Goal: Task Accomplishment & Management: Manage account settings

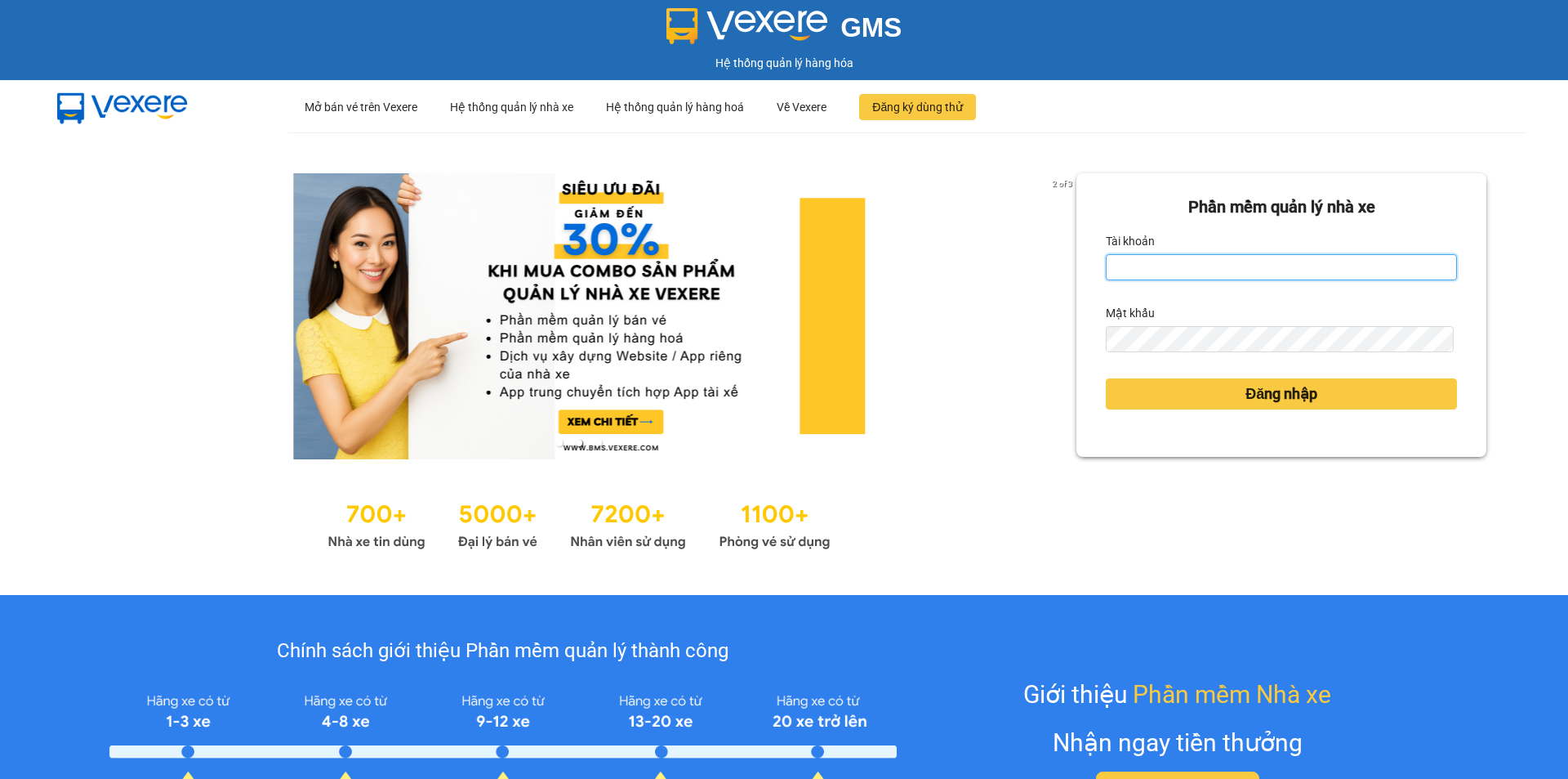
click at [1198, 258] on input "Tài khoản" at bounding box center [1281, 267] width 351 height 26
type input "camtu.namhailimo"
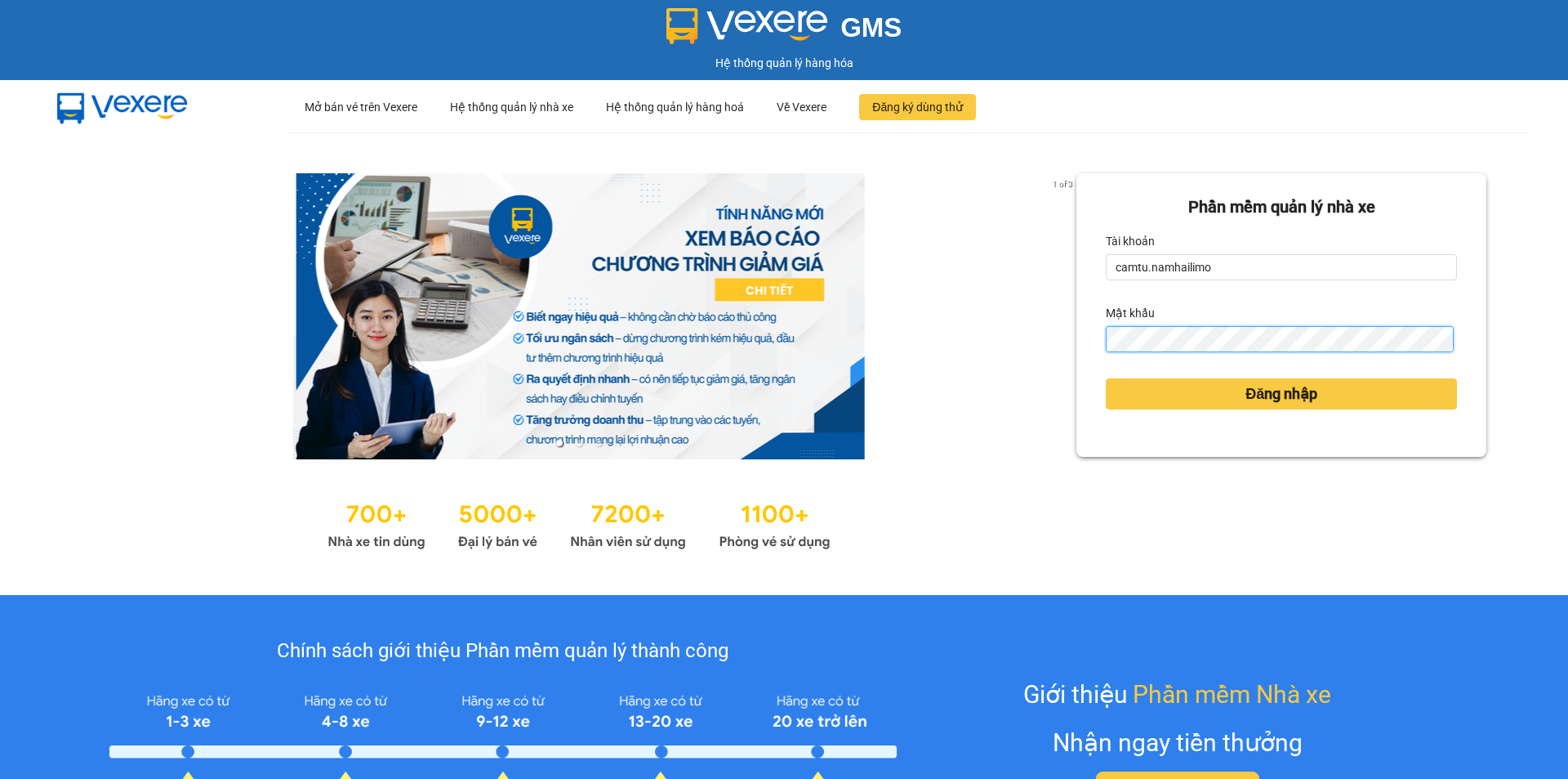
click at [1106, 378] on button "Đăng nhập" at bounding box center [1281, 393] width 351 height 31
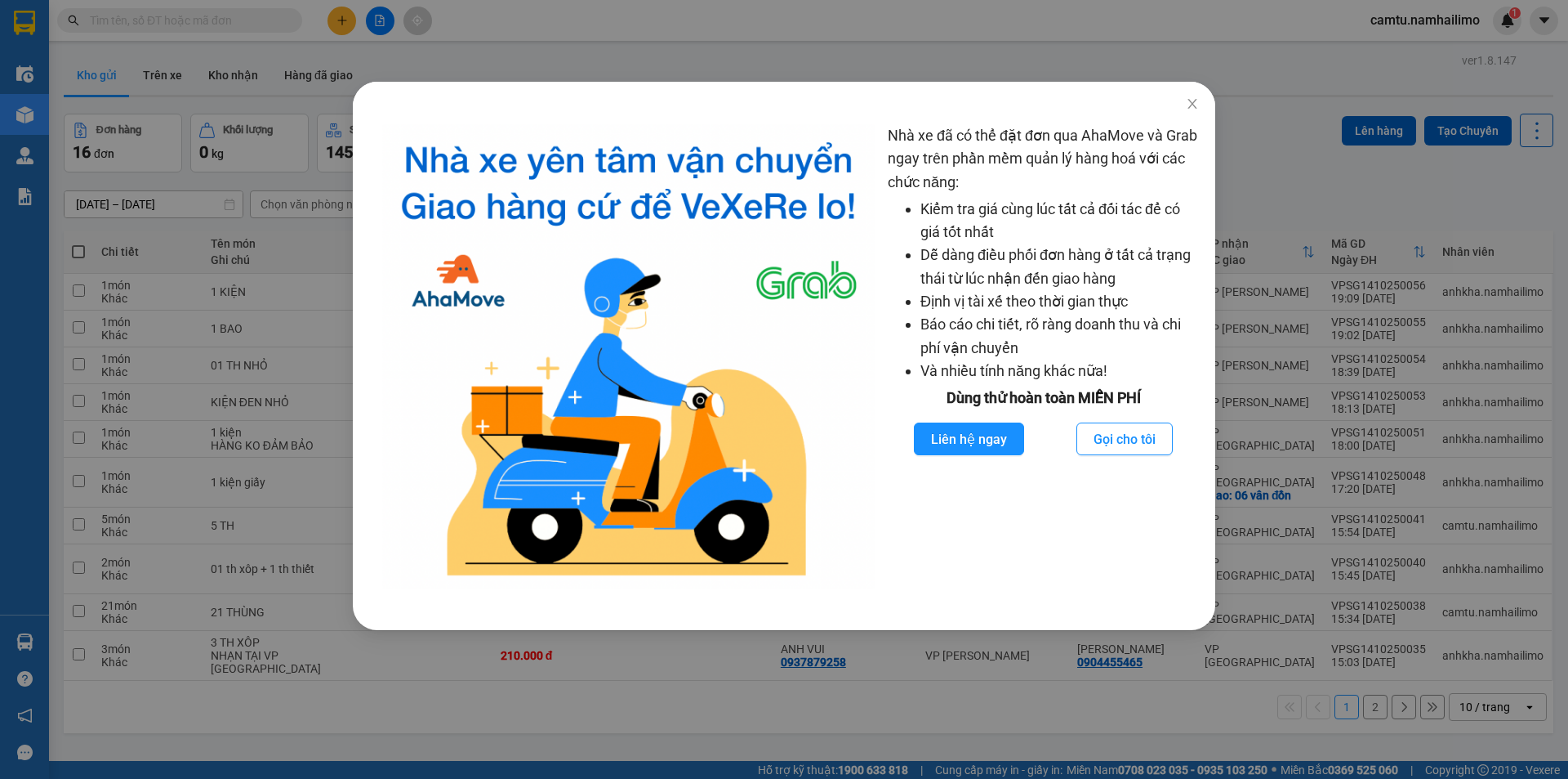
click at [442, 722] on div "Nhà xe đã có thể đặt đơn qua AhaMove và Grab ngay trên phần mềm quản lý hàng ho…" at bounding box center [784, 389] width 1568 height 779
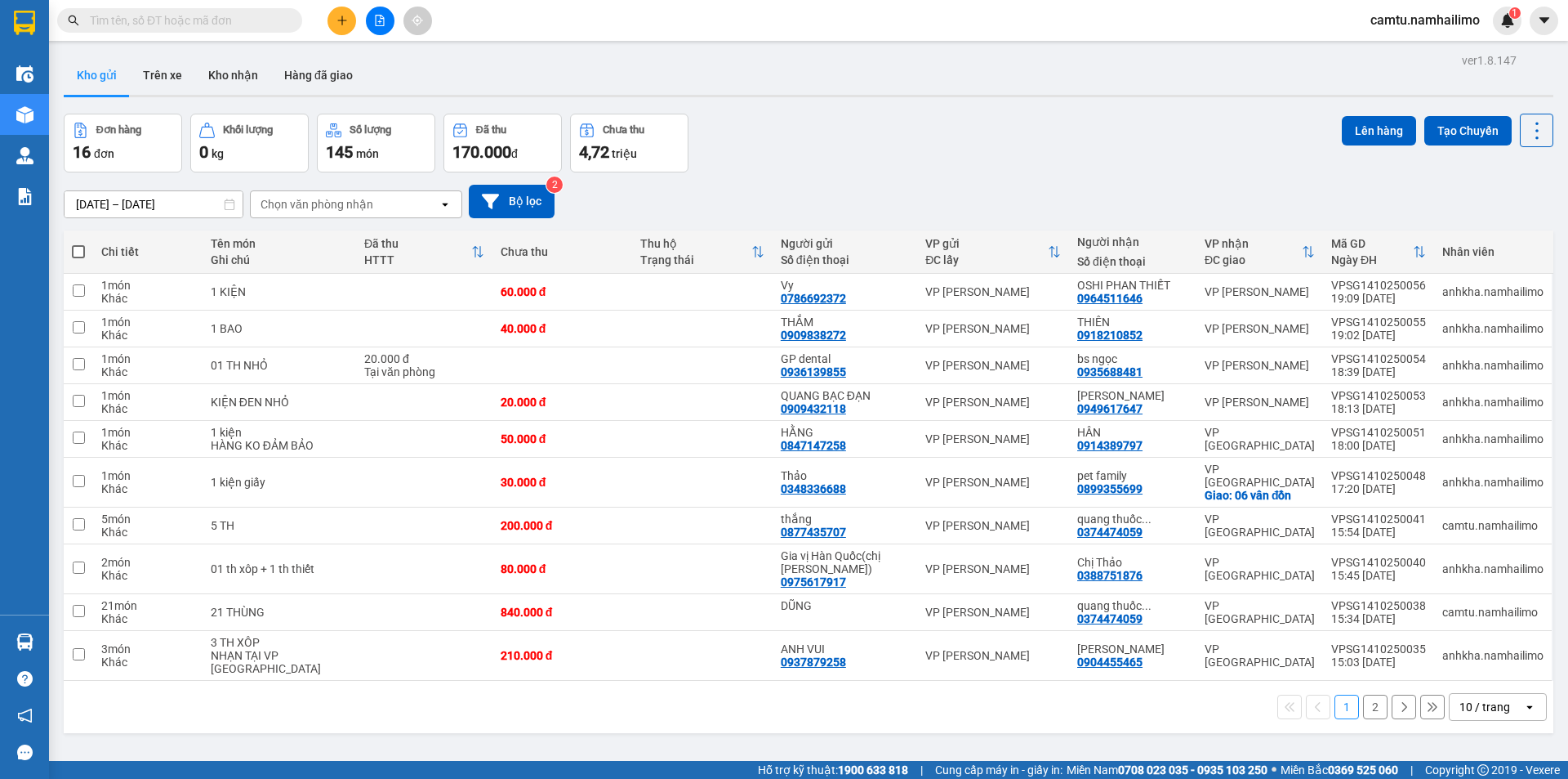
click at [344, 17] on icon "plus" at bounding box center [342, 21] width 12 height 12
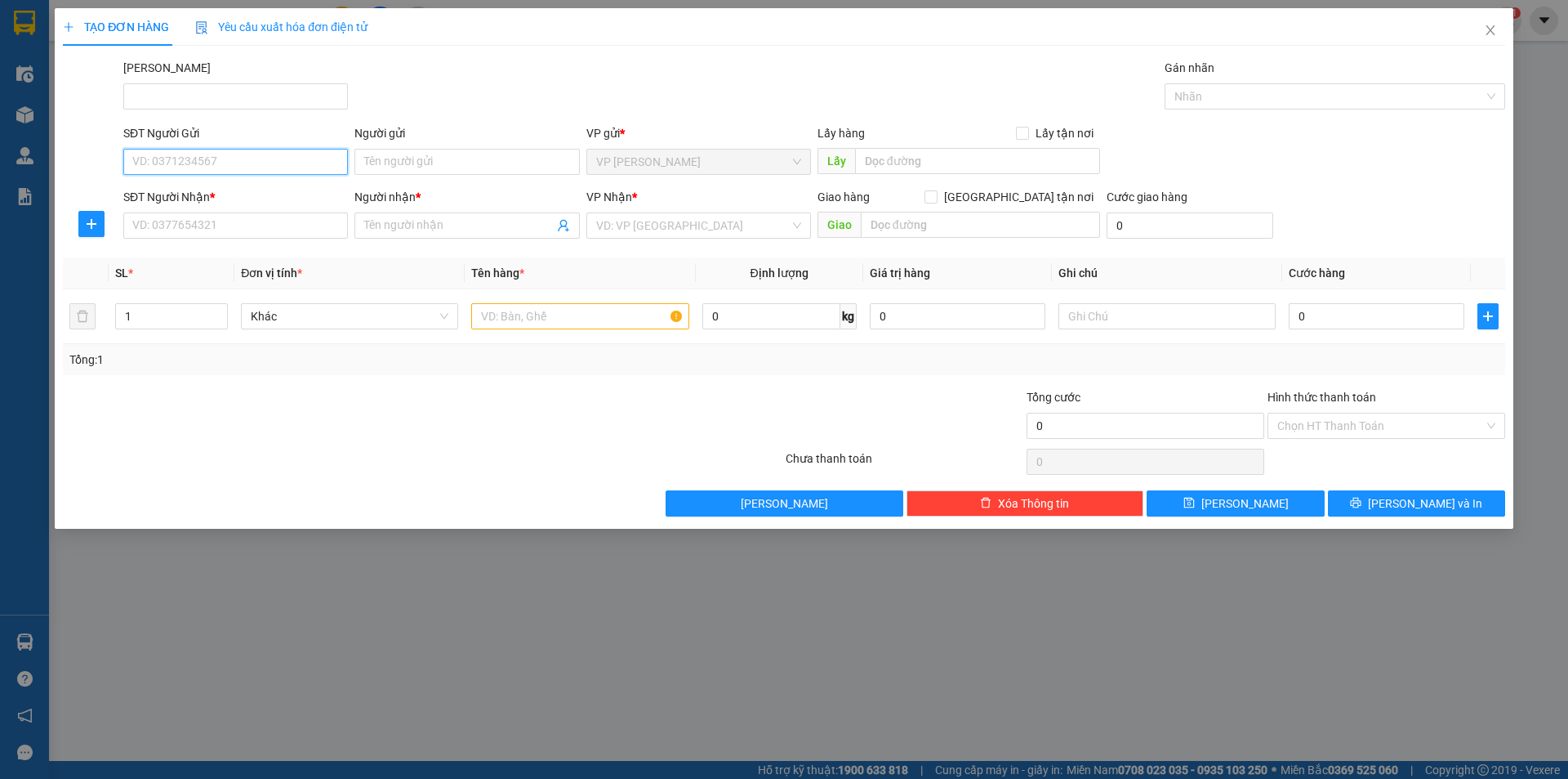
click at [202, 164] on input "SĐT Người Gửi" at bounding box center [235, 161] width 224 height 26
type input "0368"
drag, startPoint x: 184, startPoint y: 155, endPoint x: 118, endPoint y: 150, distance: 66.2
click at [118, 150] on div "SĐT Người Gửi 0368 Người gửi Tên người gửi VP gửi * VP [PERSON_NAME] Lão Lấy hà…" at bounding box center [784, 152] width 1446 height 57
click at [174, 271] on div "SL *" at bounding box center [172, 273] width 113 height 18
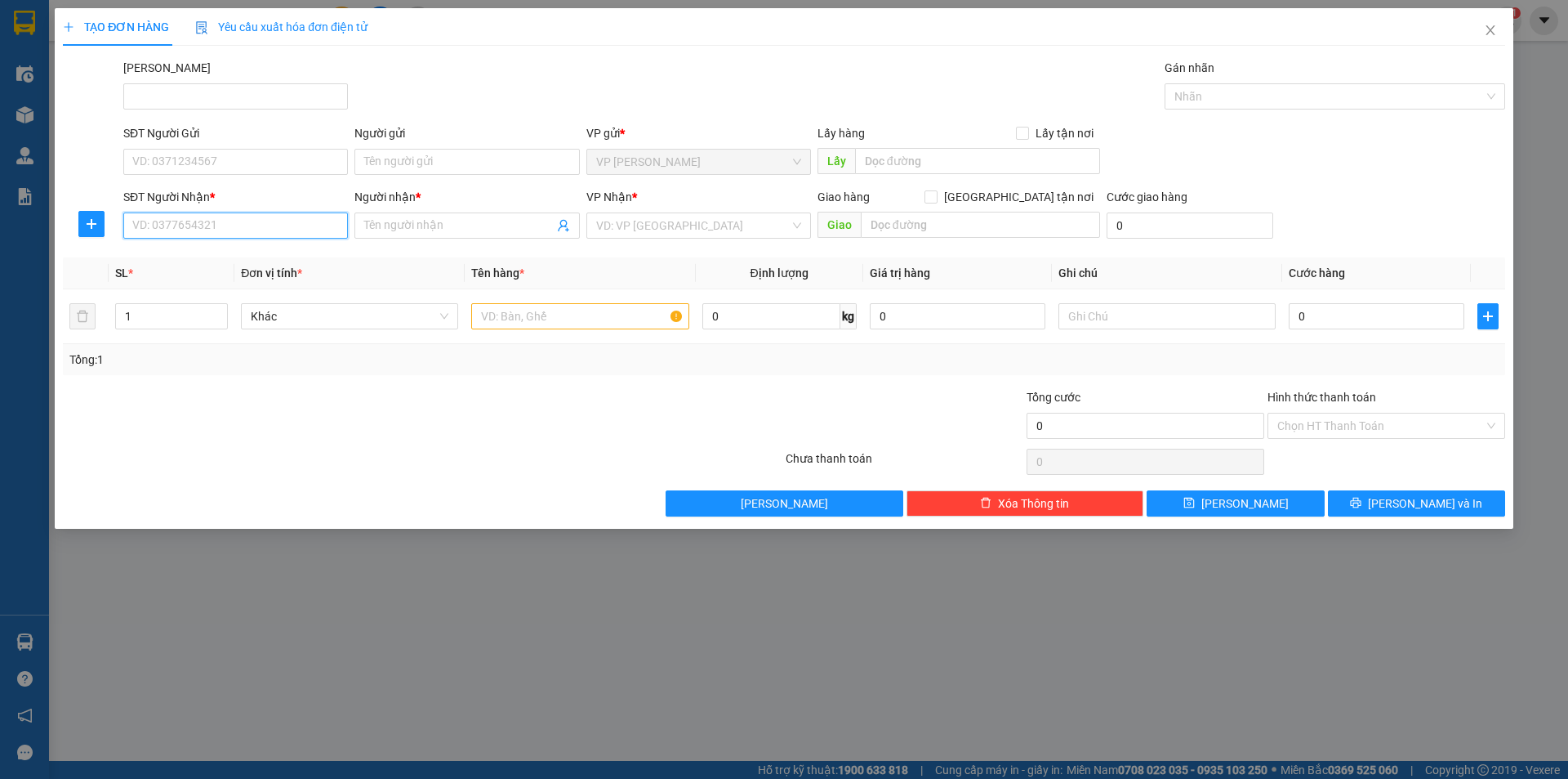
click at [224, 226] on input "SĐT Người Nhận *" at bounding box center [235, 225] width 224 height 26
paste input "0368"
click at [218, 268] on div "0368860520 - Như Ý" at bounding box center [235, 258] width 224 height 26
type input "0368860520"
type input "Như Ý"
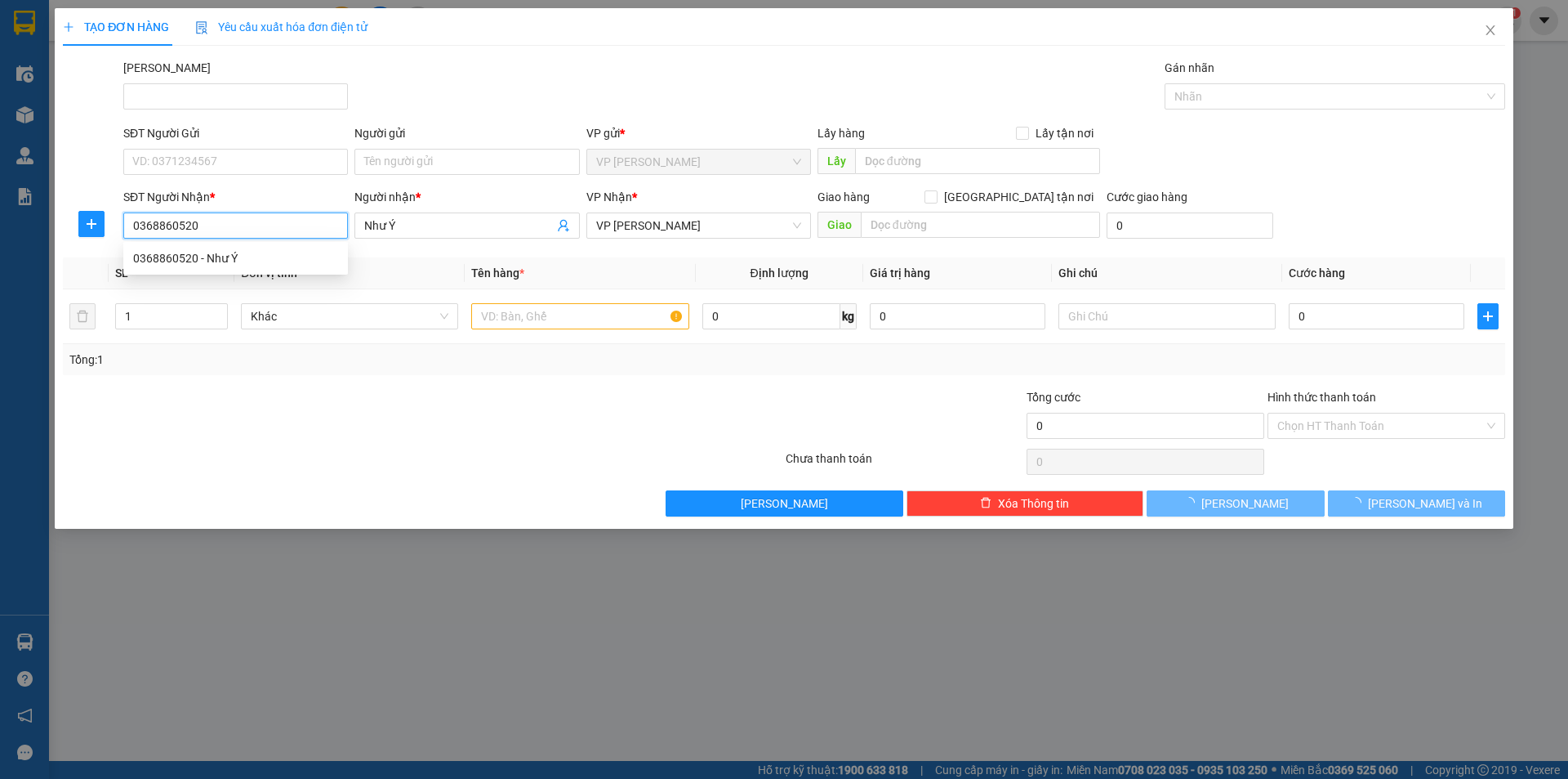
type input "20.000"
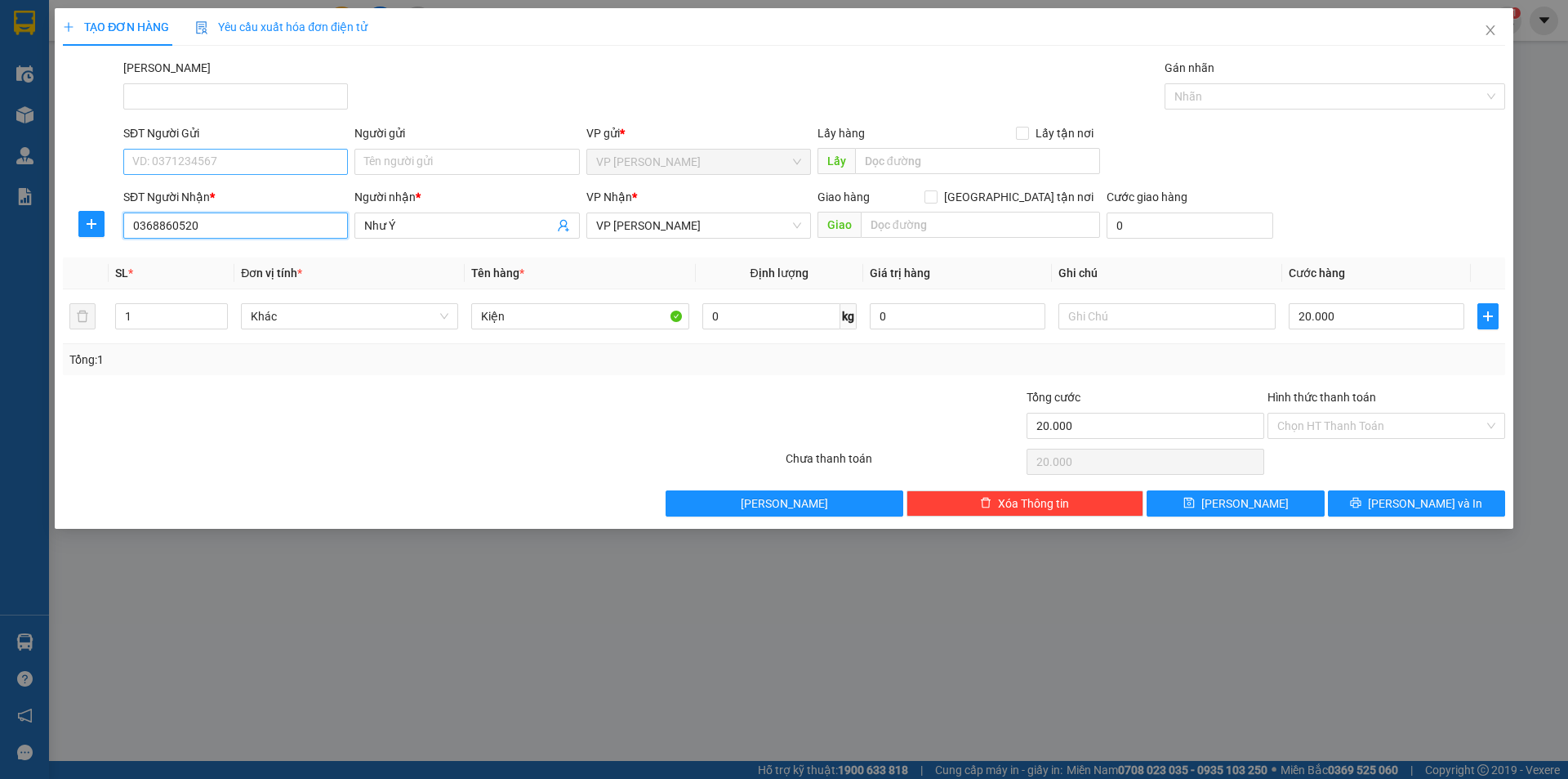
type input "0368860520"
click at [241, 163] on input "SĐT Người Gửi" at bounding box center [235, 161] width 224 height 26
click at [222, 200] on div "0963106831 - Trang" at bounding box center [235, 195] width 205 height 18
type input "0963106831"
type input "Trang"
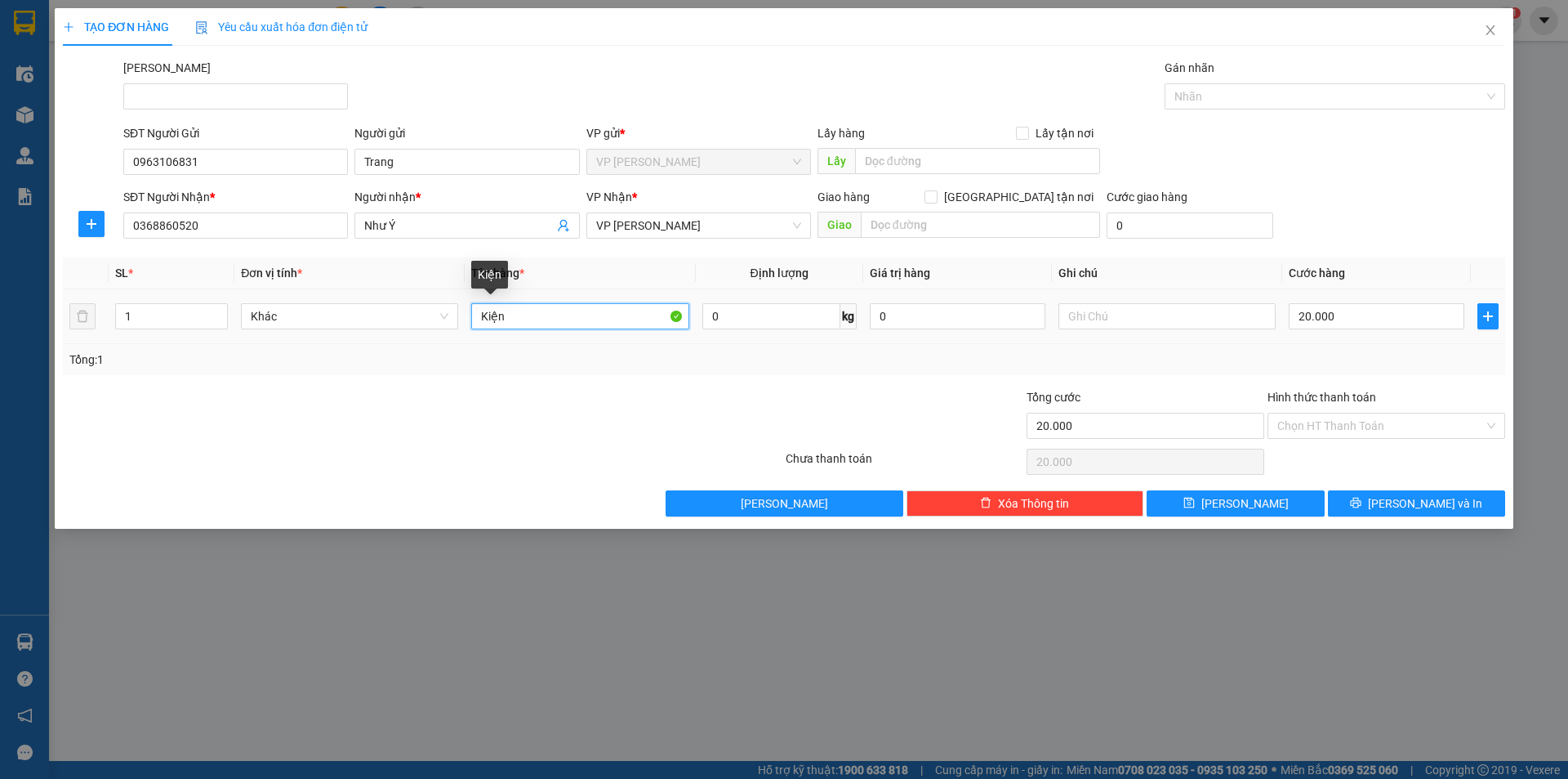
drag, startPoint x: 509, startPoint y: 321, endPoint x: 476, endPoint y: 315, distance: 33.5
click at [476, 315] on input "Kiện" at bounding box center [579, 316] width 217 height 26
click at [1105, 702] on div "TẠO ĐƠN HÀNG Yêu cầu xuất hóa đơn điện tử Transit Pickup Surcharge Ids Transit …" at bounding box center [784, 389] width 1568 height 779
click at [543, 319] on input "01 TH GIA" at bounding box center [579, 316] width 217 height 26
type input "01 TH GIAY"
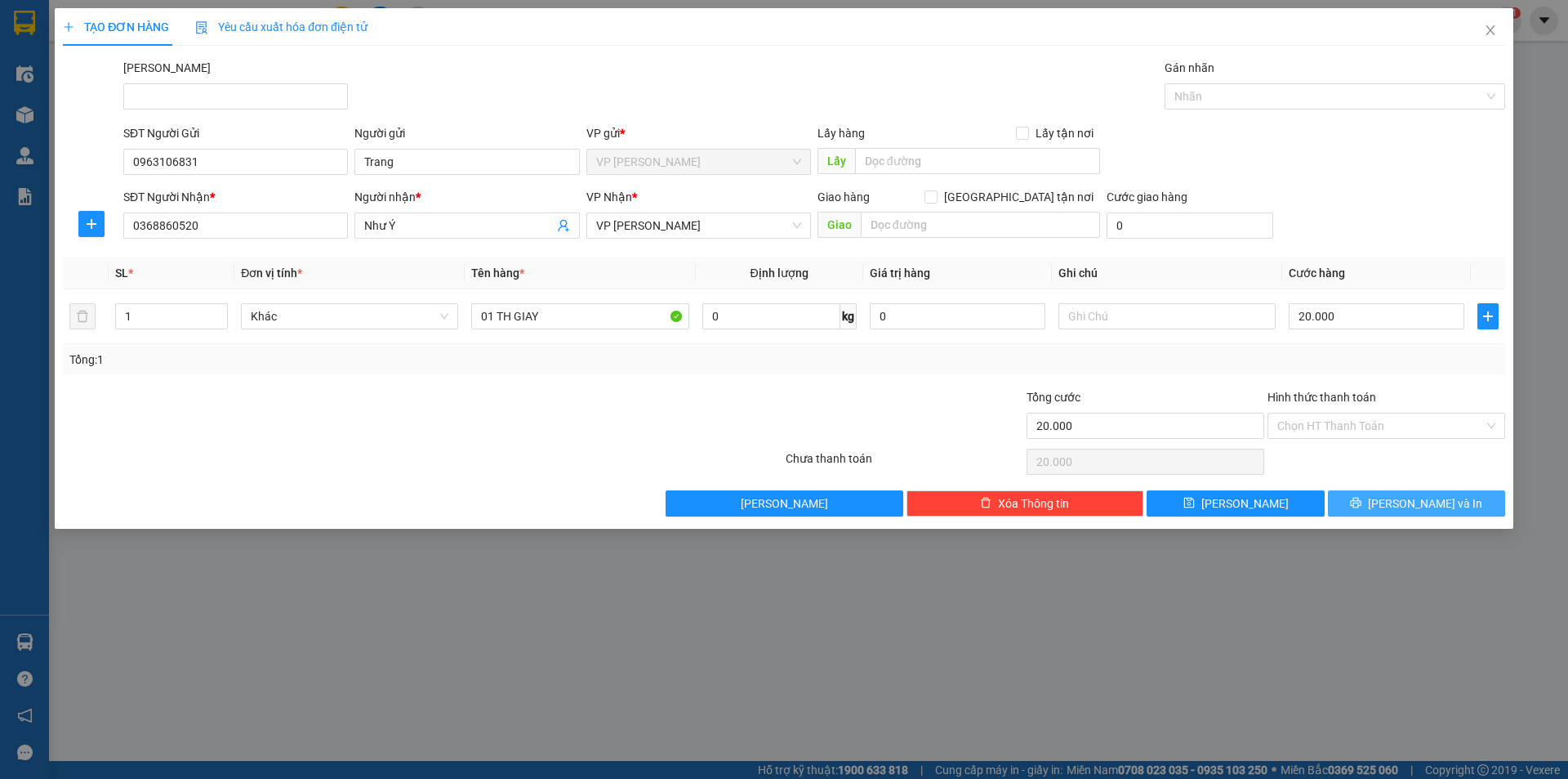
click at [1408, 512] on button "[PERSON_NAME] và In" at bounding box center [1416, 503] width 177 height 26
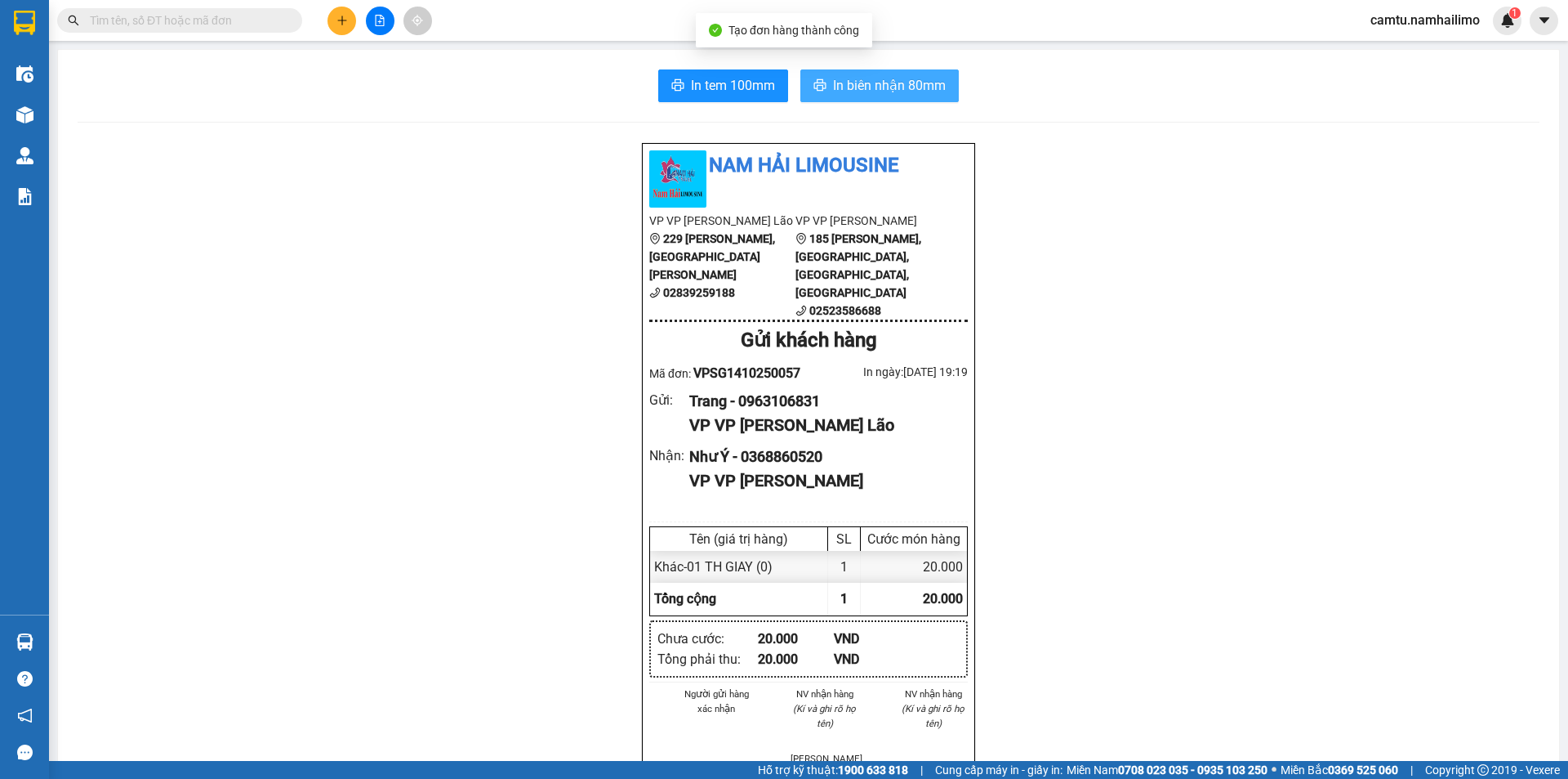
click at [842, 95] on span "In biên nhận 80mm" at bounding box center [890, 85] width 113 height 21
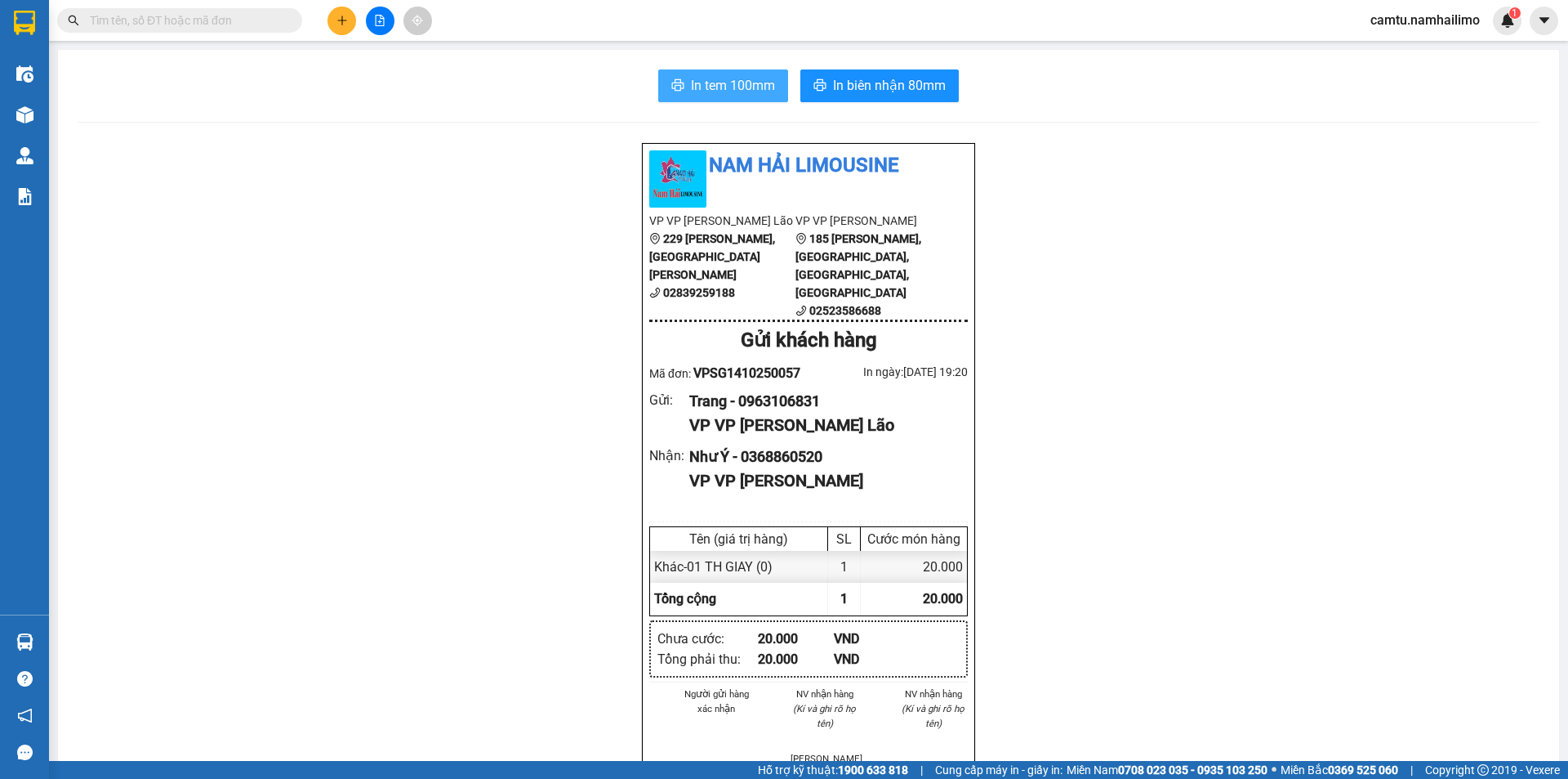
click at [691, 81] on span "In tem 100mm" at bounding box center [733, 85] width 84 height 21
click at [345, 15] on icon "plus" at bounding box center [342, 21] width 12 height 12
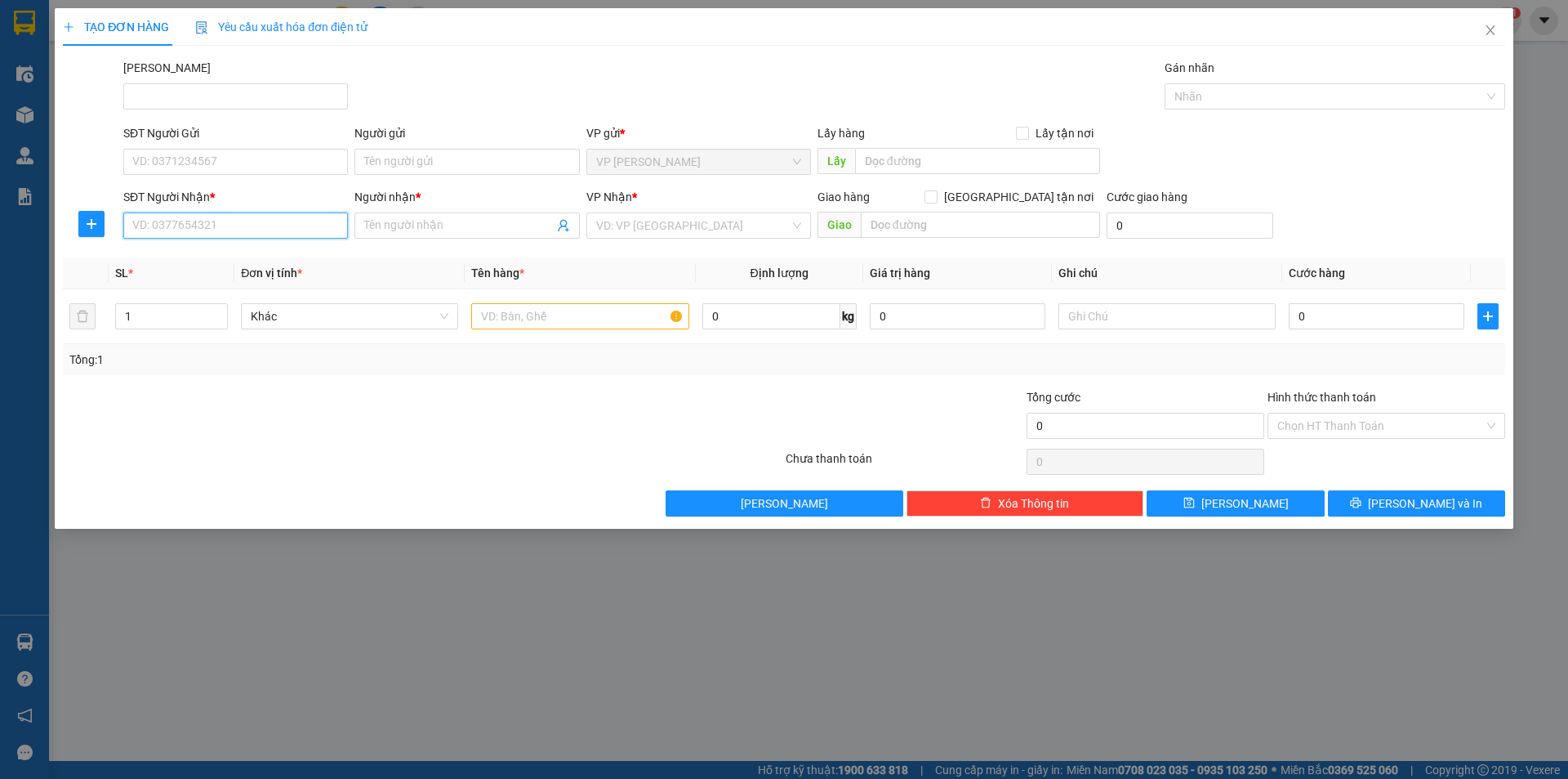
click at [251, 231] on input "SĐT Người Nhận *" at bounding box center [235, 225] width 224 height 26
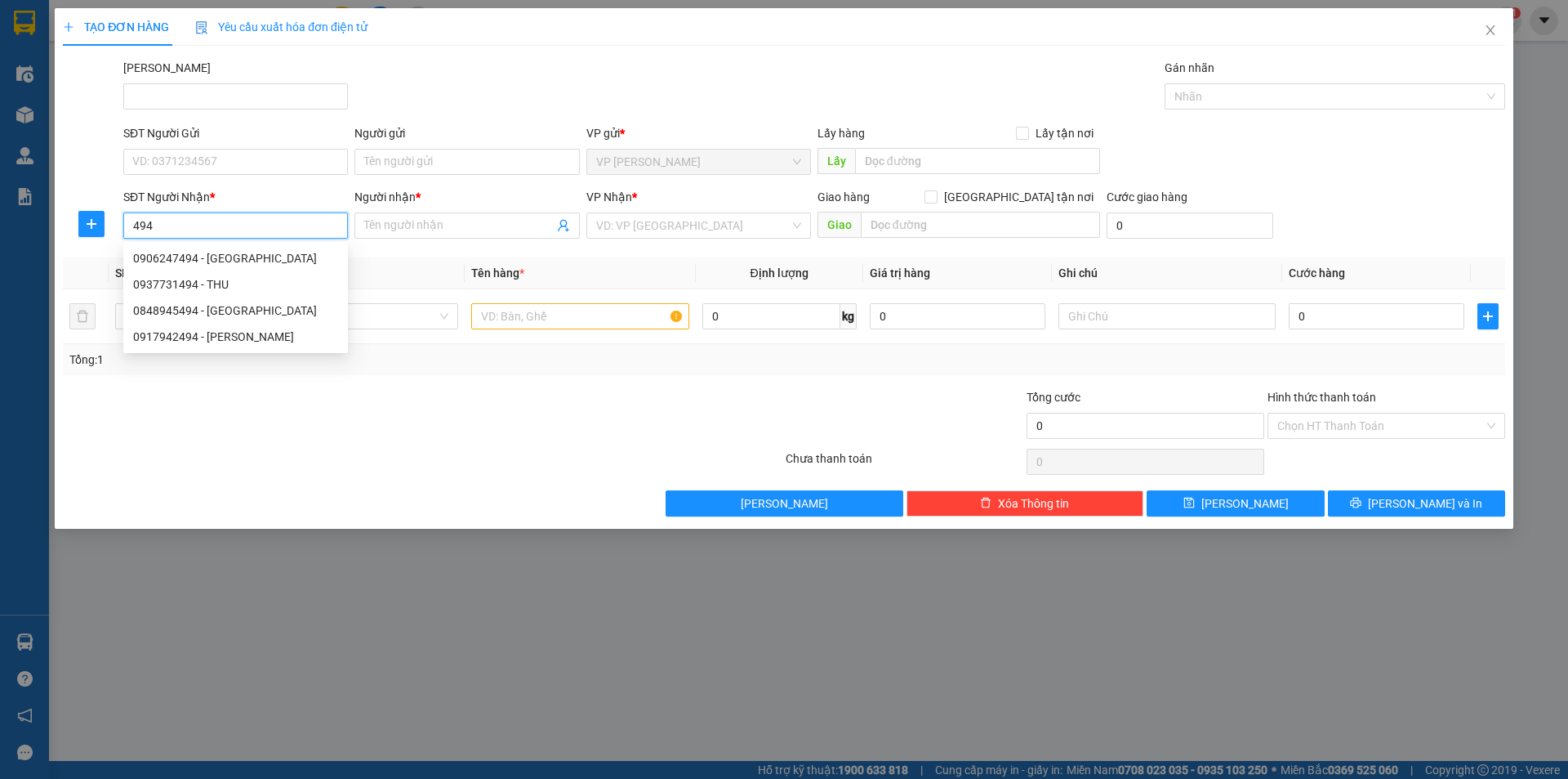
type input "4949"
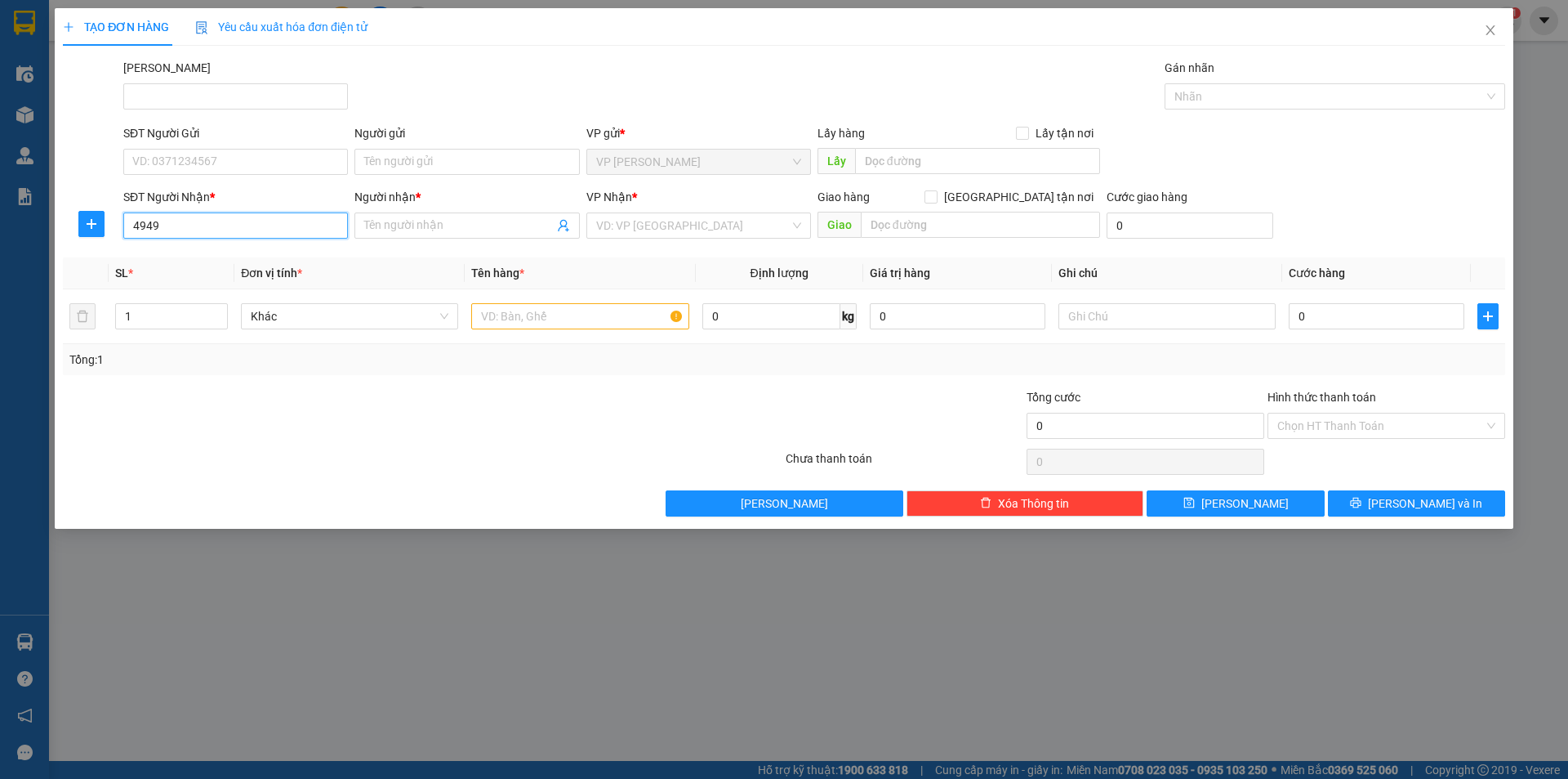
click at [251, 231] on input "4949" at bounding box center [235, 225] width 224 height 26
click at [224, 224] on input "4949" at bounding box center [235, 225] width 224 height 26
click at [200, 228] on input "4949" at bounding box center [235, 225] width 224 height 26
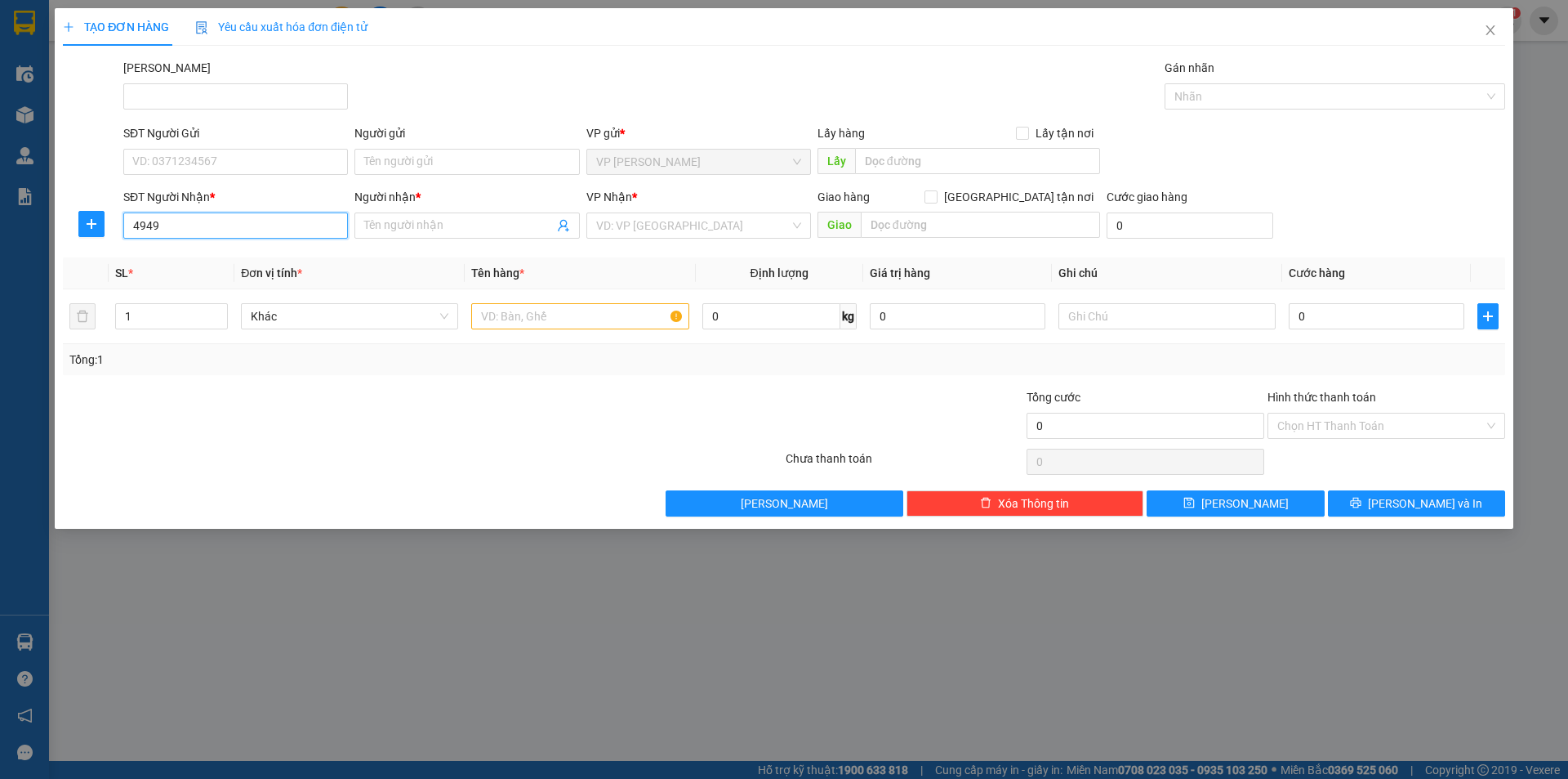
click at [200, 228] on input "4949" at bounding box center [235, 225] width 224 height 26
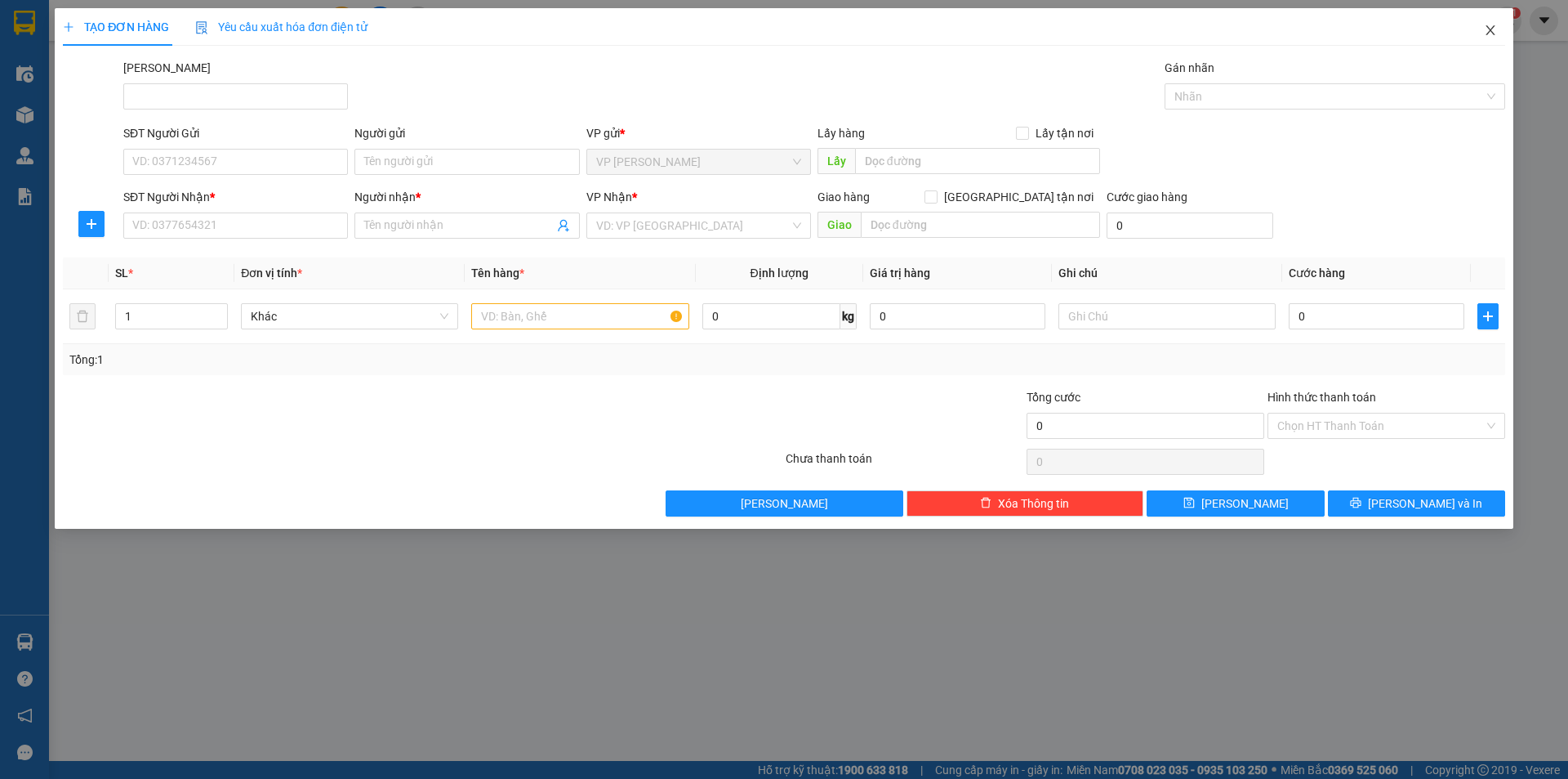
click at [1486, 31] on icon "close" at bounding box center [1491, 31] width 13 height 13
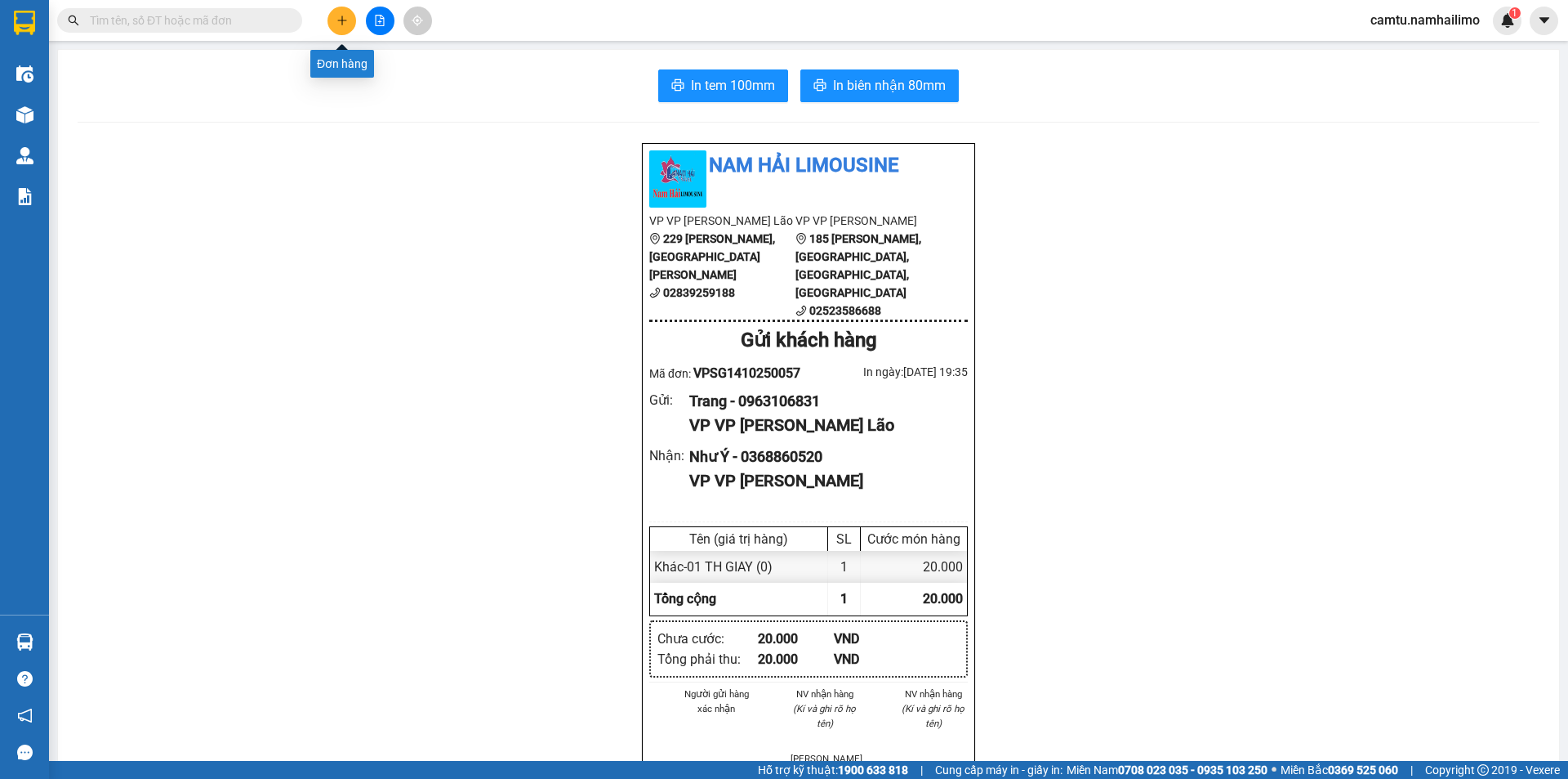
click at [340, 21] on icon "plus" at bounding box center [342, 20] width 9 height 1
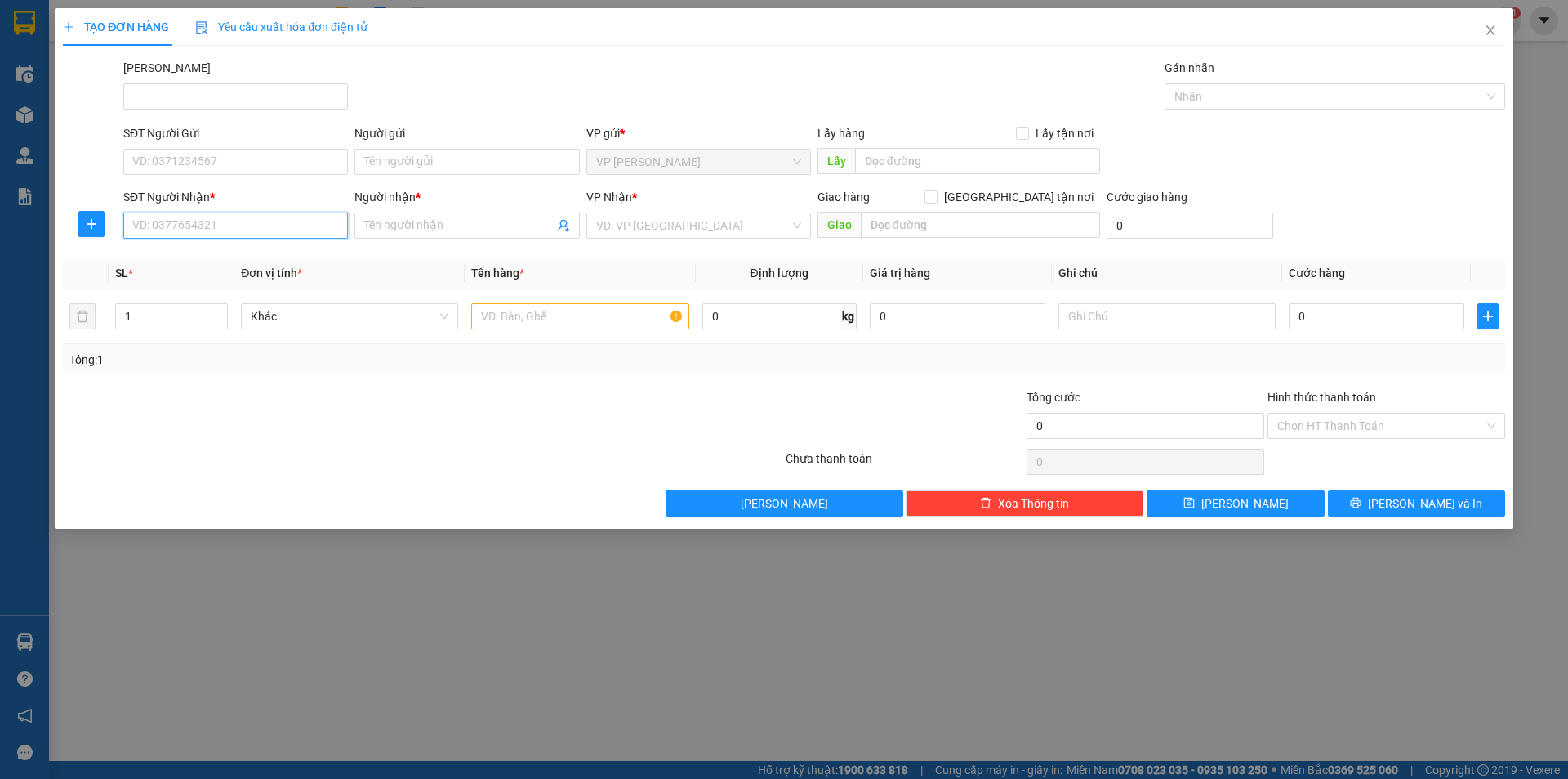
click at [168, 214] on input "SĐT Người Nhận *" at bounding box center [235, 225] width 224 height 26
click at [190, 218] on input "646" at bounding box center [235, 225] width 224 height 26
click at [205, 251] on div "0964511646 - OSHI PHAN THIẾT" at bounding box center [235, 259] width 205 height 18
type input "0964511646"
type input "OSHI PHAN THIẾT"
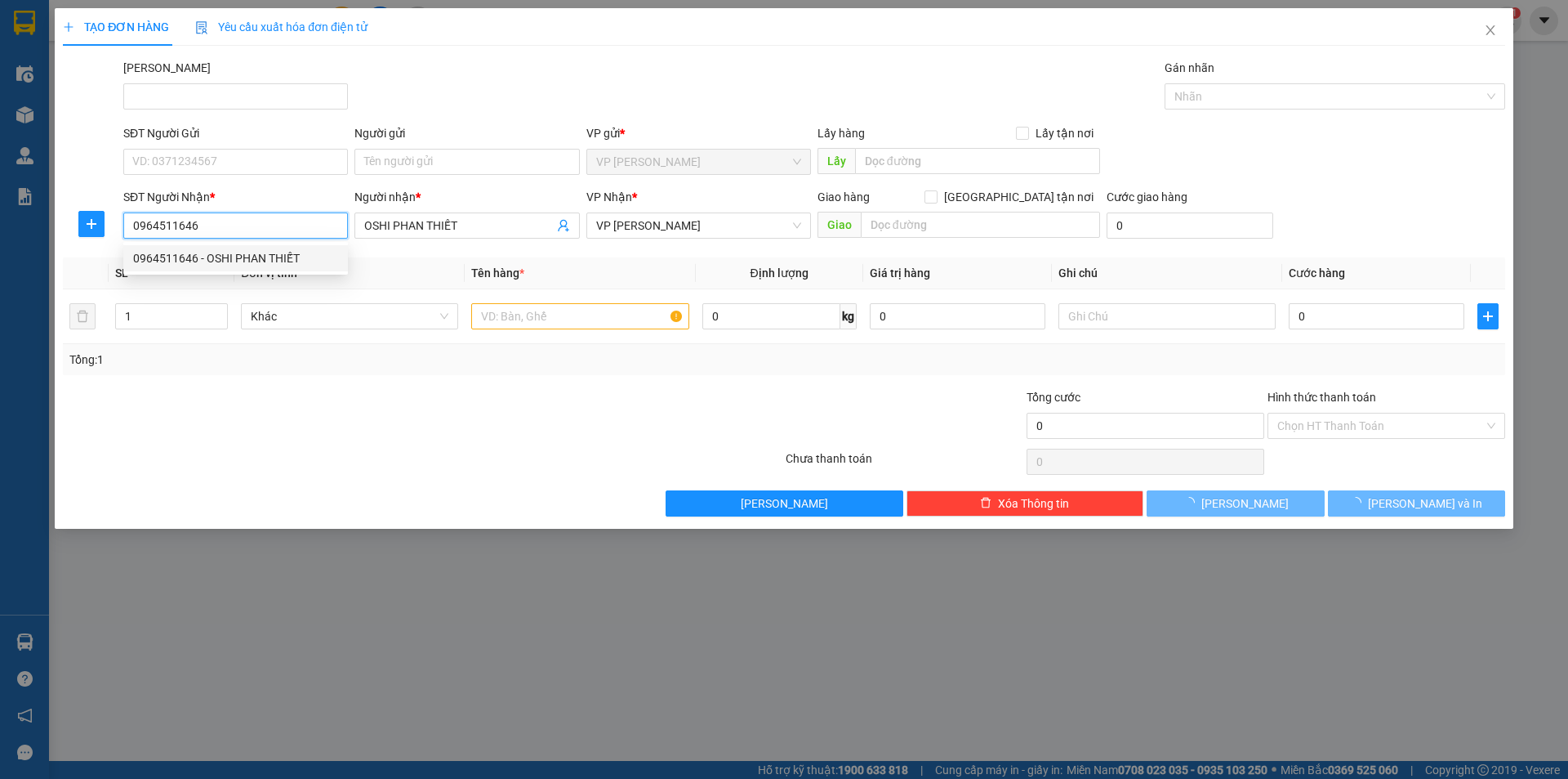
type input "60.000"
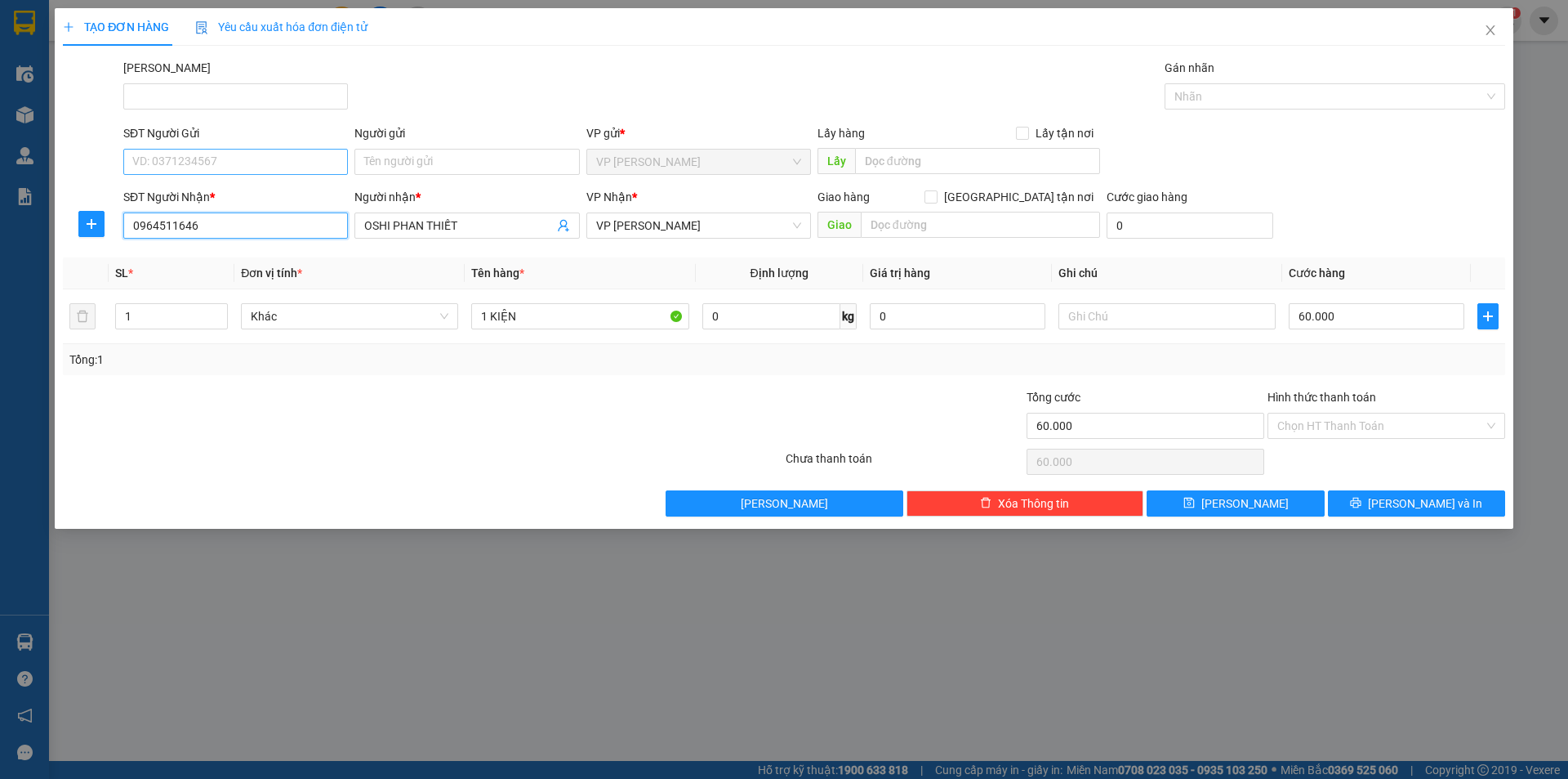
type input "0964511646"
click at [255, 169] on input "SĐT Người Gửi" at bounding box center [235, 161] width 224 height 26
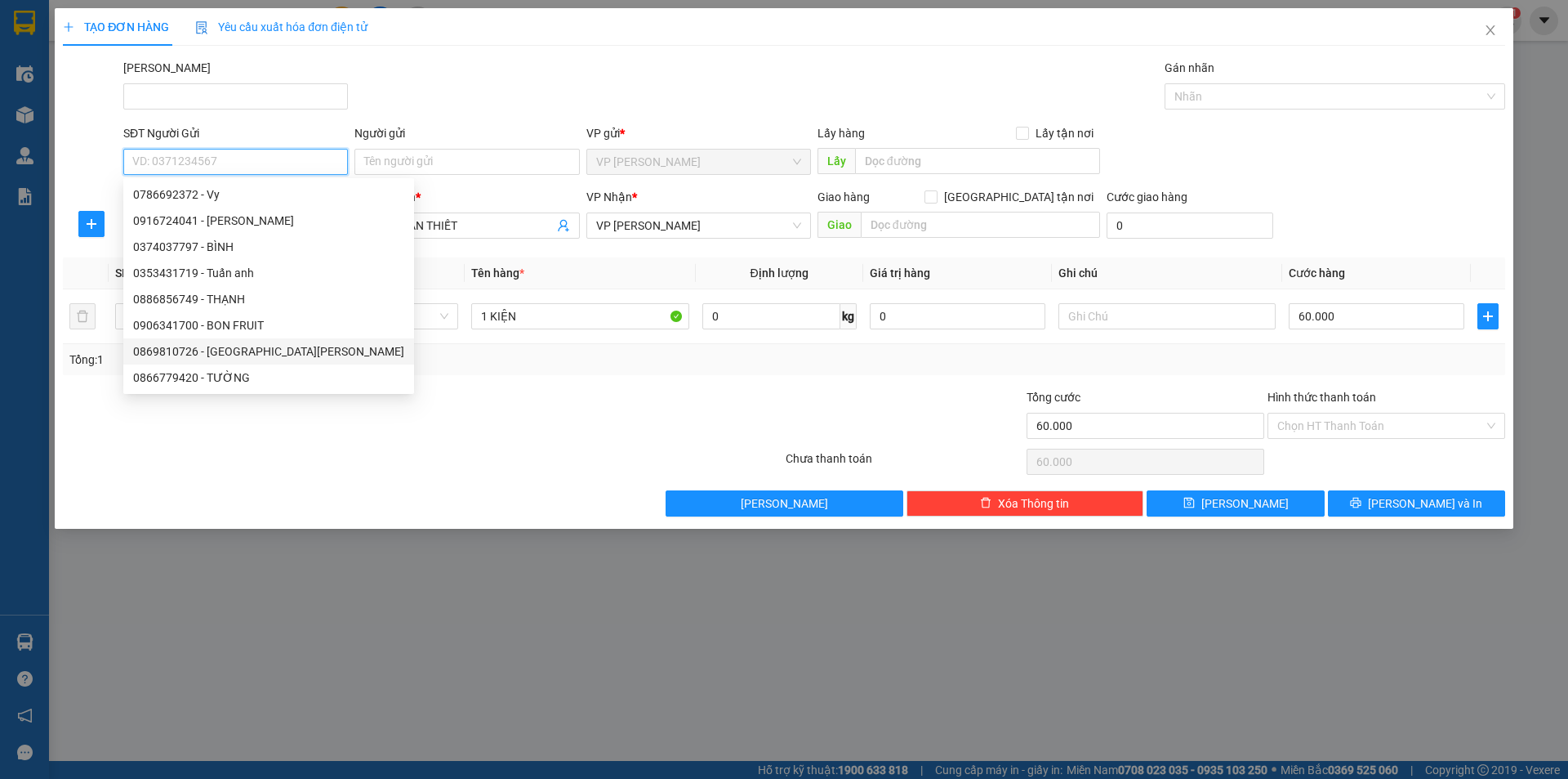
click at [273, 361] on div "0869810726 - [GEOGRAPHIC_DATA][PERSON_NAME]" at bounding box center [268, 351] width 291 height 26
type input "0869810726"
type input "[PERSON_NAME]"
type input "40.000"
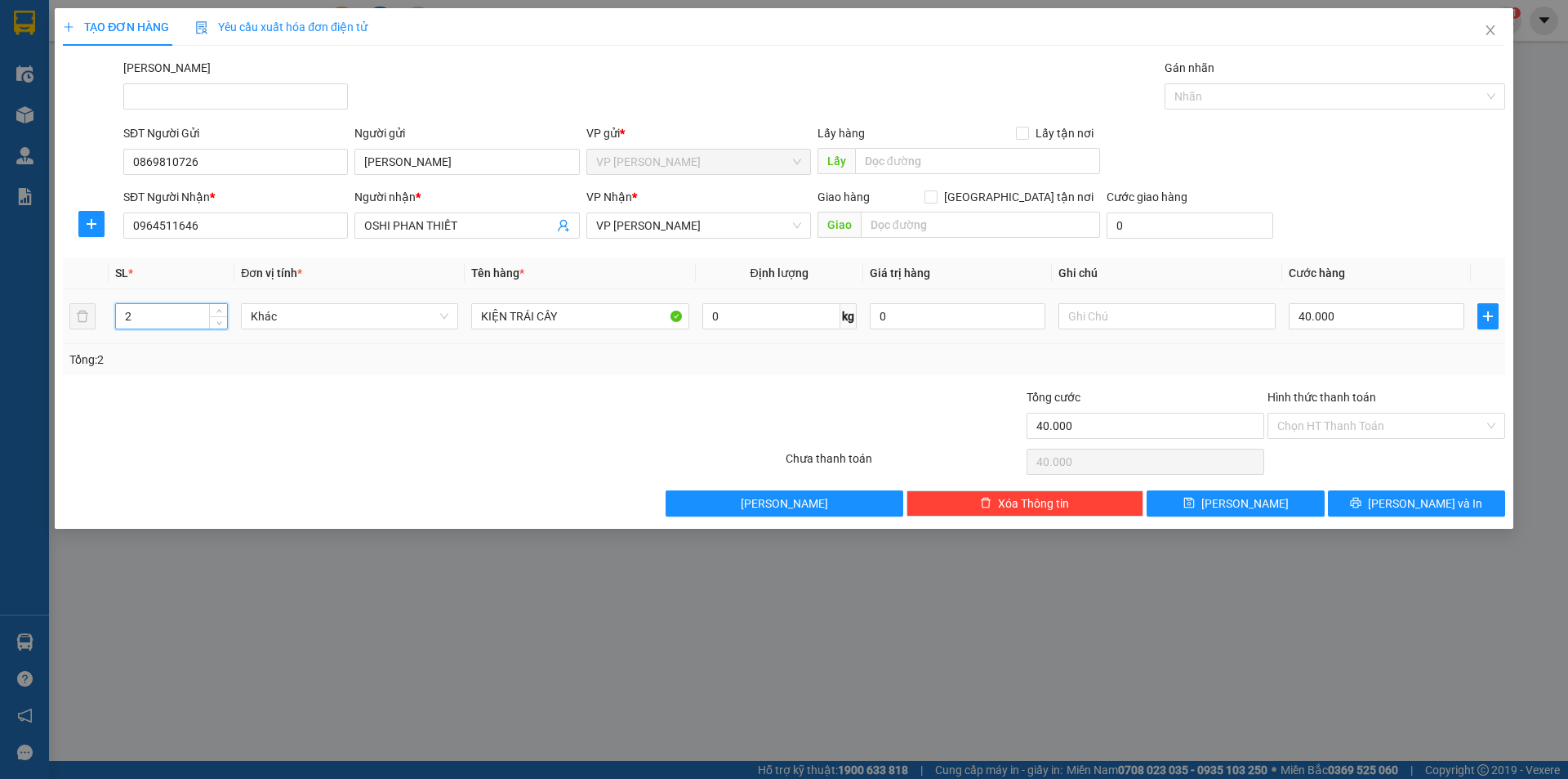
click at [104, 317] on tr "2 Khác KIỆN TRÁI CÂY 0 kg 0 40.000" at bounding box center [784, 317] width 1443 height 55
type input "3"
click at [1374, 304] on input "40.000" at bounding box center [1376, 316] width 175 height 26
type input "9"
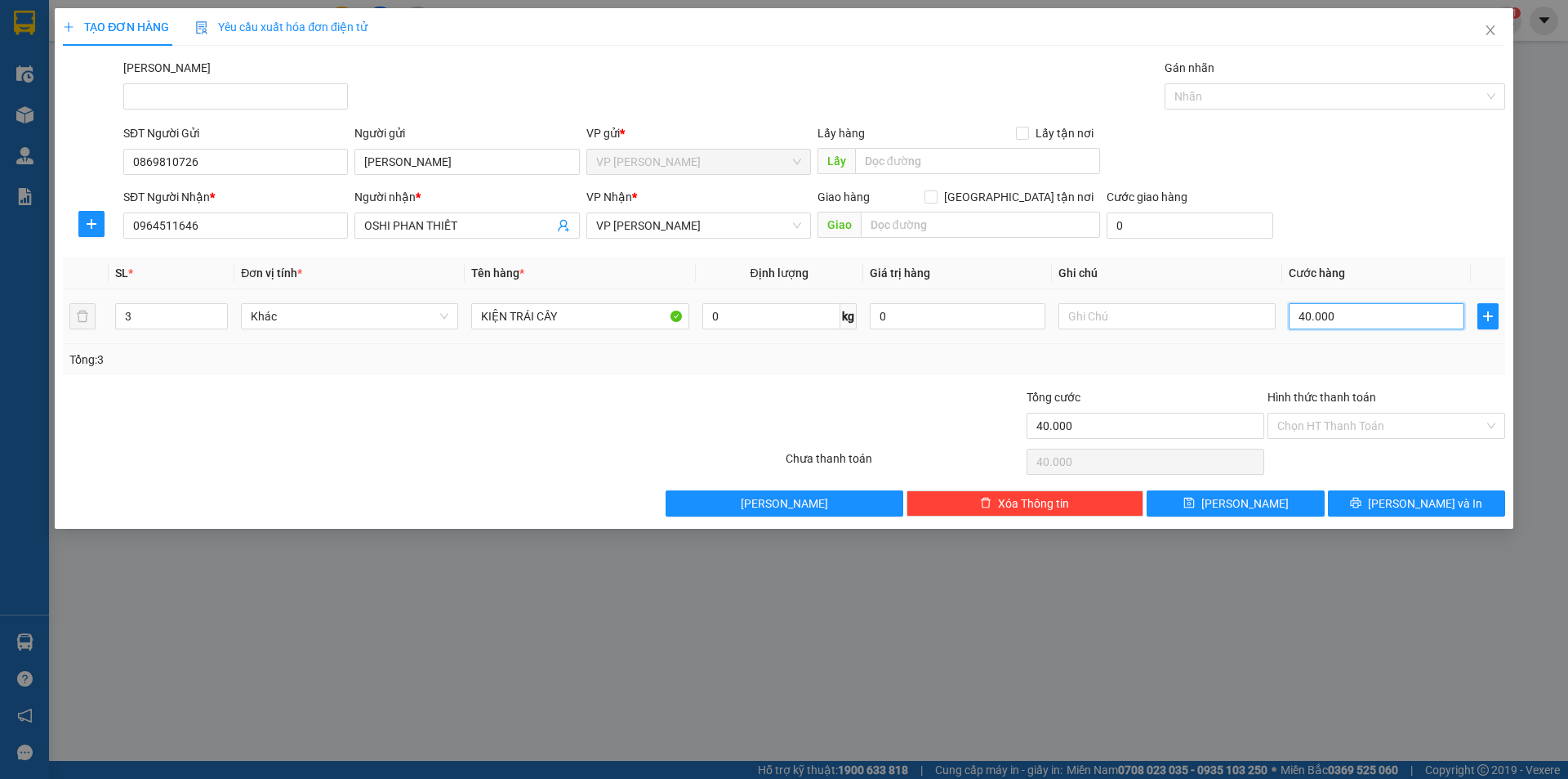
type input "9"
type input "90"
type input "90.000"
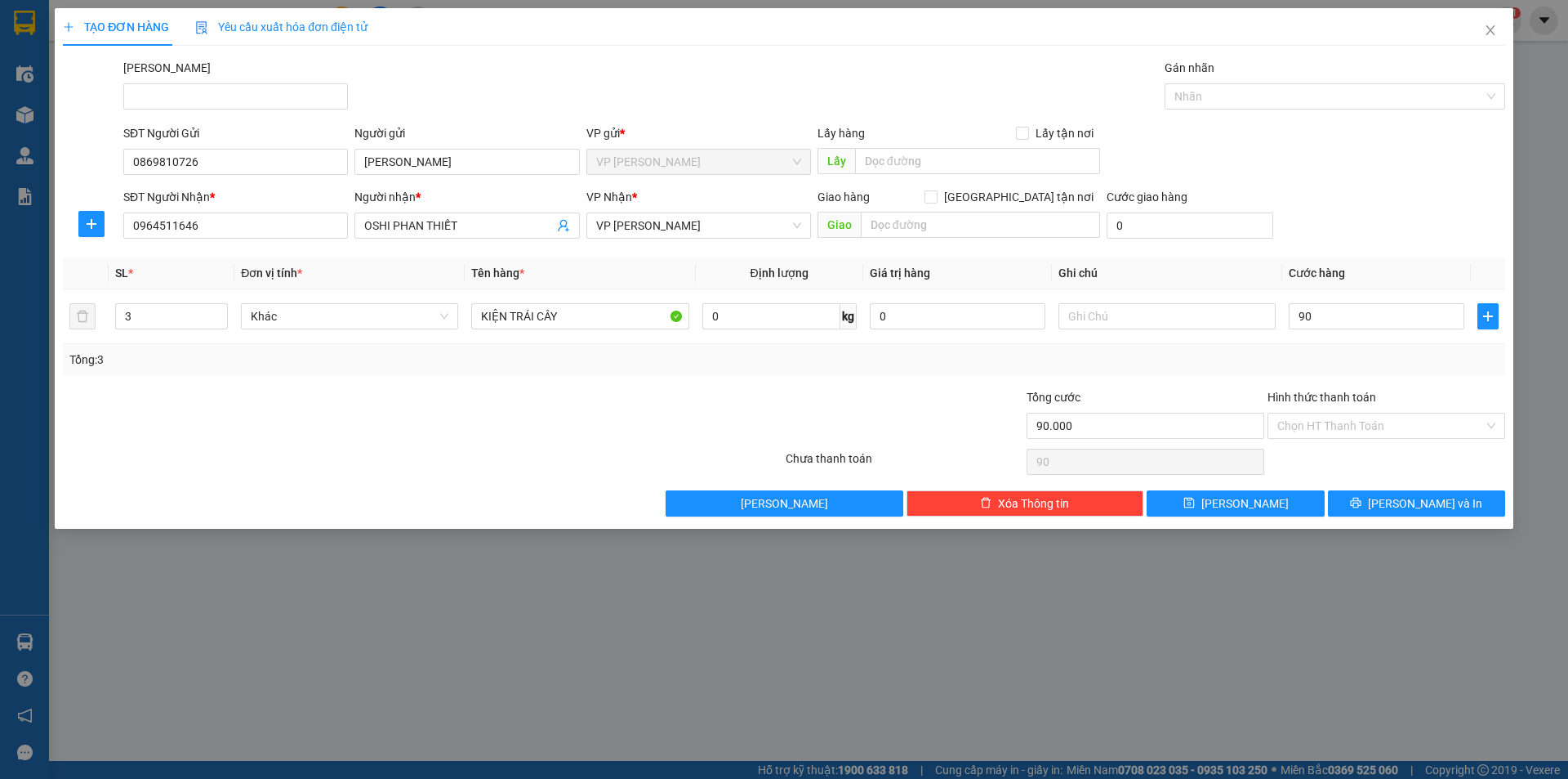
type input "90.000"
click at [1372, 516] on div "TẠO ĐƠN HÀNG Yêu cầu xuất hóa đơn điện tử Transit Pickup Surcharge Ids Transit …" at bounding box center [784, 269] width 1459 height 520
click at [1369, 500] on button "[PERSON_NAME] và In" at bounding box center [1416, 503] width 177 height 26
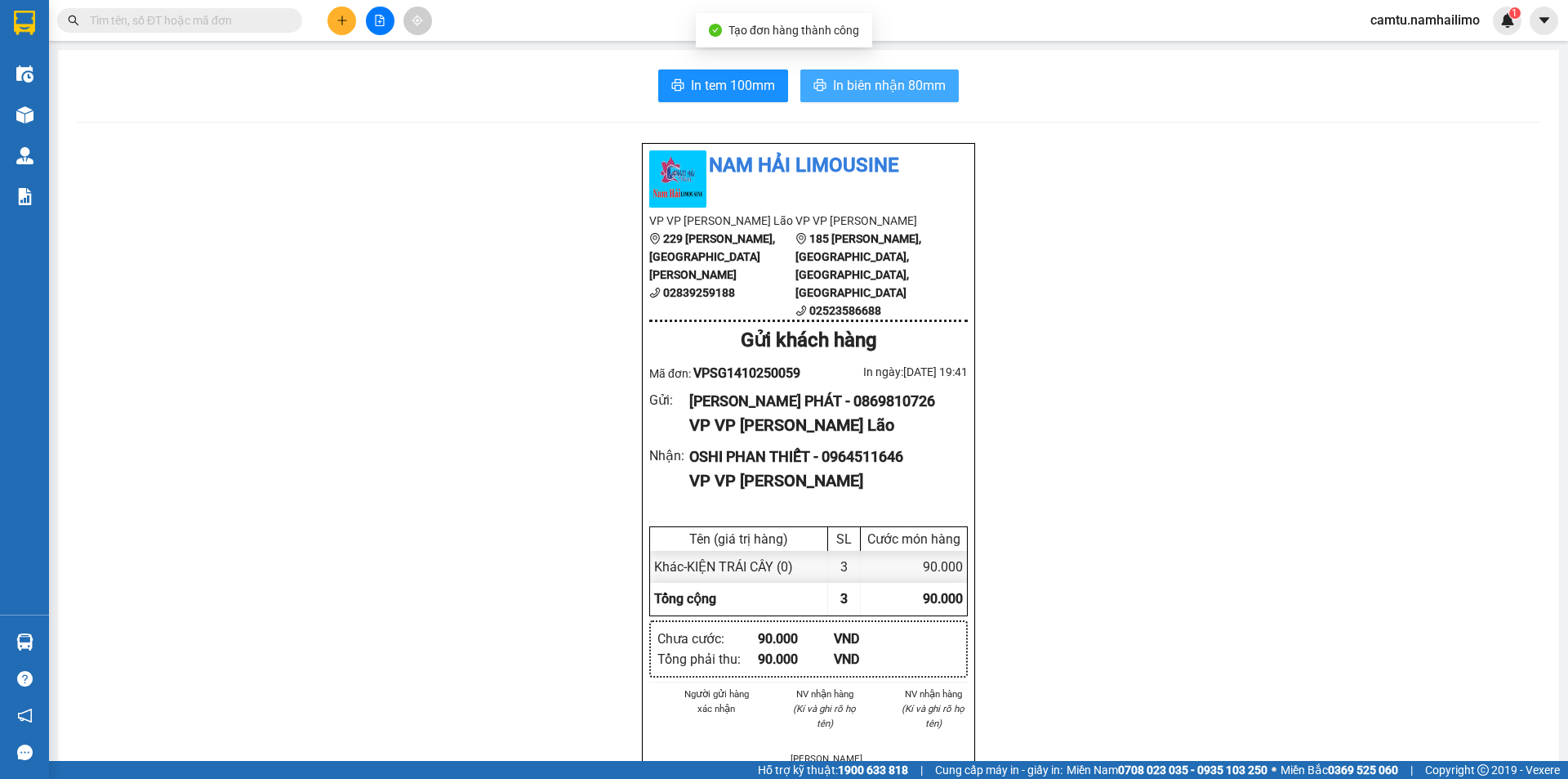
click at [907, 86] on span "In biên nhận 80mm" at bounding box center [890, 85] width 113 height 21
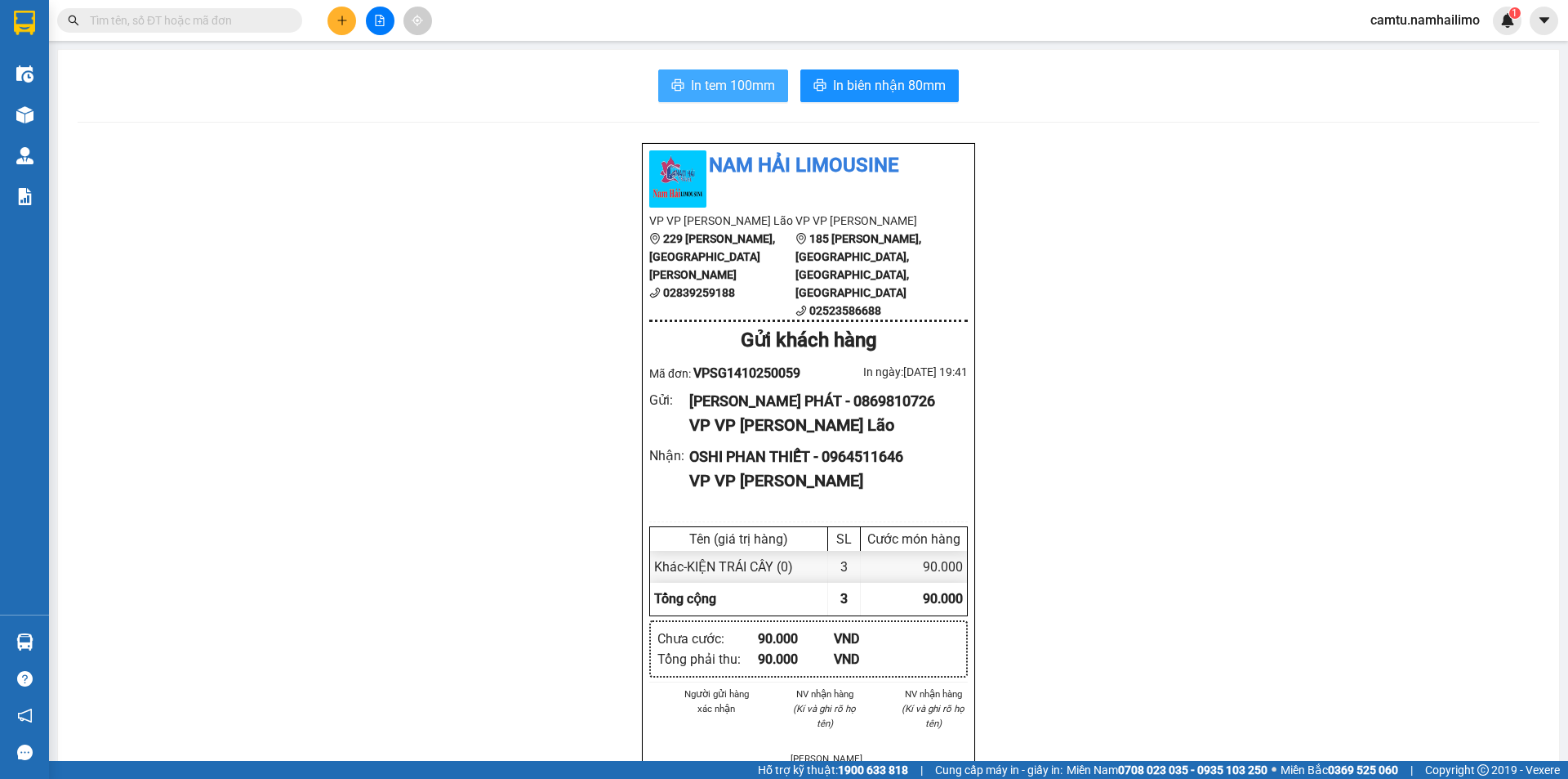
click at [716, 82] on span "In tem 100mm" at bounding box center [733, 85] width 84 height 21
click at [338, 23] on icon "plus" at bounding box center [342, 21] width 12 height 12
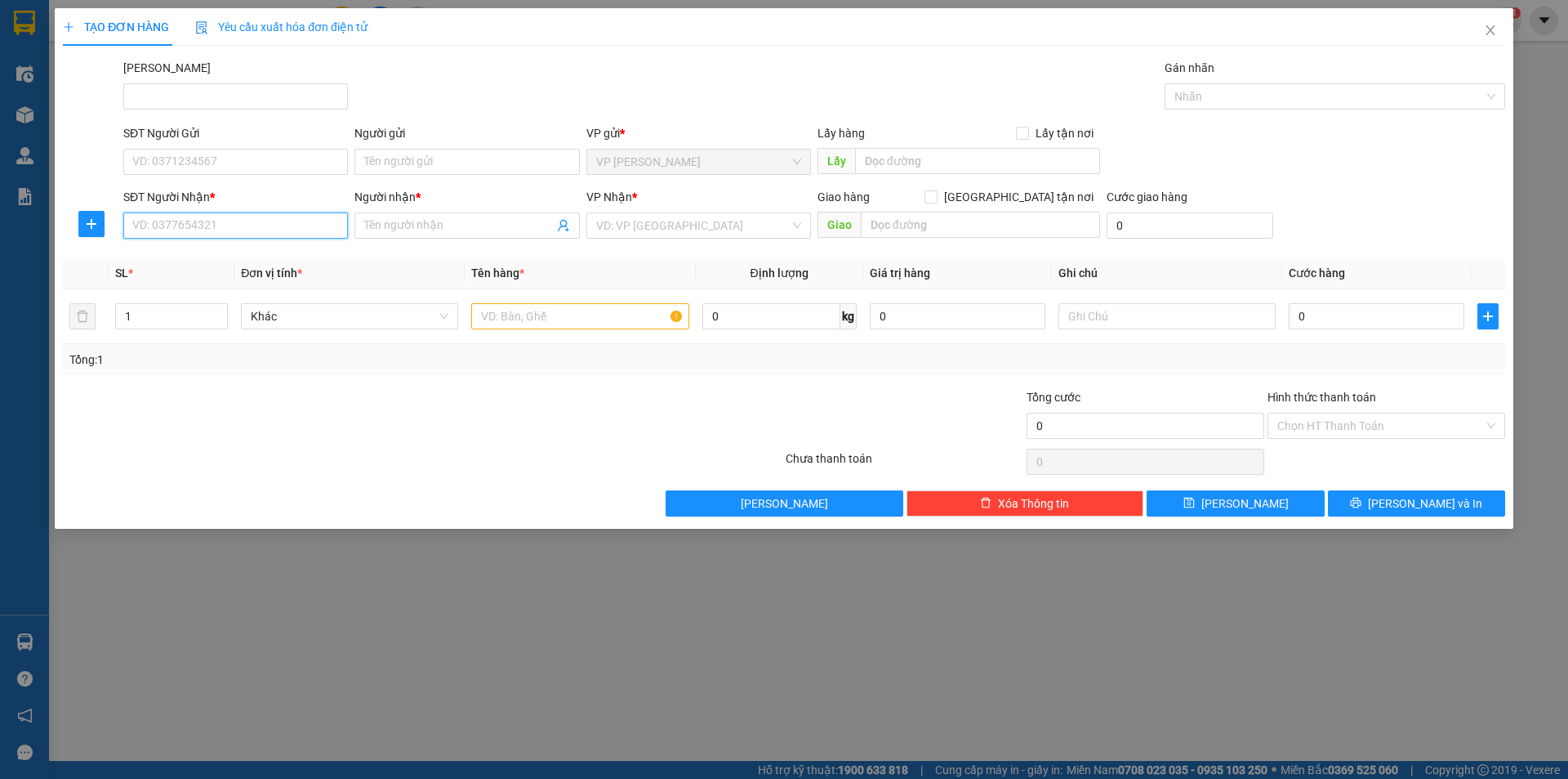
click at [198, 214] on input "SĐT Người Nhận *" at bounding box center [235, 225] width 224 height 26
drag, startPoint x: 198, startPoint y: 214, endPoint x: 200, endPoint y: 253, distance: 39.1
click at [199, 239] on div "SĐT Người Nhận * 4482" at bounding box center [235, 216] width 224 height 57
drag, startPoint x: 160, startPoint y: 225, endPoint x: 144, endPoint y: 228, distance: 16.3
click at [144, 228] on input "4482" at bounding box center [235, 225] width 224 height 26
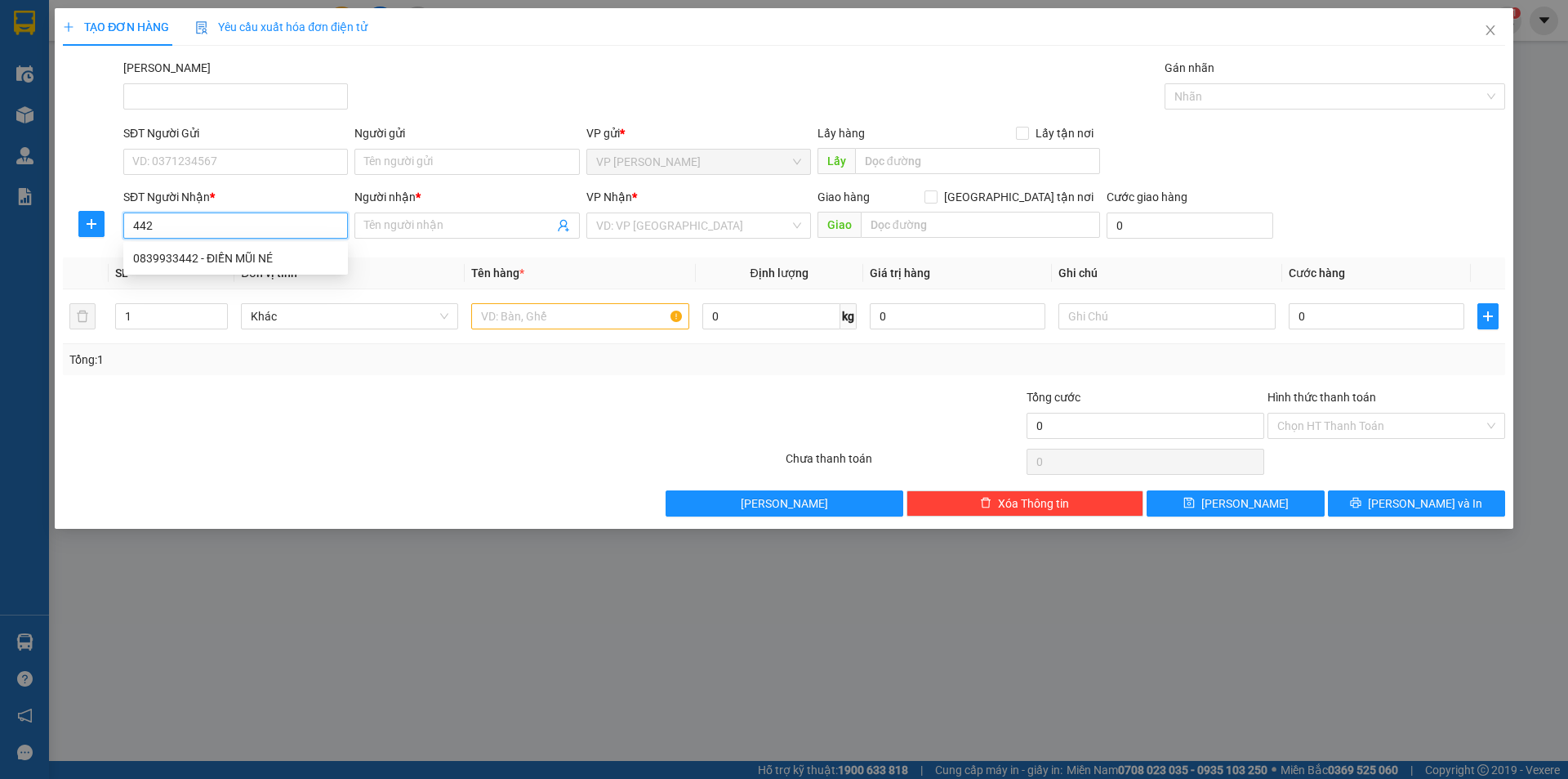
click at [196, 228] on input "442" at bounding box center [235, 225] width 224 height 26
click at [210, 261] on div "0839933442 - ĐIỀN MŨI NÉ" at bounding box center [235, 259] width 205 height 18
type input "0839933442"
type input "ĐIỀN MŨI NÉ"
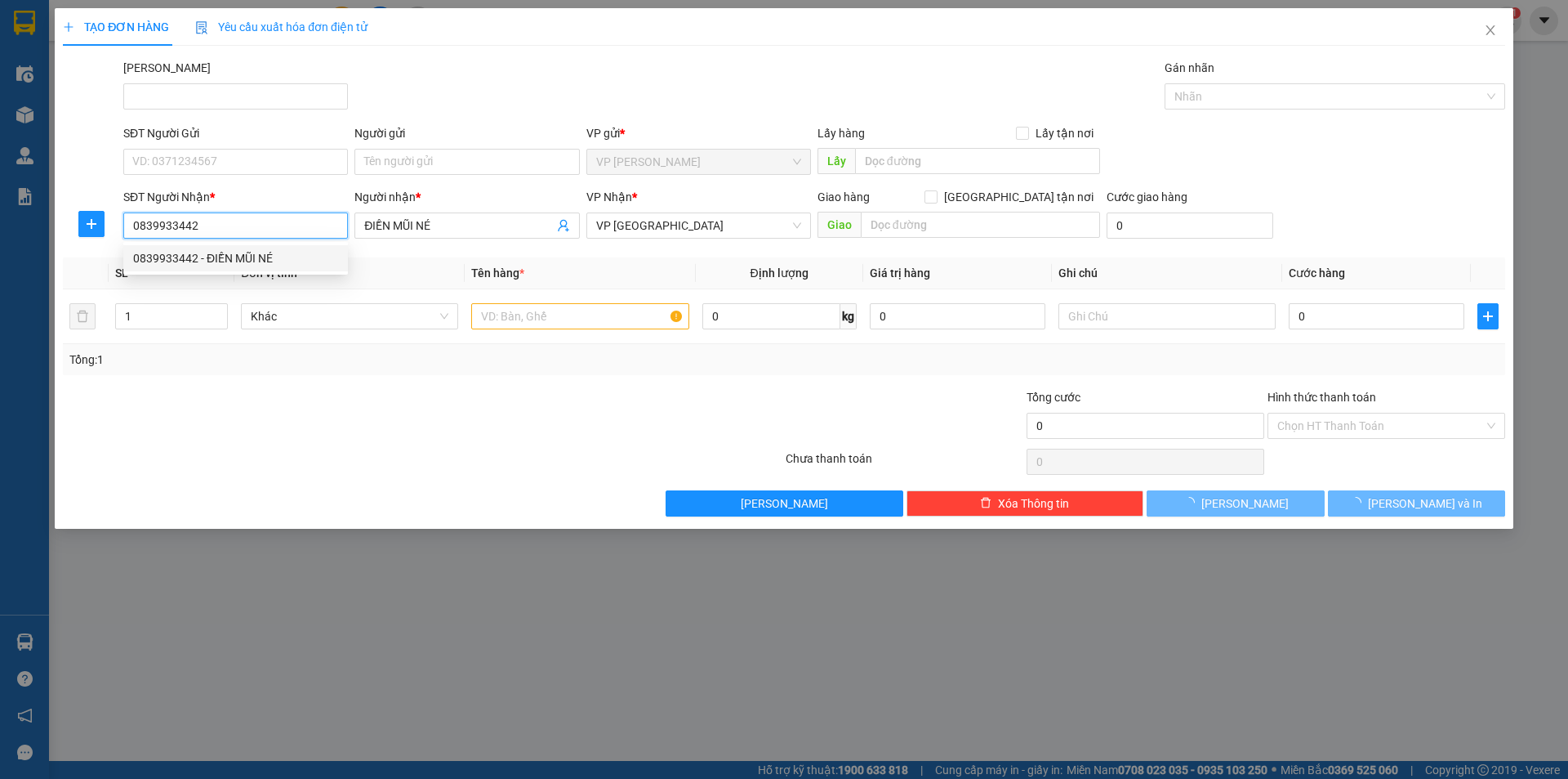
type input "60.000"
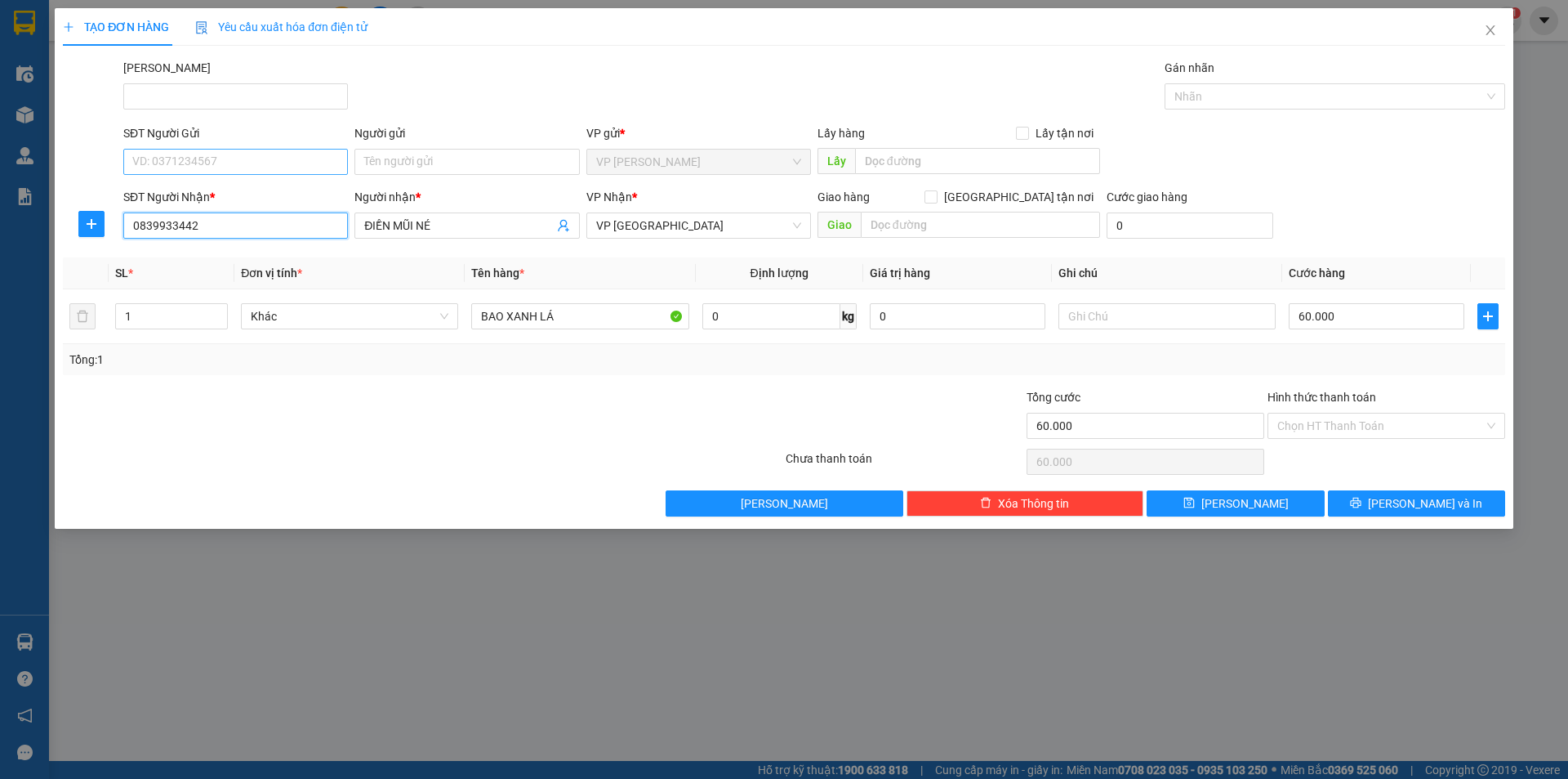
type input "0839933442"
click at [226, 166] on input "SĐT Người Gửi" at bounding box center [235, 161] width 224 height 26
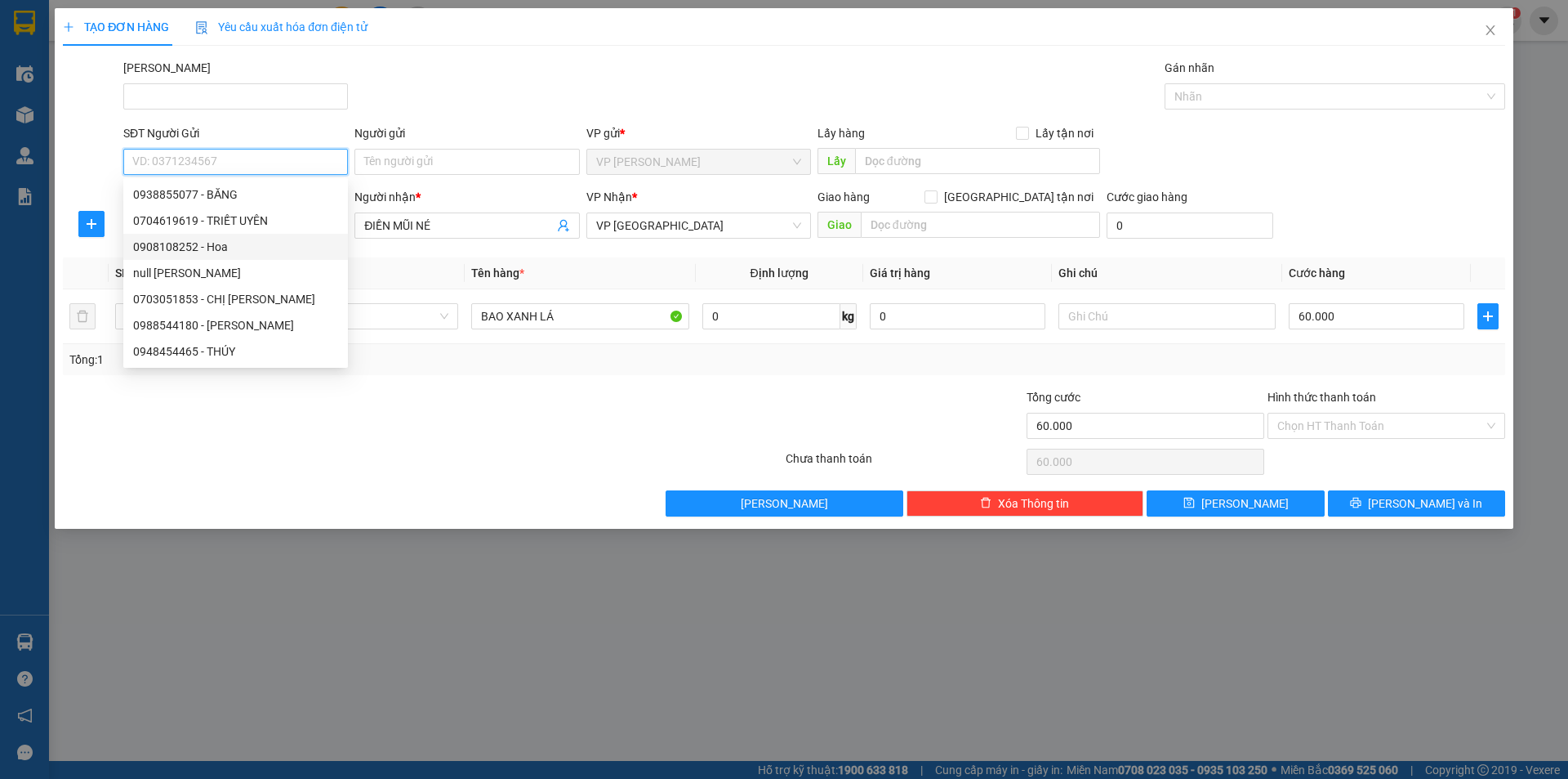
click at [221, 252] on div "0908108252 - Hoa" at bounding box center [235, 247] width 205 height 18
type input "0908108252"
type input "Hoa"
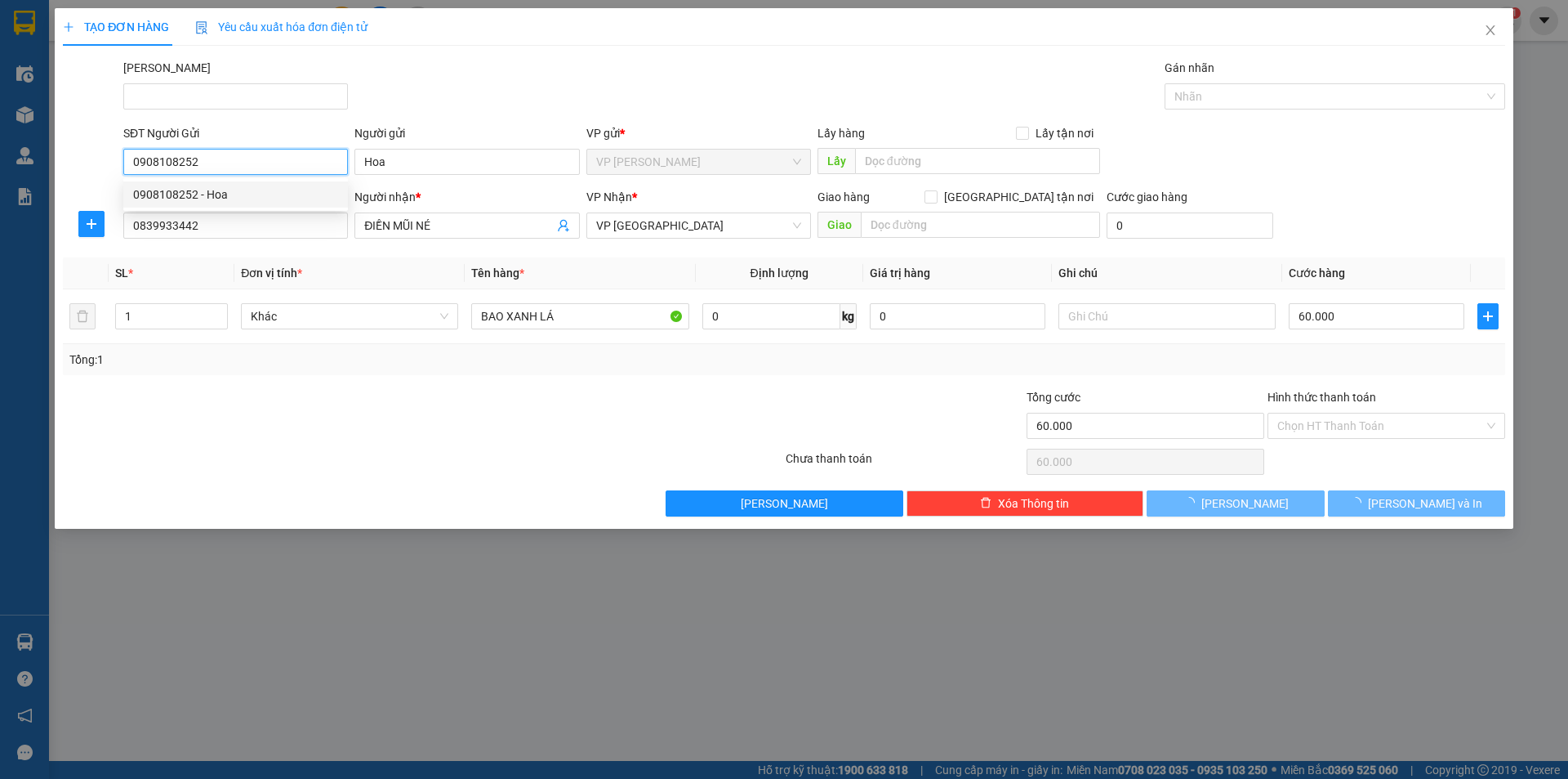
type input "40.000"
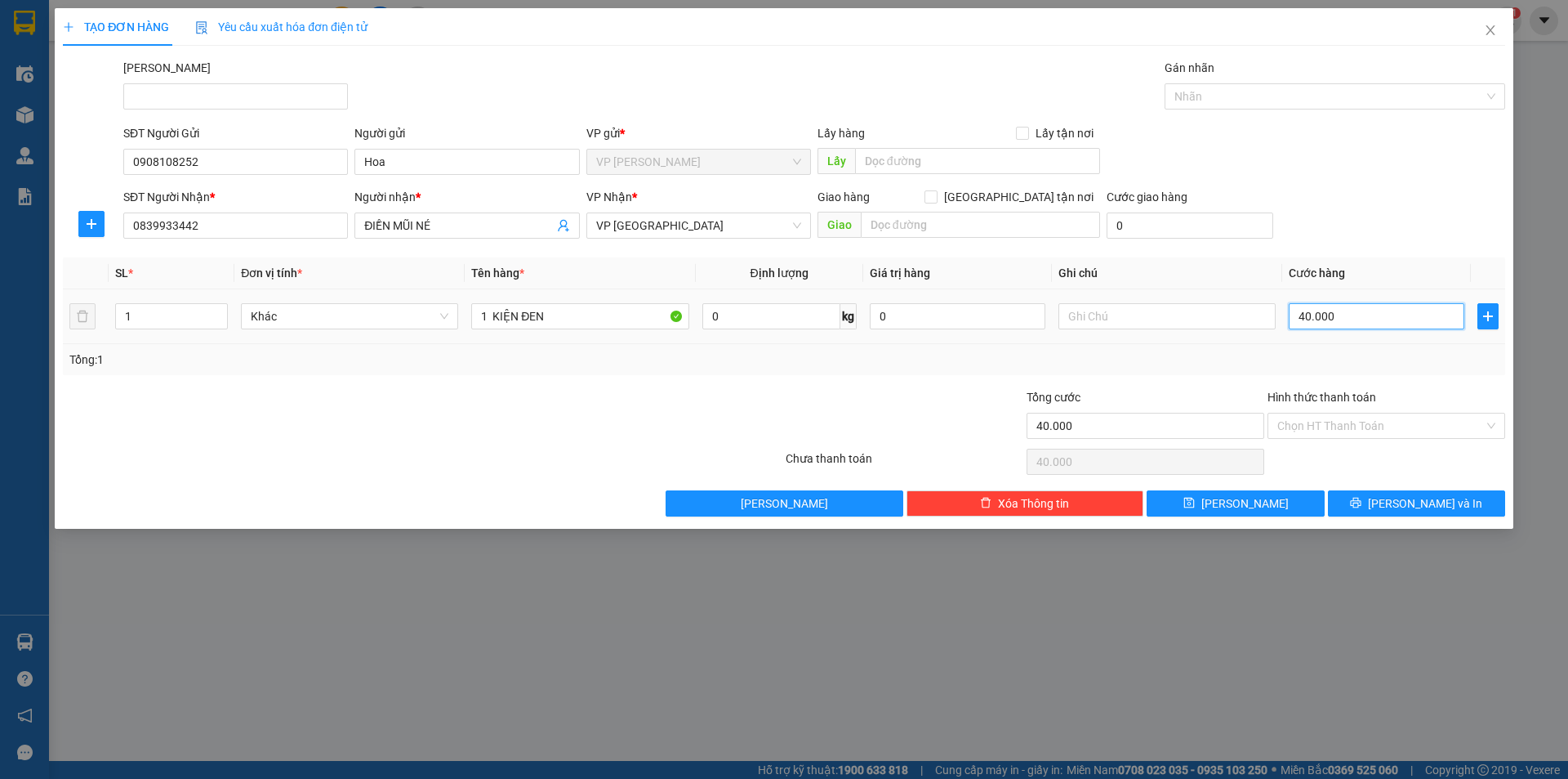
click at [1368, 323] on input "40.000" at bounding box center [1376, 316] width 175 height 26
type input "2"
type input "20"
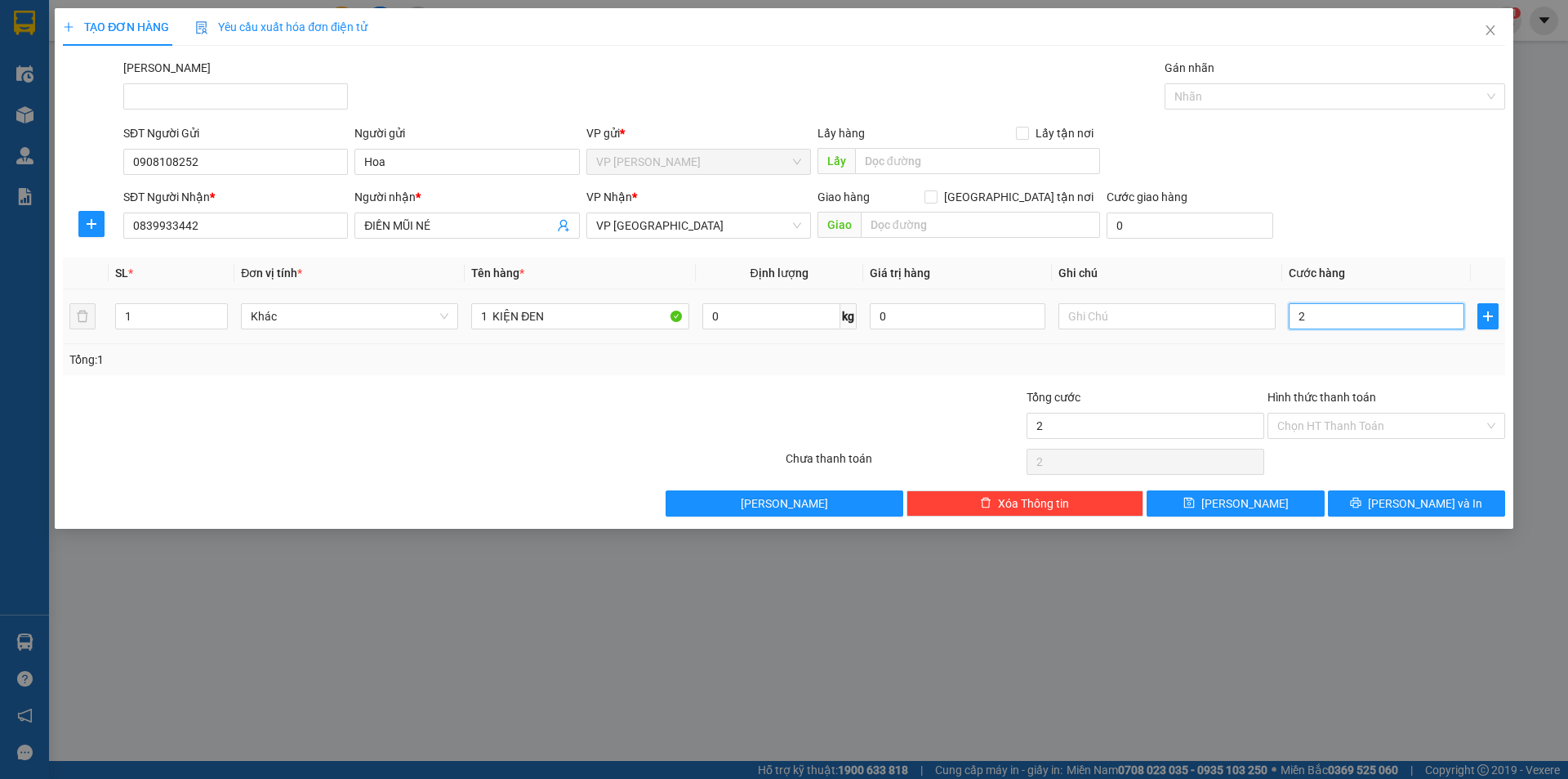
type input "20"
type input "20.000"
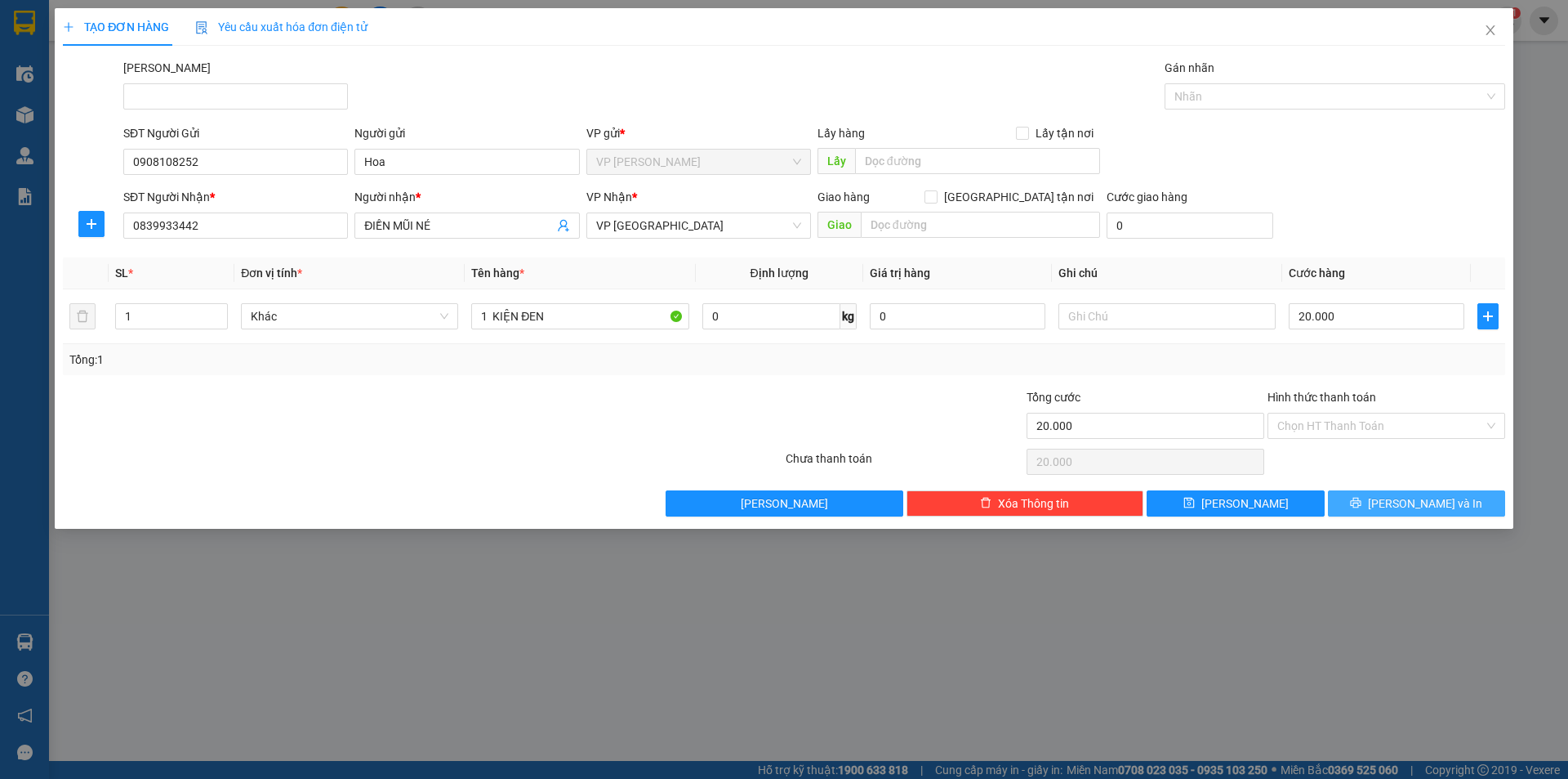
click at [1362, 510] on span "printer" at bounding box center [1356, 504] width 12 height 13
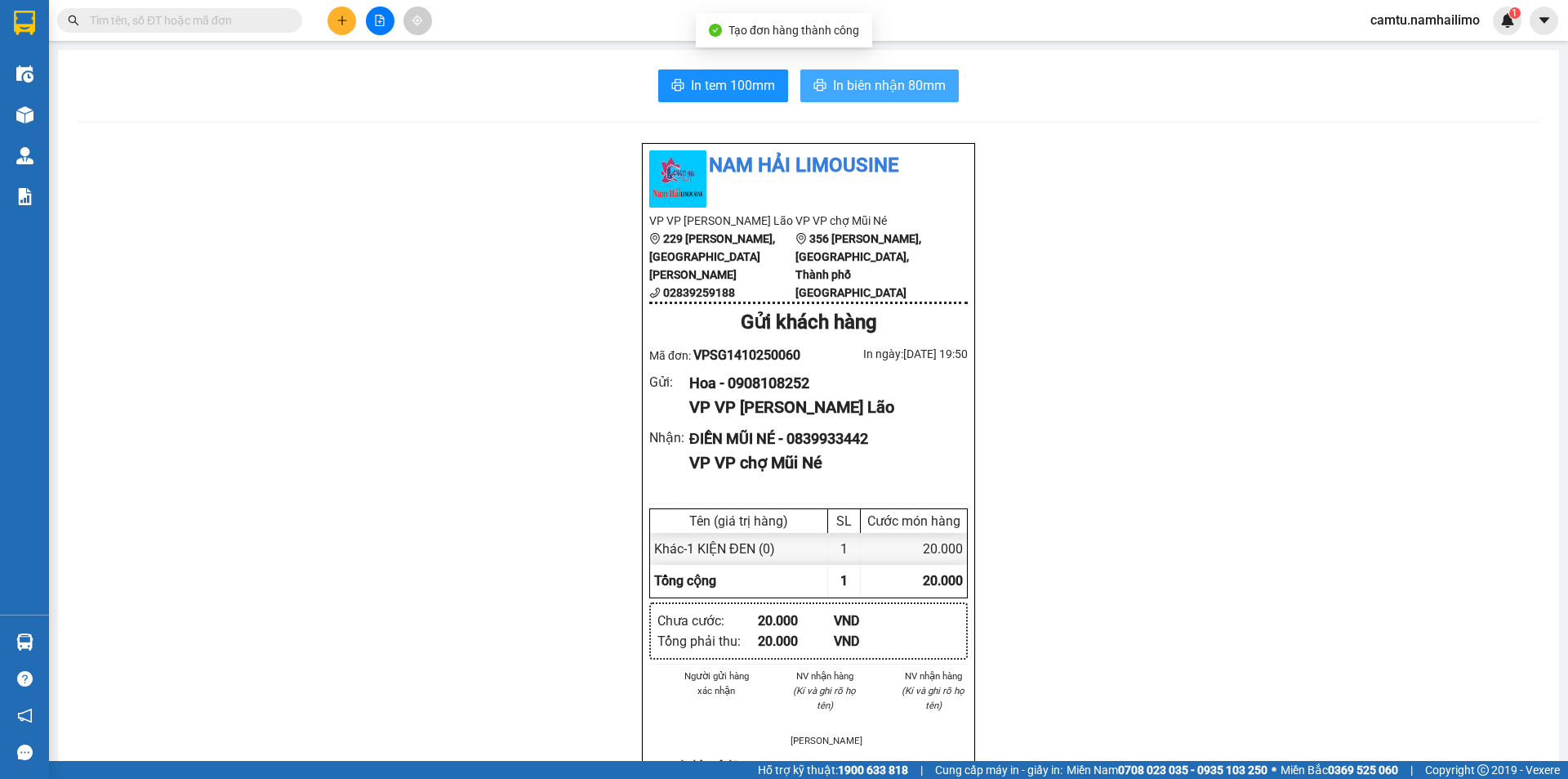
click at [912, 83] on span "In biên nhận 80mm" at bounding box center [890, 85] width 113 height 21
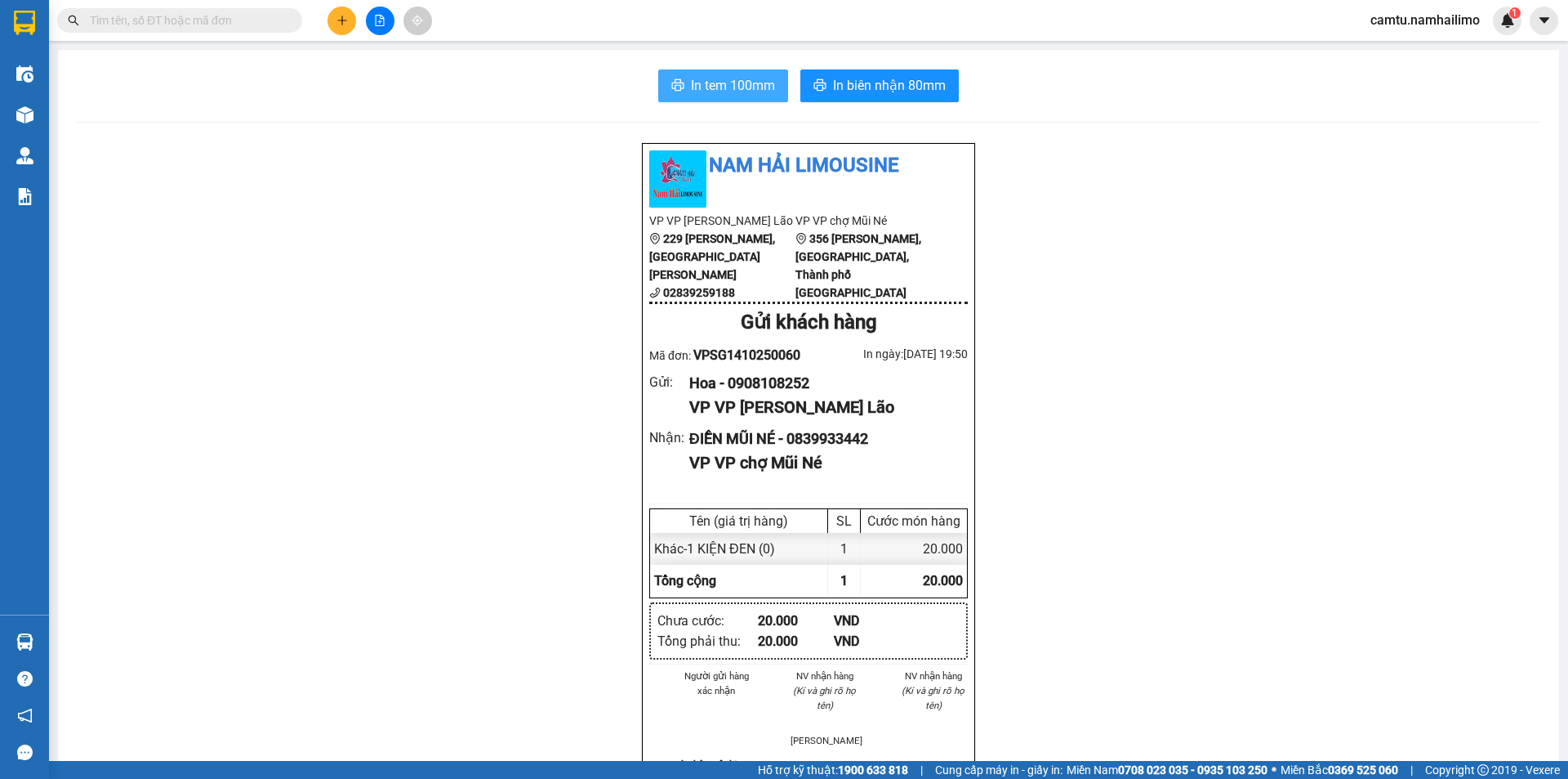
click at [708, 83] on span "In tem 100mm" at bounding box center [733, 85] width 84 height 21
click at [341, 21] on icon "plus" at bounding box center [342, 21] width 12 height 12
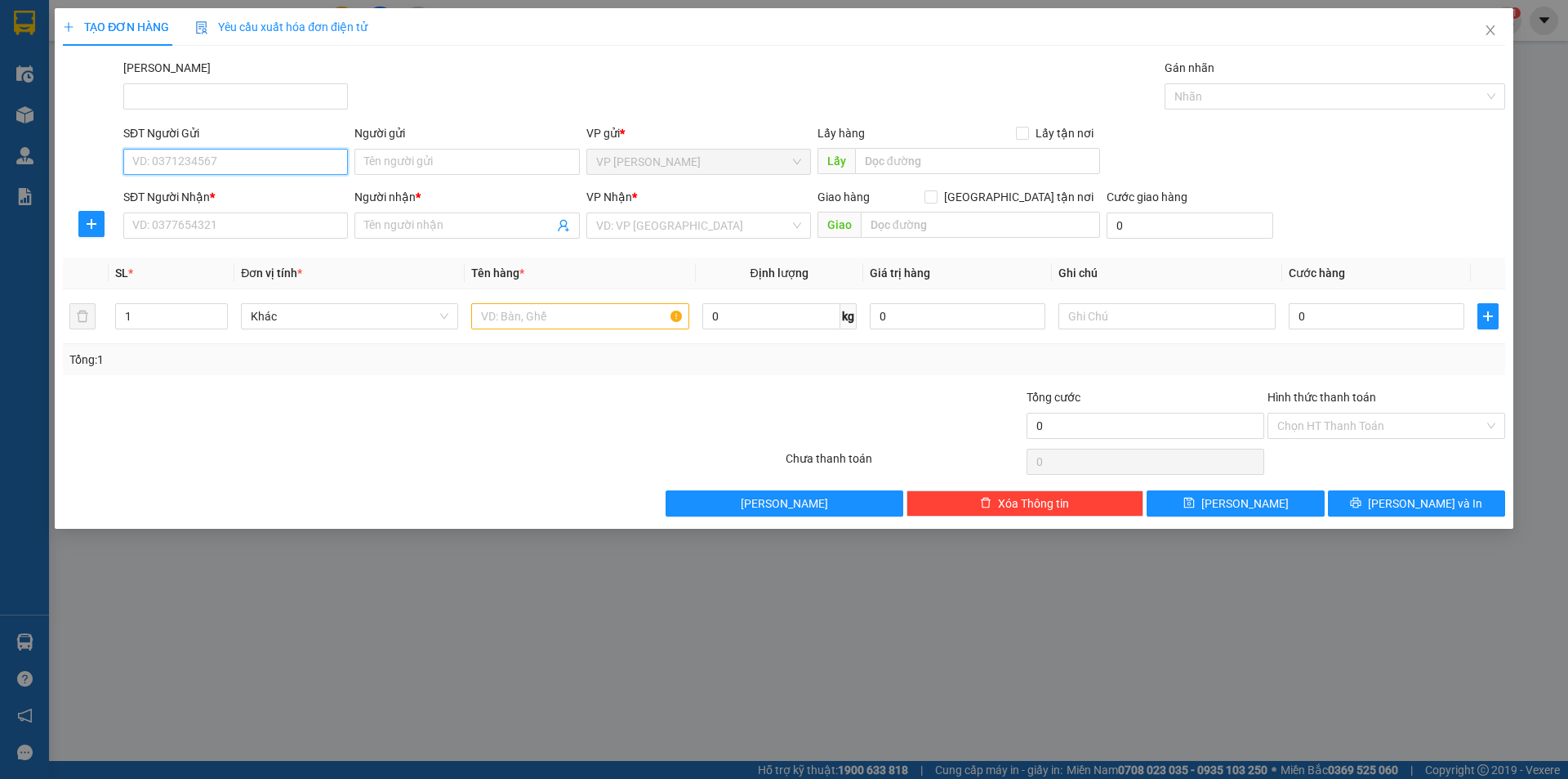
click at [240, 162] on input "SĐT Người Gửi" at bounding box center [235, 161] width 224 height 26
type input "0901486214"
click at [379, 169] on input "Người gửi" at bounding box center [467, 161] width 224 height 26
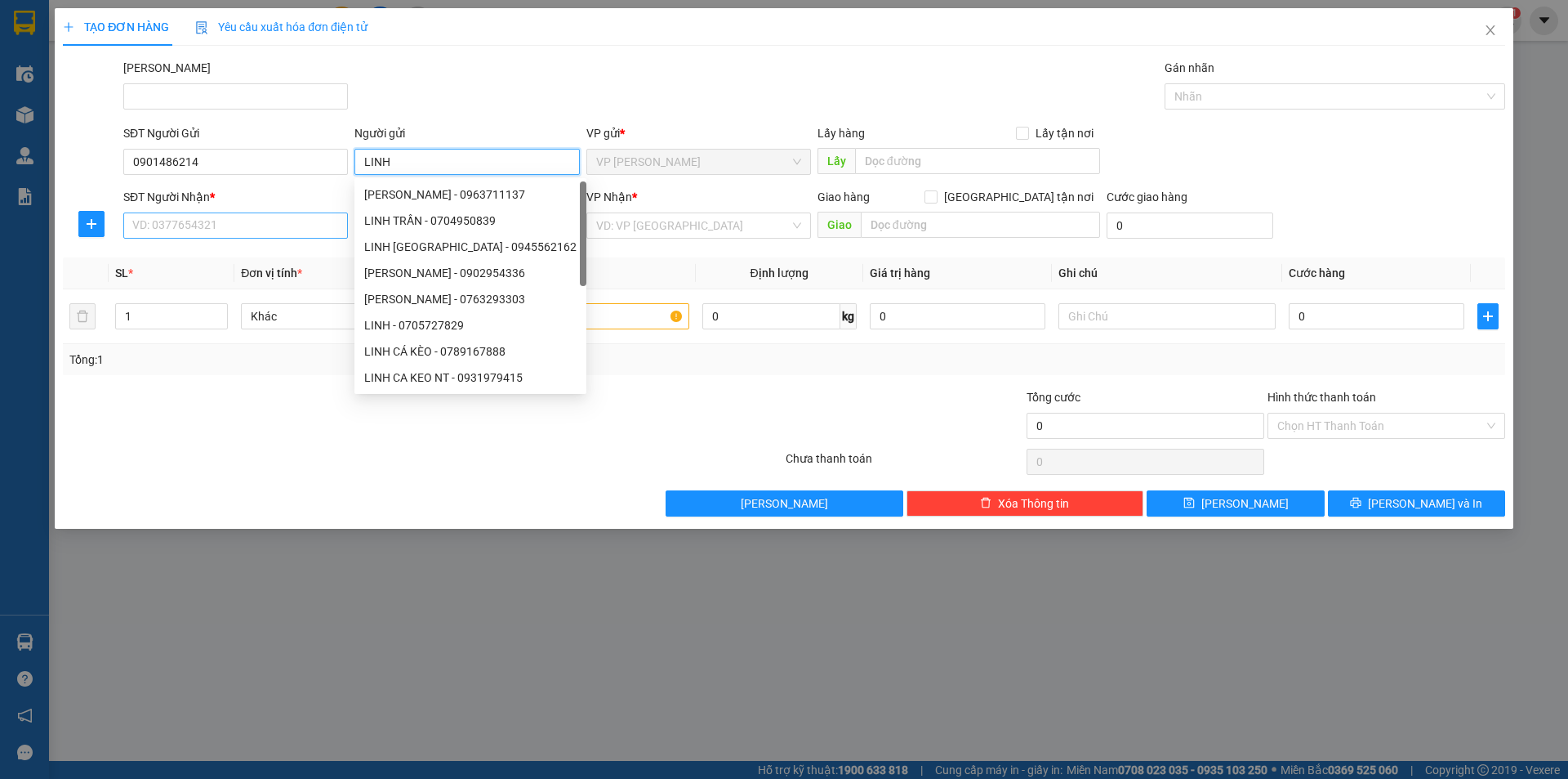
type input "LINH"
click at [273, 222] on input "SĐT Người Nhận *" at bounding box center [235, 225] width 224 height 26
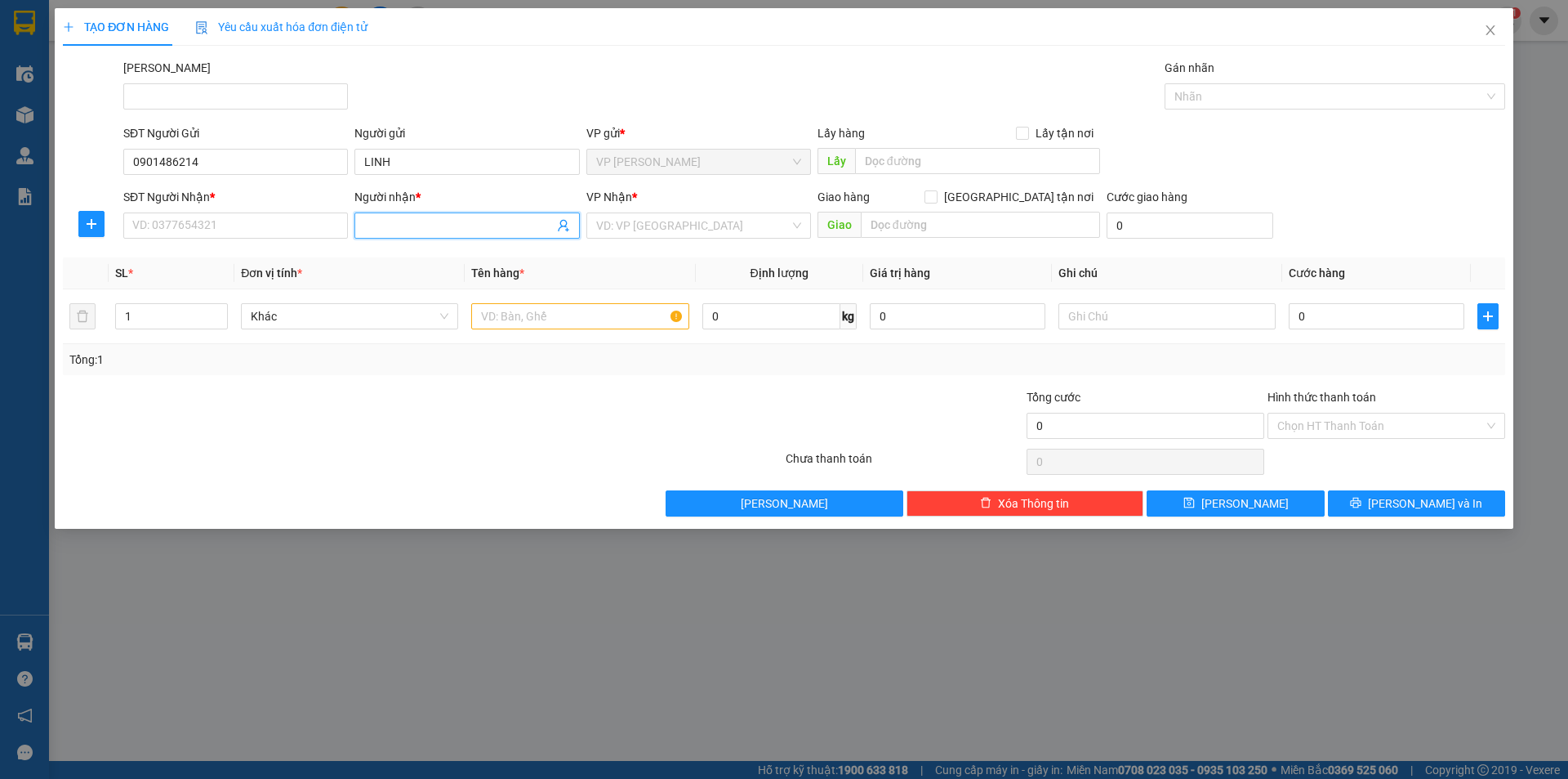
click at [389, 225] on input "Người nhận *" at bounding box center [458, 225] width 189 height 18
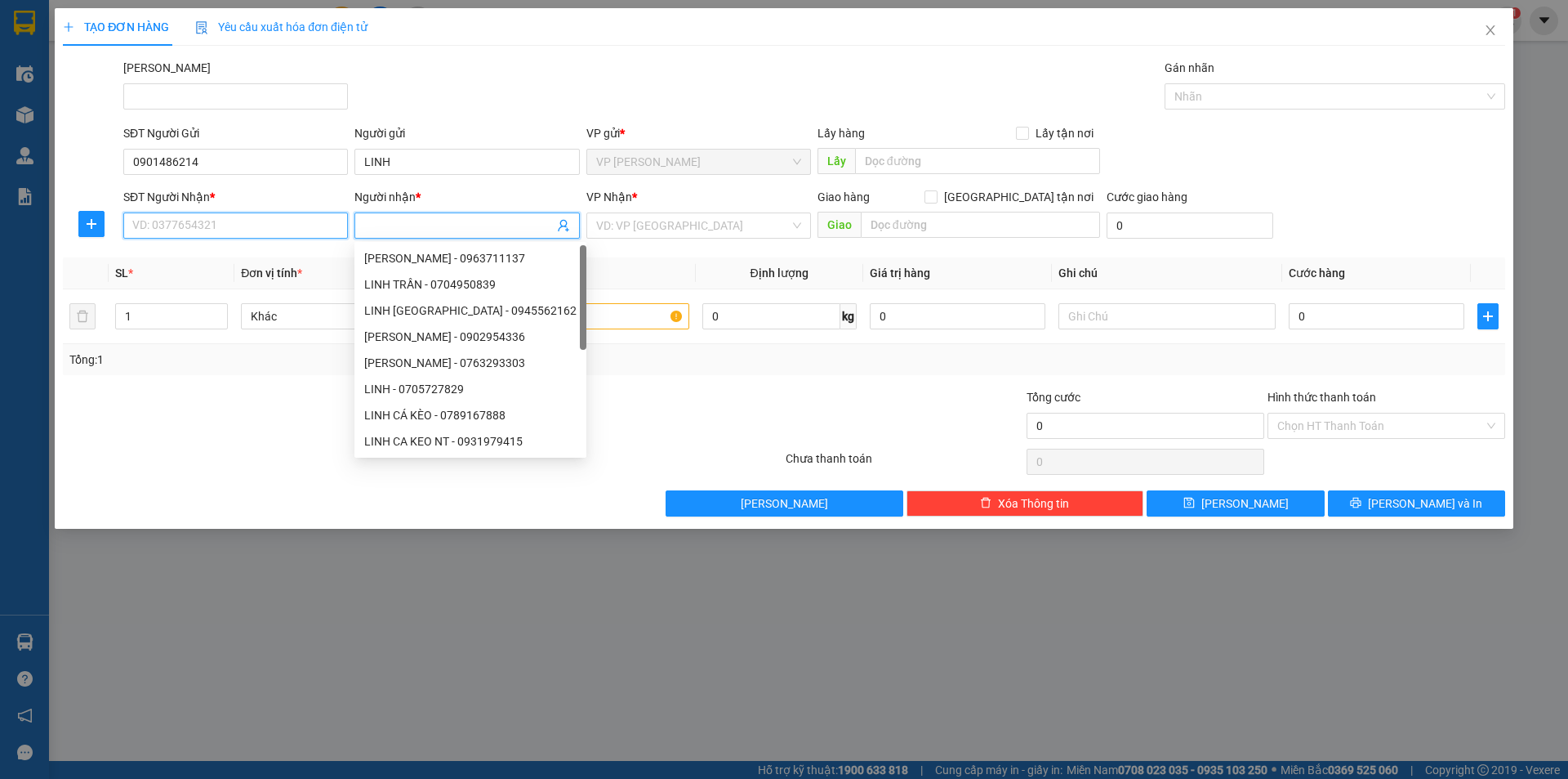
click at [218, 230] on input "SĐT Người Nhận *" at bounding box center [235, 225] width 224 height 26
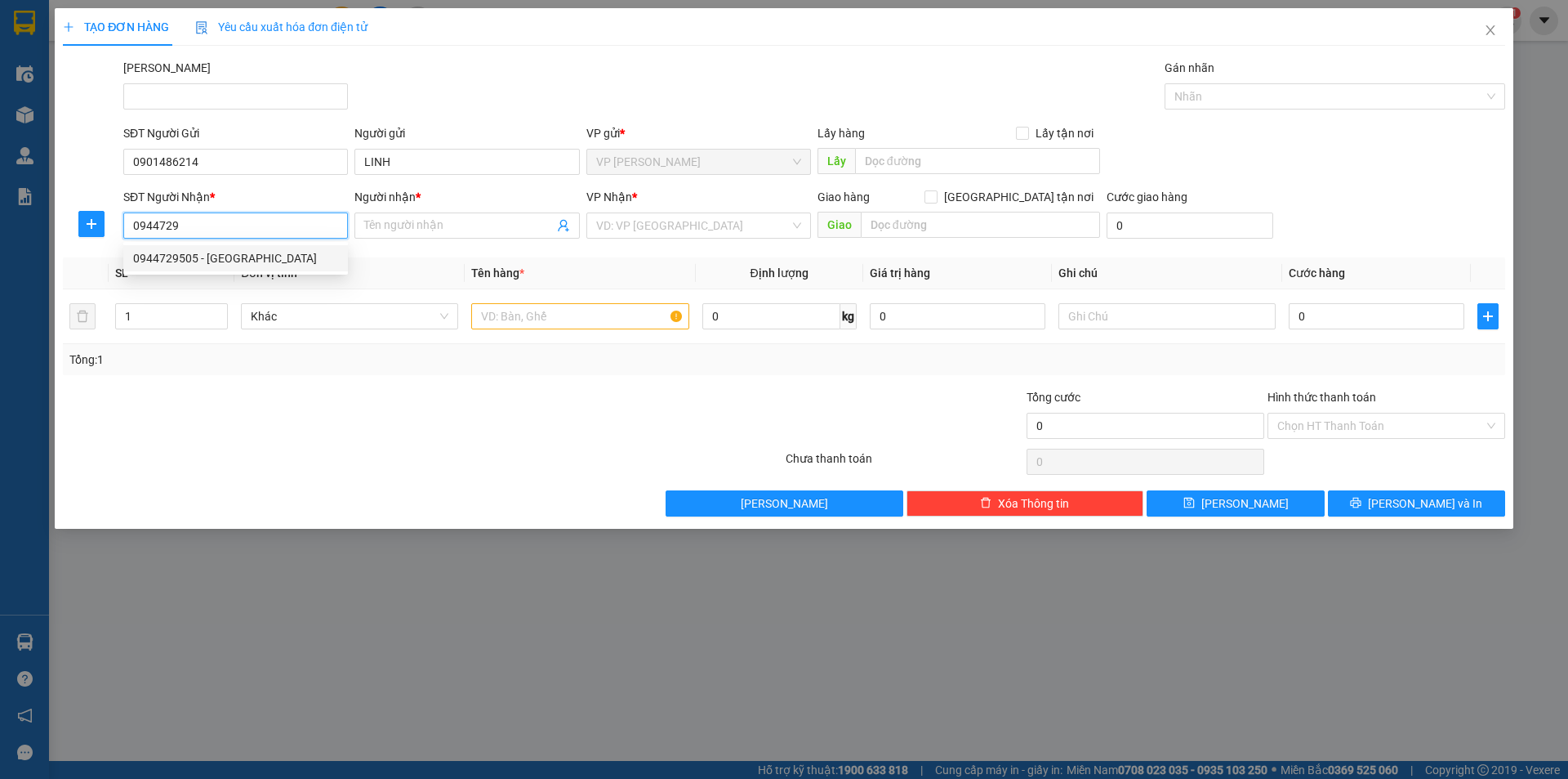
click at [223, 262] on div "0944729505 - [GEOGRAPHIC_DATA]" at bounding box center [235, 259] width 205 height 18
type input "0944729505"
type input "[PERSON_NAME]"
type input "30.000"
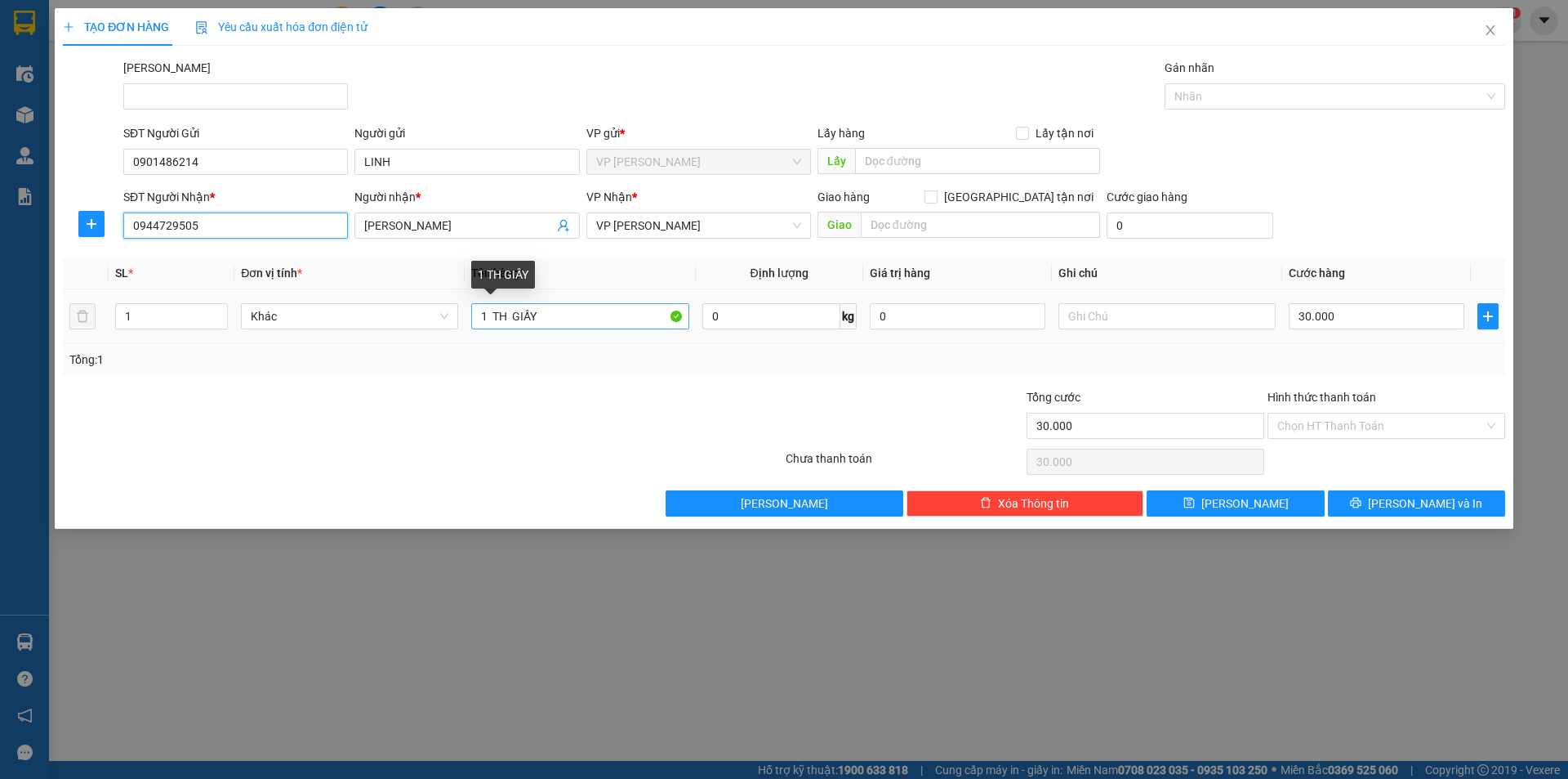
type input "0944729505"
click at [555, 318] on input "1 TH GIẤY" at bounding box center [579, 316] width 217 height 26
type input "1 TH GIẤY DẸP"
click at [1350, 319] on input "30.000" at bounding box center [1376, 316] width 175 height 26
type input "2"
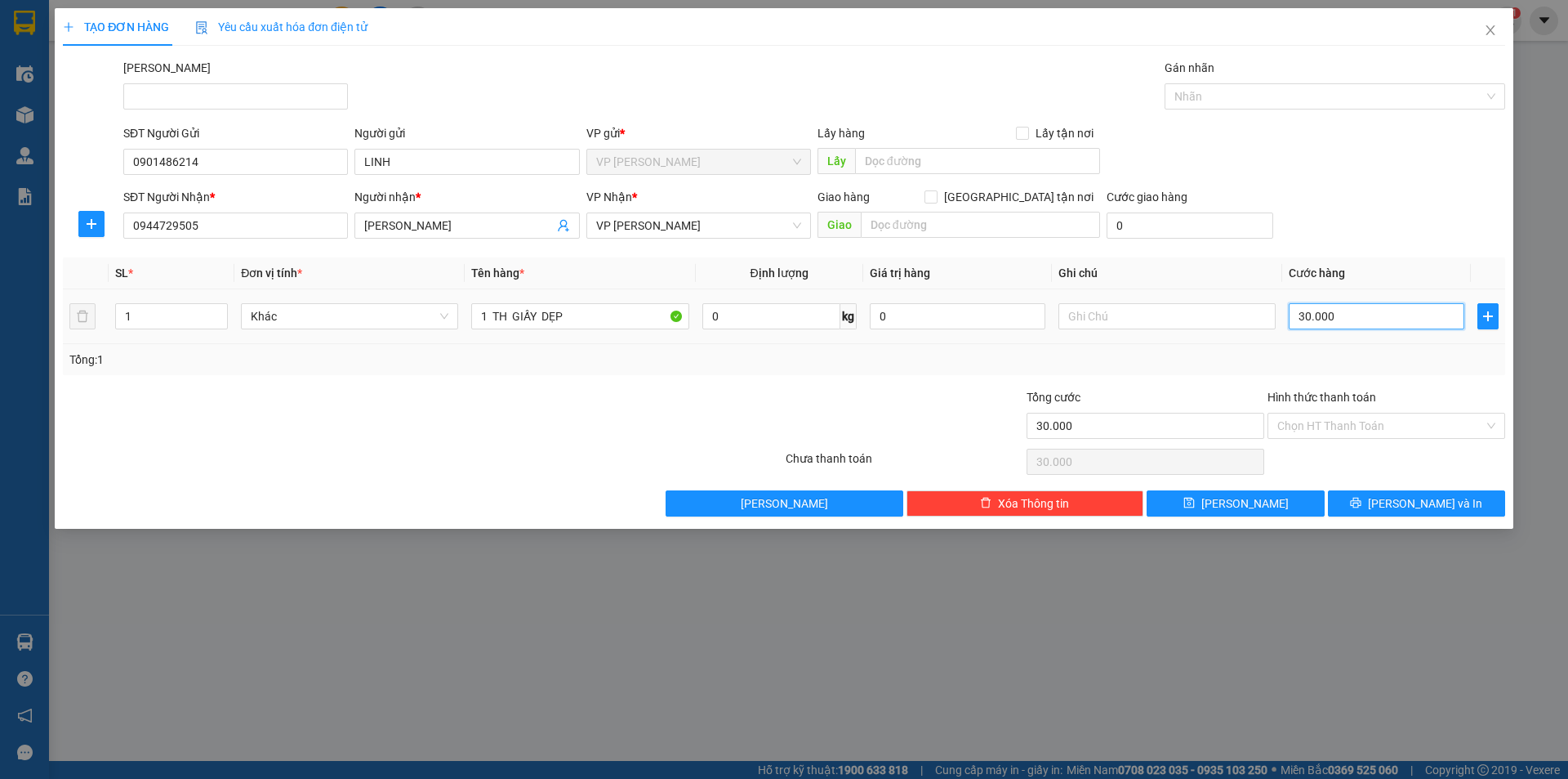
type input "2"
type input "20"
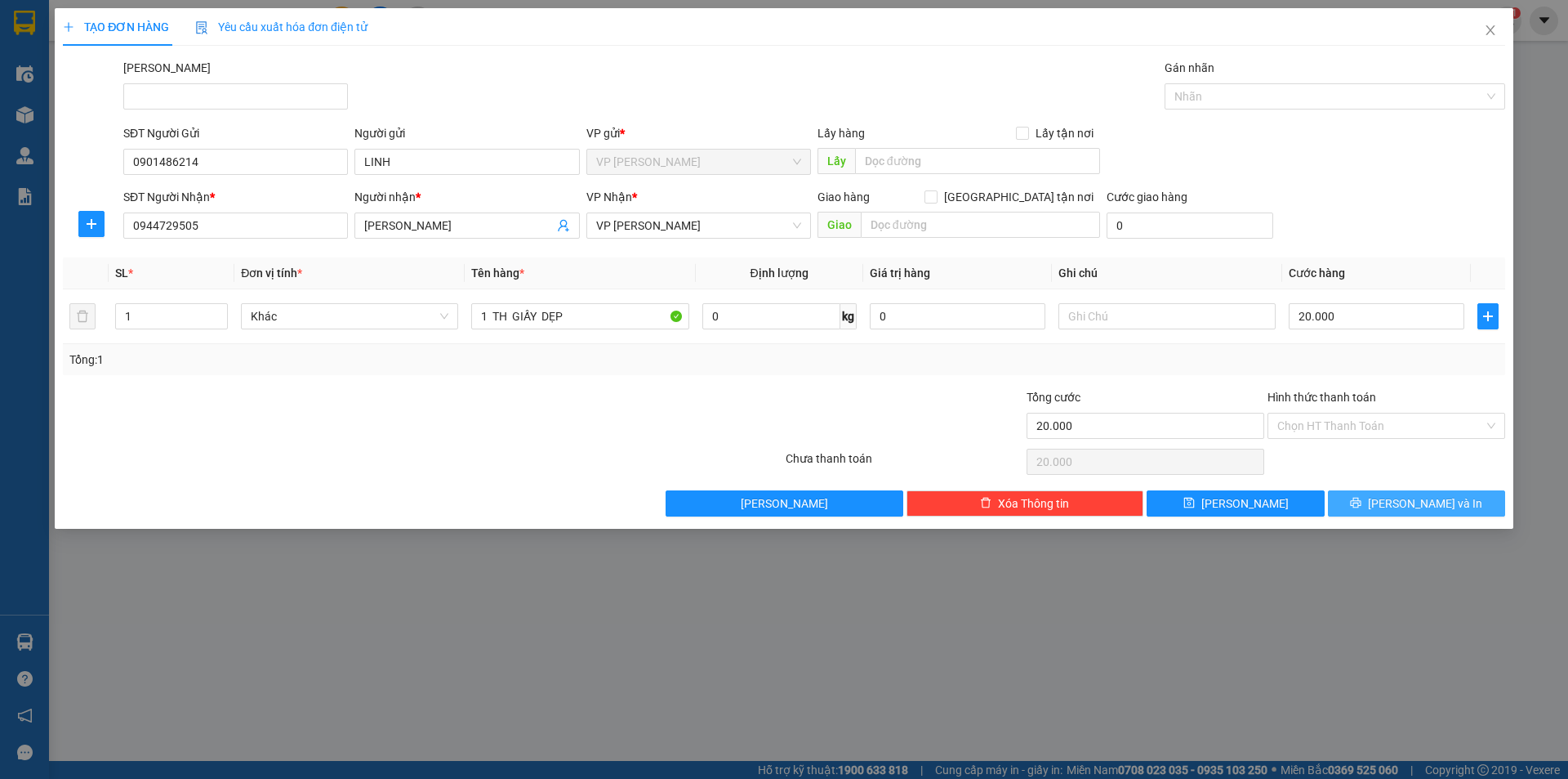
click at [1416, 503] on span "[PERSON_NAME] và In" at bounding box center [1425, 504] width 115 height 18
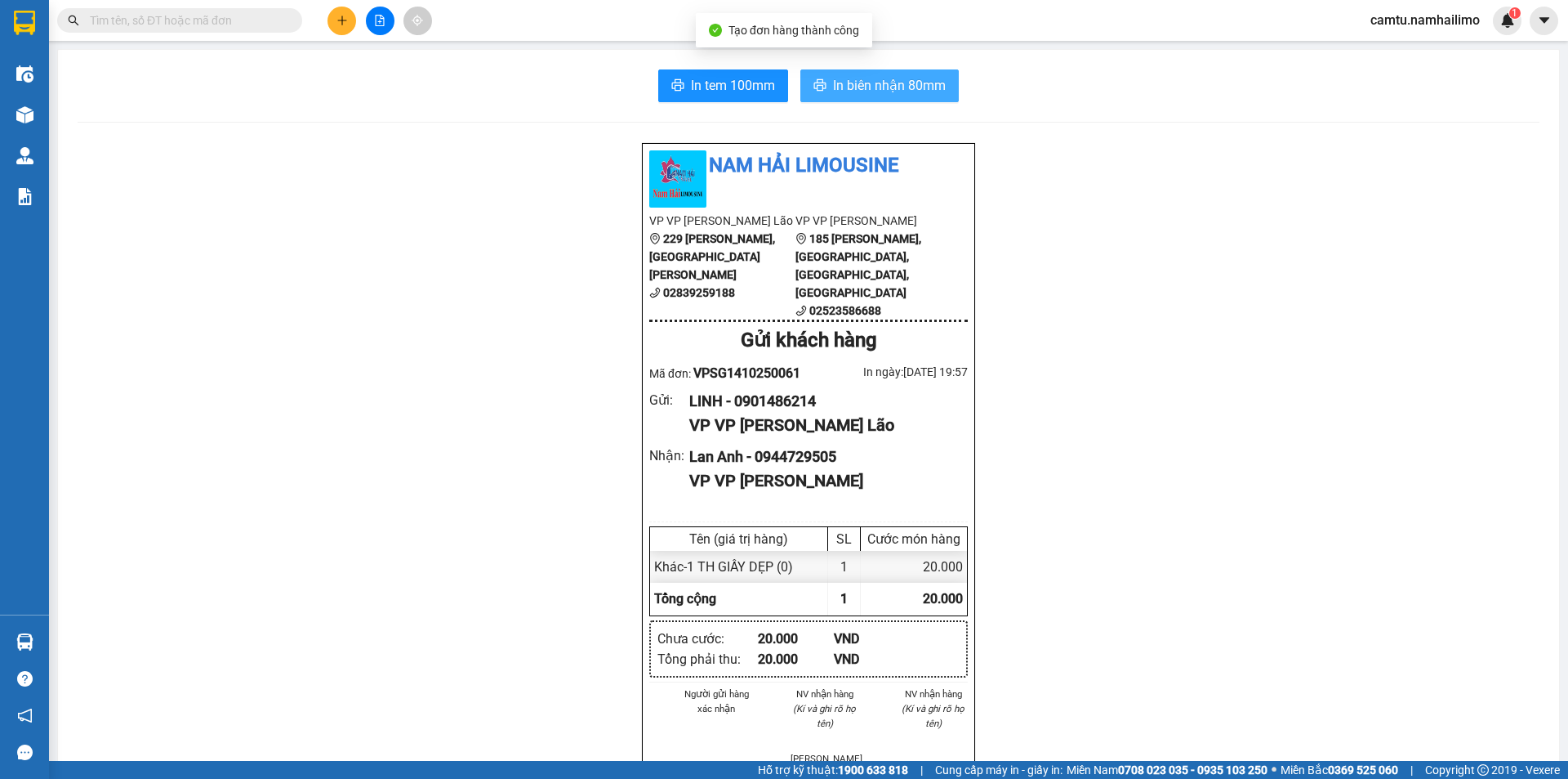
click at [886, 81] on span "In biên nhận 80mm" at bounding box center [890, 85] width 113 height 21
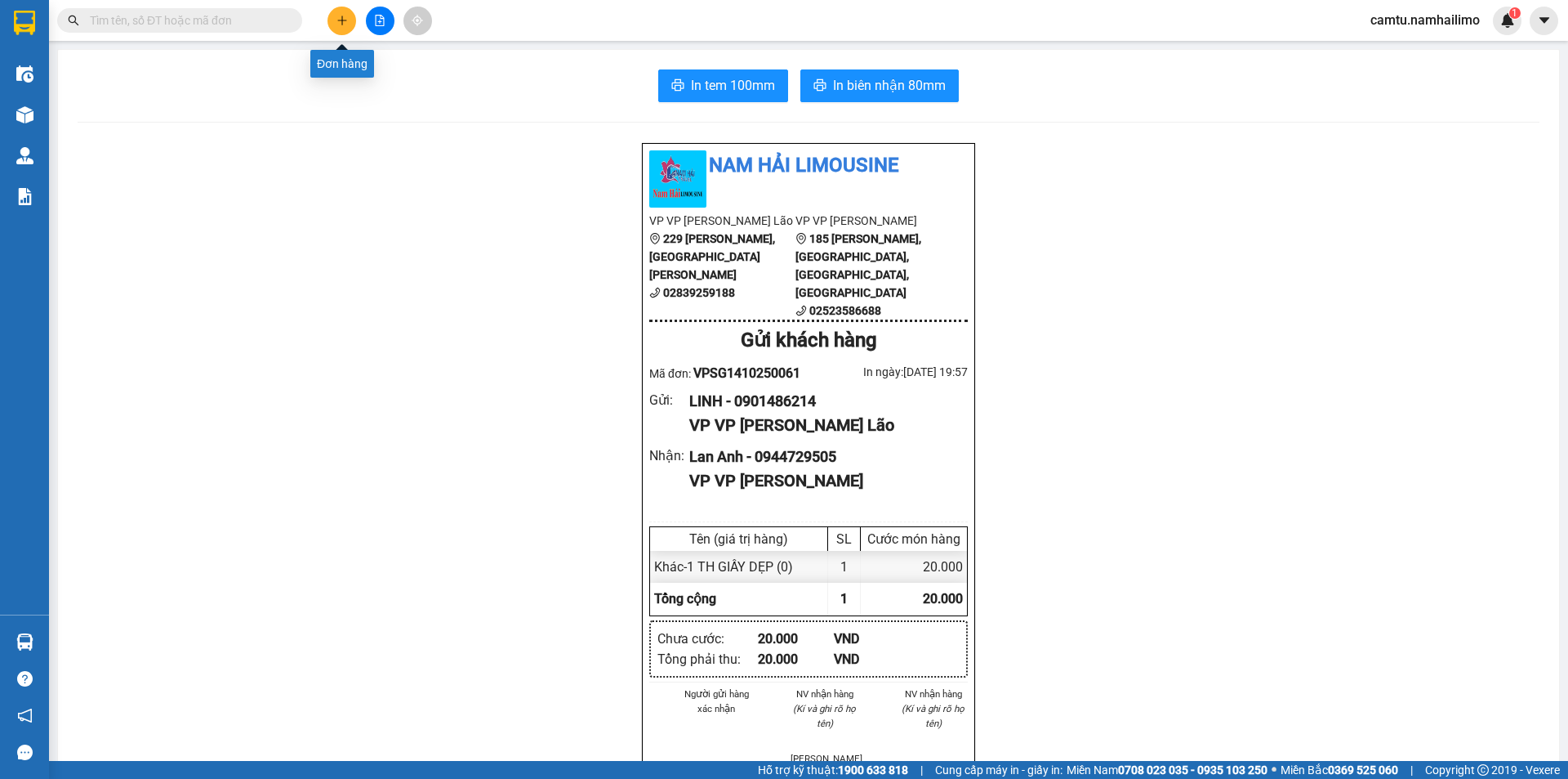
click at [342, 18] on icon "plus" at bounding box center [342, 21] width 12 height 12
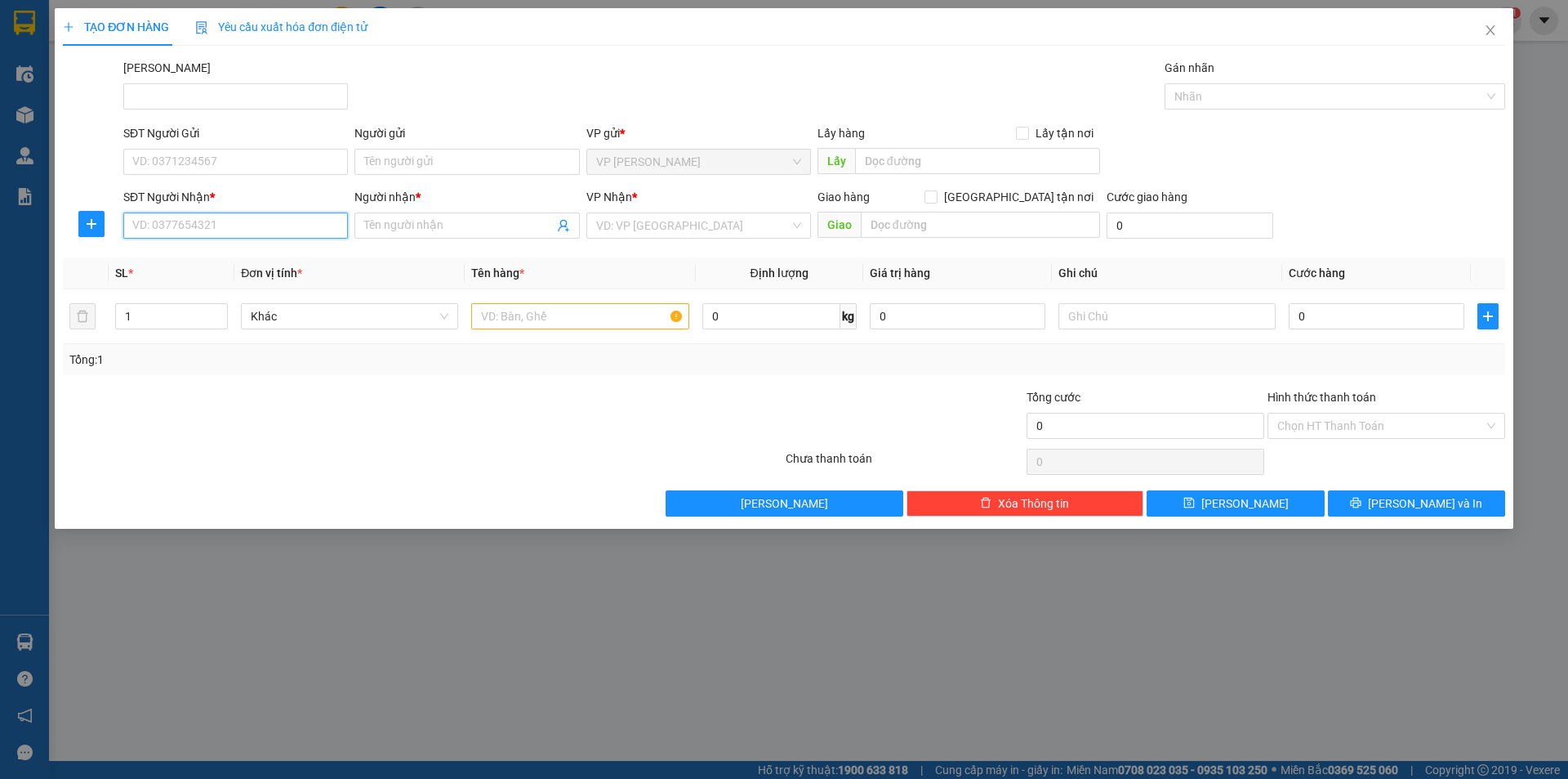
click at [176, 219] on input "SĐT Người Nhận *" at bounding box center [235, 225] width 224 height 26
click at [176, 219] on input "3821" at bounding box center [235, 225] width 224 height 26
click at [130, 224] on input "3821" at bounding box center [235, 225] width 224 height 26
type input "0937343821"
click at [394, 221] on input "Người nhận *" at bounding box center [458, 225] width 189 height 18
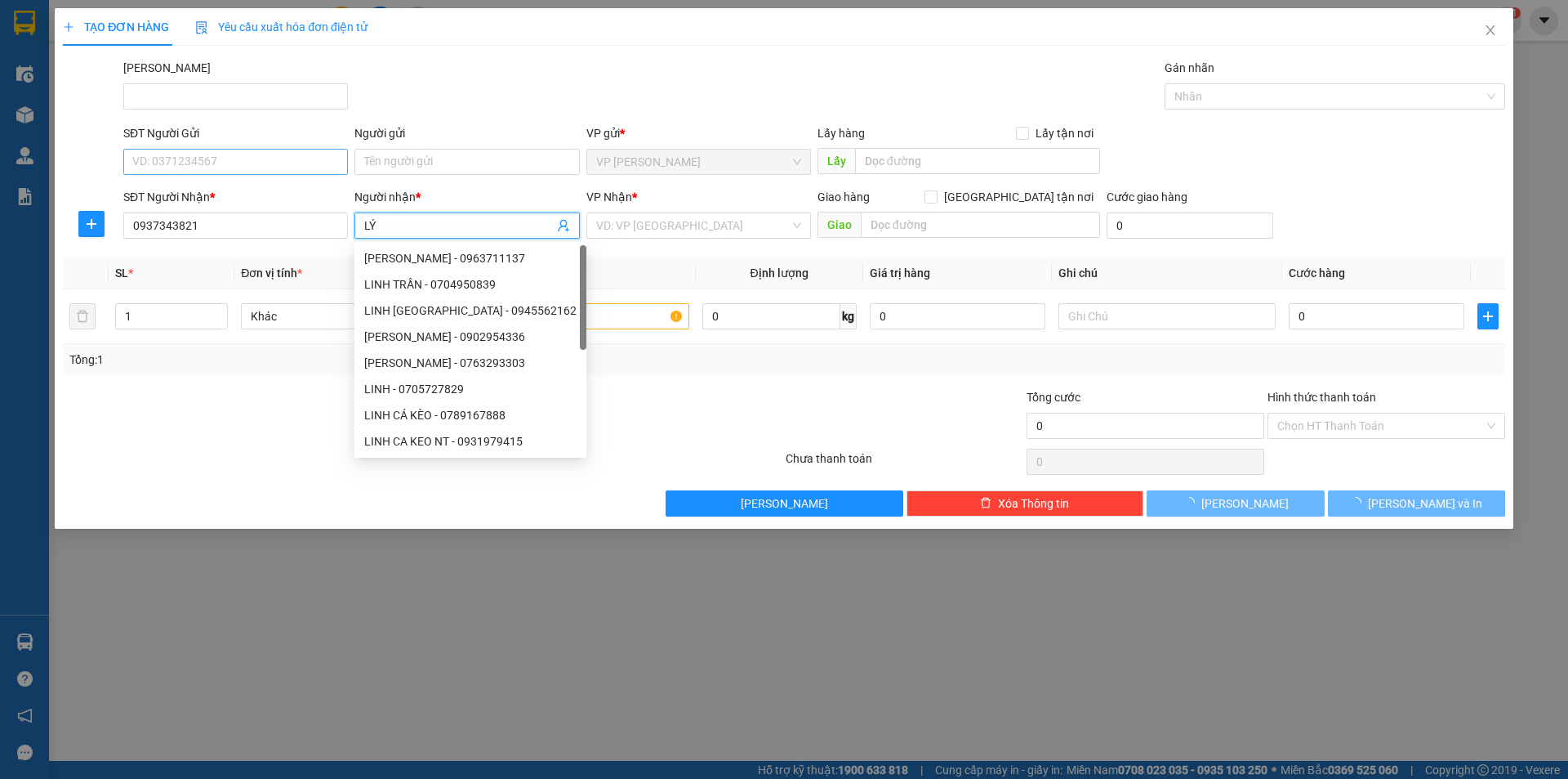
type input "LÝ"
click at [297, 168] on input "SĐT Người Gửi" at bounding box center [235, 161] width 224 height 26
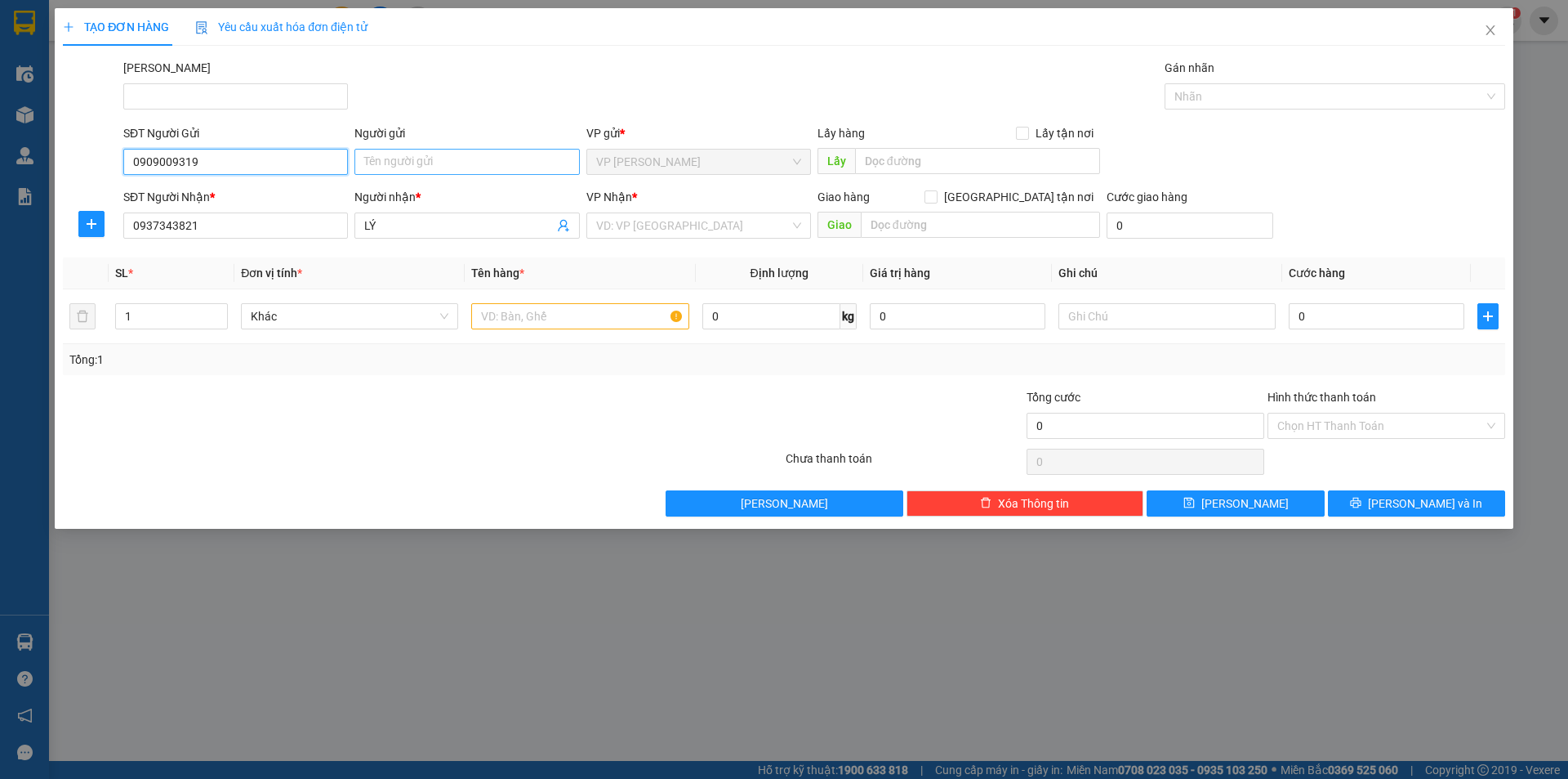
type input "0909009319"
click at [389, 162] on input "Người gửi" at bounding box center [467, 161] width 224 height 26
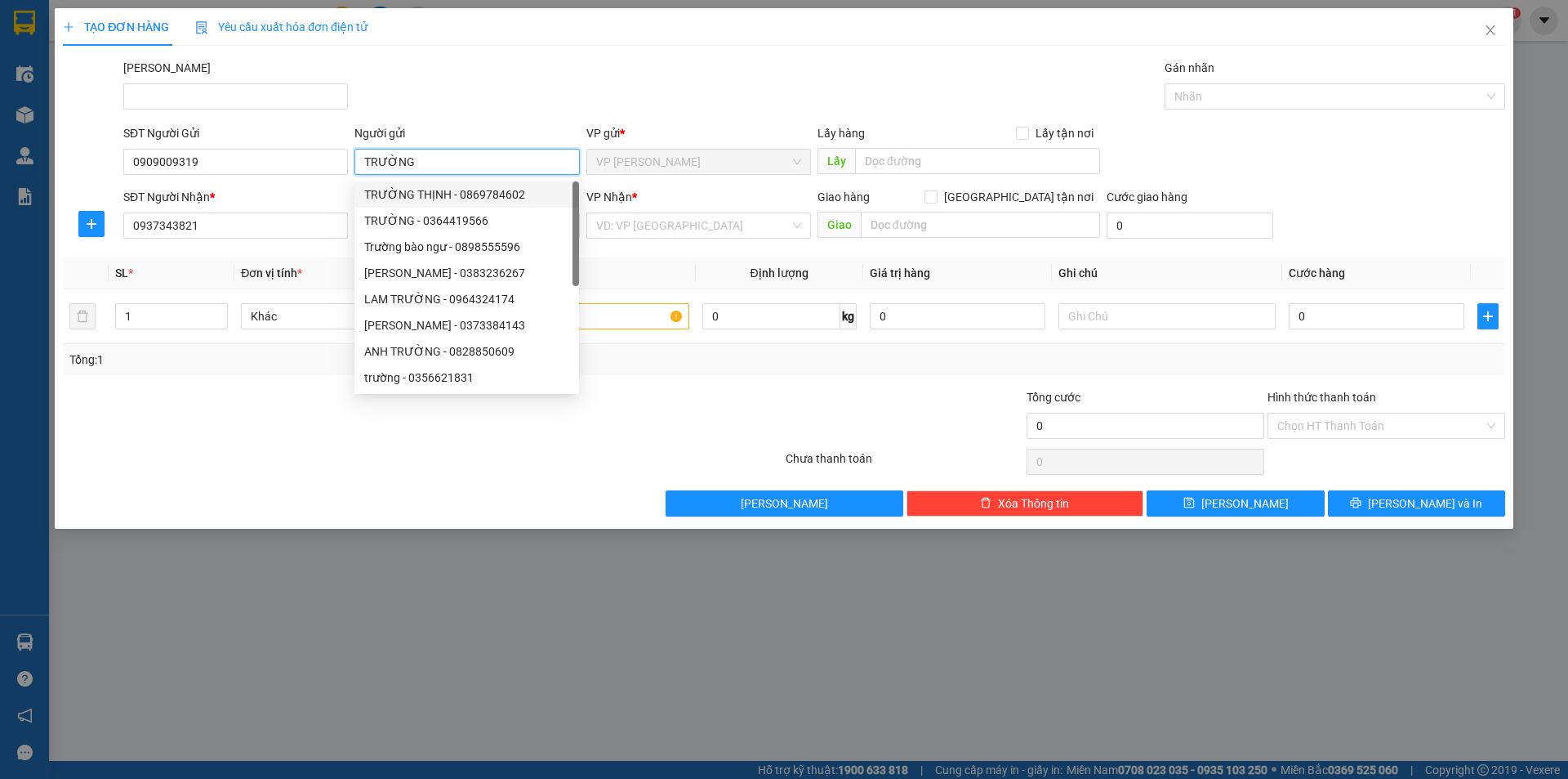
type input "TRƯỜNG"
click at [230, 388] on div "Transit Pickup Surcharge Ids Transit Deliver Surcharge Ids Transit Deliver Surc…" at bounding box center [784, 288] width 1443 height 457
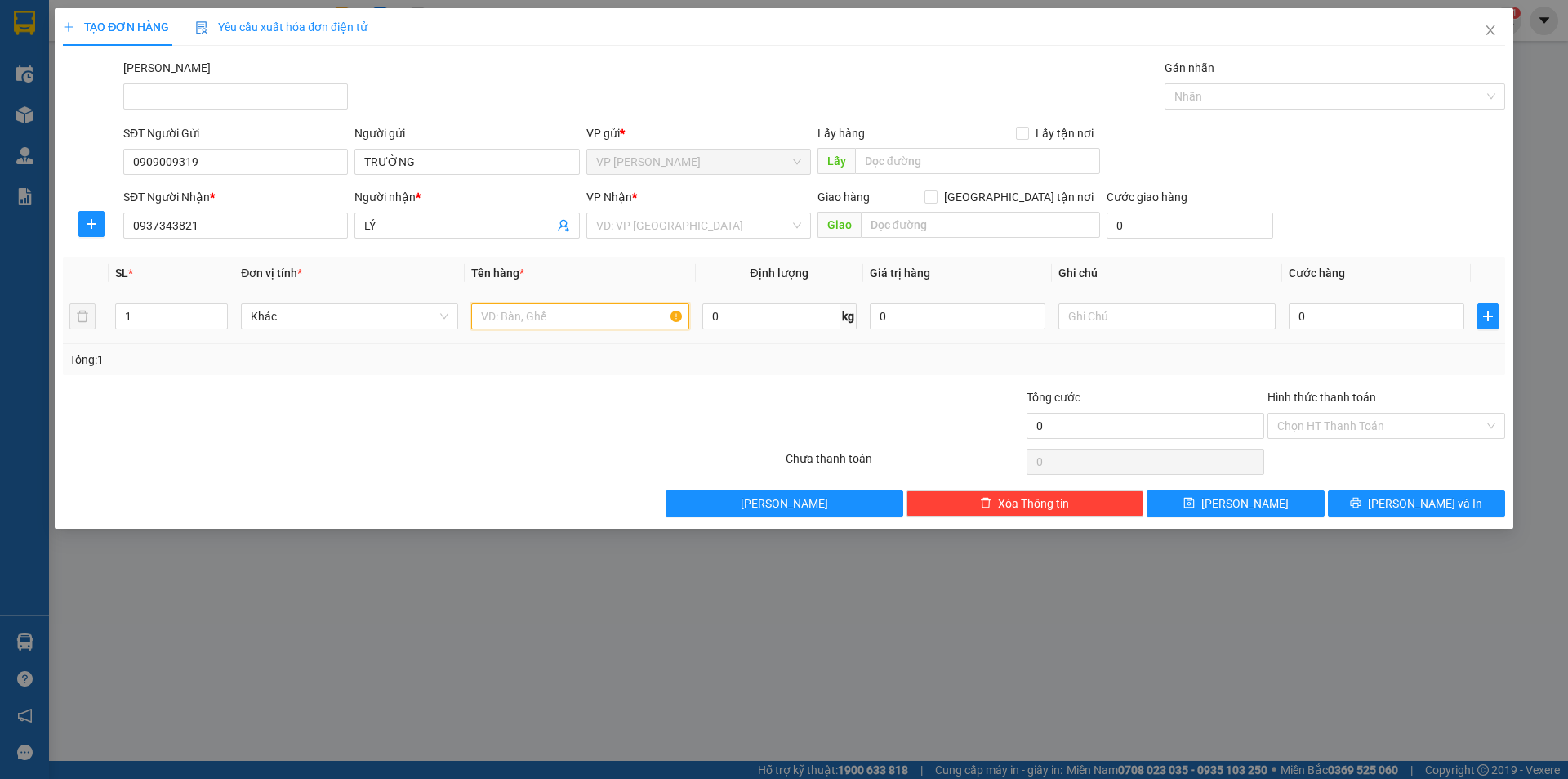
click at [509, 313] on input "text" at bounding box center [579, 316] width 217 height 26
type input "KIỆN NHỎ"
click at [683, 221] on input "search" at bounding box center [693, 225] width 194 height 24
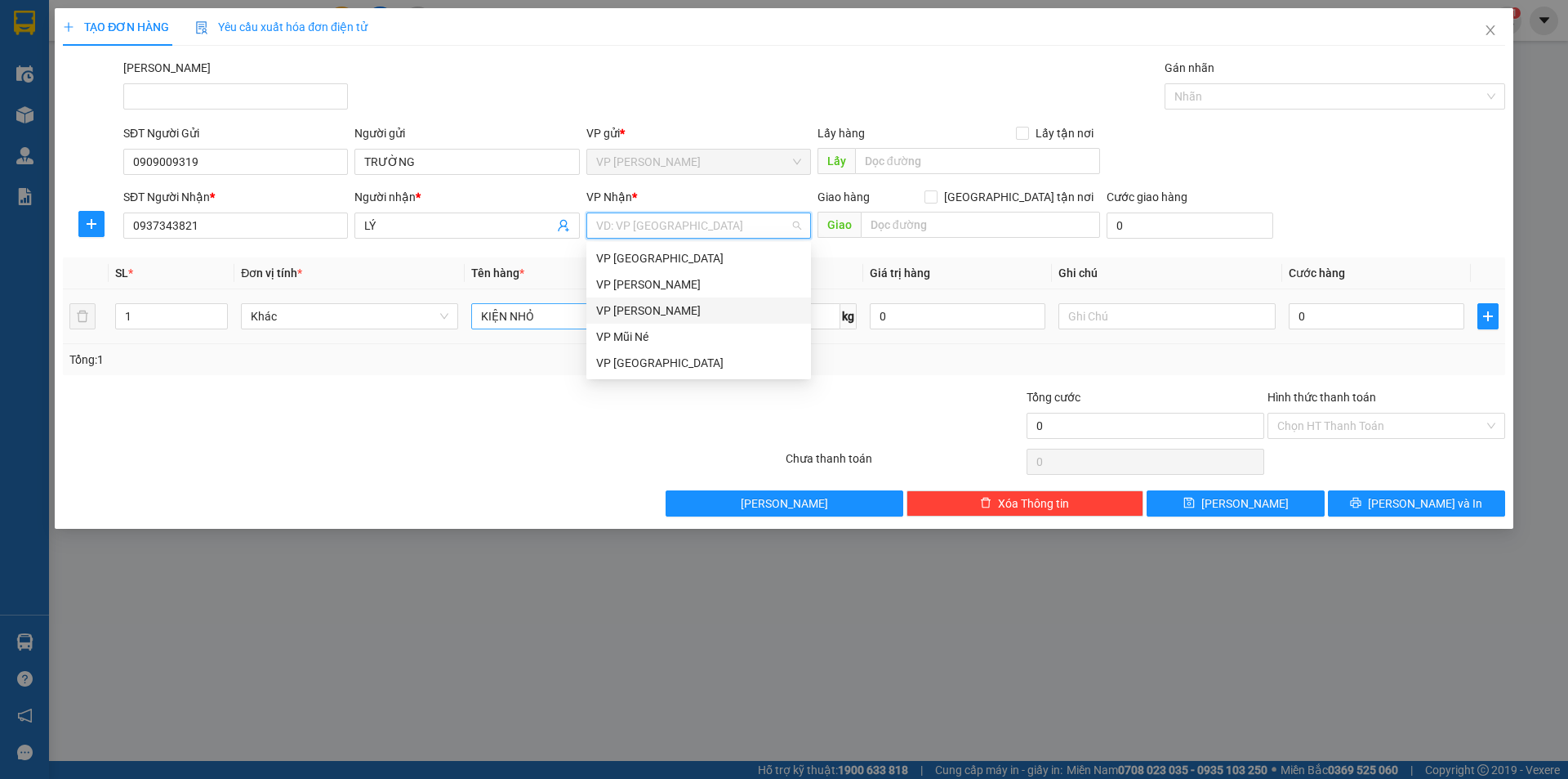
click at [661, 308] on div "VP [PERSON_NAME]" at bounding box center [699, 311] width 205 height 18
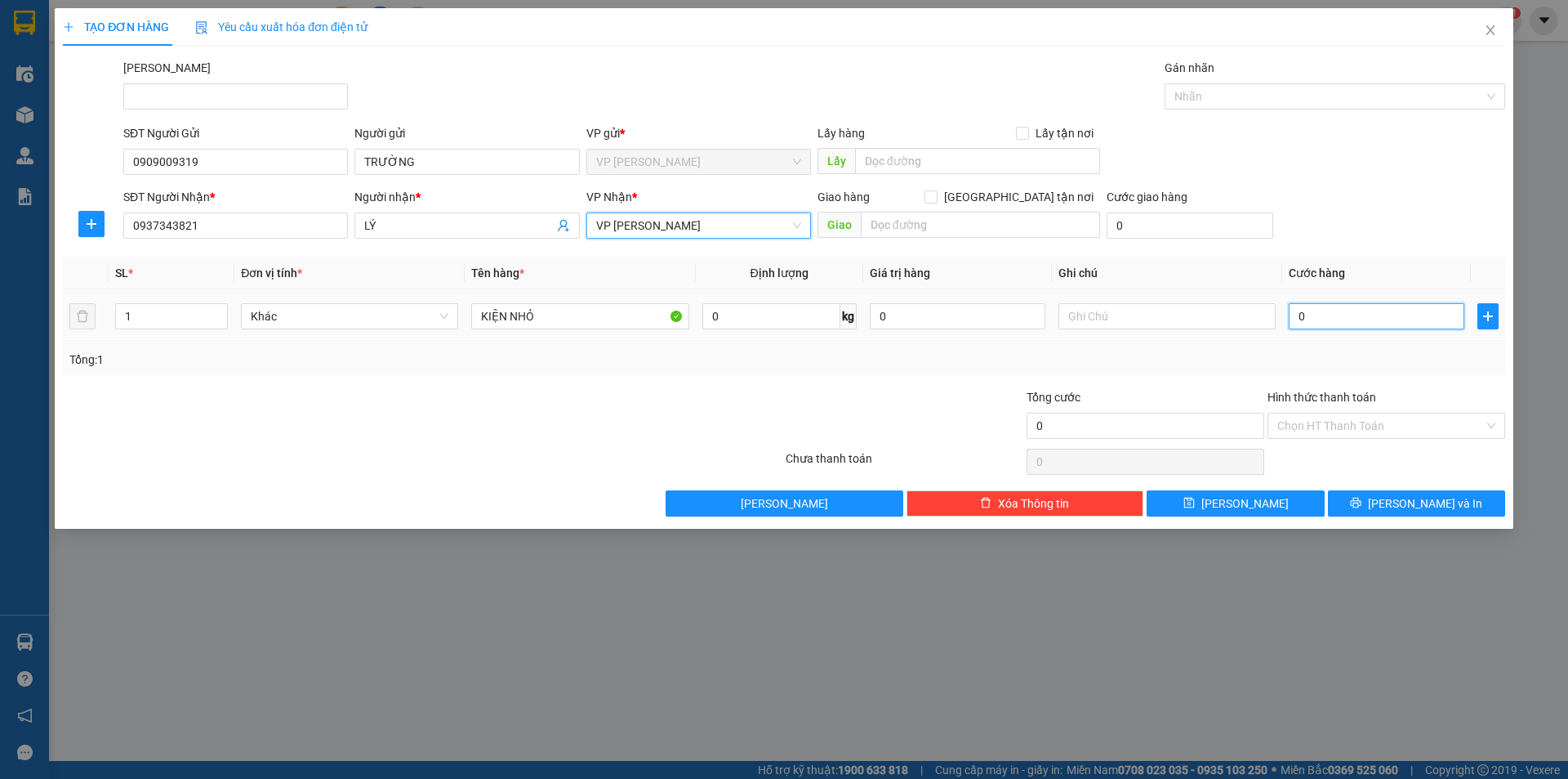
click at [1325, 315] on input "0" at bounding box center [1376, 316] width 175 height 26
type input "2"
type input "20"
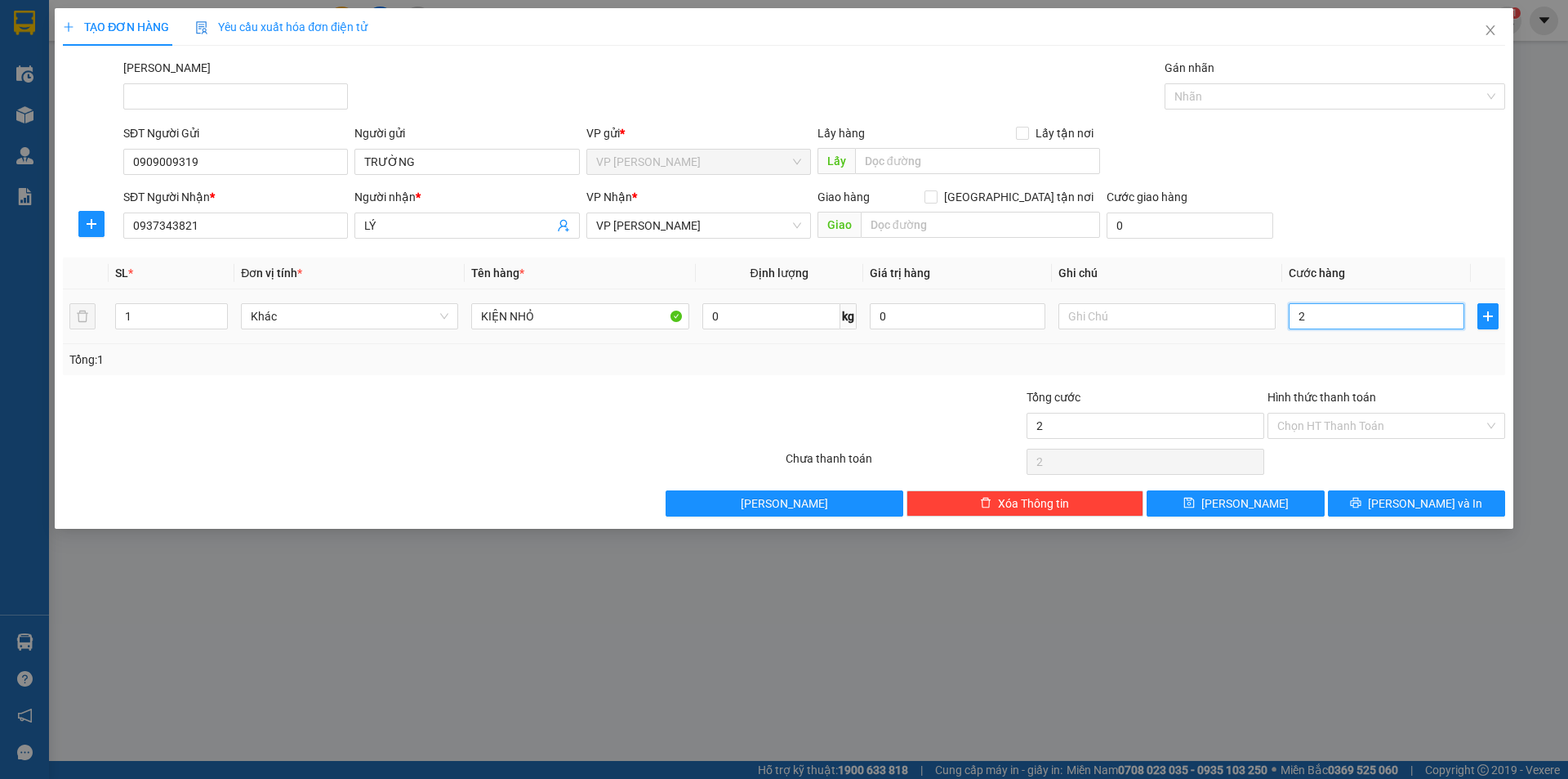
type input "20"
type input "20.000"
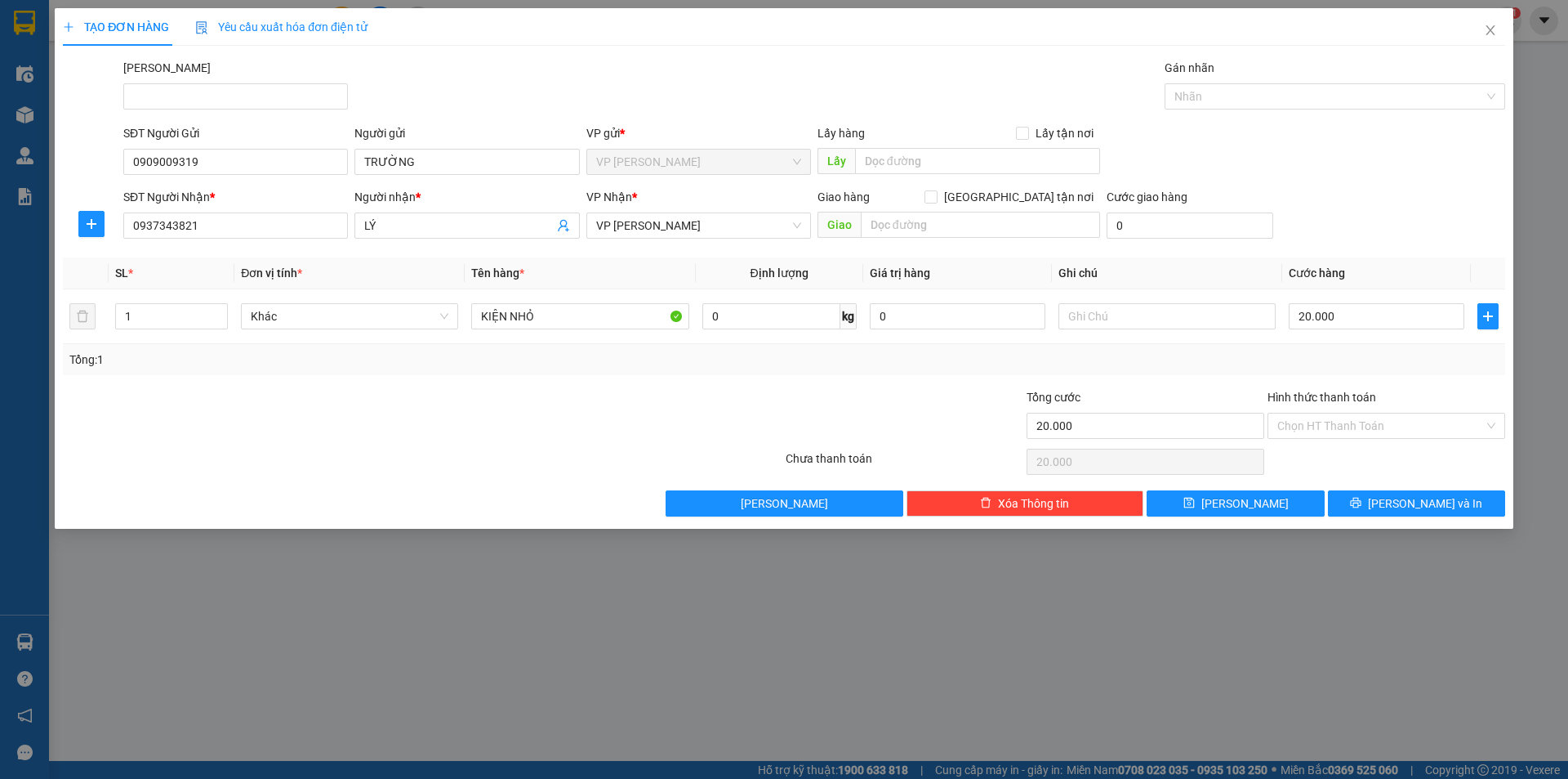
click at [322, 468] on div at bounding box center [423, 461] width 723 height 32
click at [1370, 421] on input "Hình thức thanh toán" at bounding box center [1380, 425] width 207 height 24
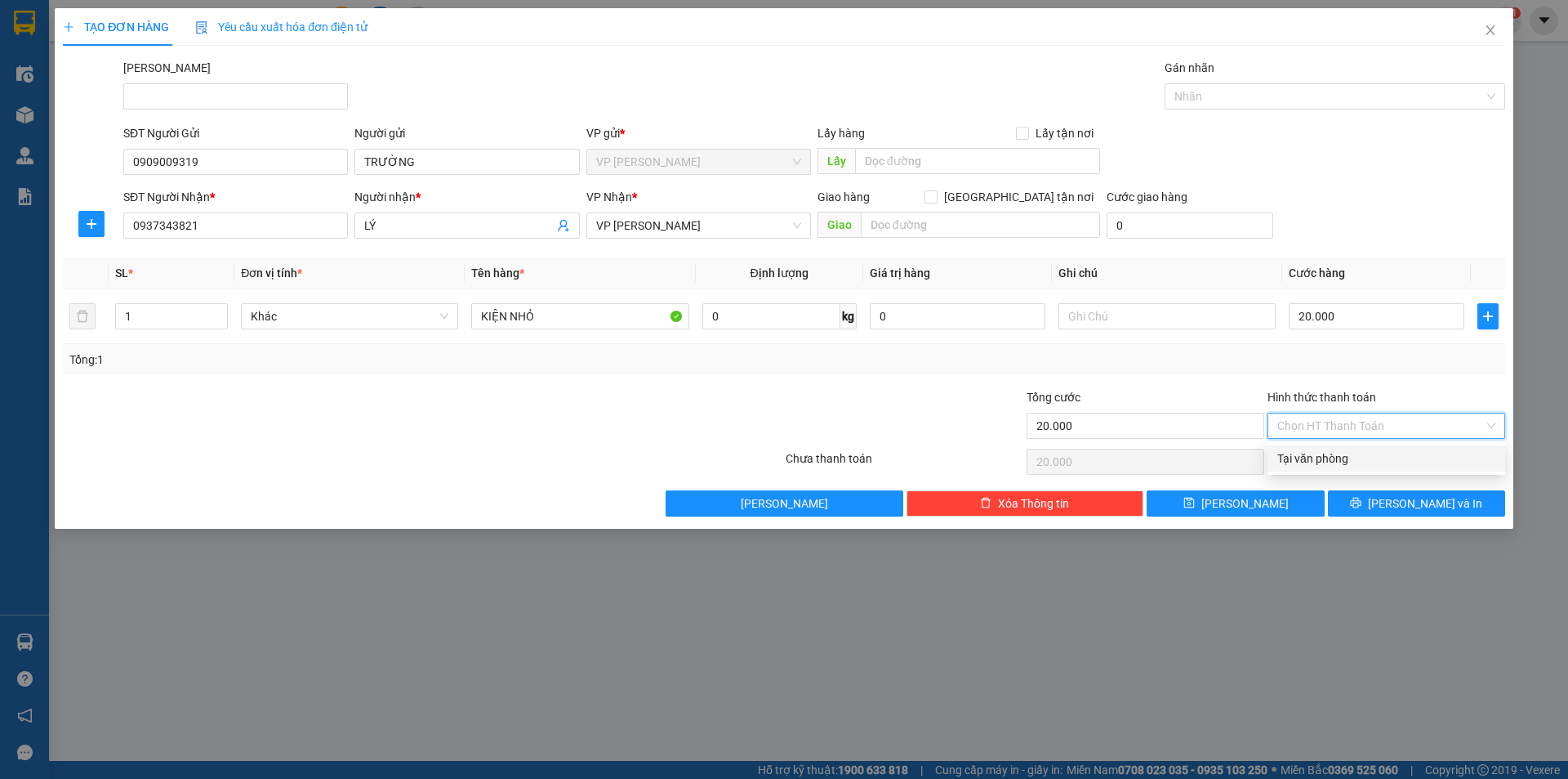
click at [1362, 457] on div "Tại văn phòng" at bounding box center [1386, 459] width 218 height 18
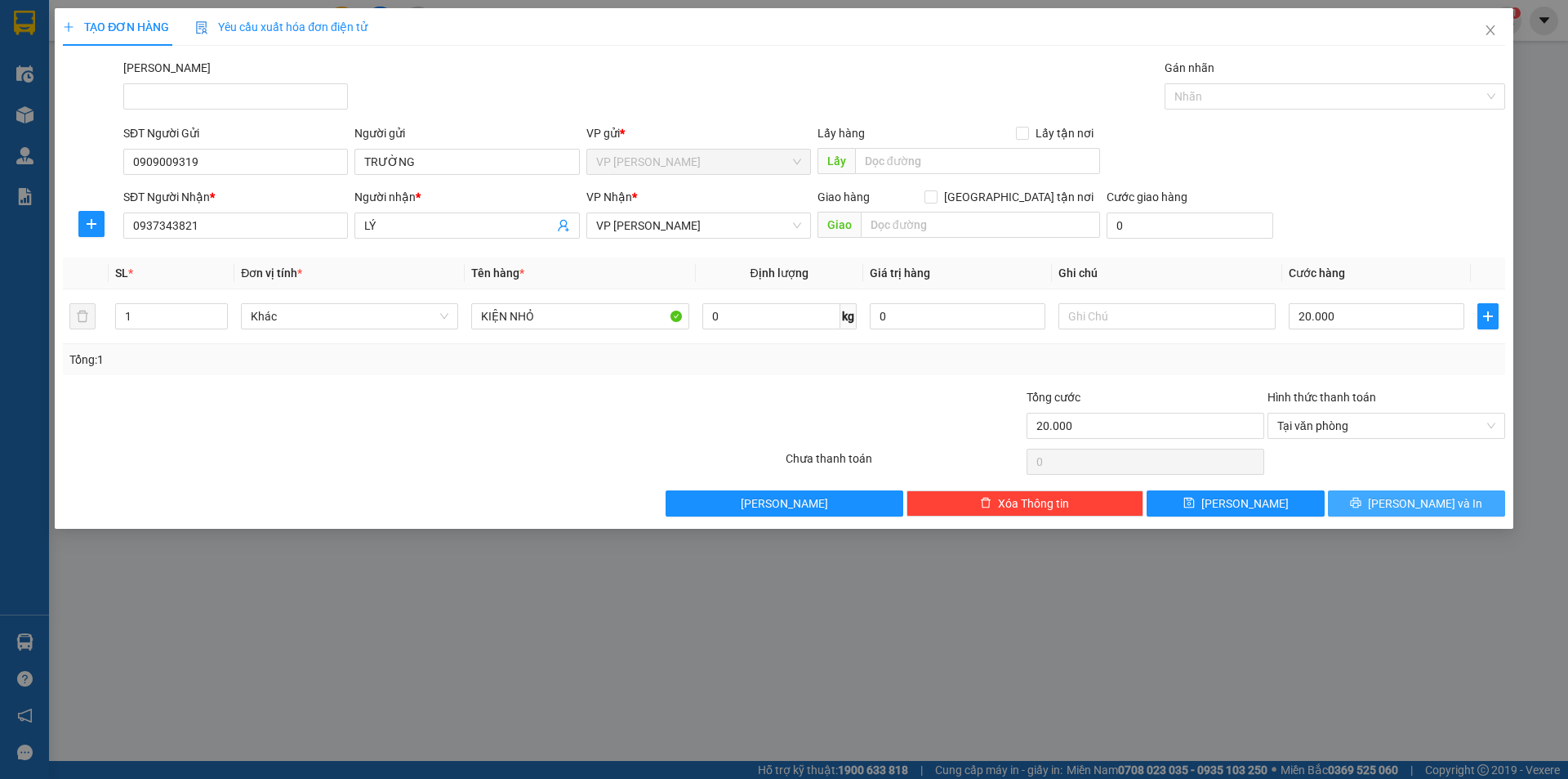
click at [1389, 499] on button "[PERSON_NAME] và In" at bounding box center [1416, 503] width 177 height 26
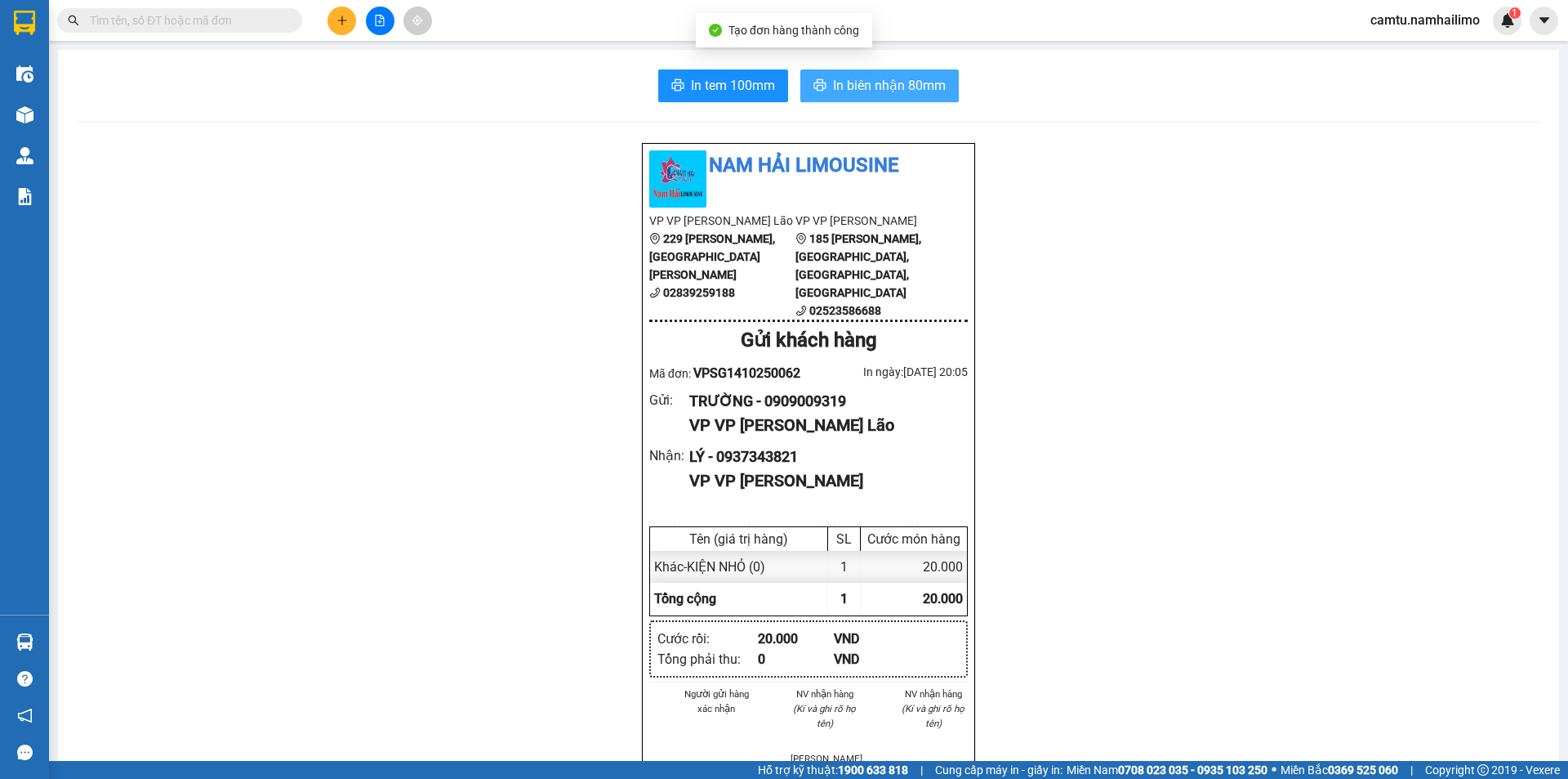
click at [833, 76] on span "In biên nhận 80mm" at bounding box center [890, 85] width 113 height 21
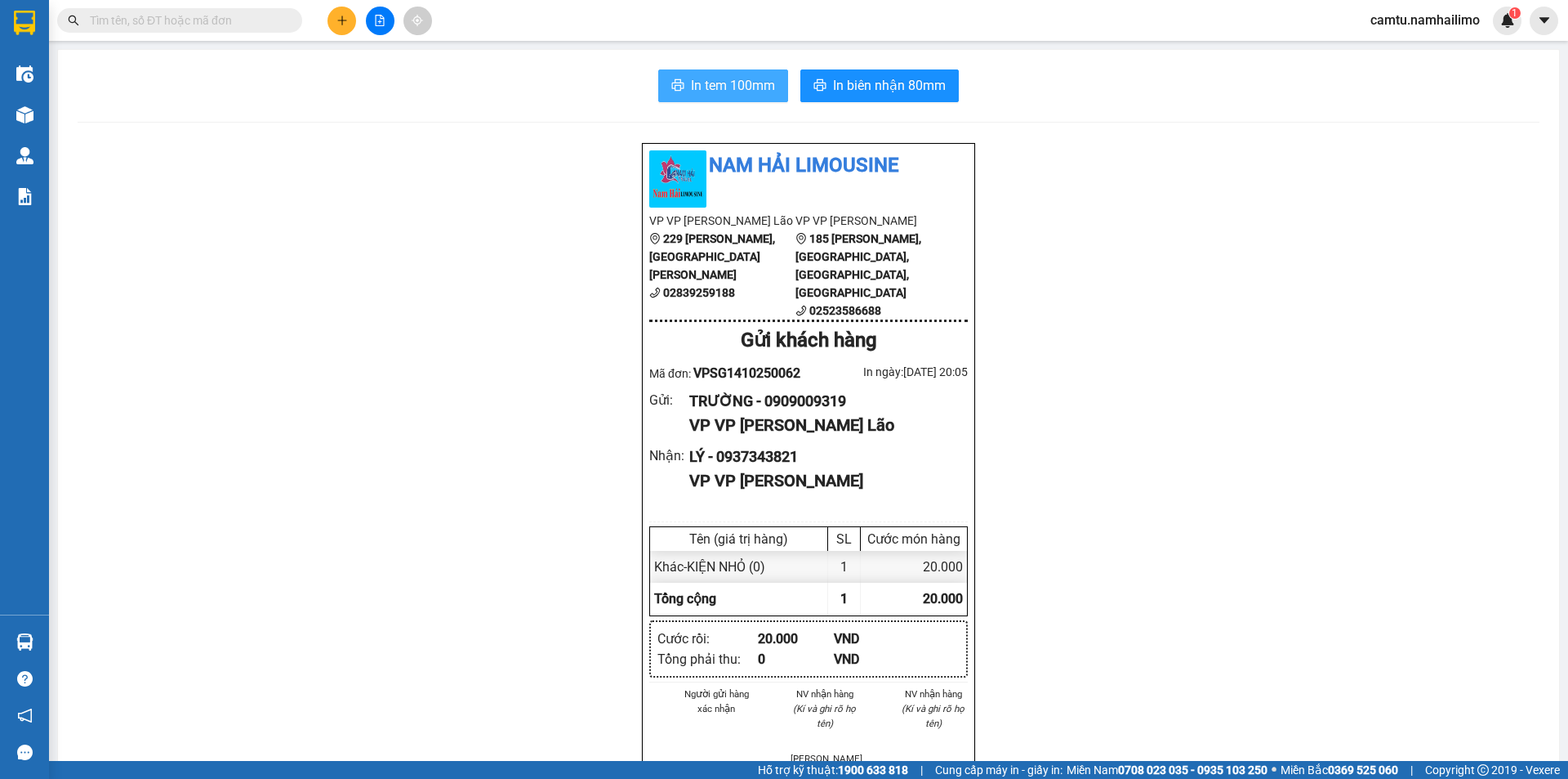
click at [737, 96] on button "In tem 100mm" at bounding box center [723, 86] width 130 height 32
click at [714, 79] on span "In tem 100mm" at bounding box center [733, 85] width 84 height 21
click at [337, 20] on icon "plus" at bounding box center [342, 21] width 12 height 12
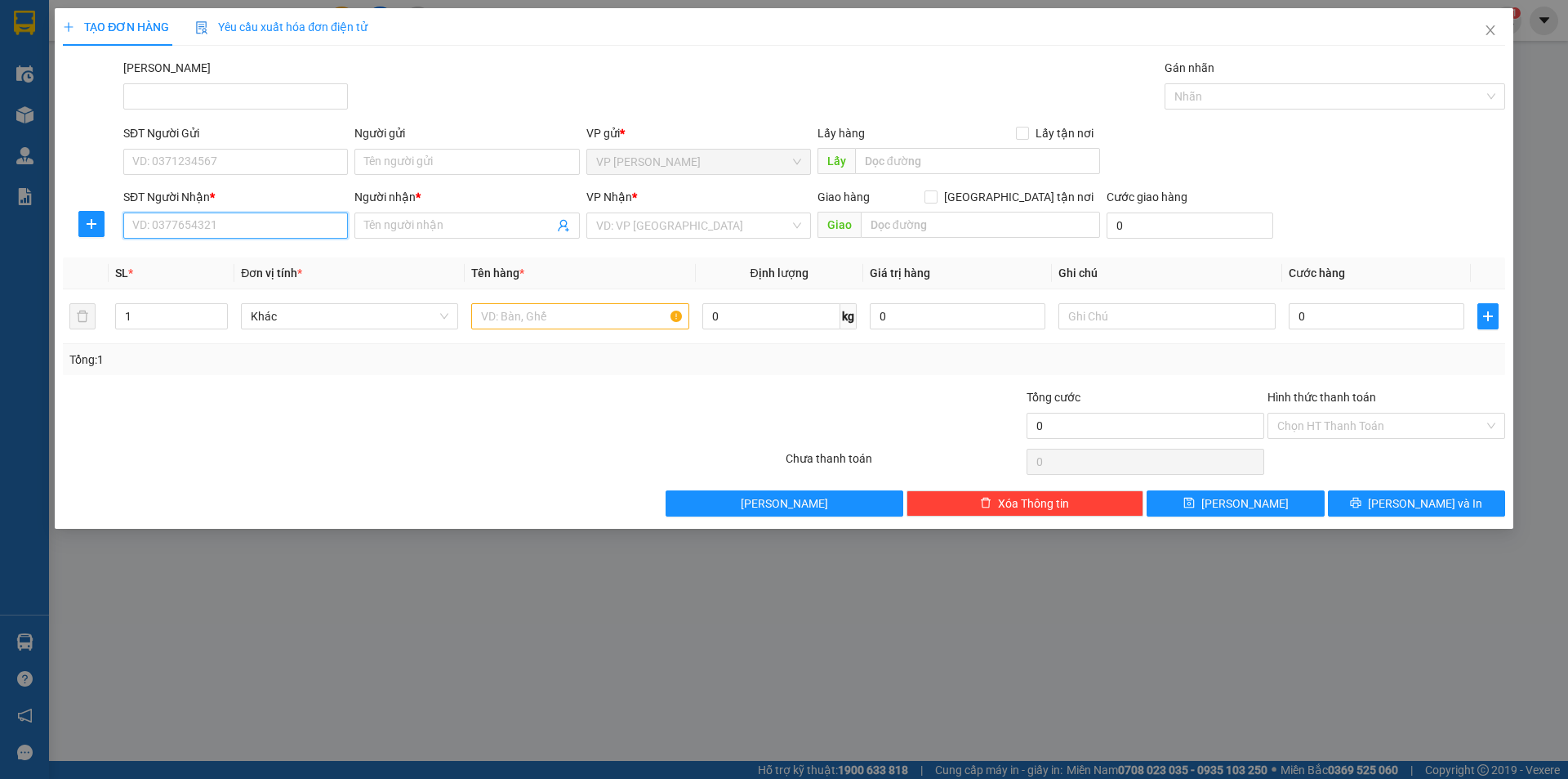
click at [199, 224] on input "SĐT Người Nhận *" at bounding box center [235, 225] width 224 height 26
click at [198, 224] on input "4415" at bounding box center [235, 225] width 224 height 26
click at [202, 264] on div "0948734415 - [PERSON_NAME]" at bounding box center [235, 259] width 205 height 18
type input "0948734415"
type input "[PERSON_NAME]"
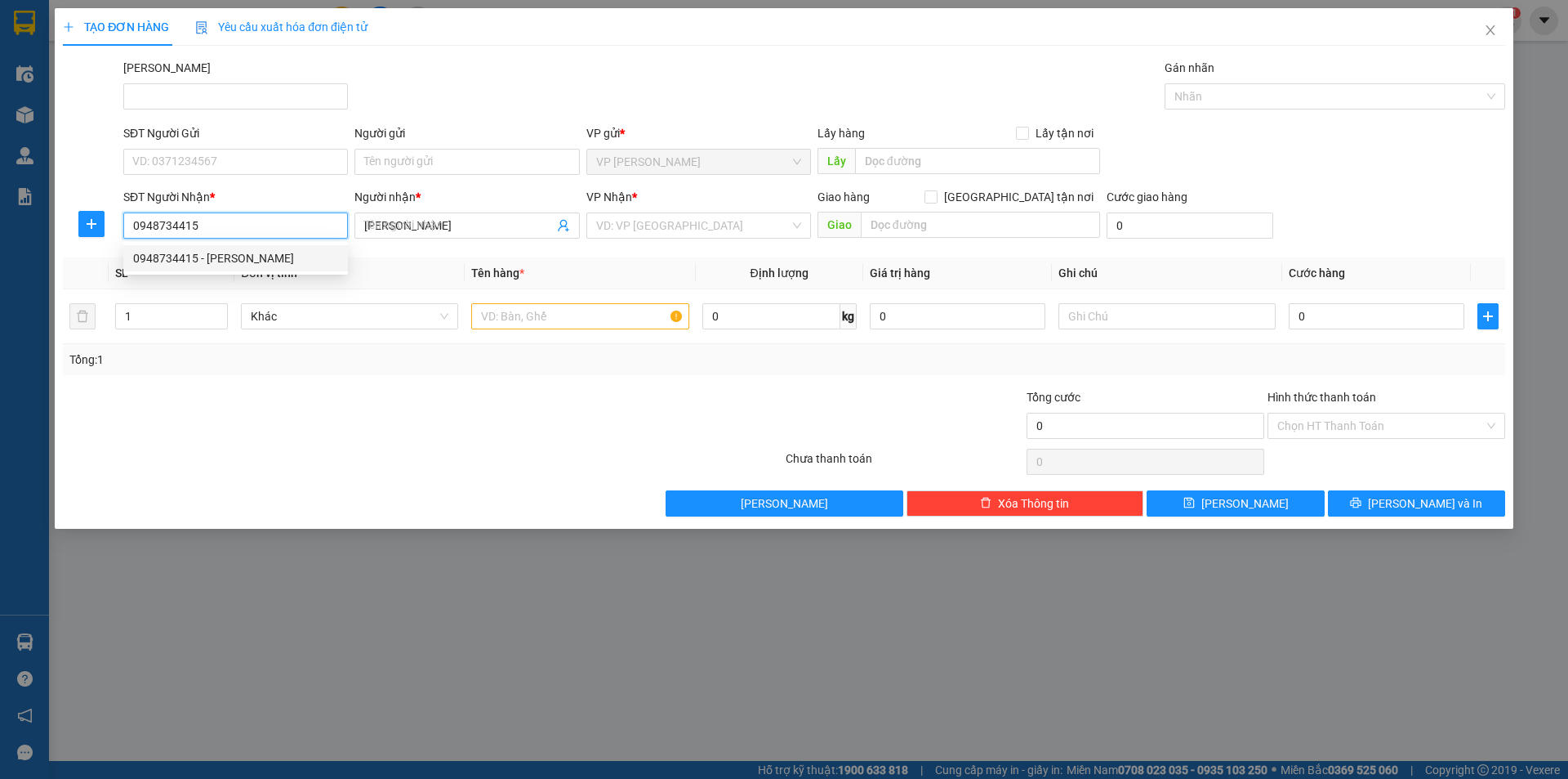
type input "30.000"
type input "0948734415"
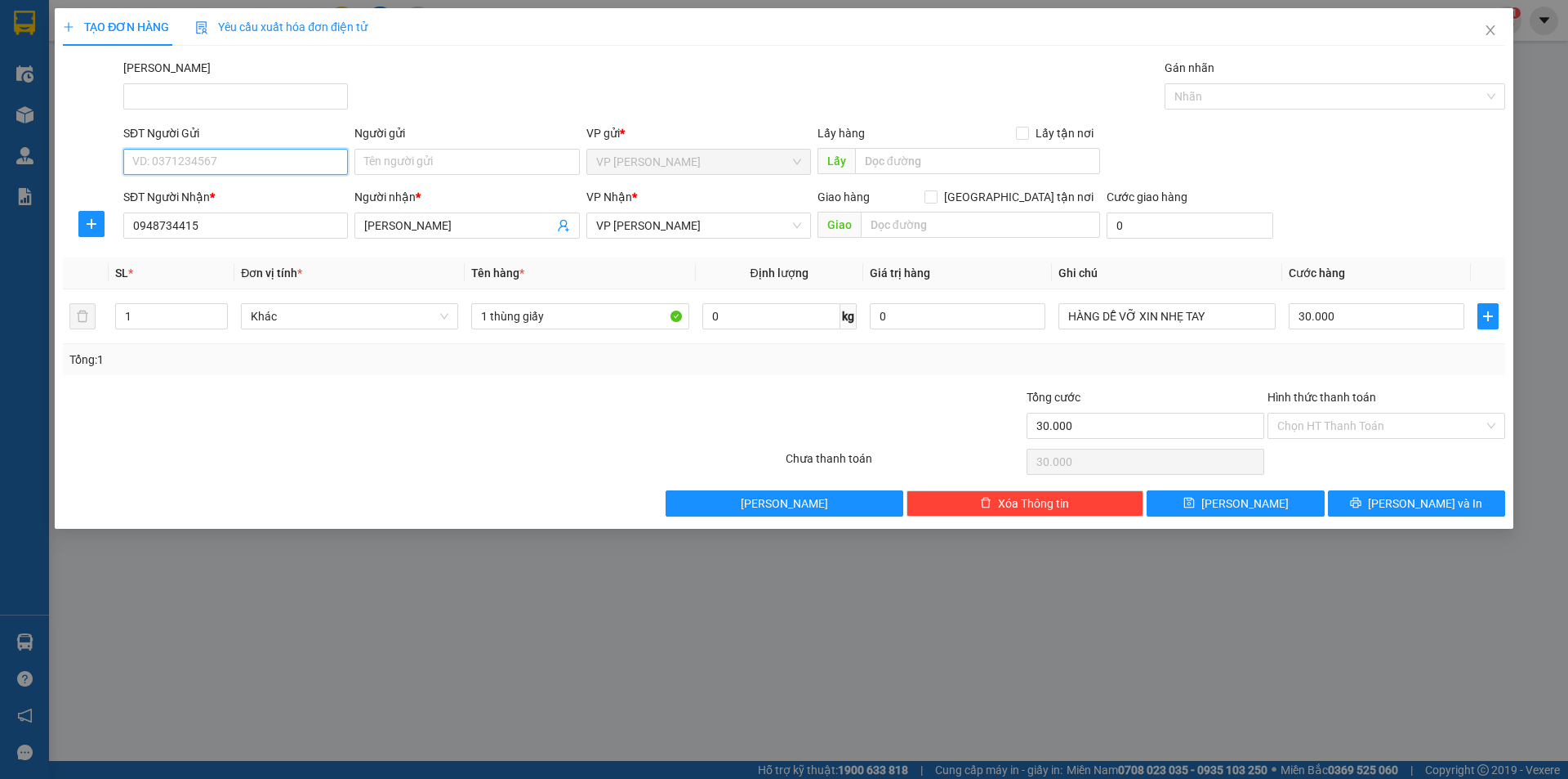
click at [209, 165] on input "SĐT Người Gửi" at bounding box center [235, 161] width 224 height 26
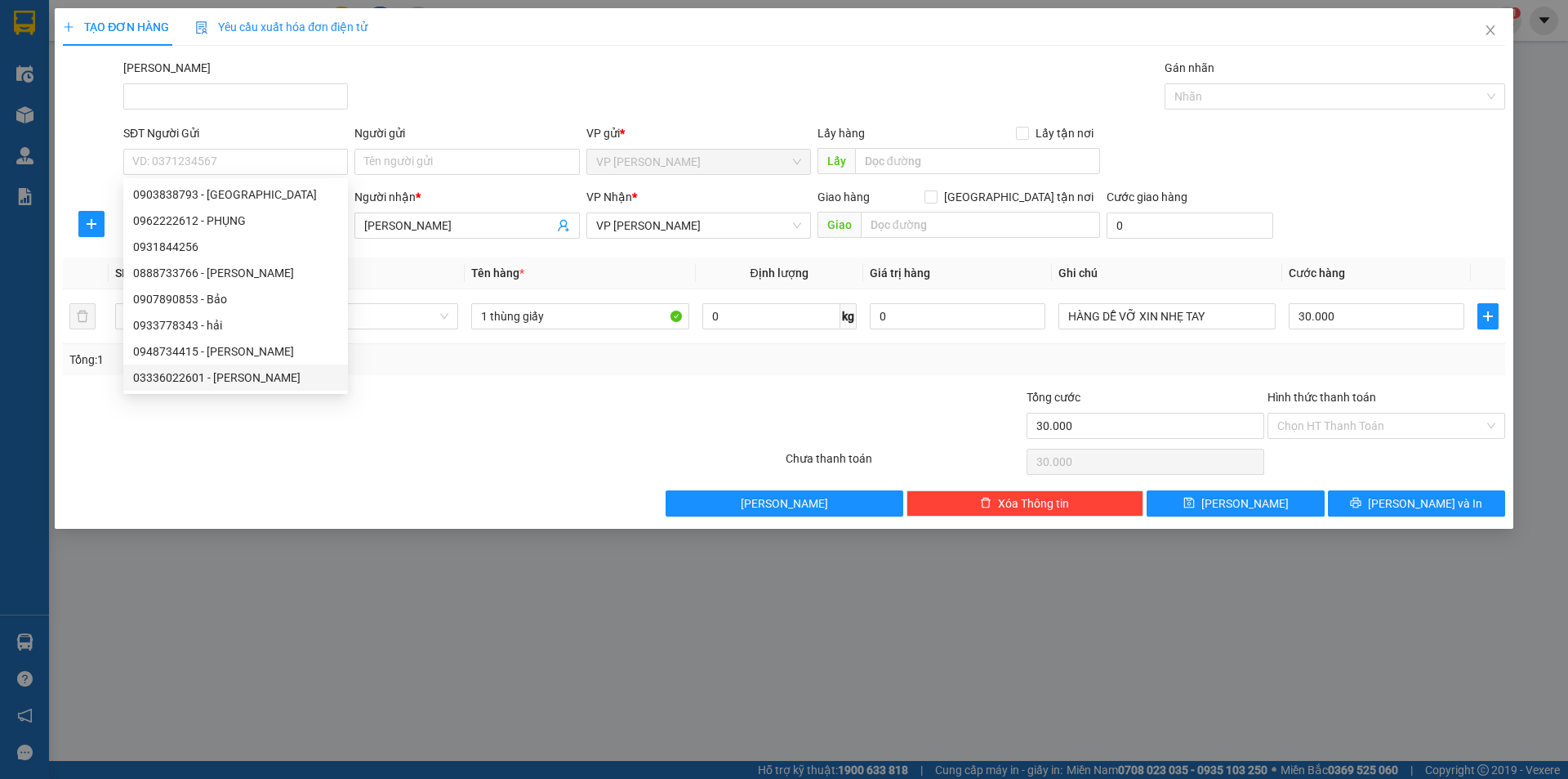
click at [370, 403] on div at bounding box center [302, 417] width 482 height 57
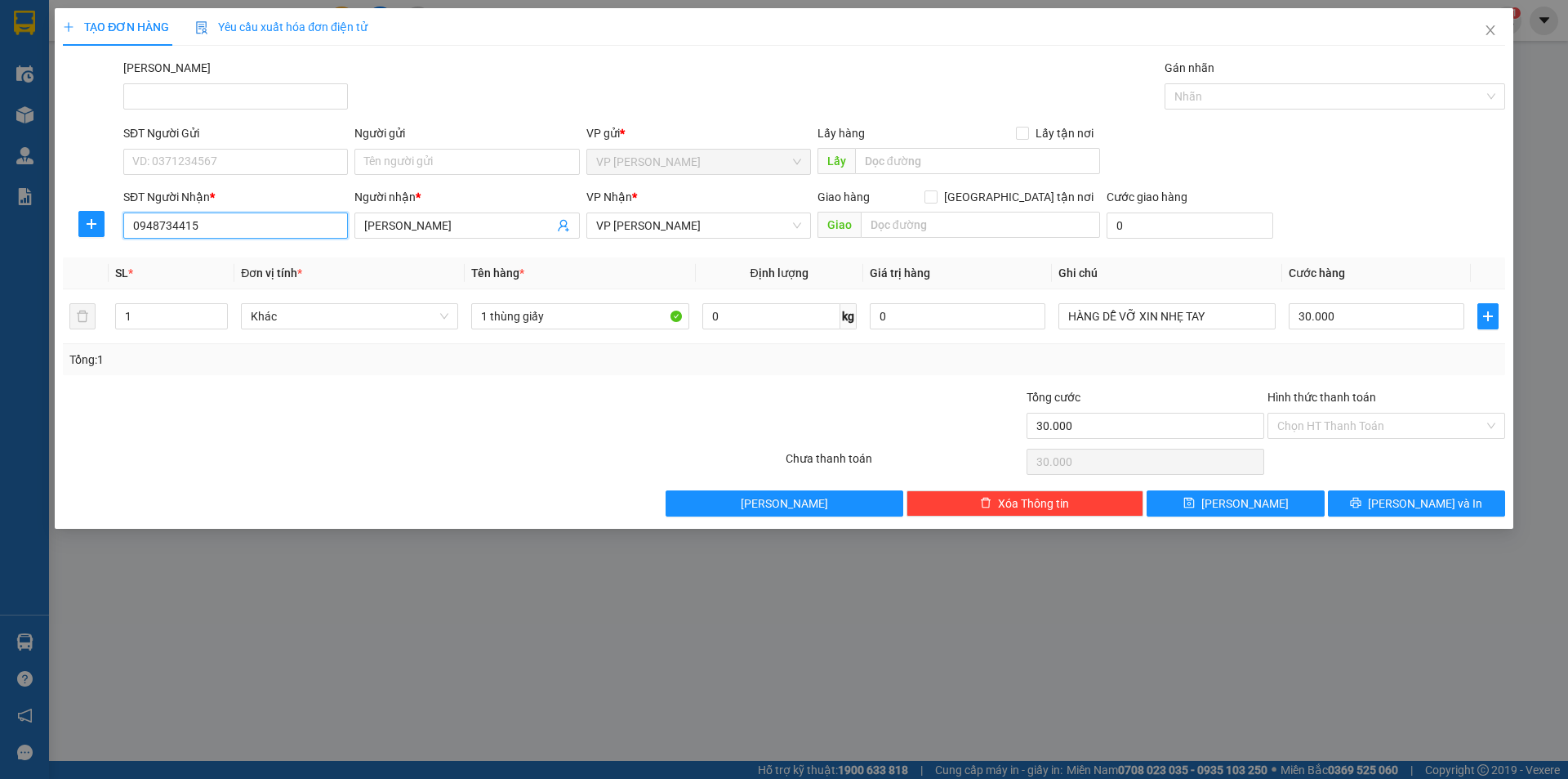
drag, startPoint x: 198, startPoint y: 233, endPoint x: 86, endPoint y: 237, distance: 112.1
click at [86, 237] on div "SĐT Người Nhận * 0948734415 0948734415 Người nhận * MINH NGUYỆT VP Nhận * VP [P…" at bounding box center [784, 216] width 1446 height 57
click at [147, 157] on input "SĐT Người Gửi" at bounding box center [235, 161] width 224 height 26
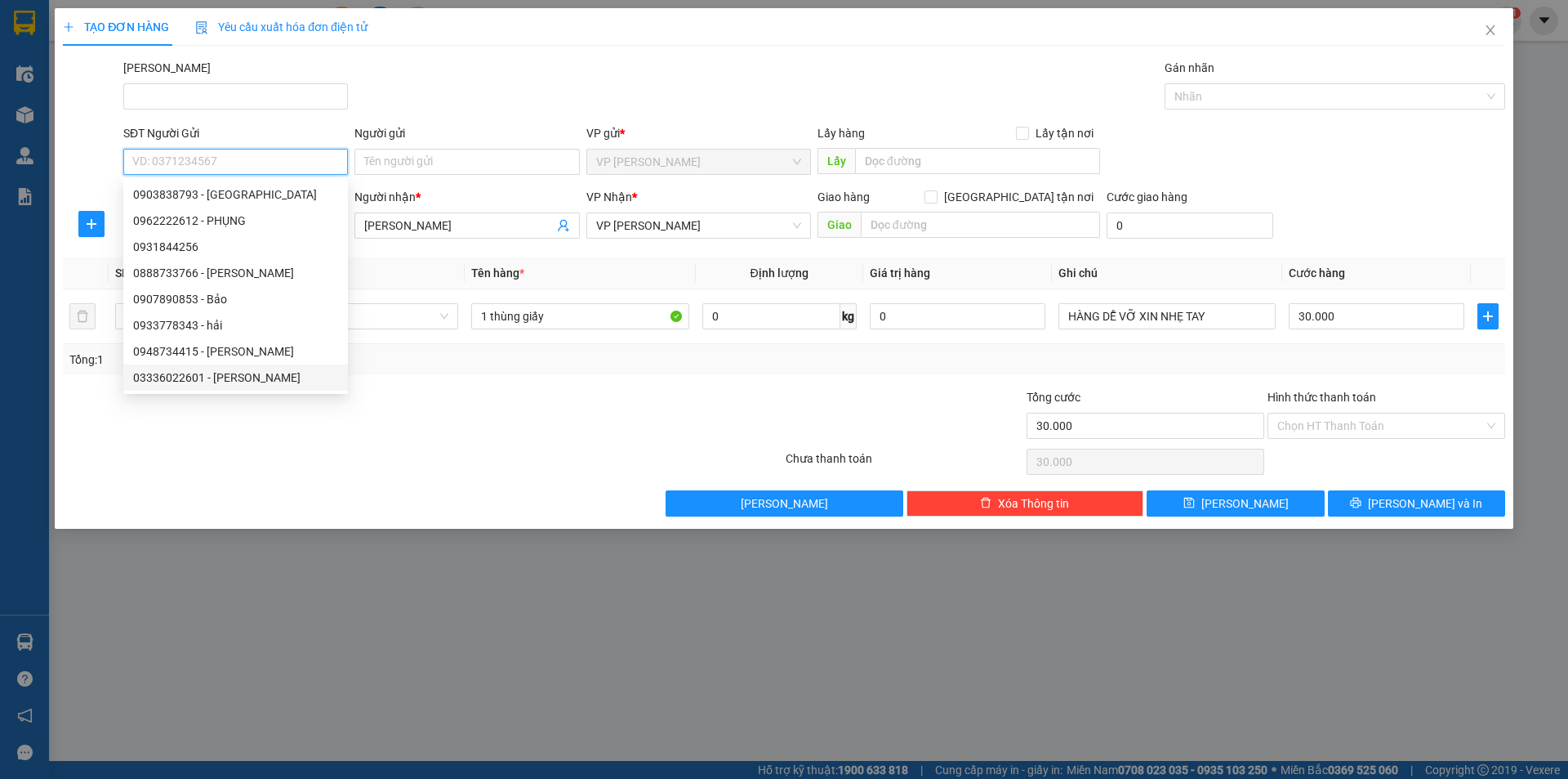
paste input "0948734415"
type input "0948734415"
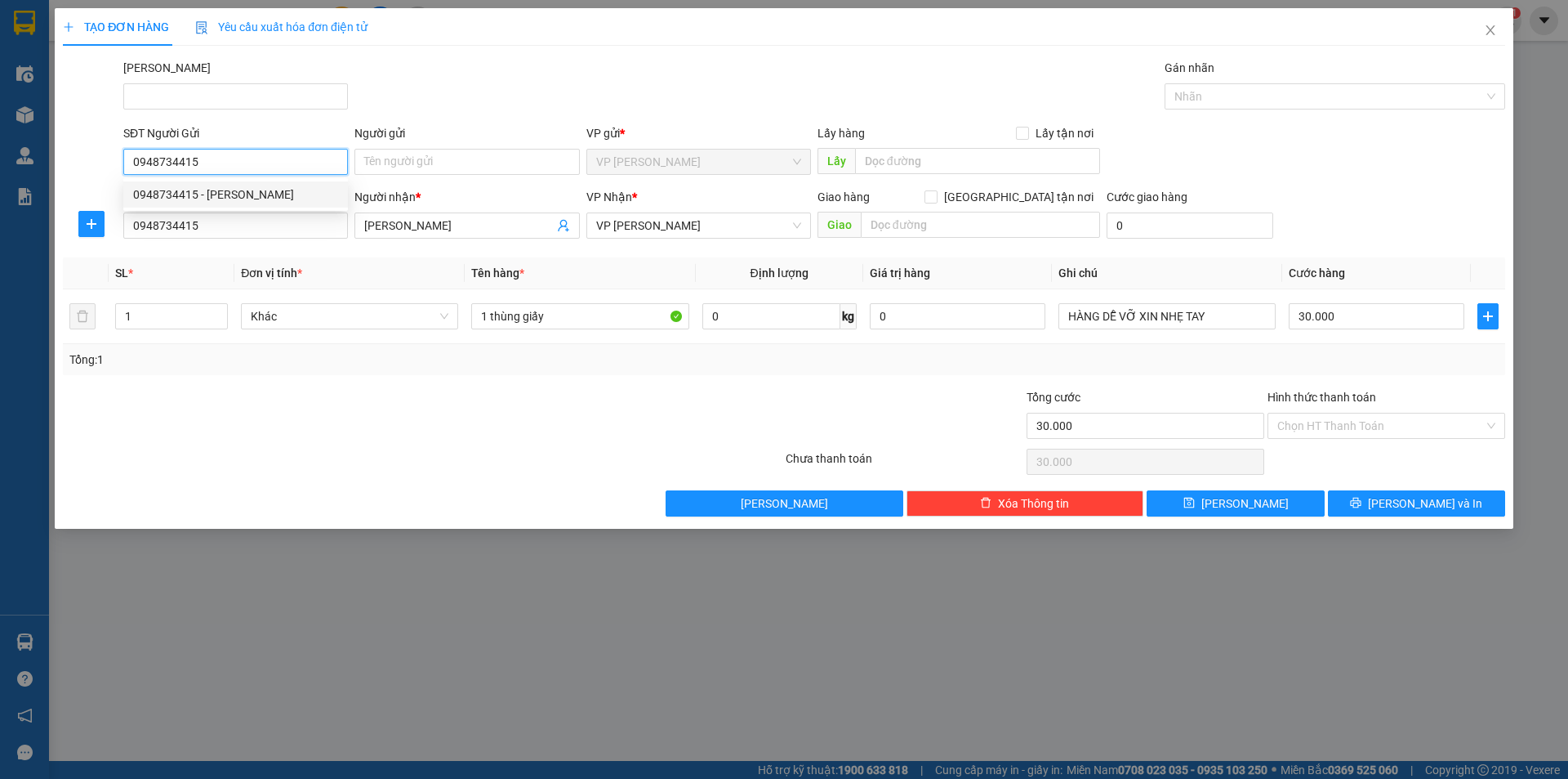
drag, startPoint x: 259, startPoint y: 200, endPoint x: 231, endPoint y: 202, distance: 28.1
click at [257, 200] on div "0948734415 - [PERSON_NAME]" at bounding box center [235, 195] width 205 height 18
type input "[PERSON_NAME]"
type input "40.000"
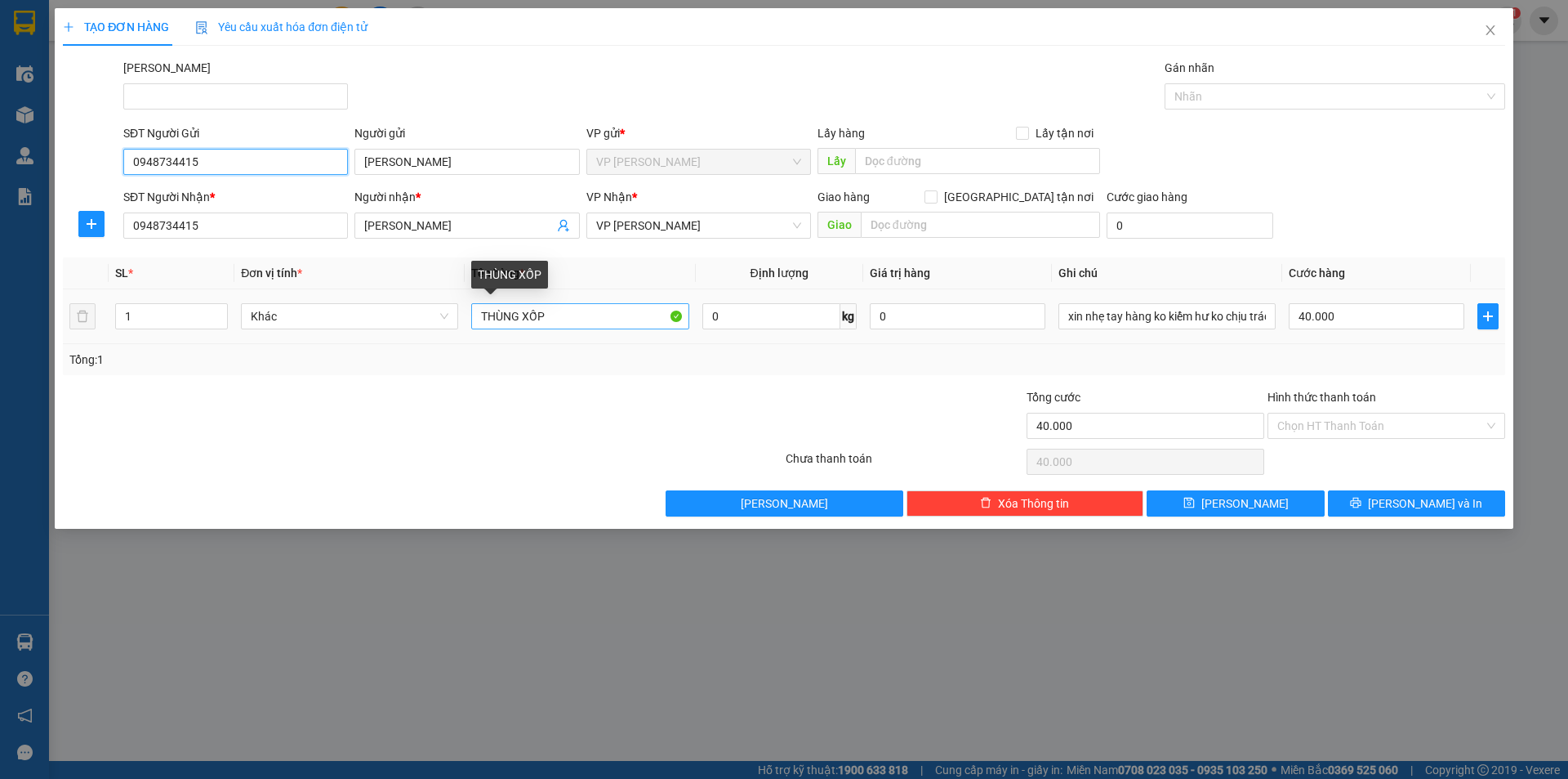
type input "0948734415"
drag, startPoint x: 550, startPoint y: 313, endPoint x: 386, endPoint y: 328, distance: 164.7
click at [392, 329] on tr "1 Khác THÙNG XỐP 0 kg 0 xin nhẹ tay hàng ko kiểm hư ko chịu trách nhiệm 40.000" at bounding box center [784, 317] width 1443 height 55
type input "01 TH GIẤY"
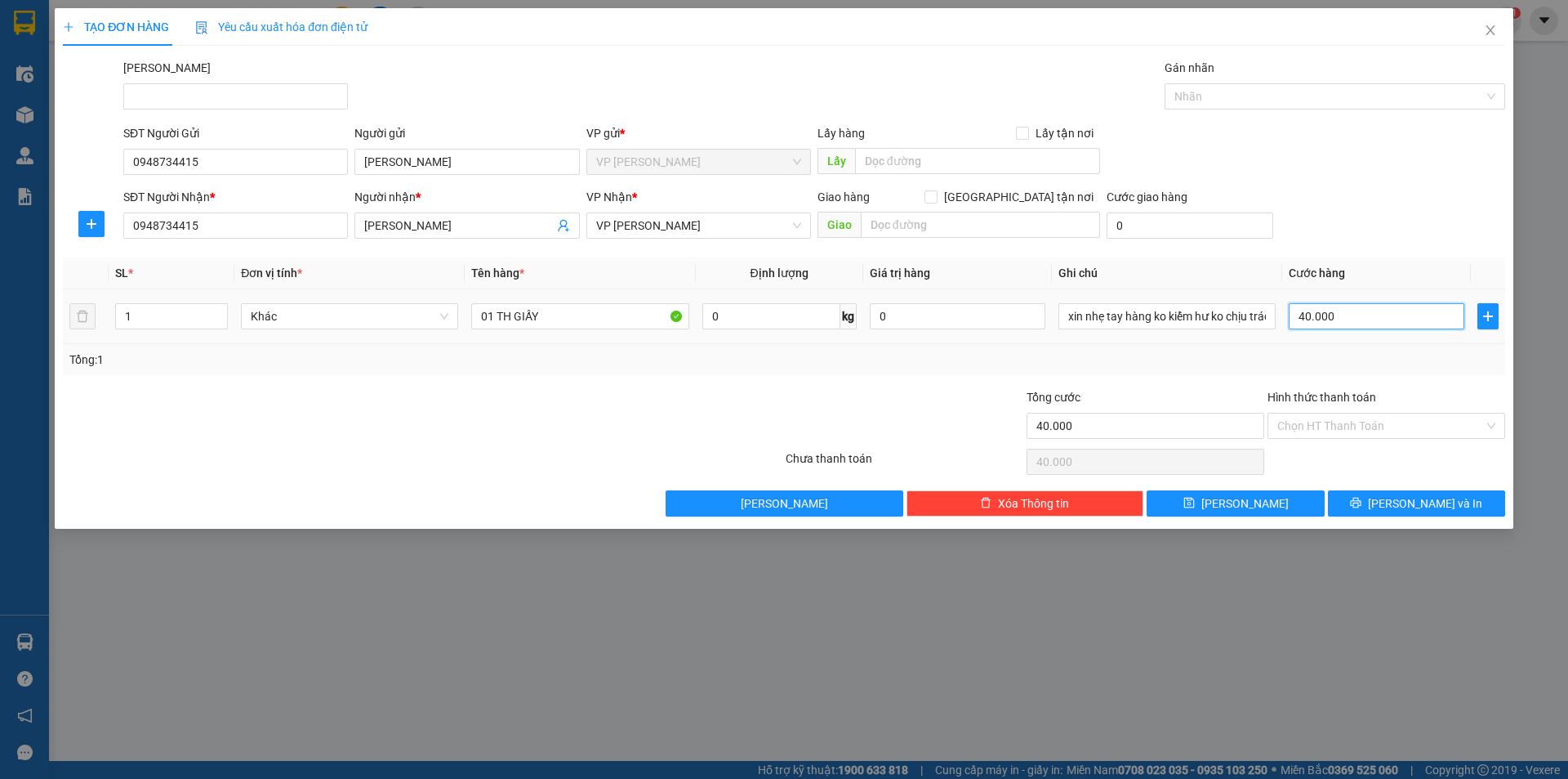
click at [1367, 311] on input "40.000" at bounding box center [1376, 316] width 175 height 26
type input "3"
click at [1380, 488] on div "Transit Pickup Surcharge Ids Transit Deliver Surcharge Ids Transit Deliver Surc…" at bounding box center [784, 288] width 1443 height 457
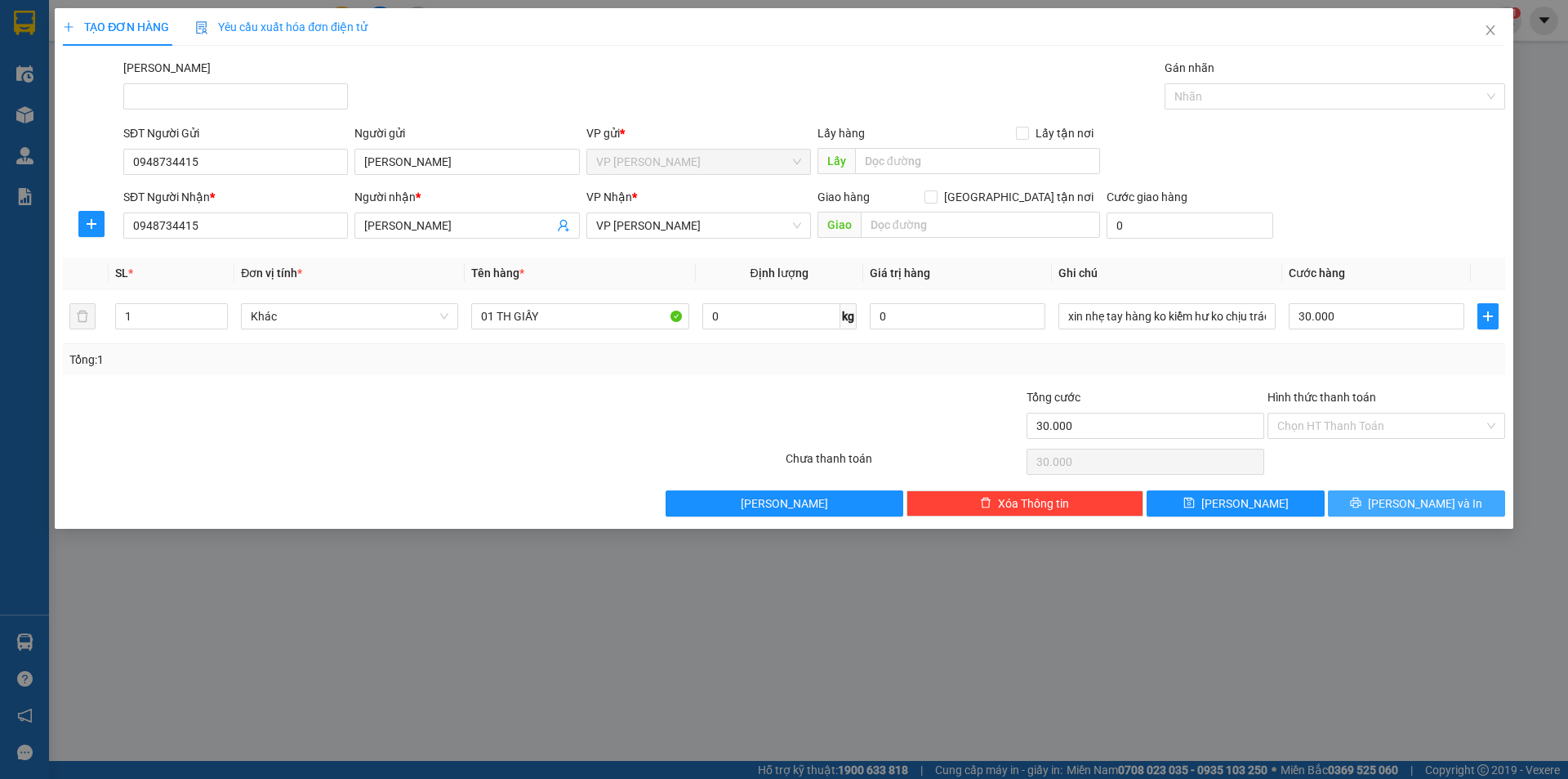
click at [1362, 509] on span "printer" at bounding box center [1356, 504] width 12 height 13
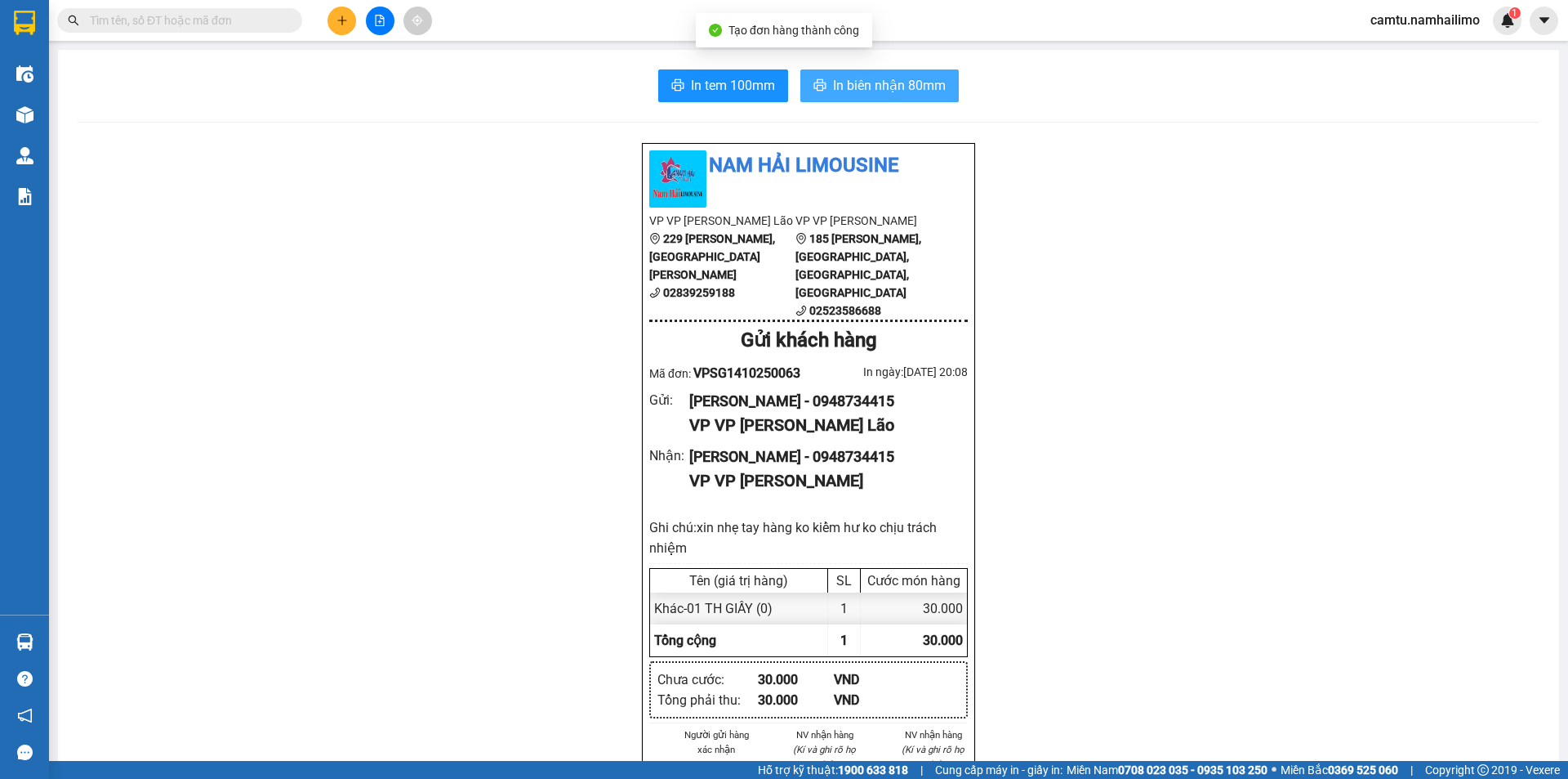
click at [866, 87] on span "In biên nhận 80mm" at bounding box center [890, 85] width 113 height 21
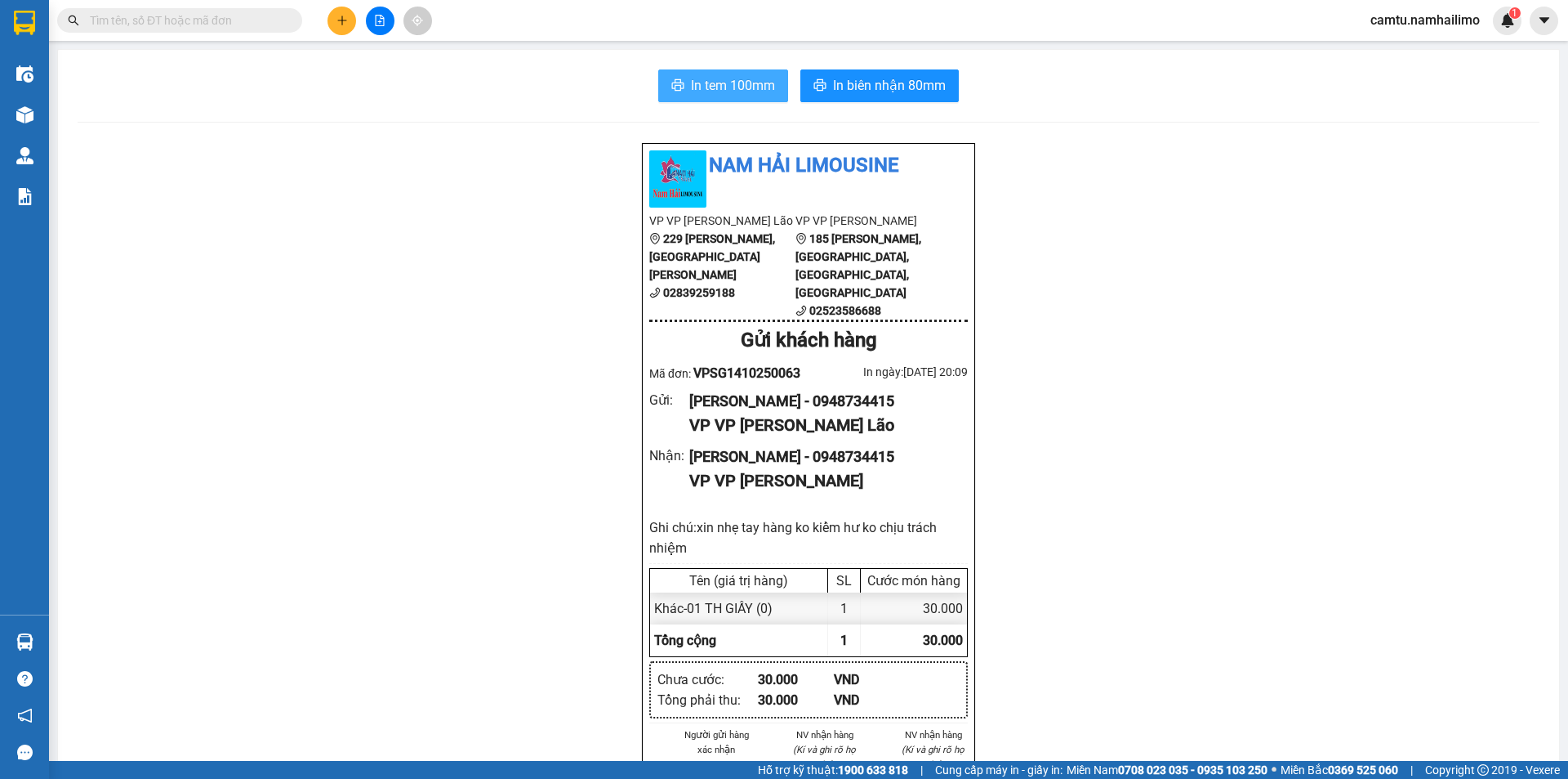
click at [730, 88] on span "In tem 100mm" at bounding box center [733, 85] width 84 height 21
click at [859, 86] on span "In biên nhận 80mm" at bounding box center [890, 85] width 113 height 21
click at [340, 24] on icon "plus" at bounding box center [342, 21] width 12 height 12
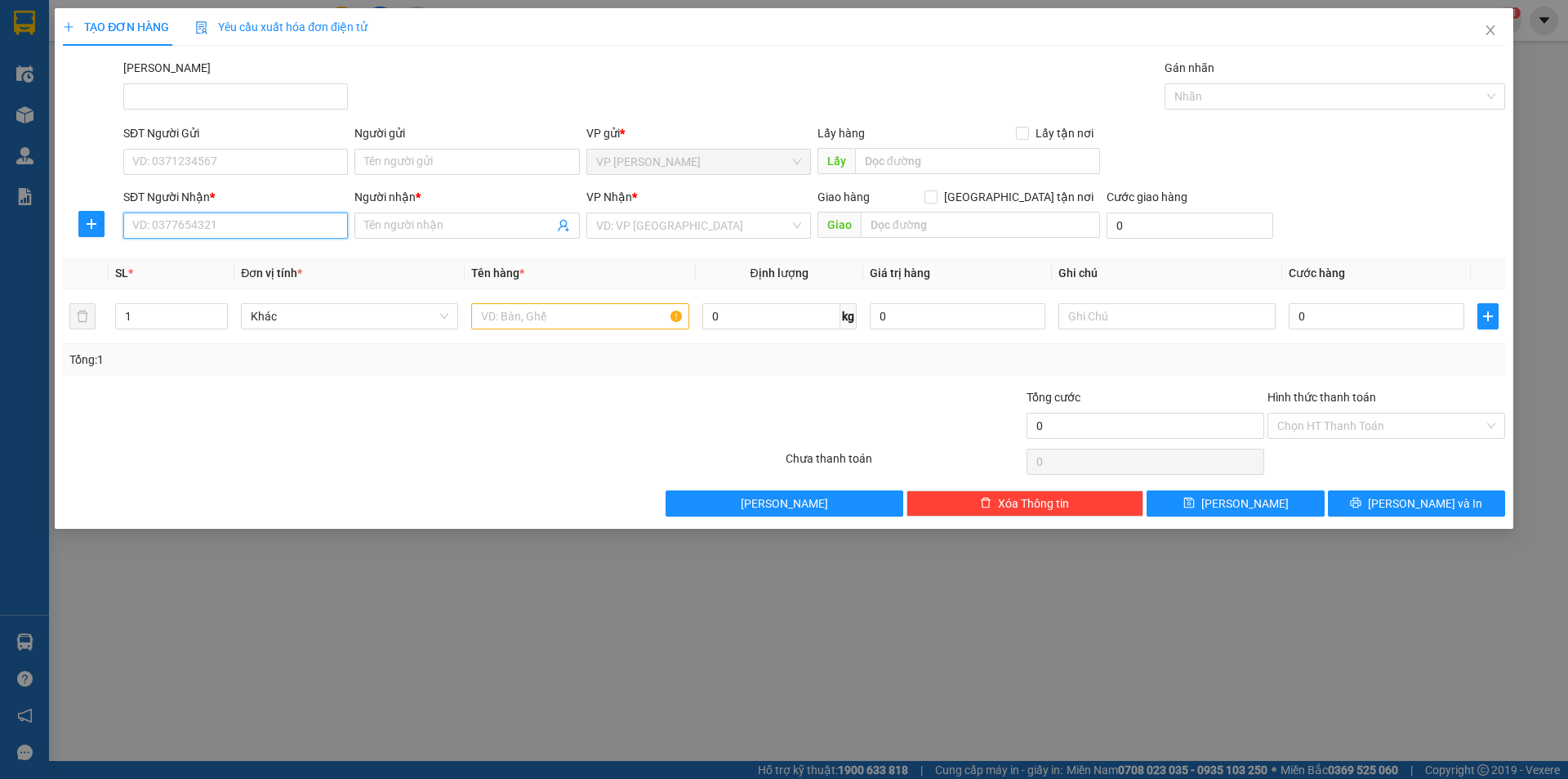
click at [231, 220] on input "SĐT Người Nhận *" at bounding box center [235, 225] width 224 height 26
click at [231, 220] on input "8349" at bounding box center [235, 225] width 224 height 26
click at [224, 252] on div "0943448349 - Trâm" at bounding box center [235, 259] width 205 height 18
type input "0943448349"
type input "Trâm"
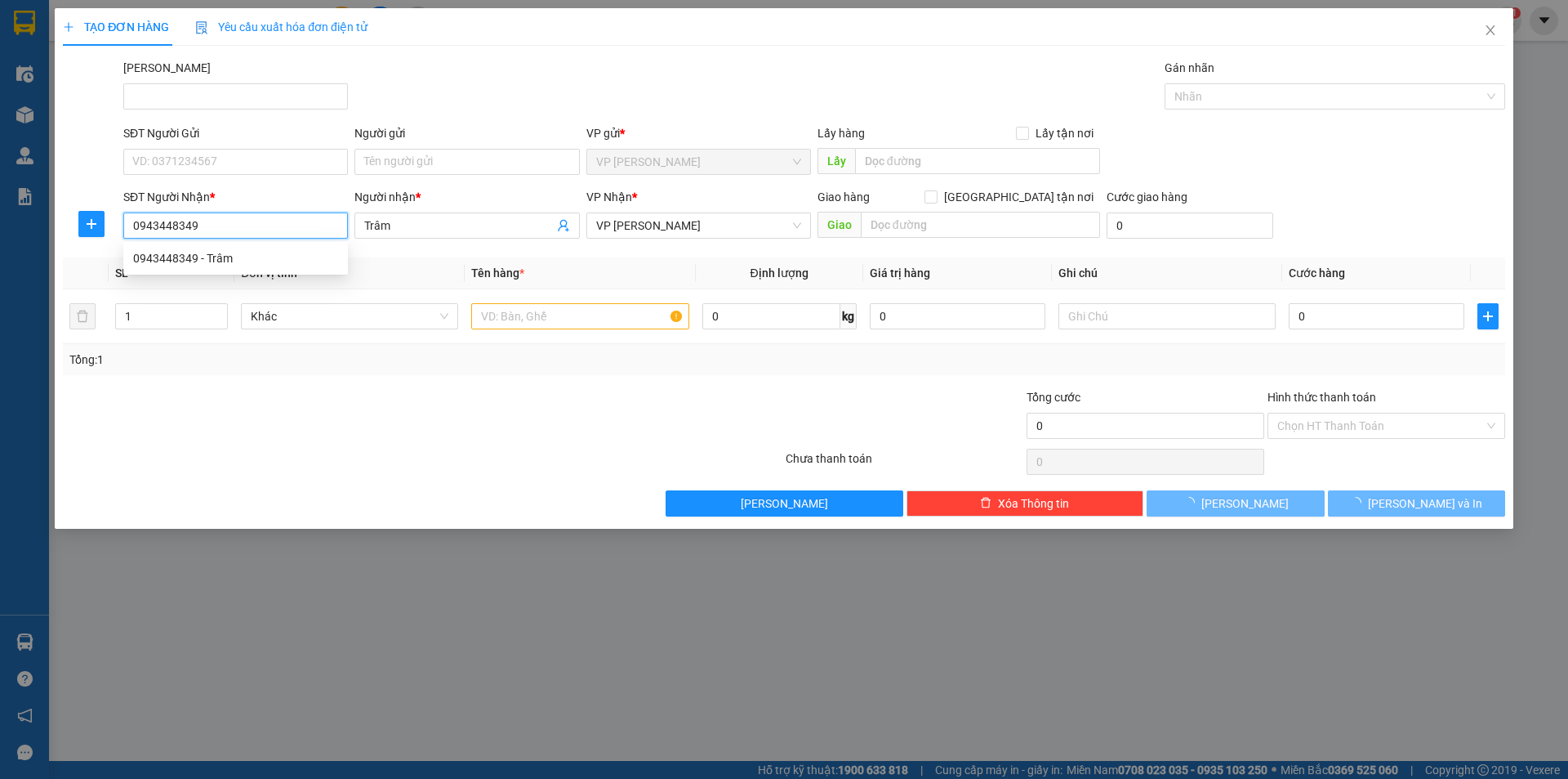
type input "30.000"
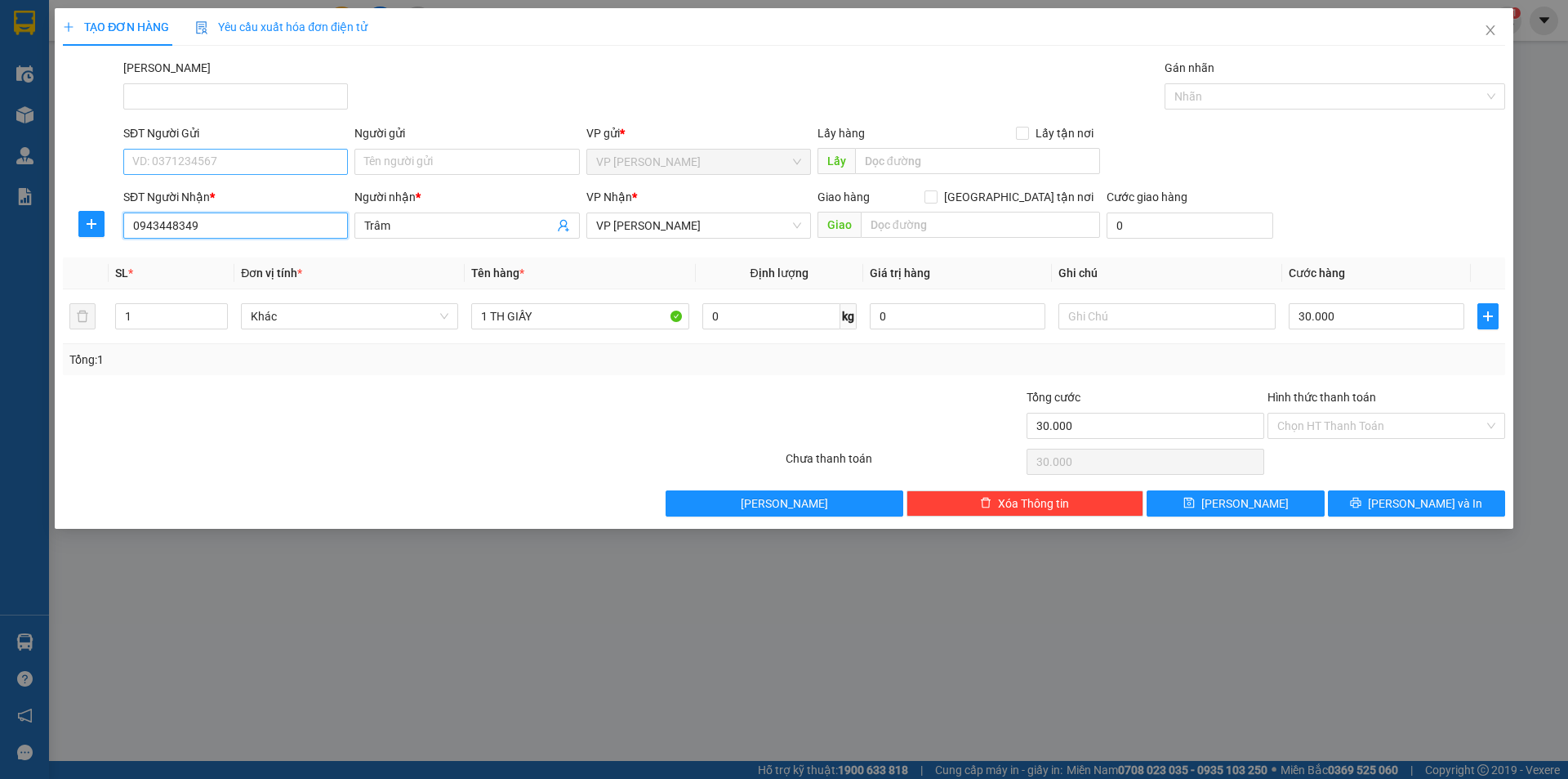
type input "0943448349"
click at [250, 172] on input "SĐT Người Gửi" at bounding box center [235, 161] width 224 height 26
click at [225, 221] on input "0943448349" at bounding box center [235, 225] width 224 height 26
drag, startPoint x: 225, startPoint y: 221, endPoint x: 144, endPoint y: 222, distance: 81.0
click at [125, 212] on div "SĐT Người Nhận * 0943448349" at bounding box center [235, 216] width 224 height 57
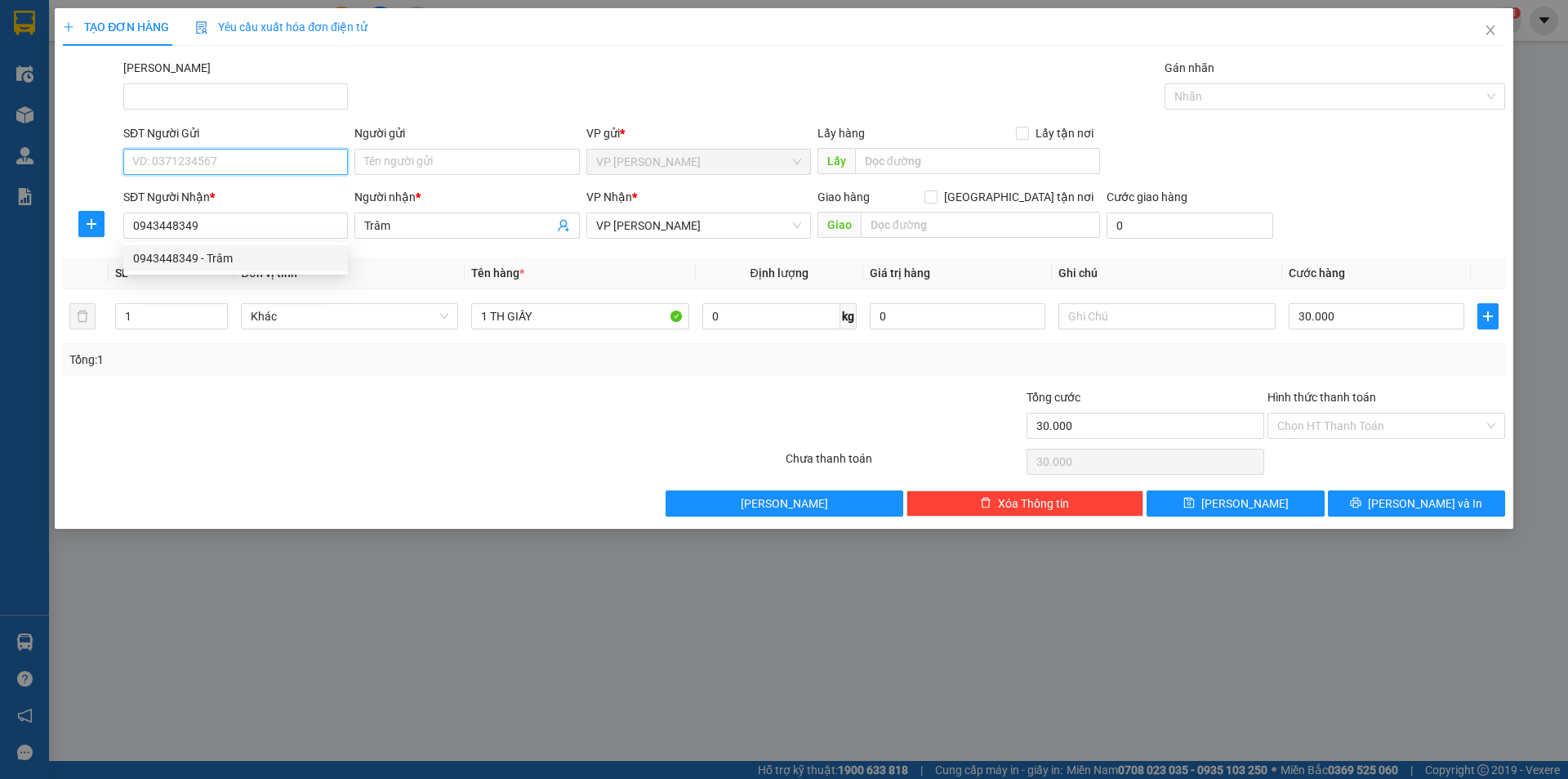
click at [191, 163] on input "SĐT Người Gửi" at bounding box center [235, 161] width 224 height 26
paste input "0943448349"
click at [219, 168] on input "0943448349" at bounding box center [235, 161] width 224 height 26
type input "0943448349"
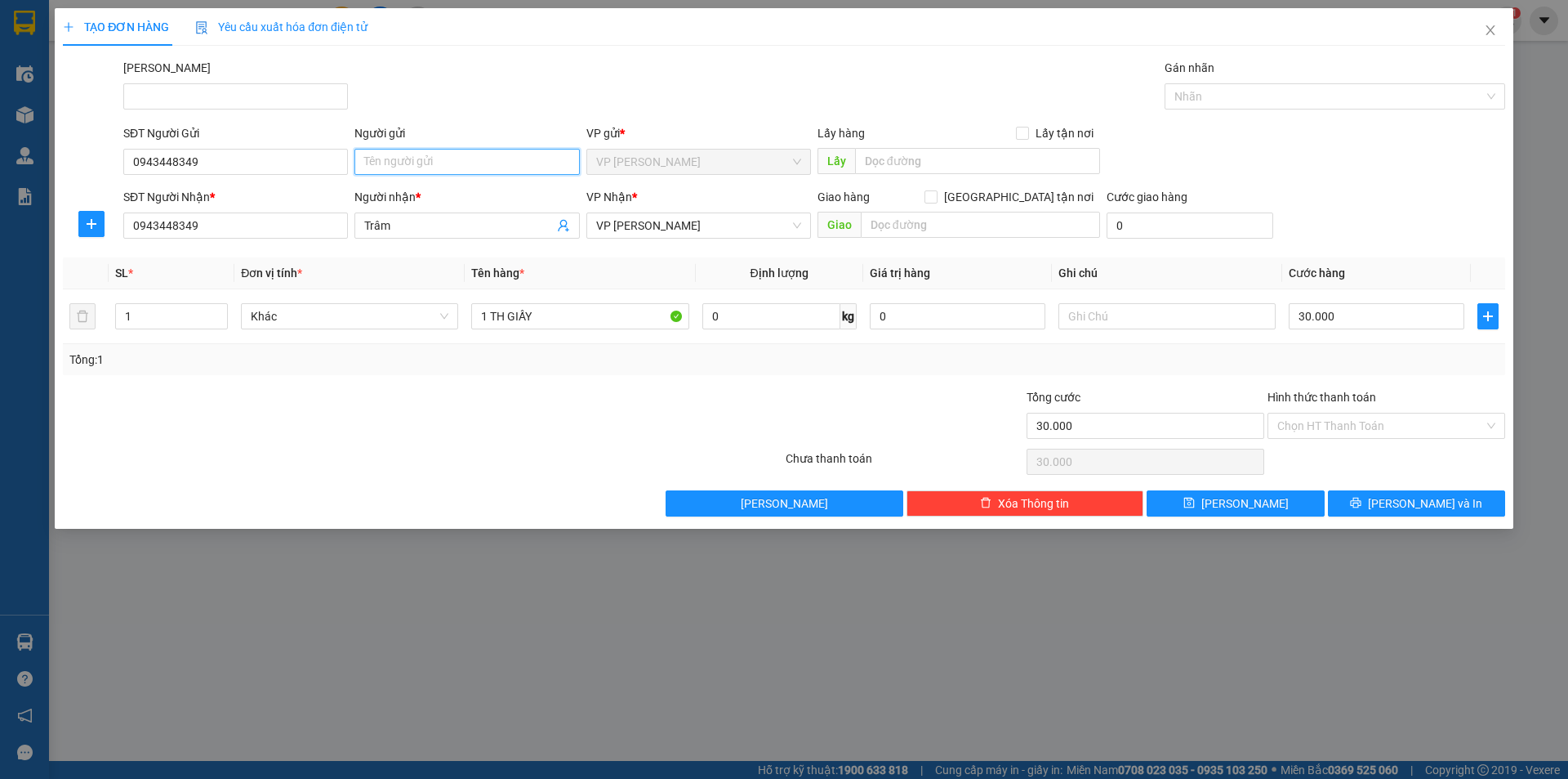
click at [430, 160] on input "Người gửi" at bounding box center [467, 161] width 224 height 26
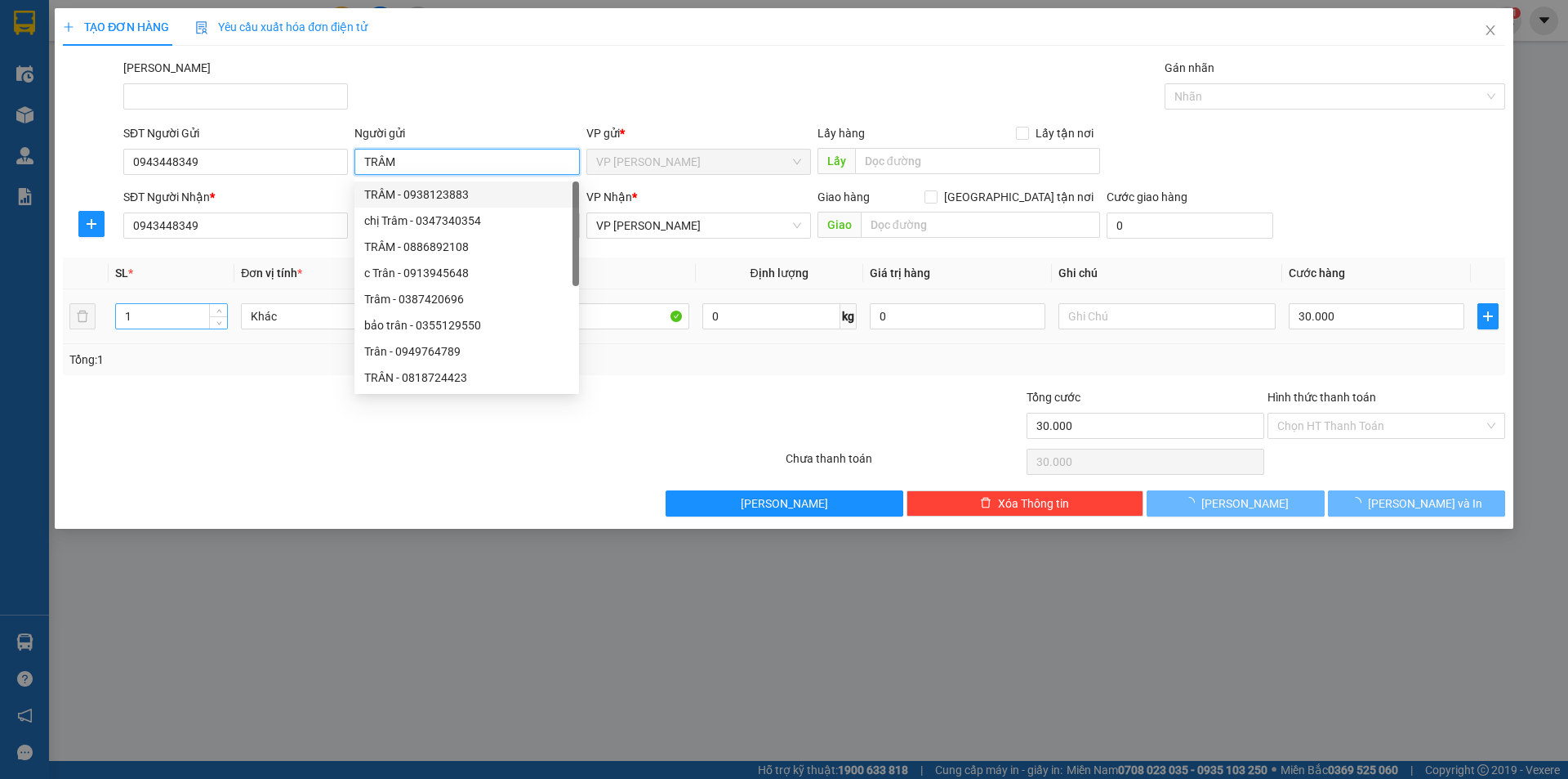
type input "TRÂM"
drag, startPoint x: 157, startPoint y: 315, endPoint x: 108, endPoint y: 314, distance: 49.0
click at [111, 314] on td "1" at bounding box center [171, 317] width 125 height 55
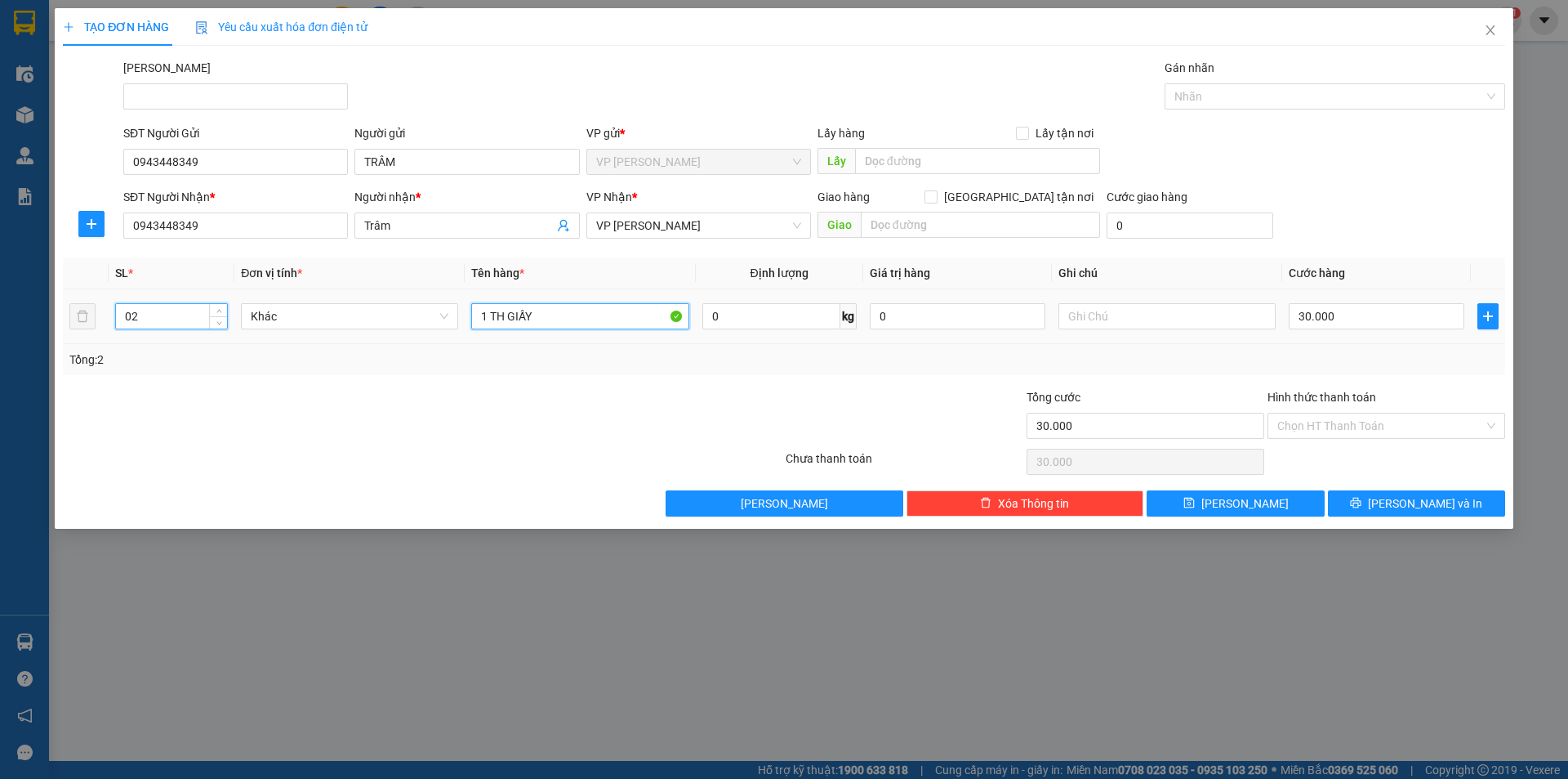
type input "2"
drag, startPoint x: 558, startPoint y: 318, endPoint x: 151, endPoint y: 294, distance: 407.7
click at [151, 294] on tr "2 Khác 1 TH GIẤY 0 kg 0 30.000" at bounding box center [784, 317] width 1443 height 55
click at [689, 220] on span "VP [PERSON_NAME]" at bounding box center [699, 225] width 205 height 24
type input "02 BAO"
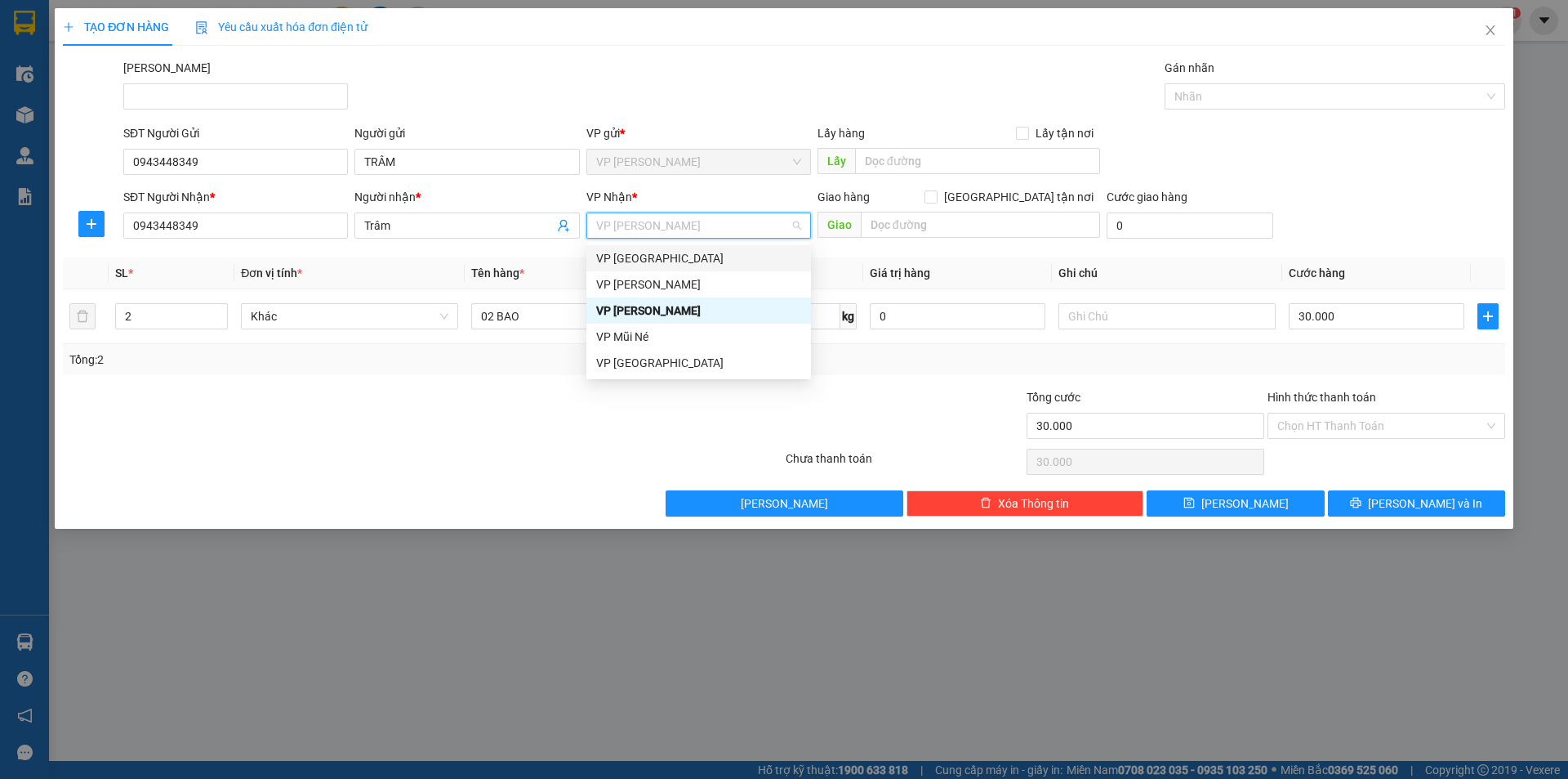
click at [679, 264] on div "VP [GEOGRAPHIC_DATA]" at bounding box center [699, 259] width 205 height 18
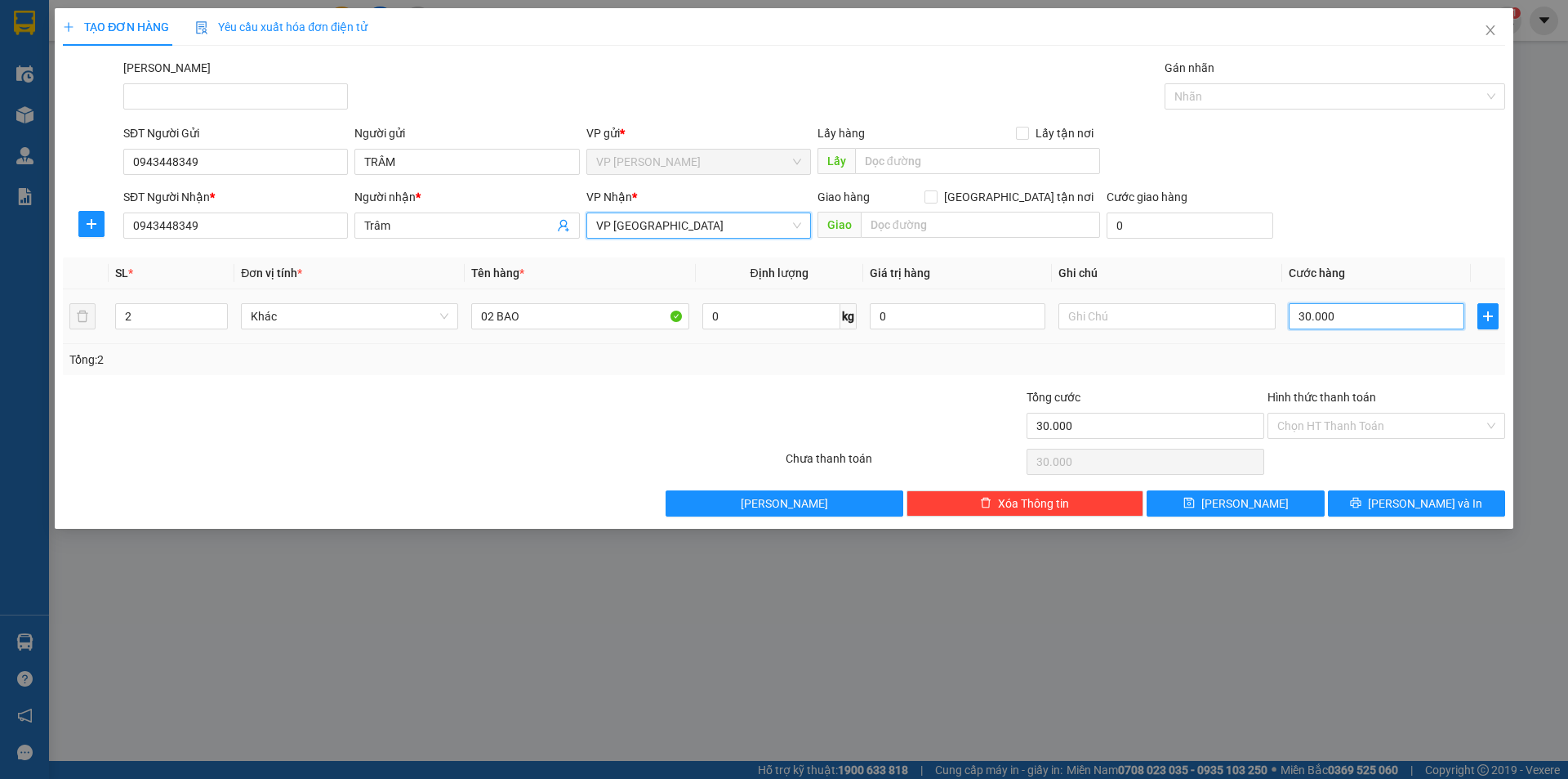
click at [1354, 303] on input "30.000" at bounding box center [1376, 316] width 175 height 26
type input "1"
type input "14"
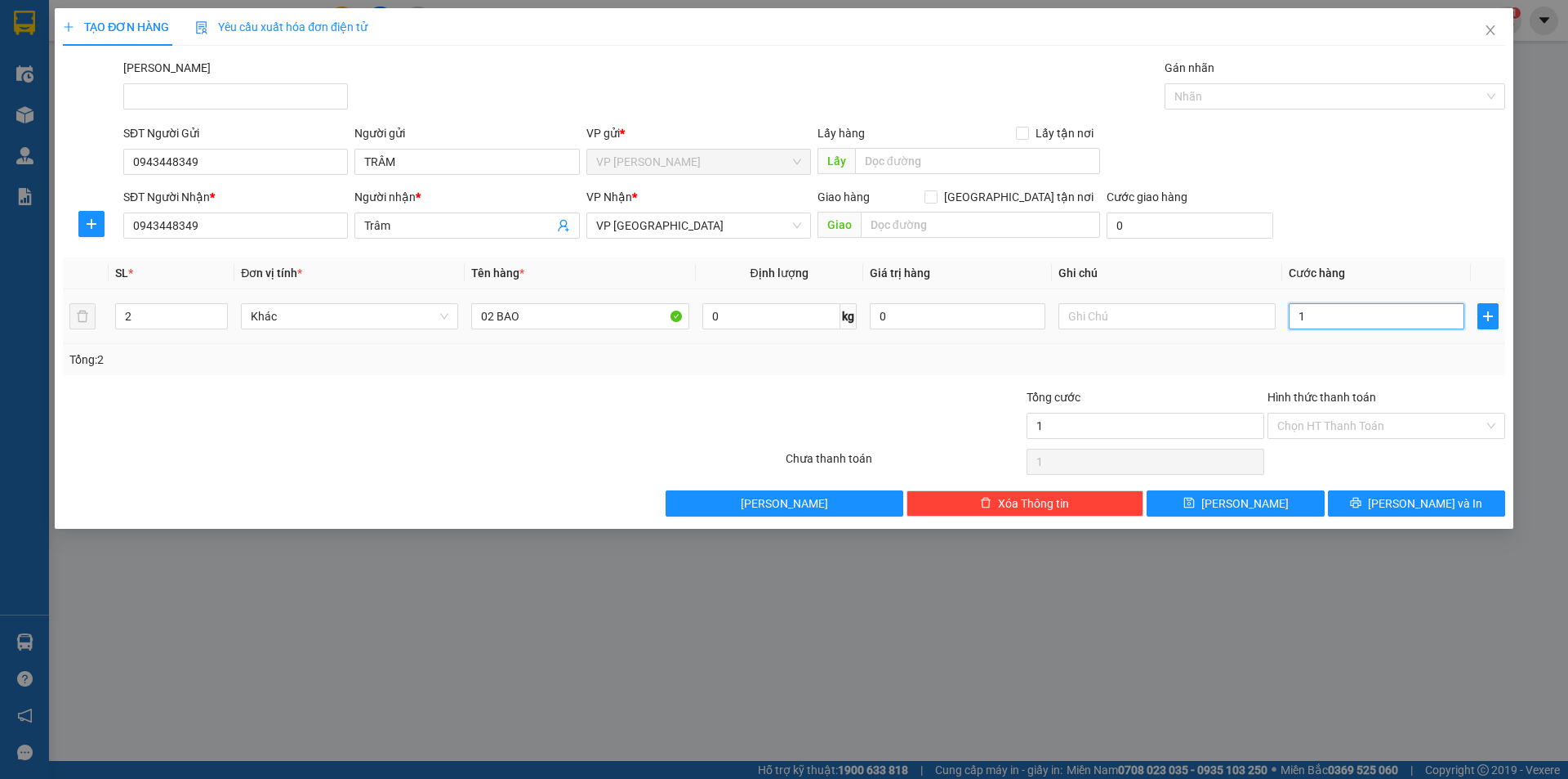
type input "14"
type input "140"
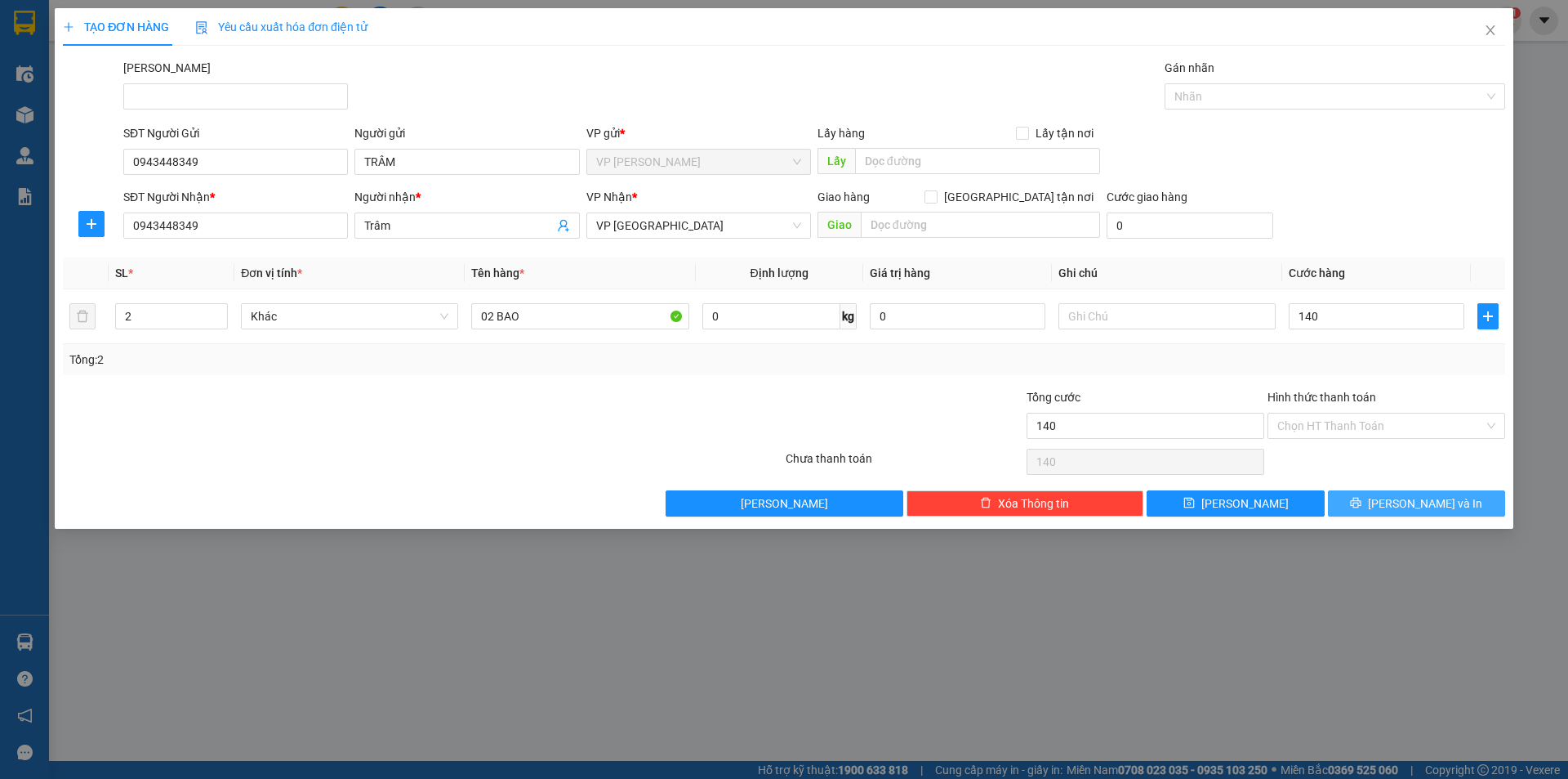
type input "140.000"
click at [1380, 500] on button "[PERSON_NAME] và In" at bounding box center [1416, 503] width 177 height 26
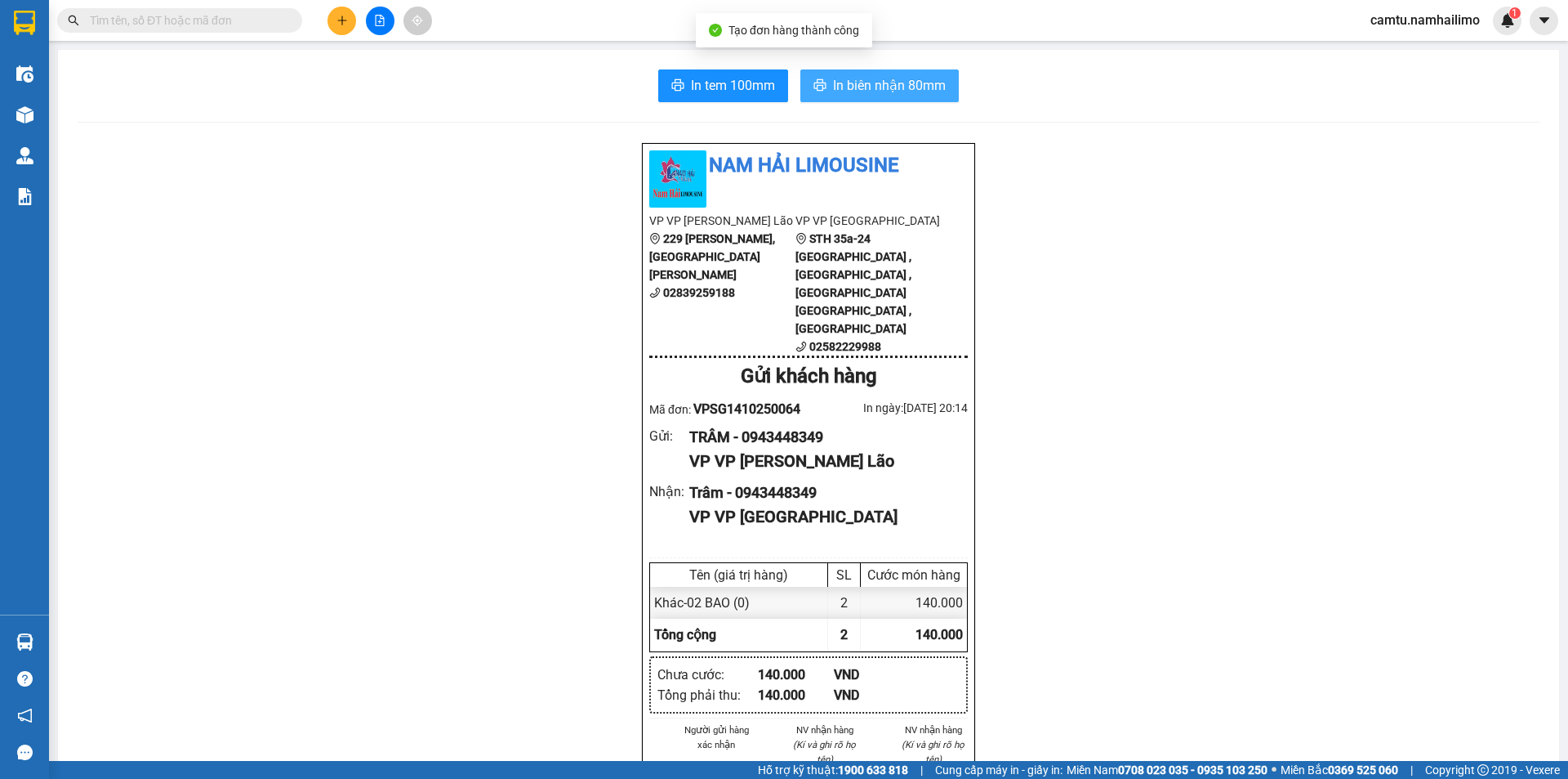
click at [887, 78] on span "In biên nhận 80mm" at bounding box center [890, 85] width 113 height 21
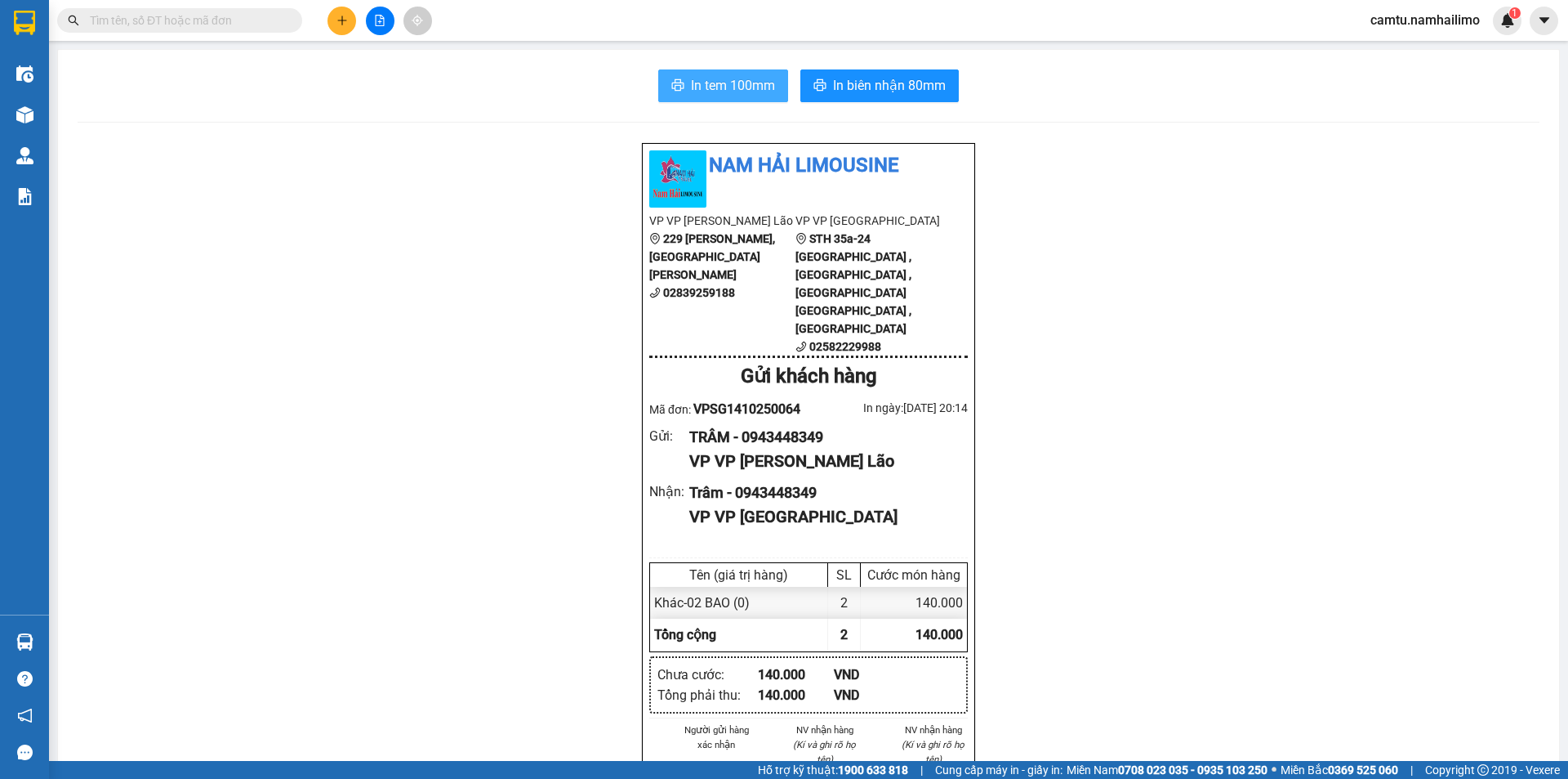
click at [740, 93] on span "In tem 100mm" at bounding box center [733, 85] width 84 height 21
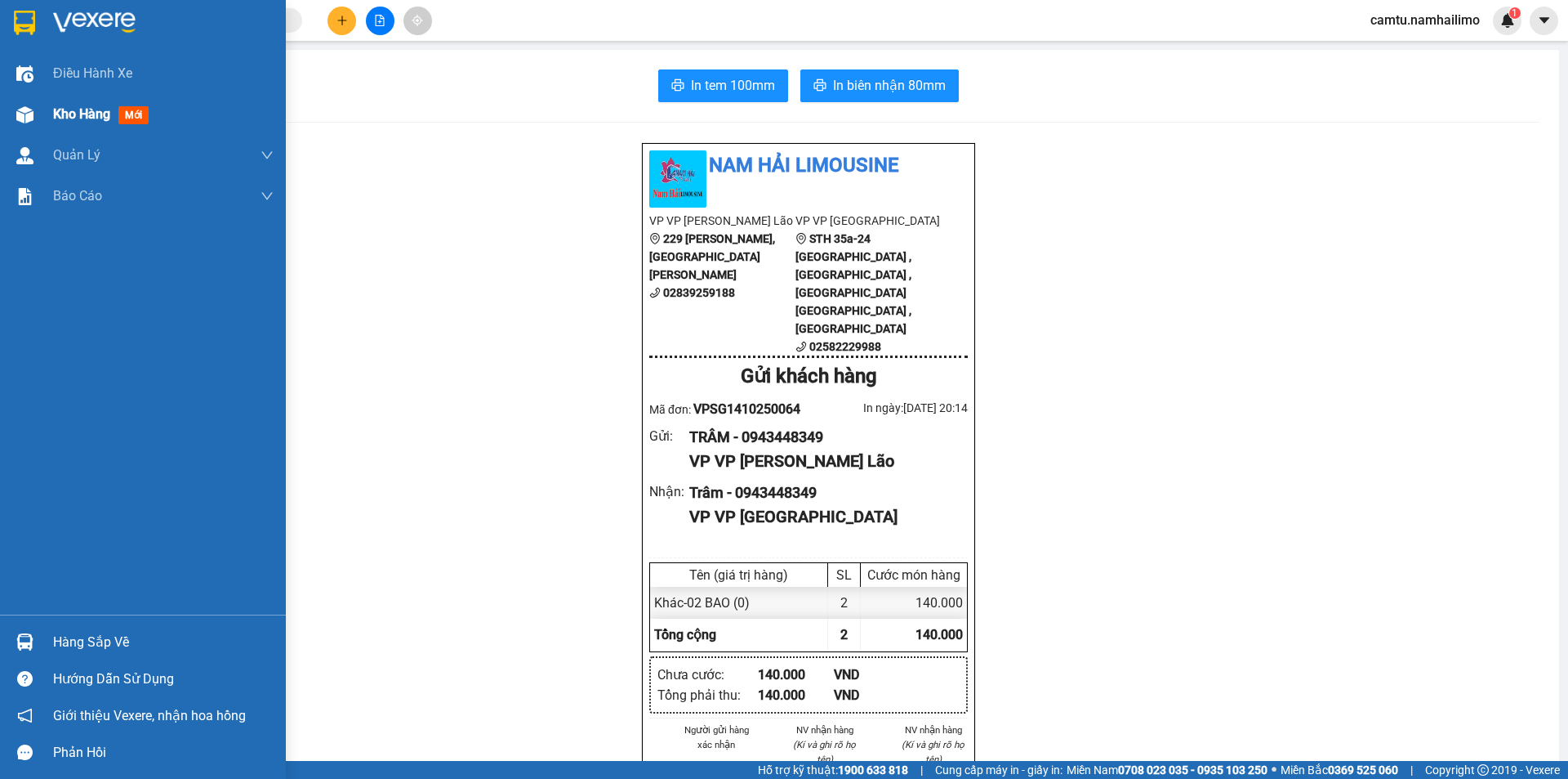
click at [81, 118] on span "Kho hàng" at bounding box center [81, 114] width 57 height 16
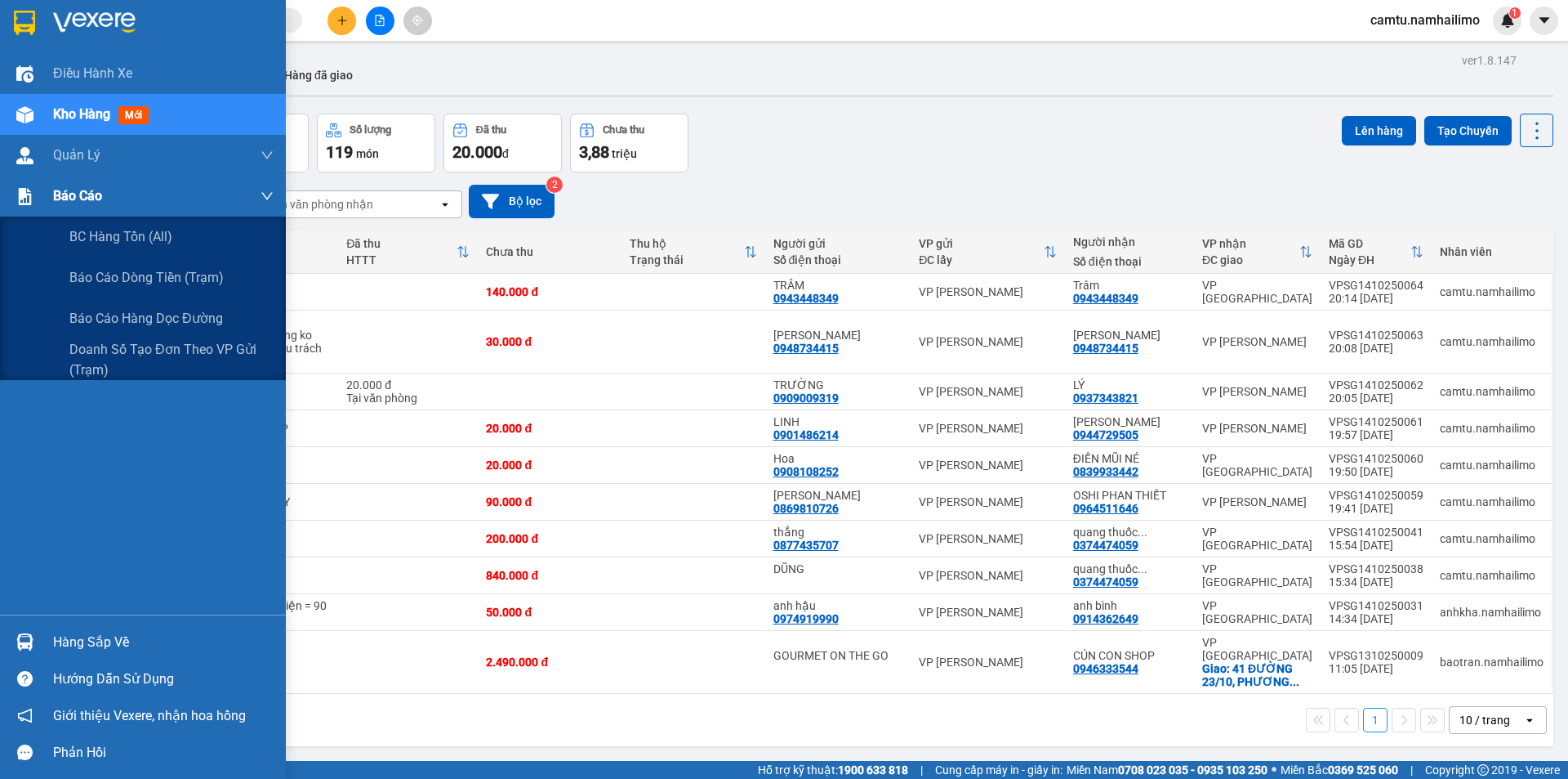
click at [76, 199] on span "Báo cáo" at bounding box center [77, 195] width 49 height 21
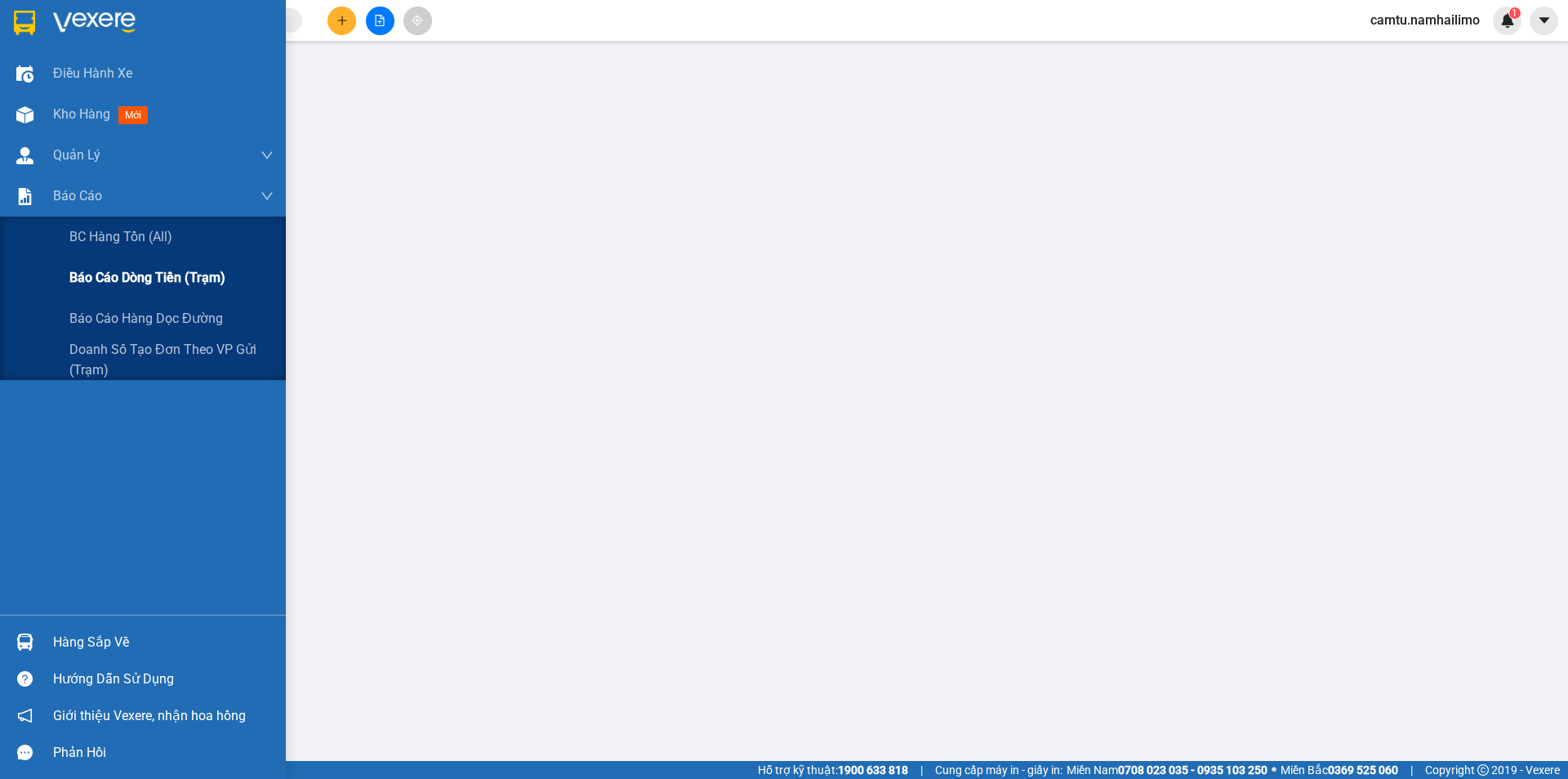
click at [109, 275] on span "Báo cáo dòng tiền (trạm)" at bounding box center [148, 277] width 156 height 21
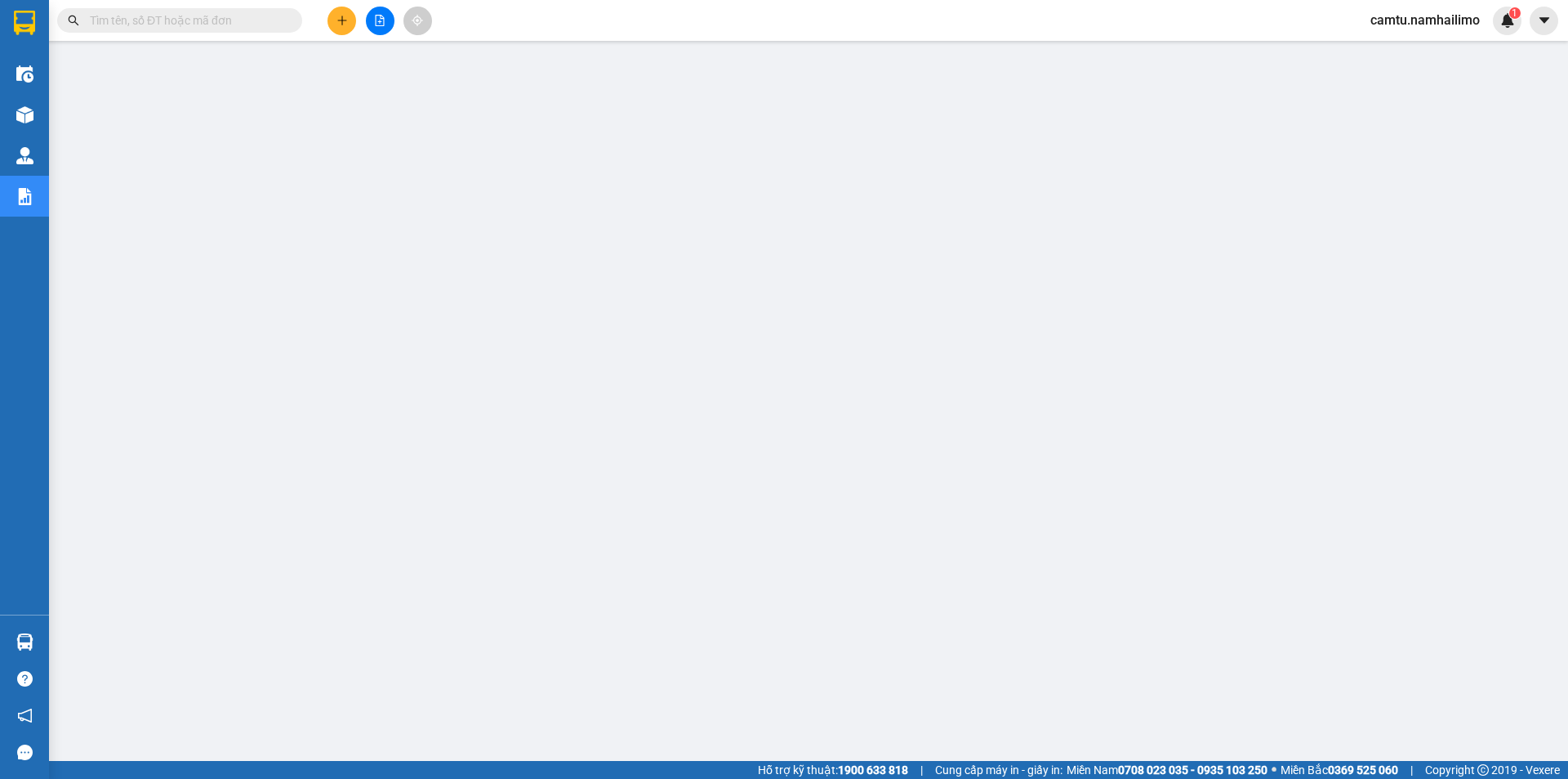
click at [238, 9] on span at bounding box center [179, 20] width 245 height 24
click at [241, 28] on input "text" at bounding box center [186, 21] width 193 height 18
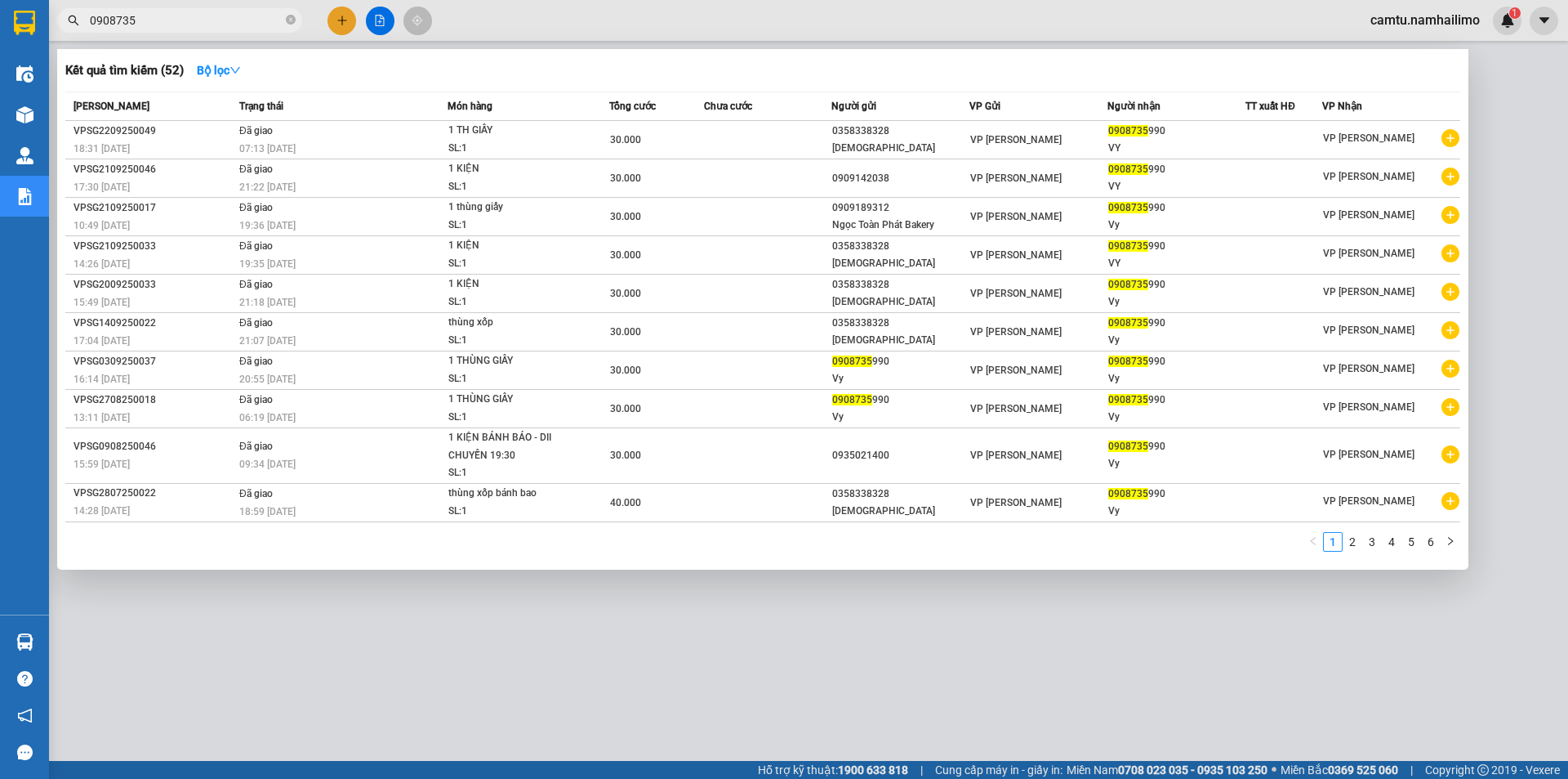
click at [158, 20] on input "0908735" at bounding box center [186, 21] width 193 height 18
type input "0908735990"
click at [1511, 112] on div at bounding box center [784, 389] width 1568 height 779
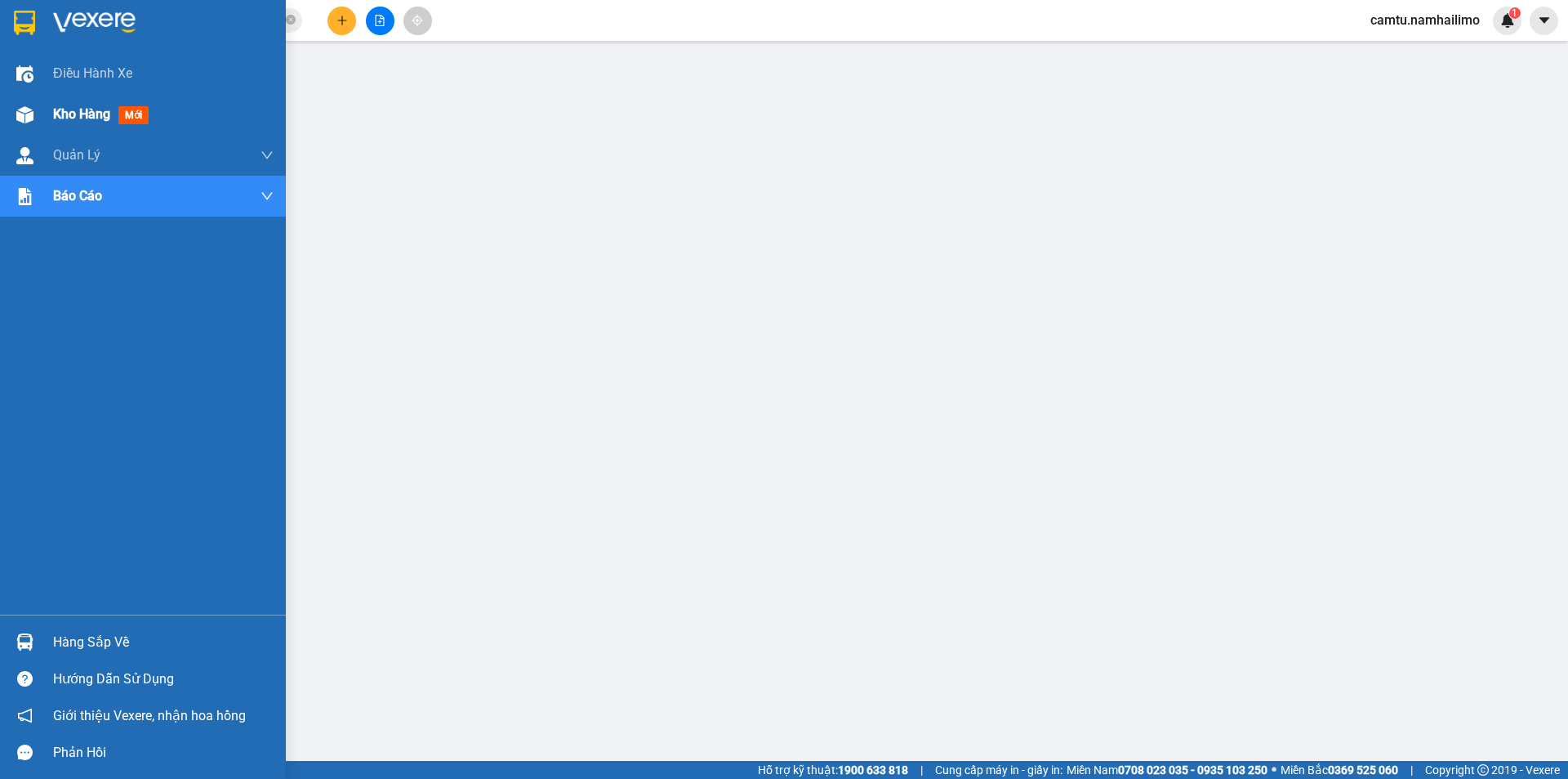
click at [71, 119] on span "Kho hàng" at bounding box center [81, 114] width 57 height 16
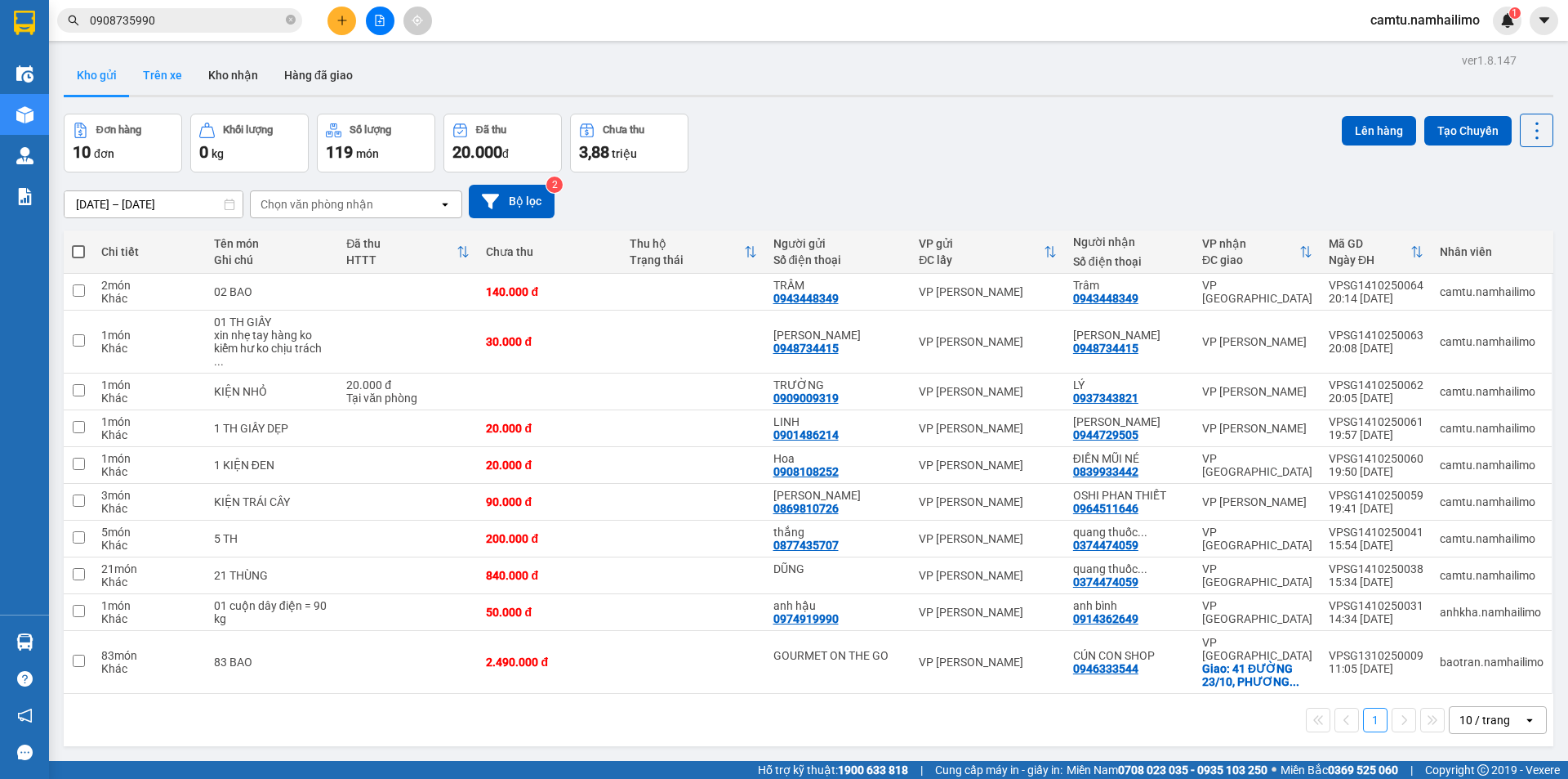
click at [151, 68] on button "Trên xe" at bounding box center [162, 75] width 66 height 39
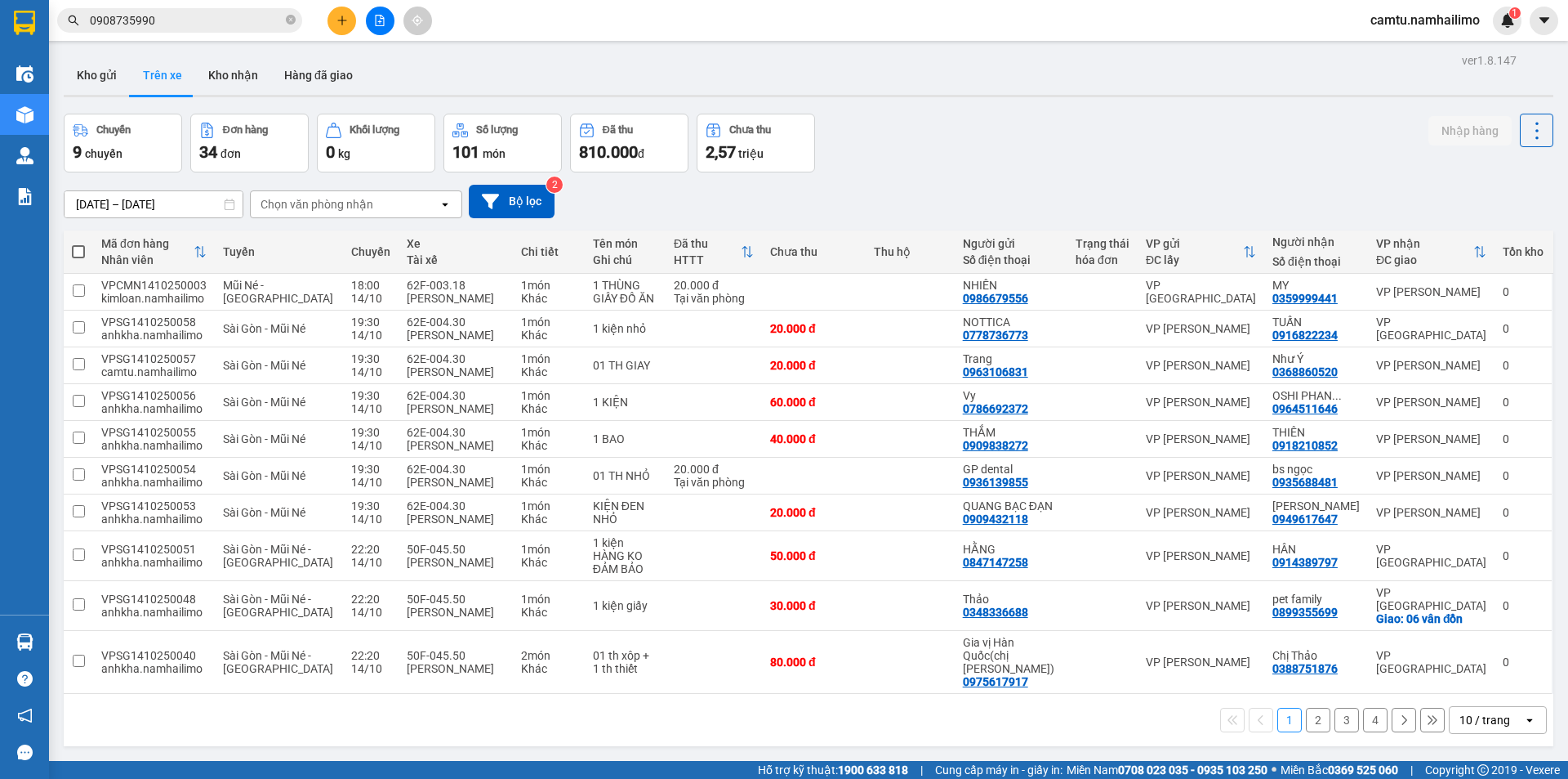
click at [1314, 709] on button "2" at bounding box center [1318, 719] width 24 height 24
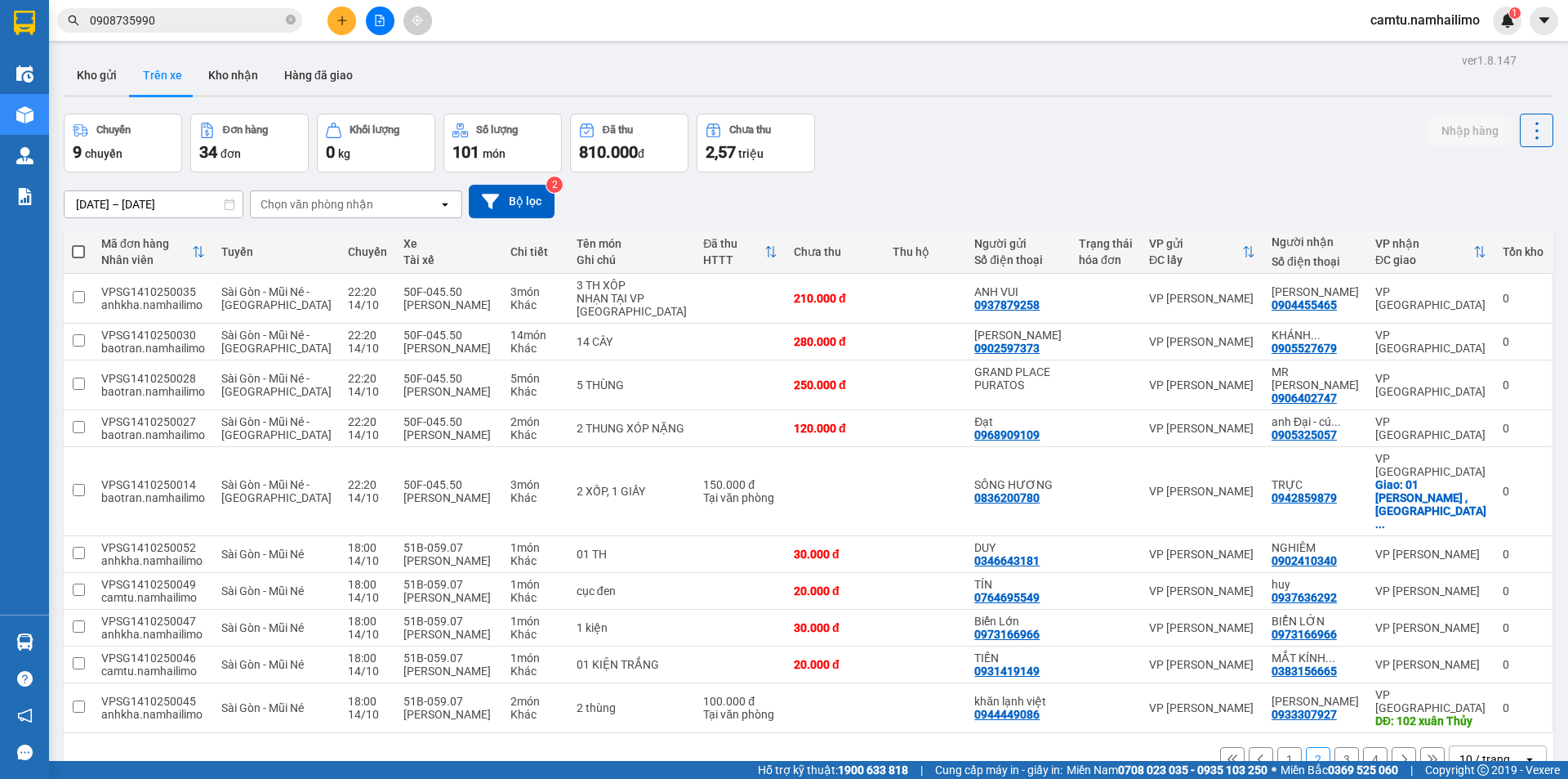
click at [1335, 747] on button "3" at bounding box center [1346, 758] width 24 height 24
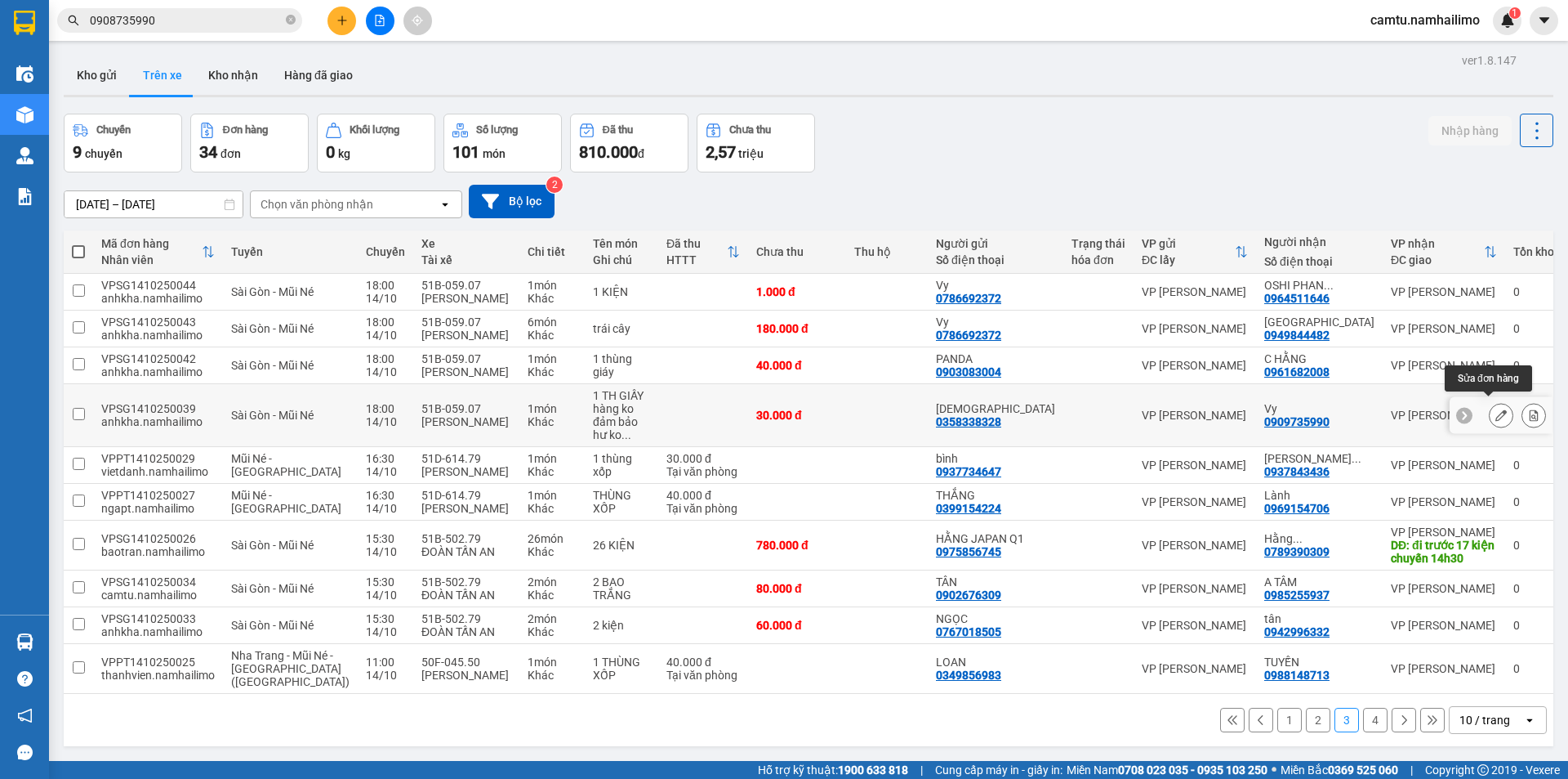
click at [1496, 409] on icon at bounding box center [1502, 415] width 12 height 12
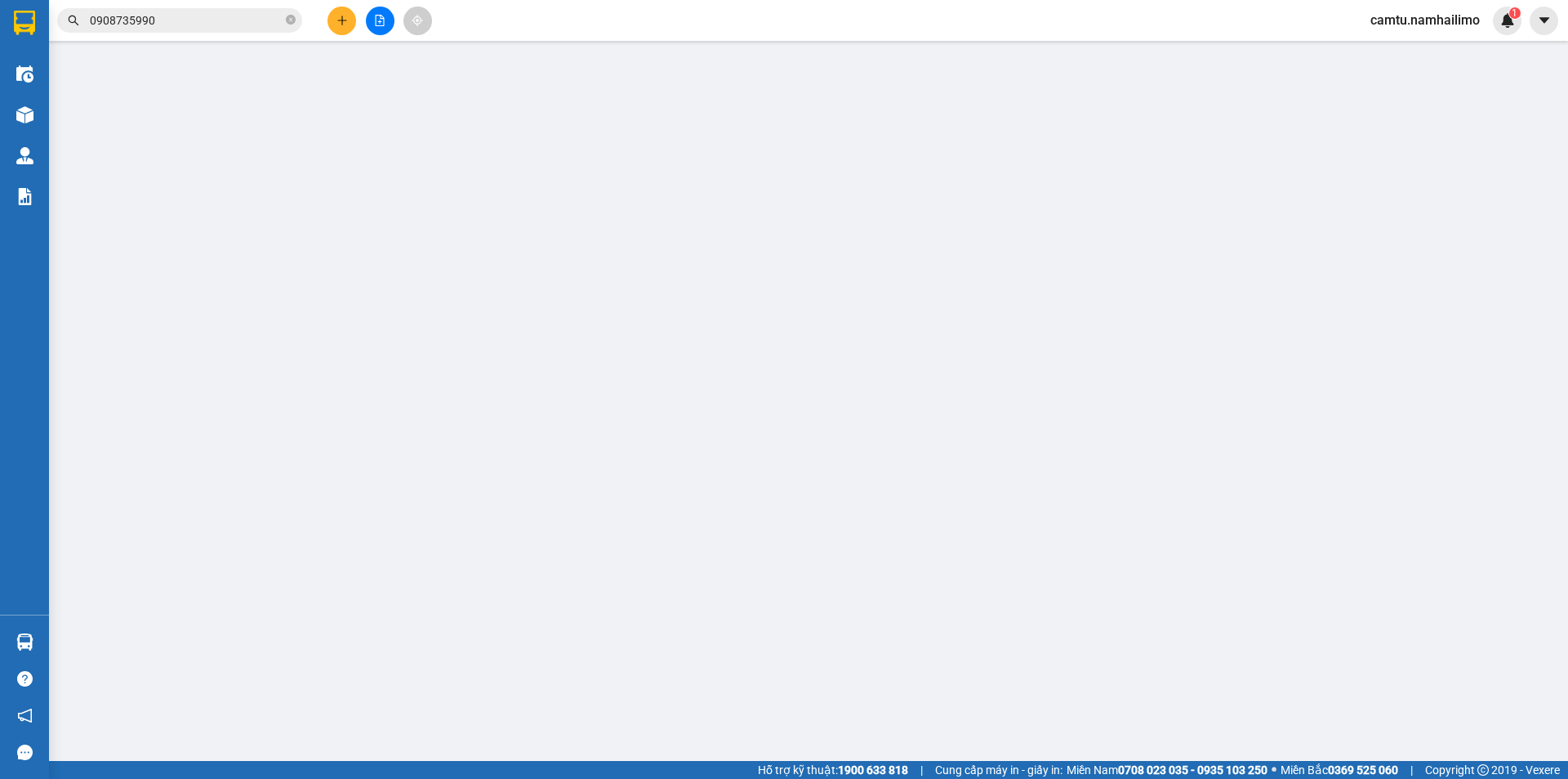
type input "0358338328"
type input "[DEMOGRAPHIC_DATA]"
type input "0909735990"
type input "Vy"
type input "30.000"
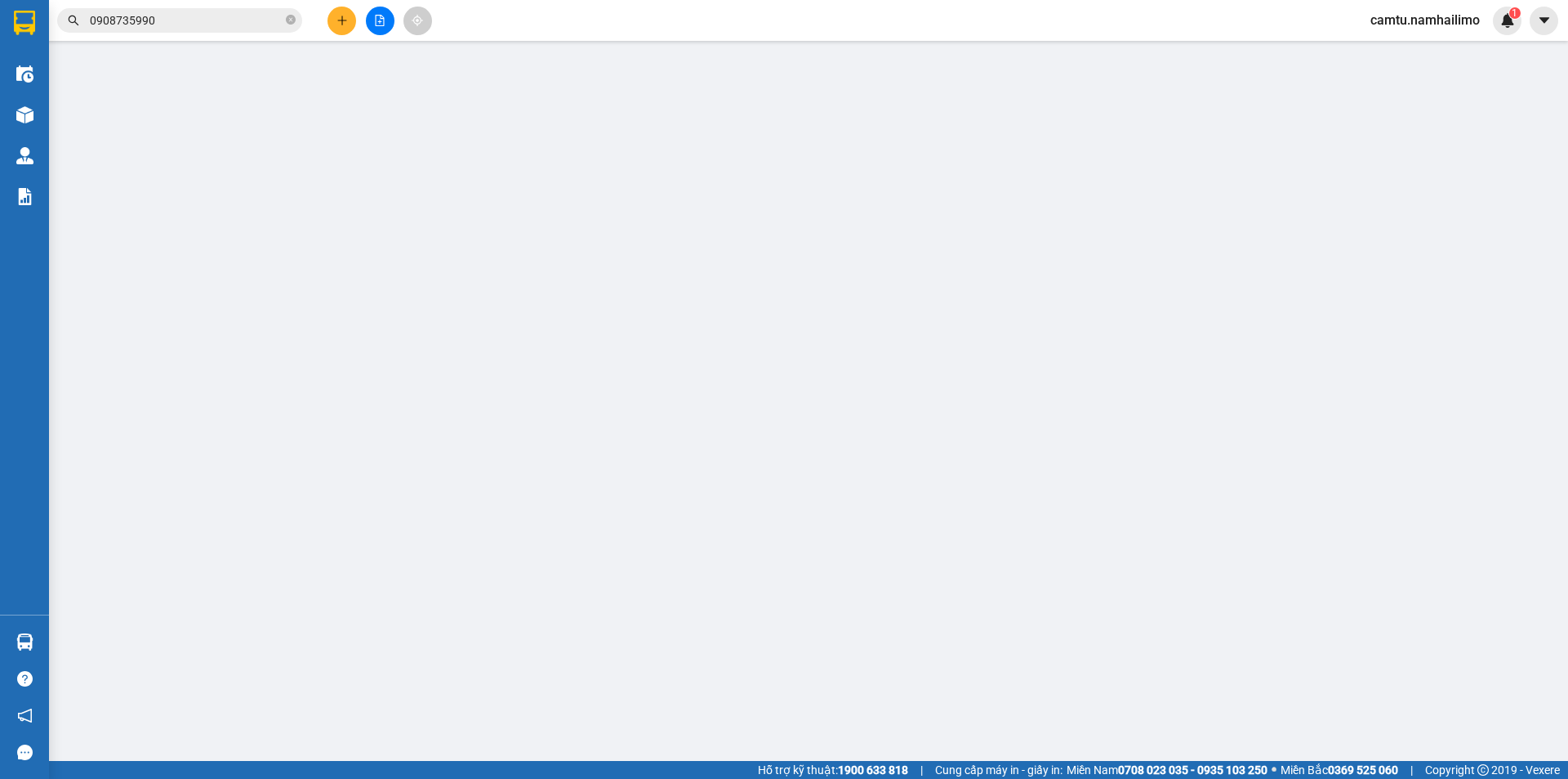
type input "30.000"
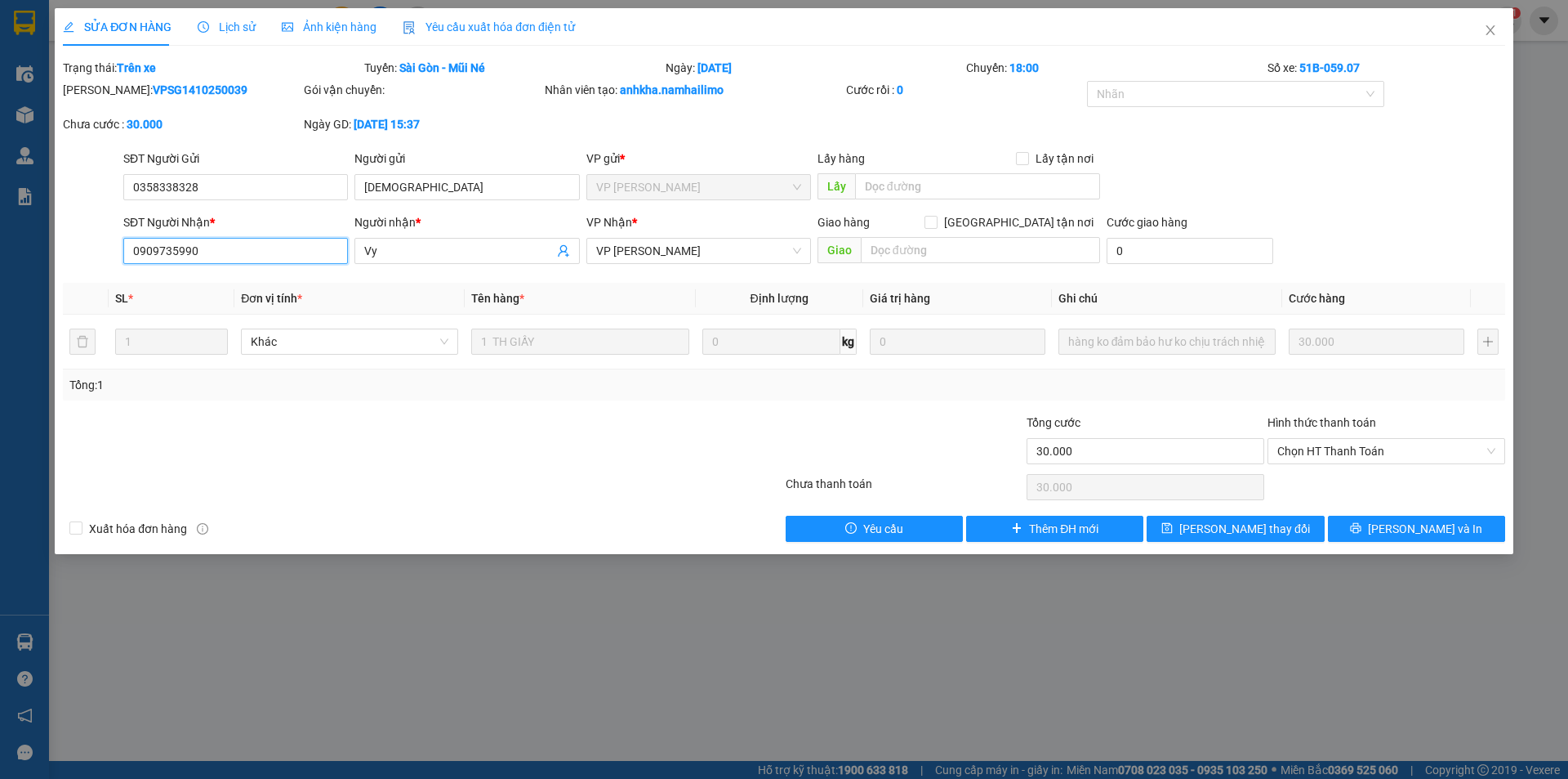
click at [156, 255] on input "0909735990" at bounding box center [235, 250] width 224 height 26
type input "0908735990"
click at [1252, 530] on span "[PERSON_NAME] thay đổi" at bounding box center [1244, 529] width 130 height 18
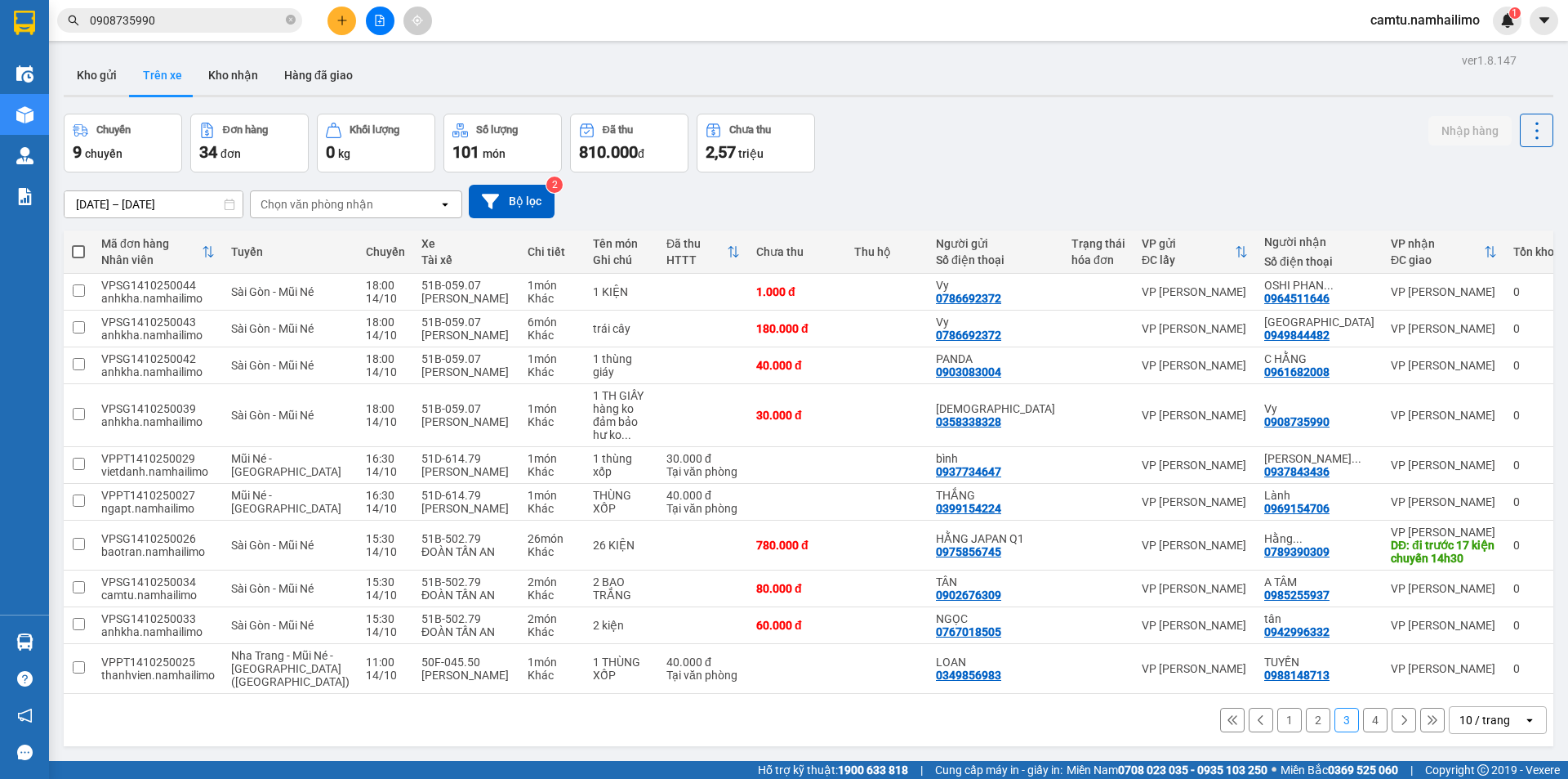
drag, startPoint x: 1271, startPoint y: 712, endPoint x: 1262, endPoint y: 710, distance: 9.2
click at [1277, 712] on button "1" at bounding box center [1289, 719] width 24 height 24
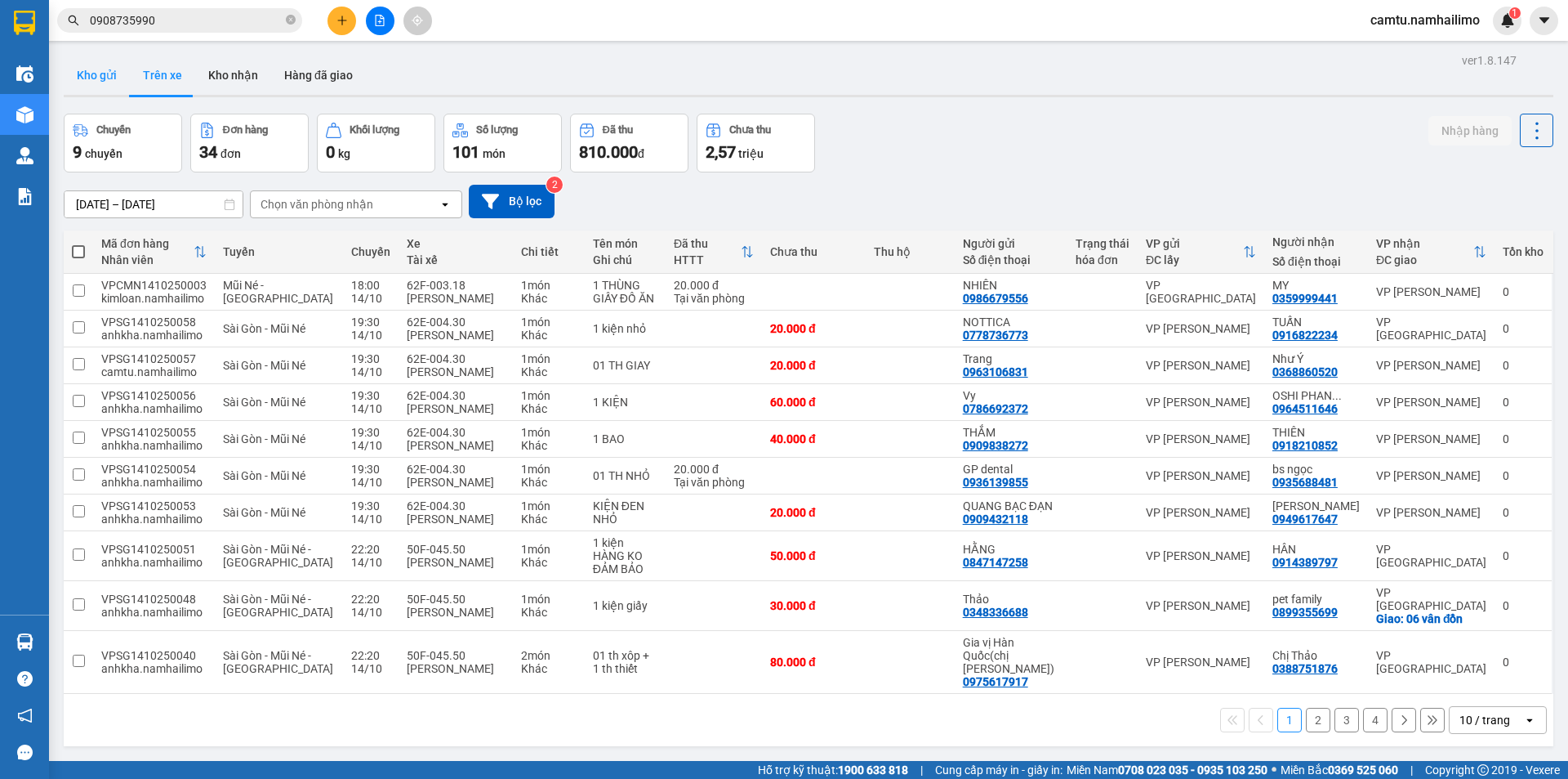
click at [105, 78] on button "Kho gửi" at bounding box center [97, 75] width 66 height 39
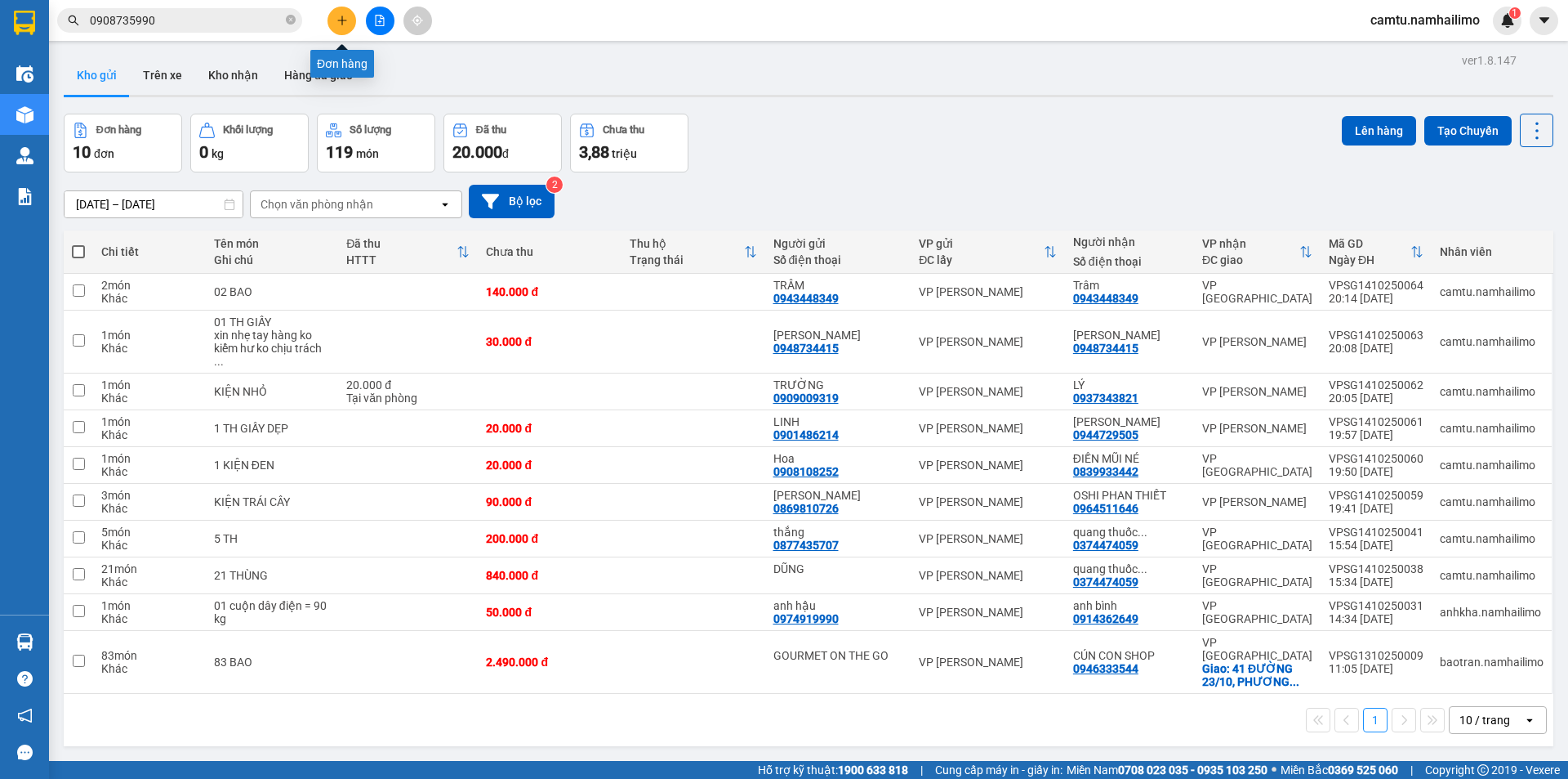
click at [351, 17] on button at bounding box center [342, 21] width 28 height 28
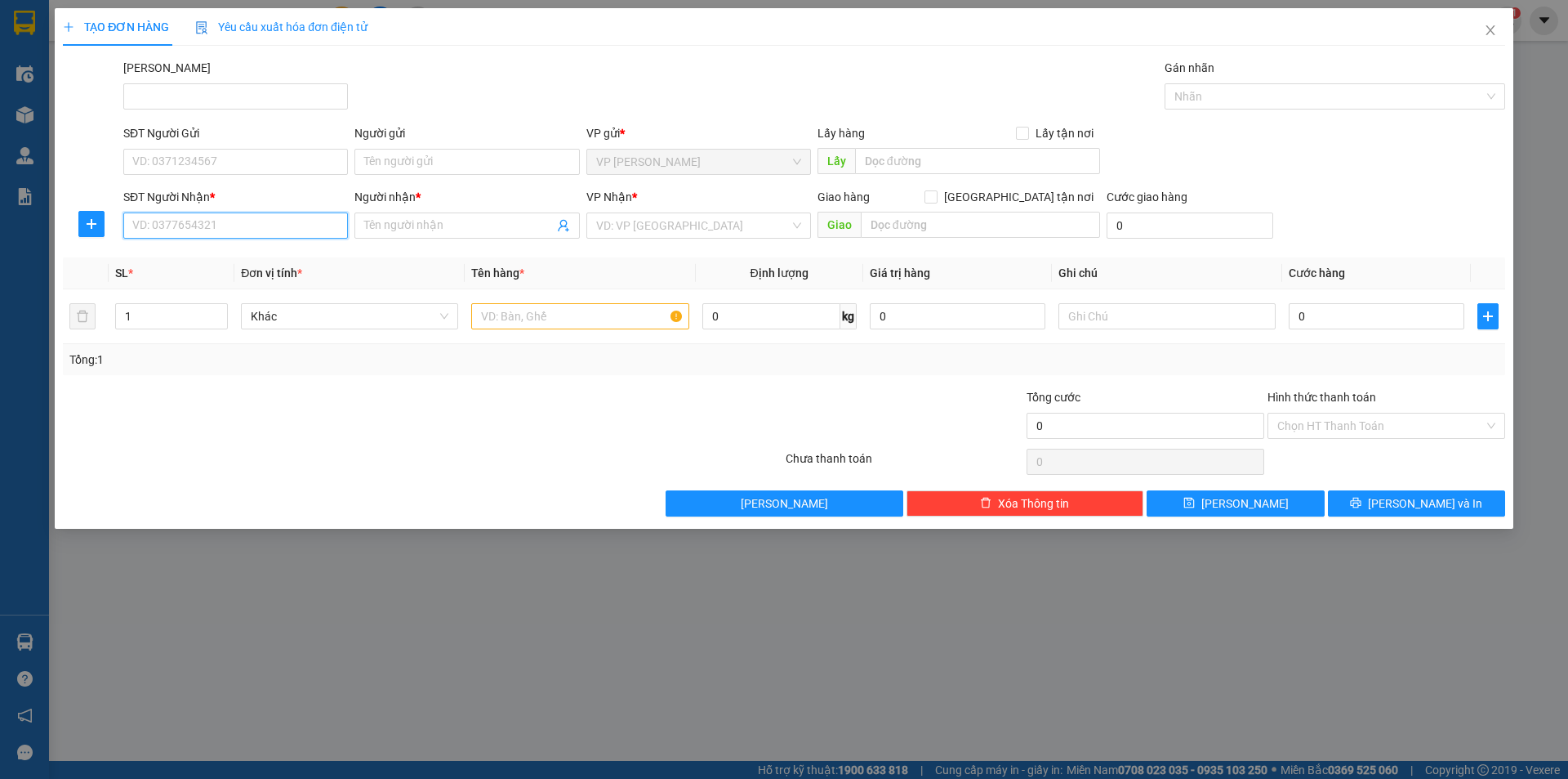
click at [237, 224] on input "SĐT Người Nhận *" at bounding box center [235, 225] width 224 height 26
click at [236, 224] on input "09760902" at bounding box center [235, 225] width 224 height 26
click at [164, 225] on input "09760902" at bounding box center [235, 225] width 224 height 26
click at [150, 223] on input "09760902" at bounding box center [235, 225] width 224 height 26
click at [148, 220] on input "09760902" at bounding box center [235, 225] width 224 height 26
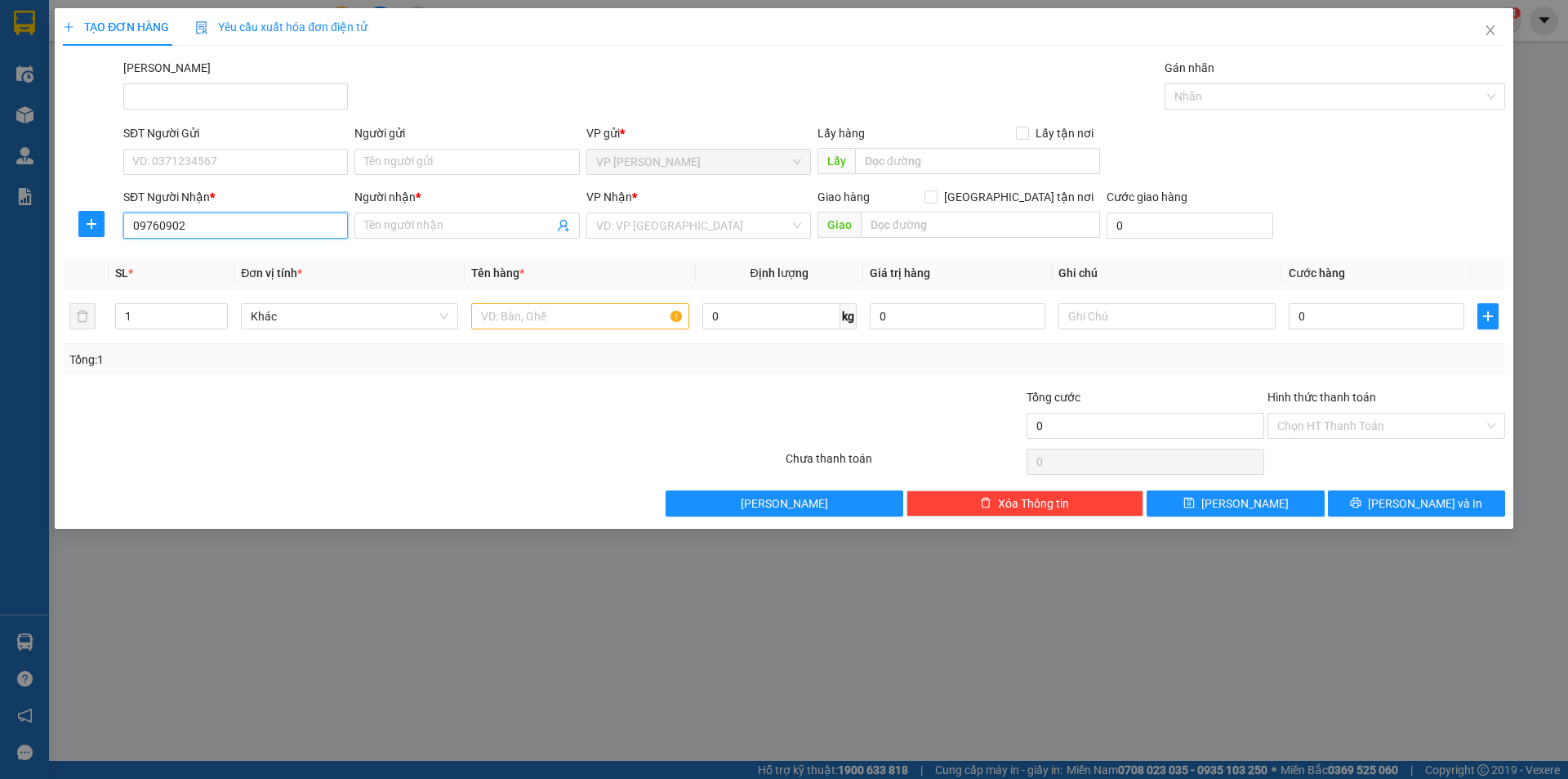
drag, startPoint x: 153, startPoint y: 221, endPoint x: 268, endPoint y: 246, distance: 117.7
click at [268, 246] on div "Transit Pickup Surcharge Ids Transit Deliver Surcharge Ids Transit Deliver Surc…" at bounding box center [784, 288] width 1443 height 457
click at [215, 235] on input "0975390602" at bounding box center [235, 225] width 224 height 26
click at [163, 234] on input "0975390602" at bounding box center [235, 225] width 224 height 26
click at [172, 233] on input "0975390602" at bounding box center [235, 225] width 224 height 26
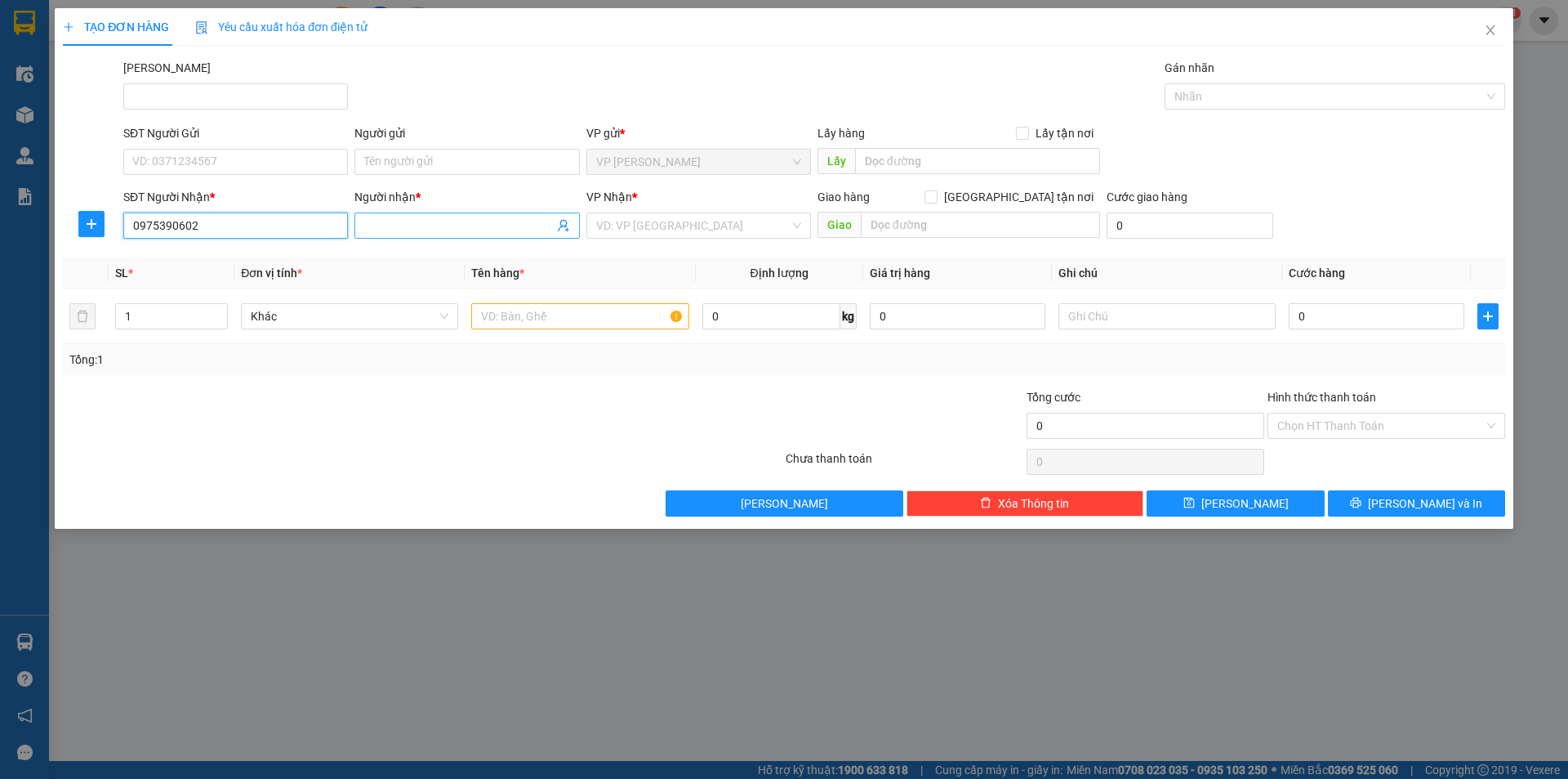
type input "0975390602"
click at [406, 220] on input "Người nhận *" at bounding box center [458, 225] width 189 height 18
type input "[PERSON_NAME]"
click at [247, 158] on input "SĐT Người Gửi" at bounding box center [235, 161] width 224 height 26
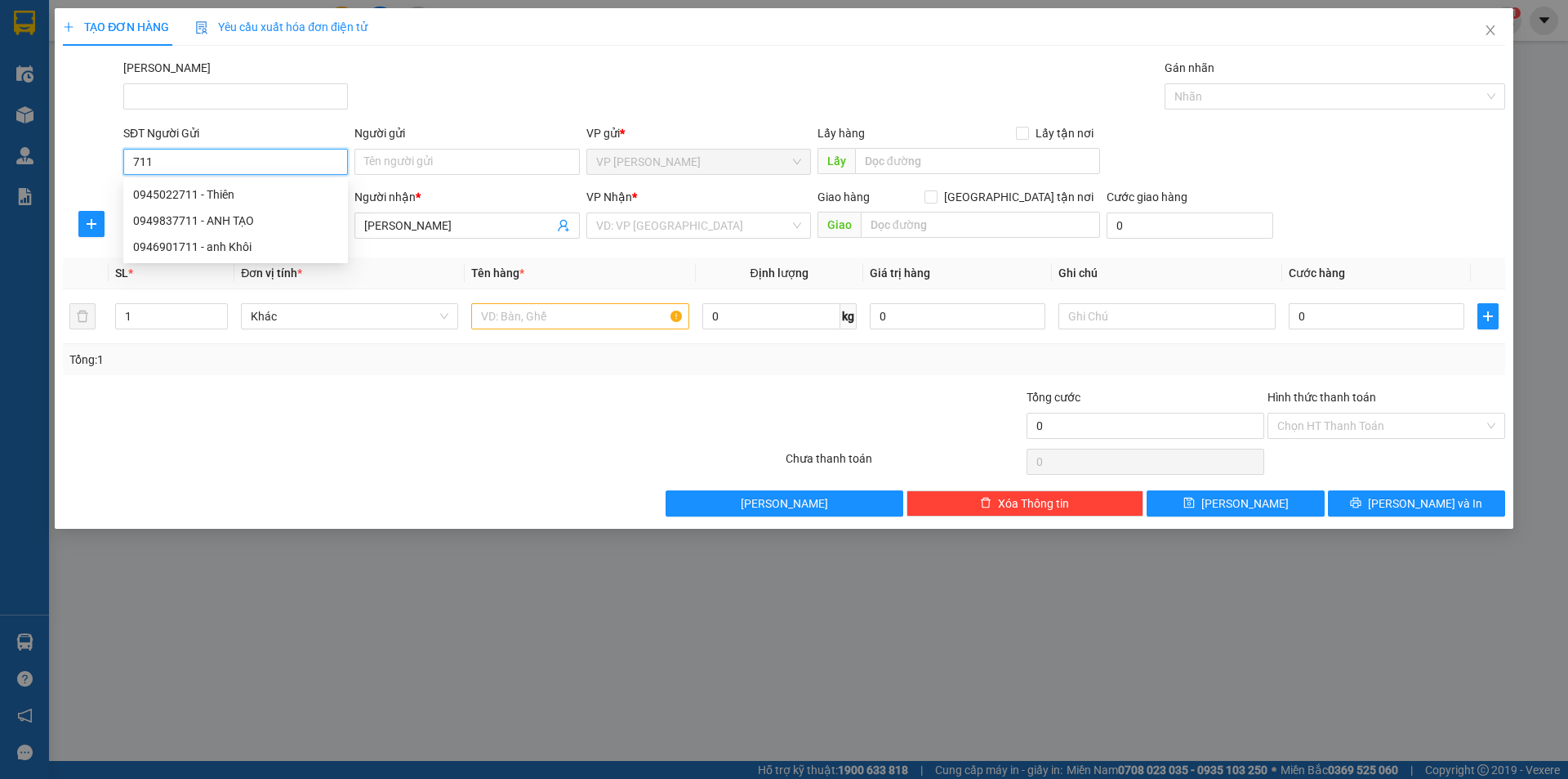
click at [255, 169] on input "711" at bounding box center [235, 161] width 224 height 26
type input "7"
type input "0909159711"
click at [386, 145] on div "Người gửi" at bounding box center [467, 136] width 224 height 24
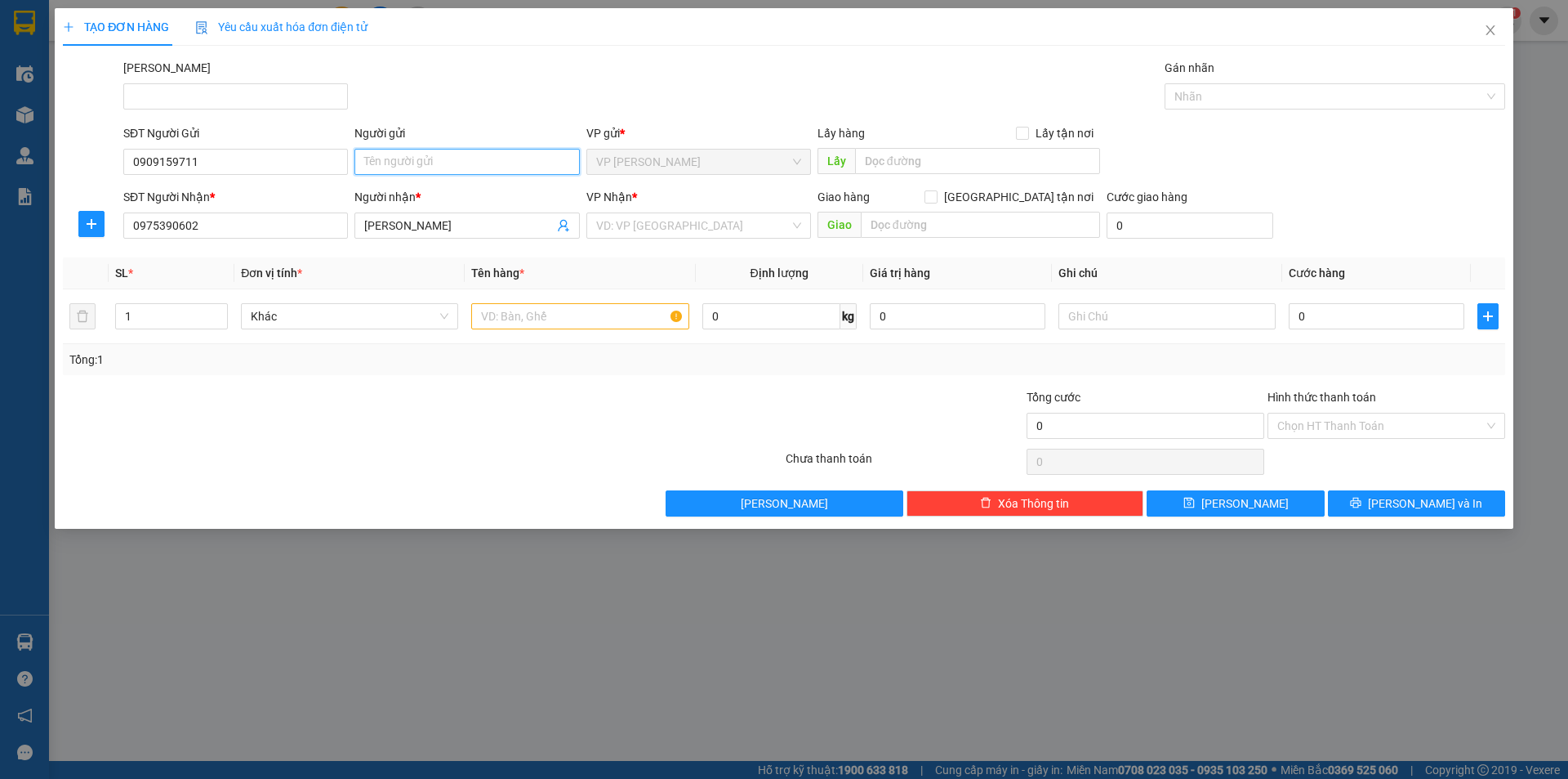
click at [412, 153] on input "Người gửi" at bounding box center [467, 161] width 224 height 26
type input "[PERSON_NAME]"
click at [612, 231] on input "search" at bounding box center [693, 225] width 194 height 24
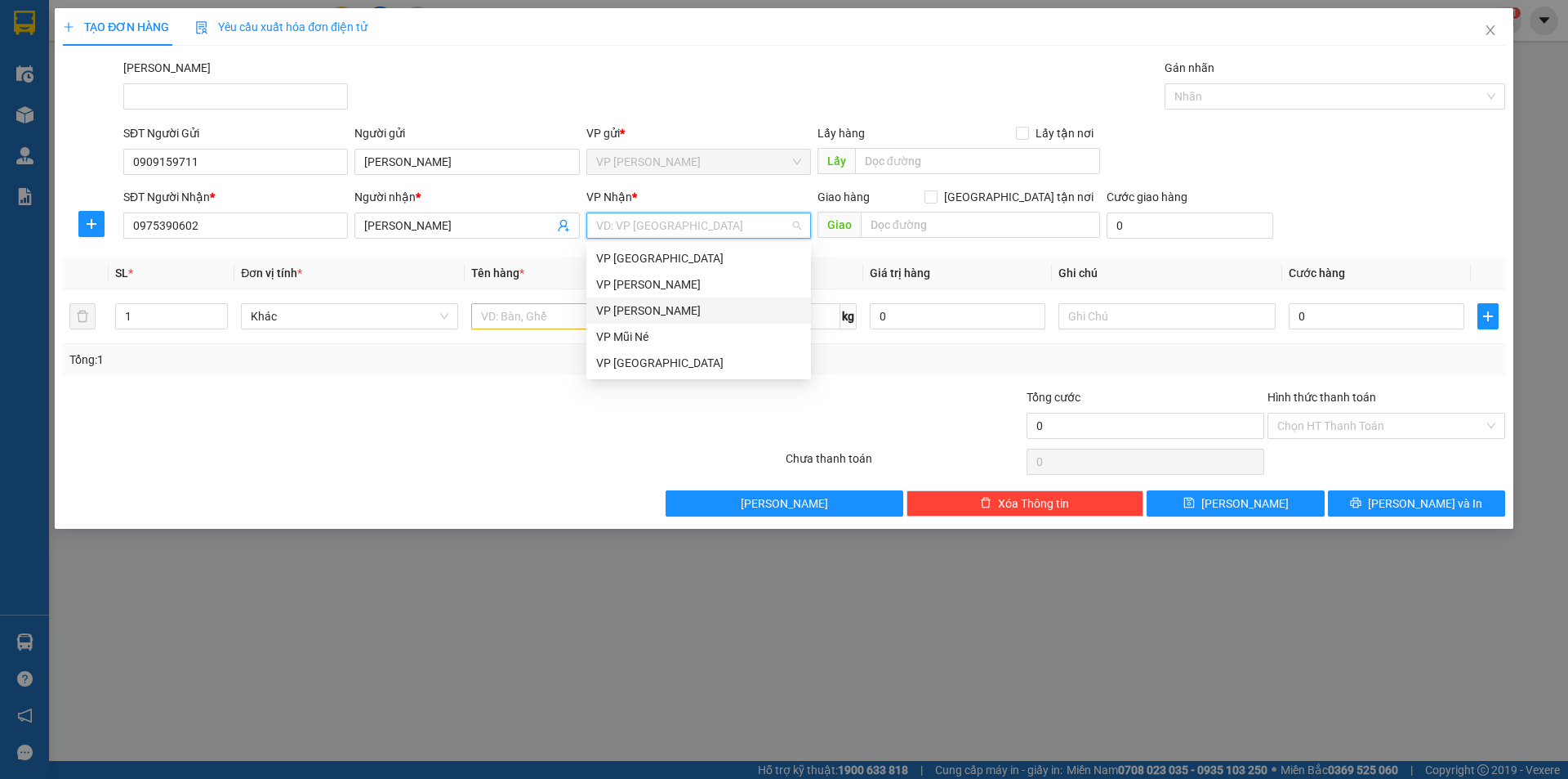
click at [637, 311] on div "VP [PERSON_NAME]" at bounding box center [699, 311] width 205 height 18
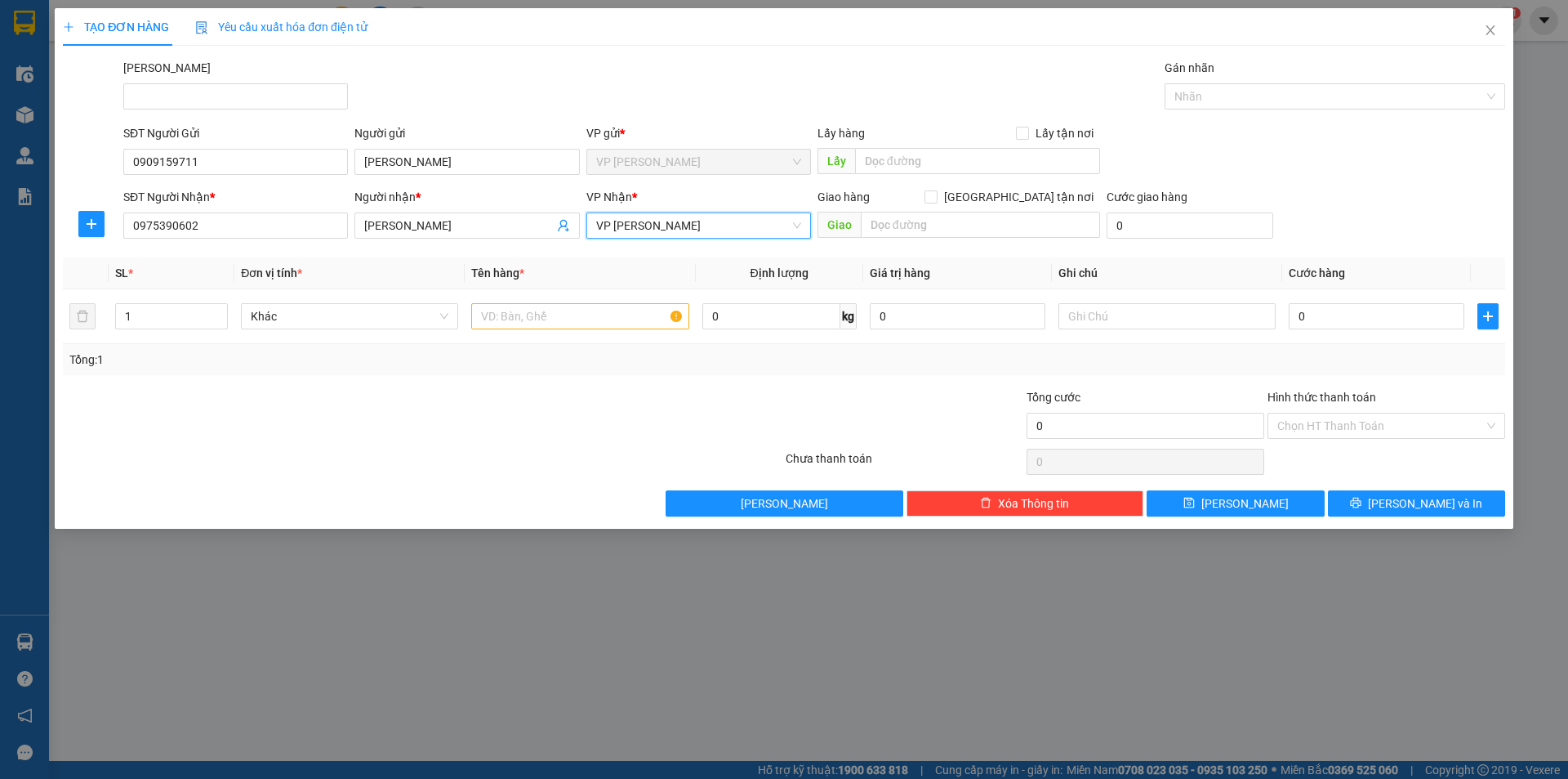
click at [288, 420] on div at bounding box center [302, 417] width 482 height 57
click at [617, 321] on input "text" at bounding box center [579, 316] width 217 height 26
type input "01 TH"
type input "3"
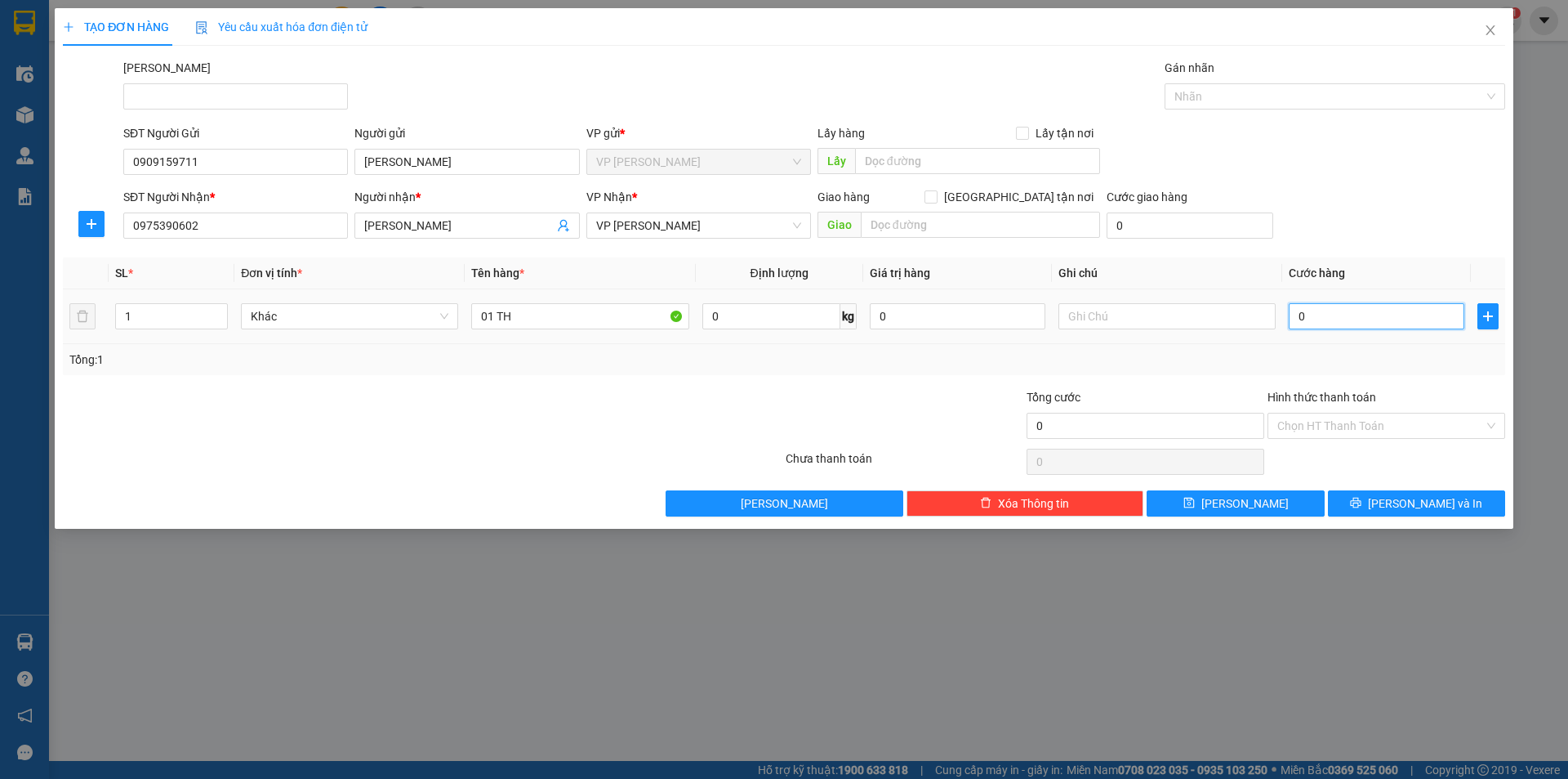
type input "3"
type input "30"
click at [1371, 527] on div "TẠO ĐƠN HÀNG Yêu cầu xuất hóa đơn điện tử Transit Pickup Surcharge Ids Transit …" at bounding box center [784, 269] width 1459 height 520
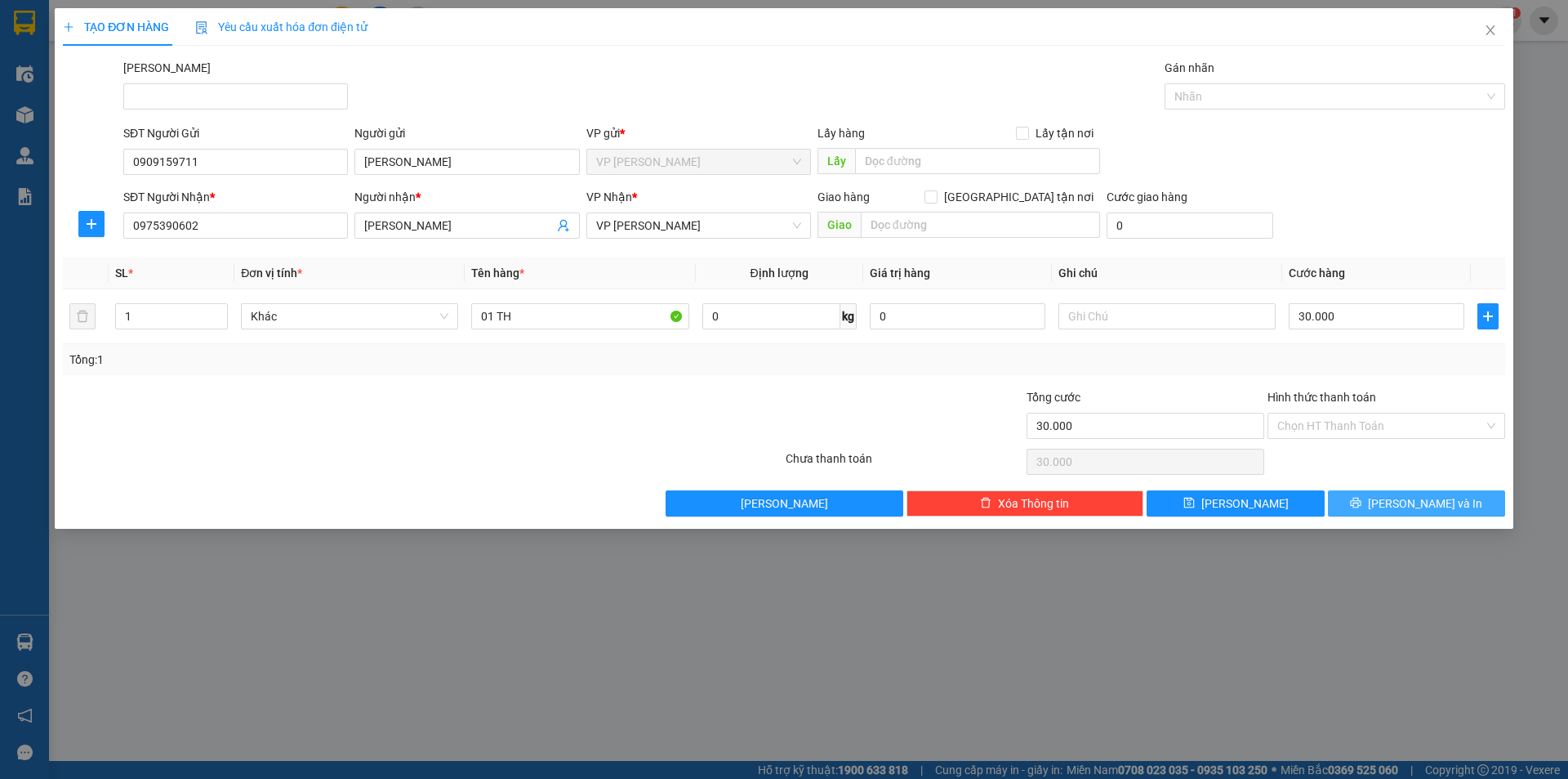
click at [1378, 506] on button "[PERSON_NAME] và In" at bounding box center [1416, 503] width 177 height 26
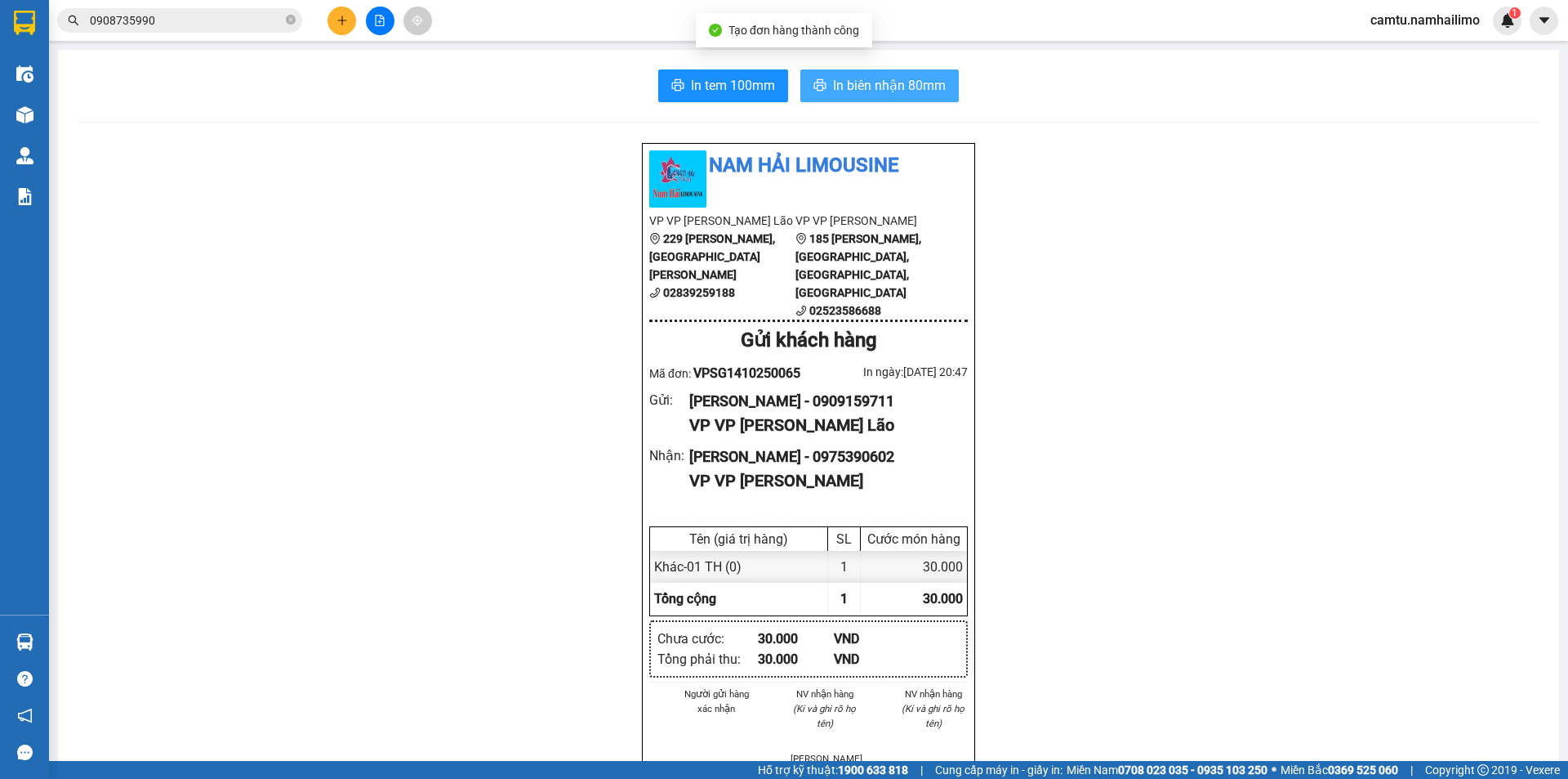
click at [911, 81] on span "In biên nhận 80mm" at bounding box center [890, 85] width 113 height 21
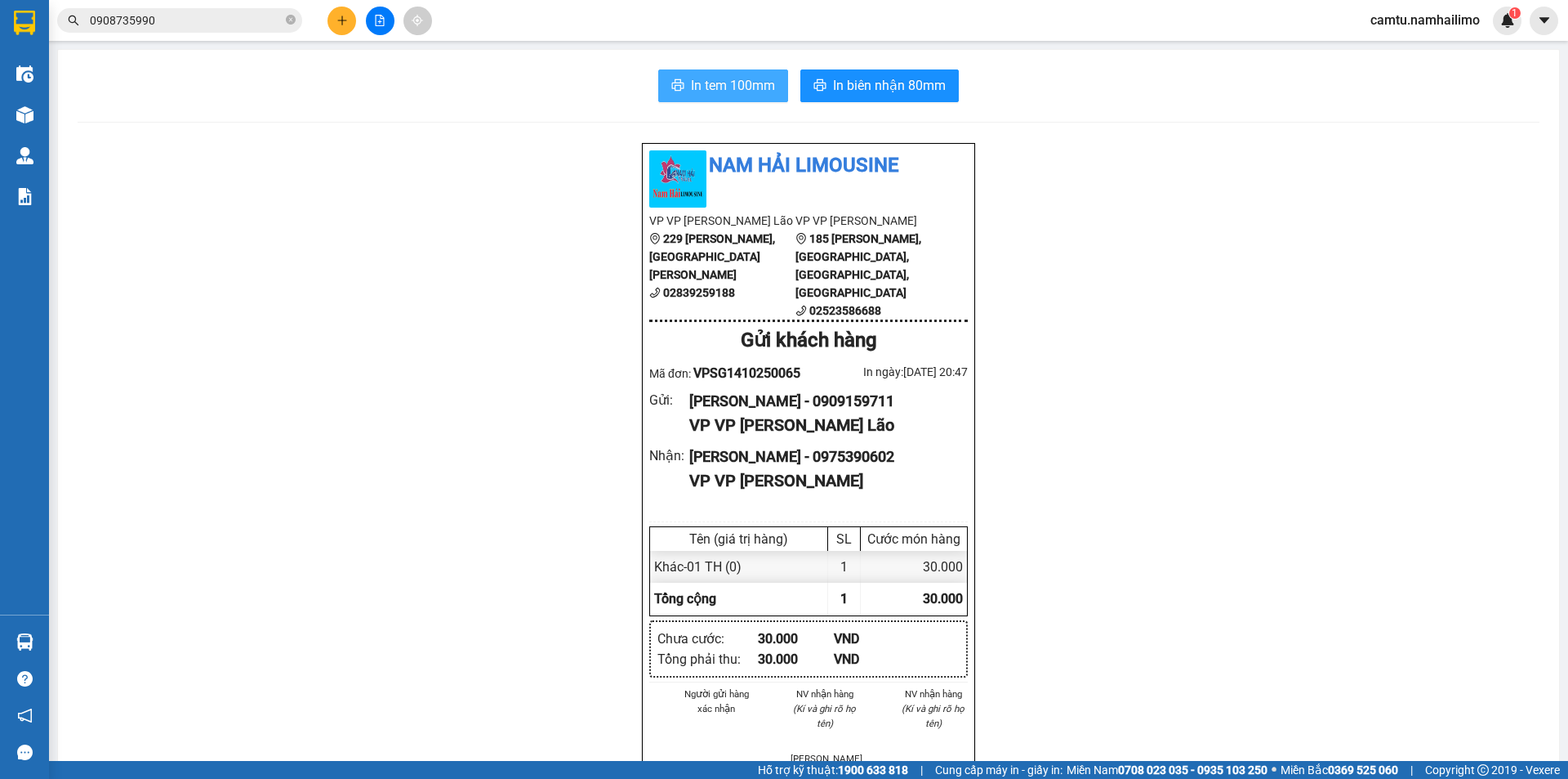
click at [697, 82] on span "In tem 100mm" at bounding box center [733, 85] width 84 height 21
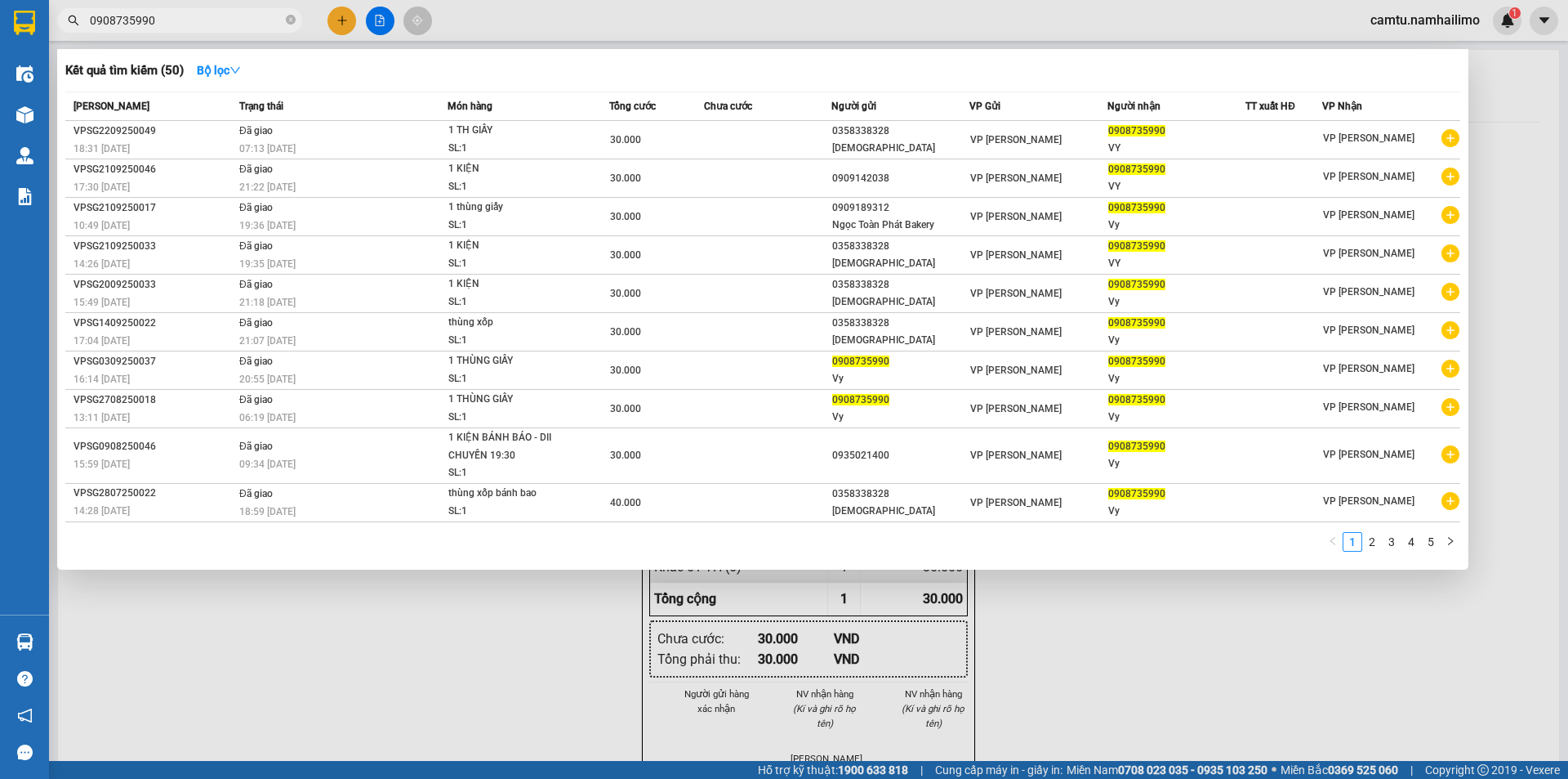
drag, startPoint x: 159, startPoint y: 27, endPoint x: 69, endPoint y: 3, distance: 93.1
click at [69, 7] on div "Kết quả tìm kiếm ( 50 ) Bộ lọc Mã ĐH Trạng thái Món hàng Tổng cước Chưa cước Ng…" at bounding box center [159, 21] width 318 height 28
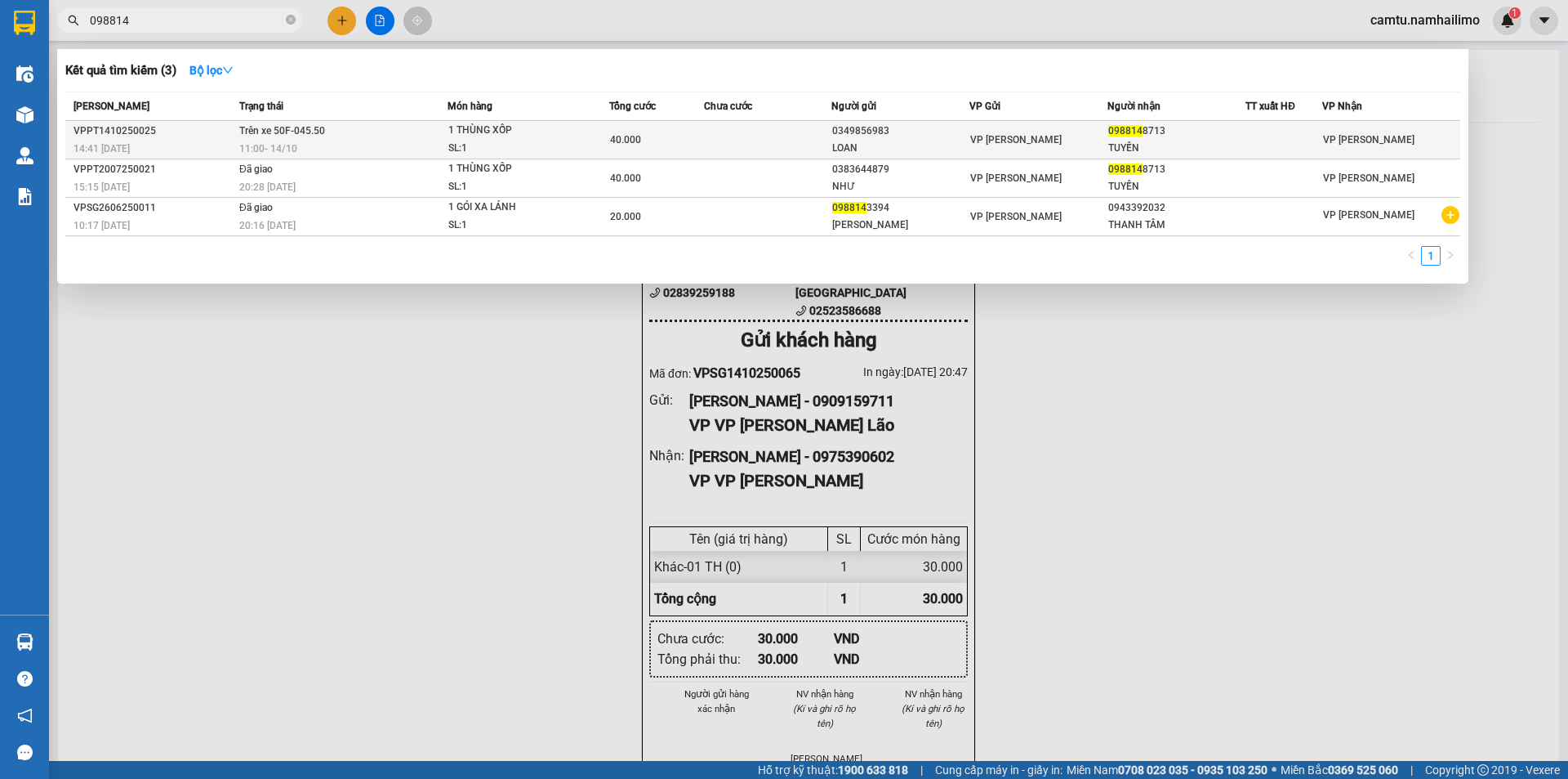
type input "098814"
click at [458, 141] on div "SL: 1" at bounding box center [509, 149] width 122 height 18
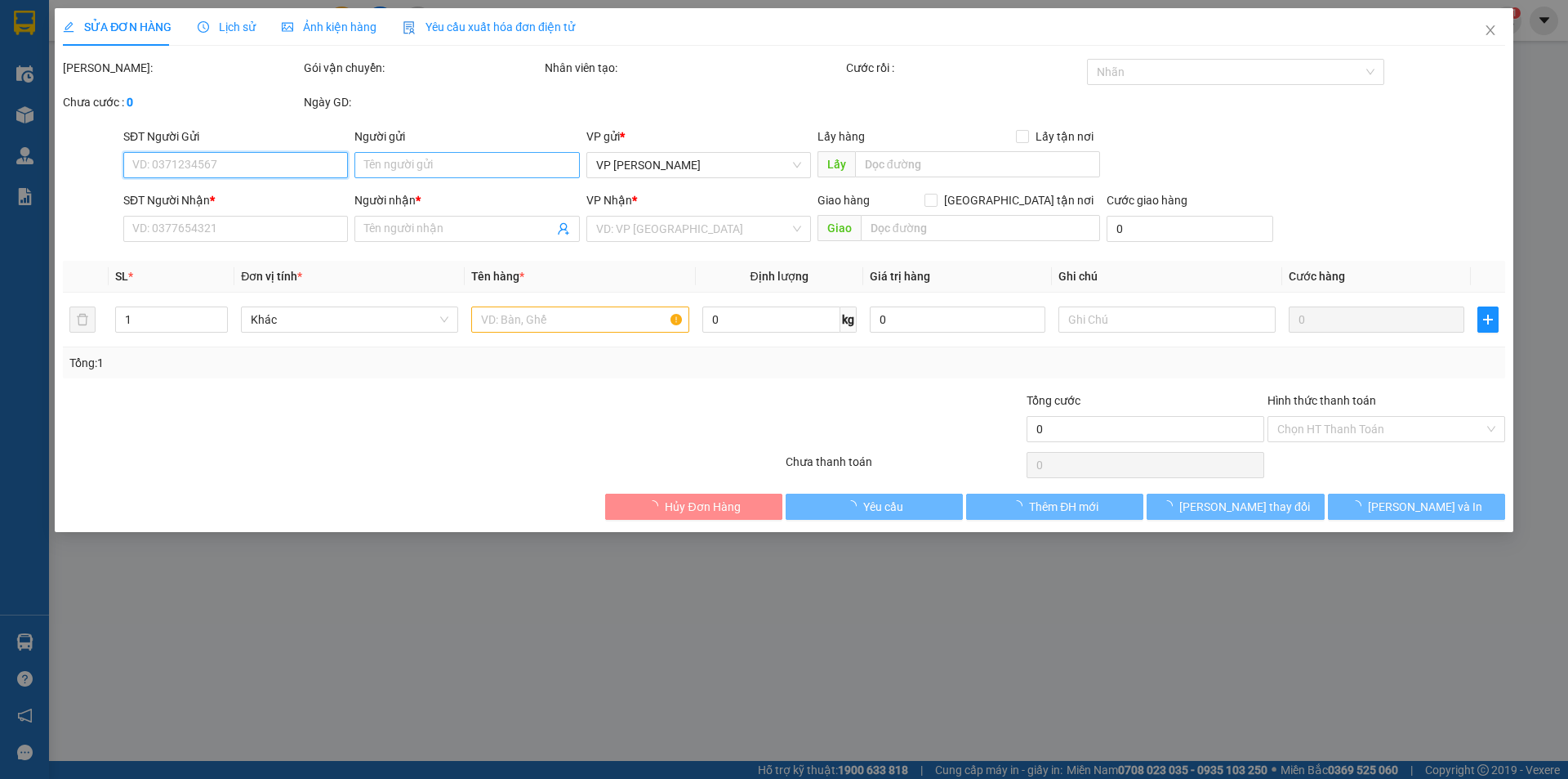
type input "0349856983"
type input "LOAN"
type input "0988148713"
type input "TUYẾN"
type input "40.000"
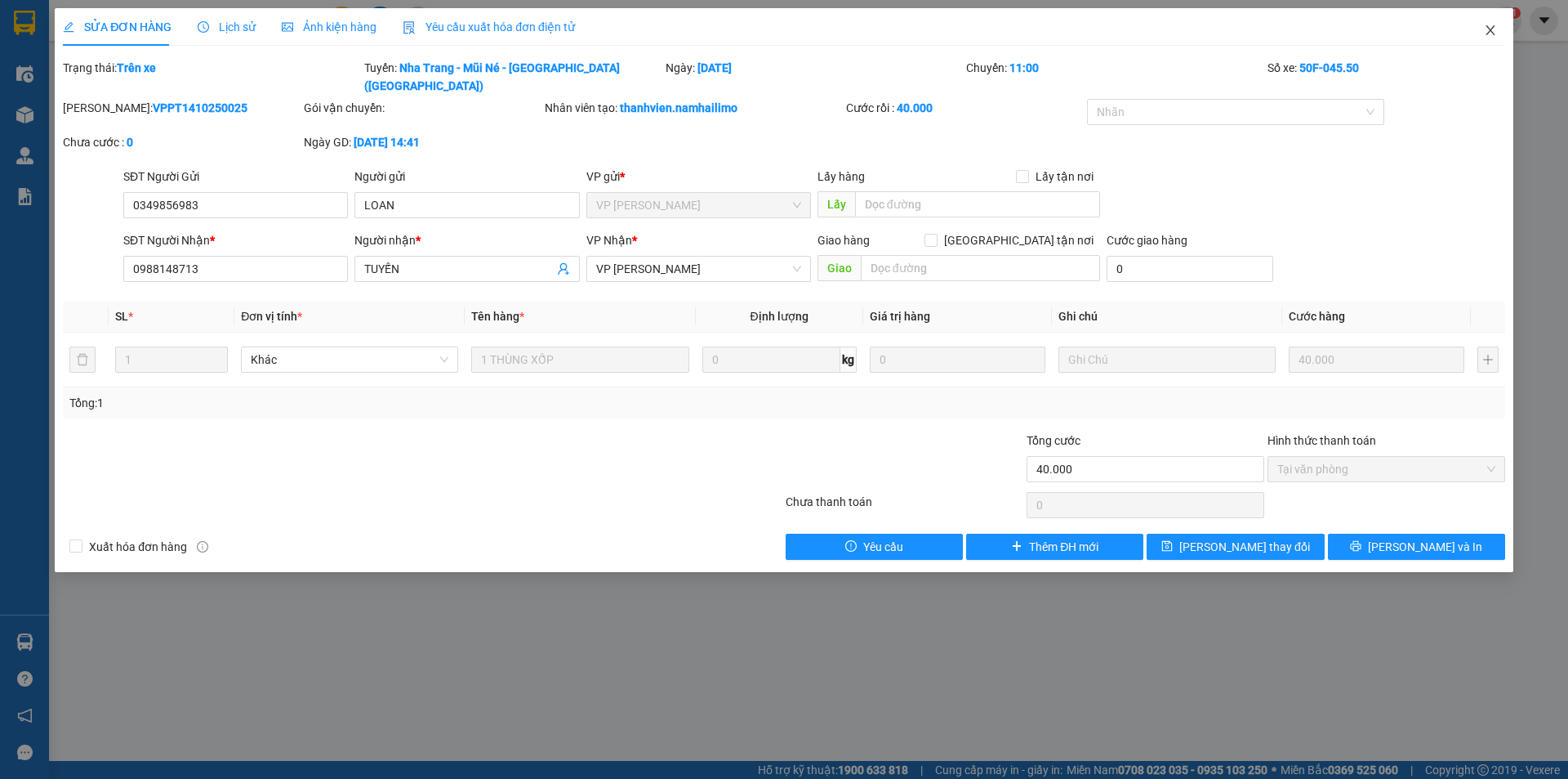
click at [1487, 33] on icon "close" at bounding box center [1491, 31] width 13 height 13
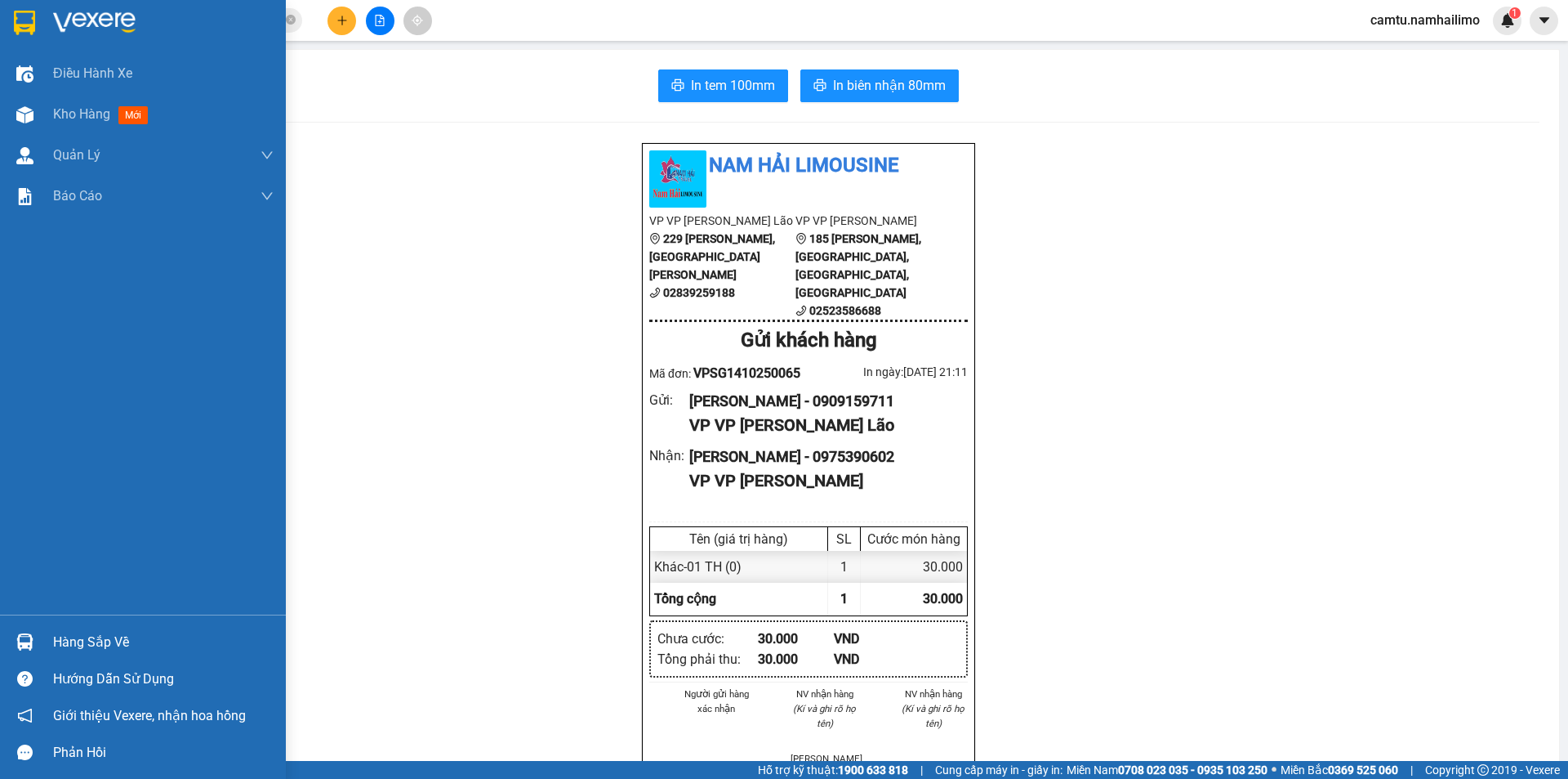
click at [24, 638] on img at bounding box center [25, 642] width 17 height 17
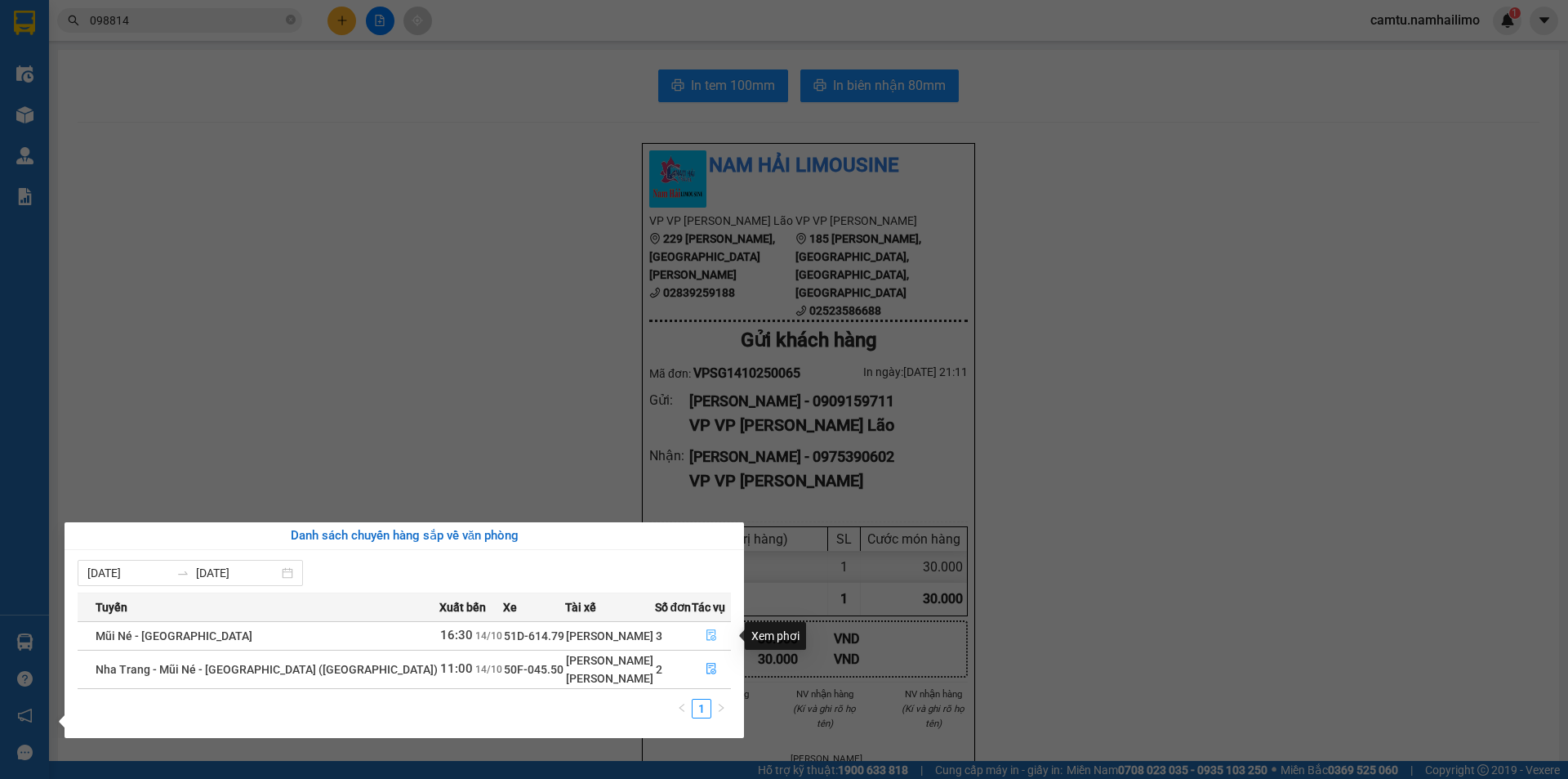
click at [705, 638] on icon "file-done" at bounding box center [711, 635] width 12 height 12
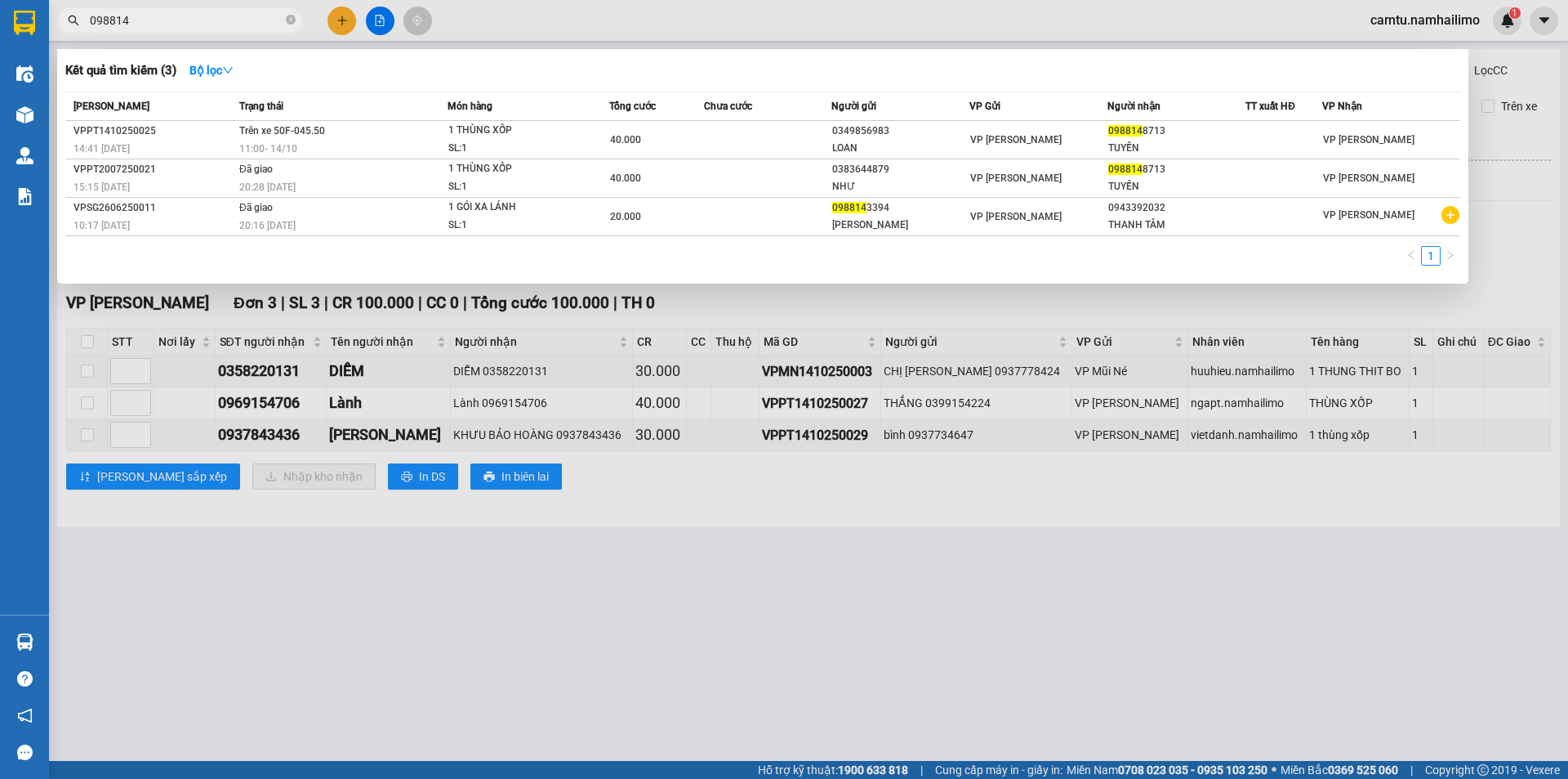
click at [138, 24] on input "098814" at bounding box center [186, 21] width 193 height 18
click at [161, 627] on div at bounding box center [784, 389] width 1568 height 779
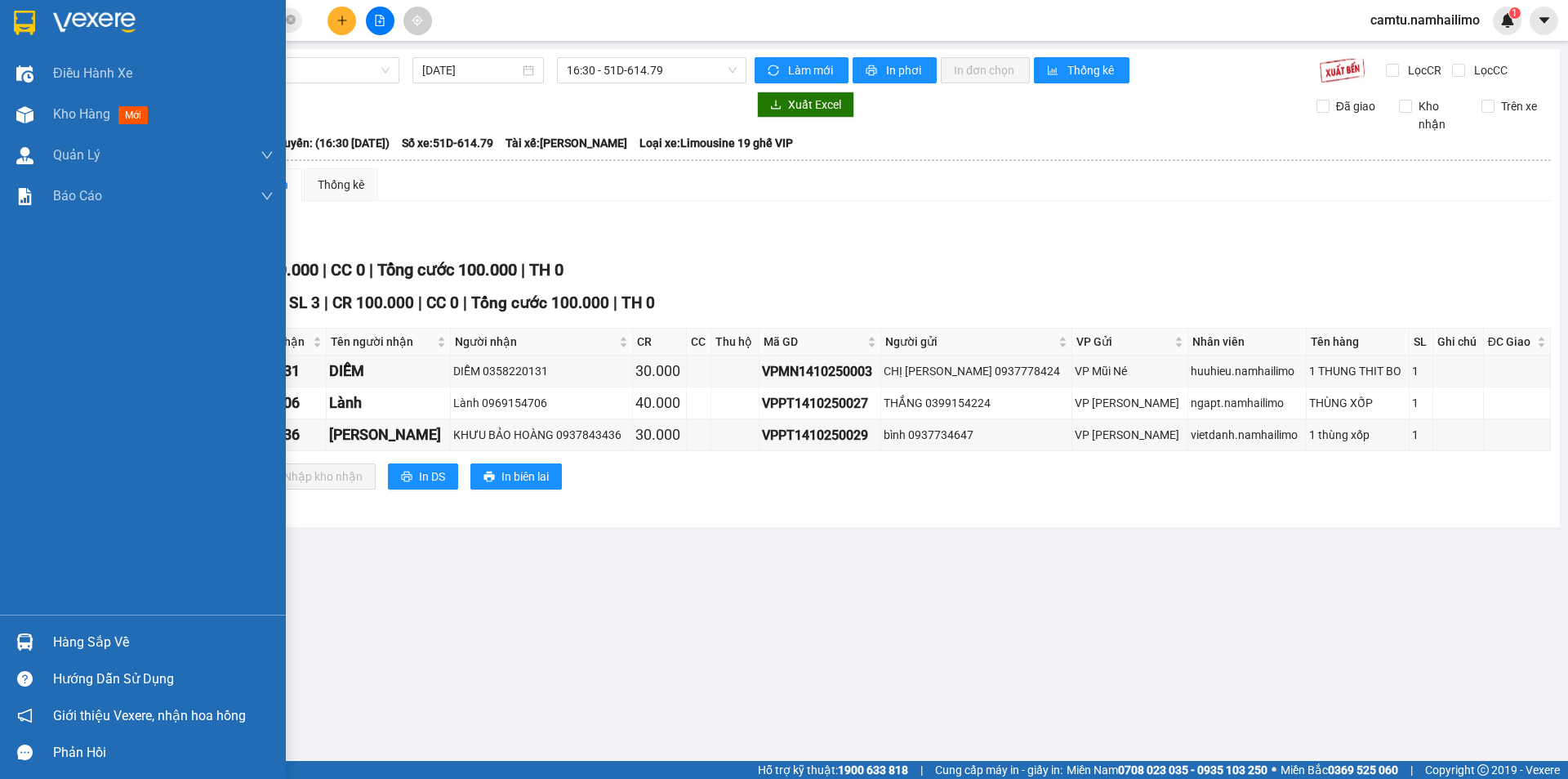
click at [19, 644] on img at bounding box center [25, 642] width 17 height 17
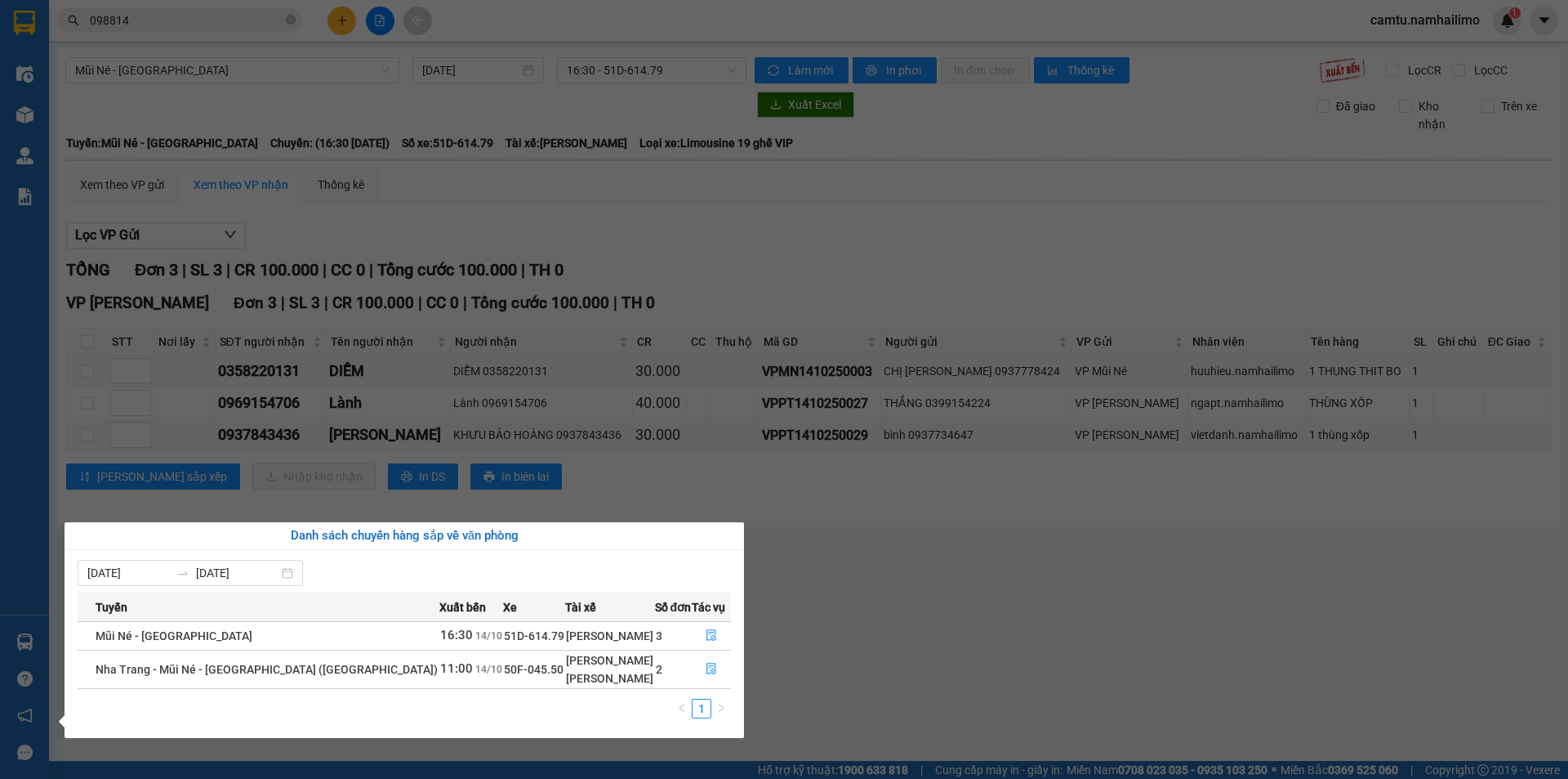
click at [890, 509] on section "Kết quả tìm kiếm ( 3 ) Bộ lọc Mã ĐH Trạng thái Món hàng Tổng cước Chưa cước Ngư…" at bounding box center [784, 389] width 1568 height 779
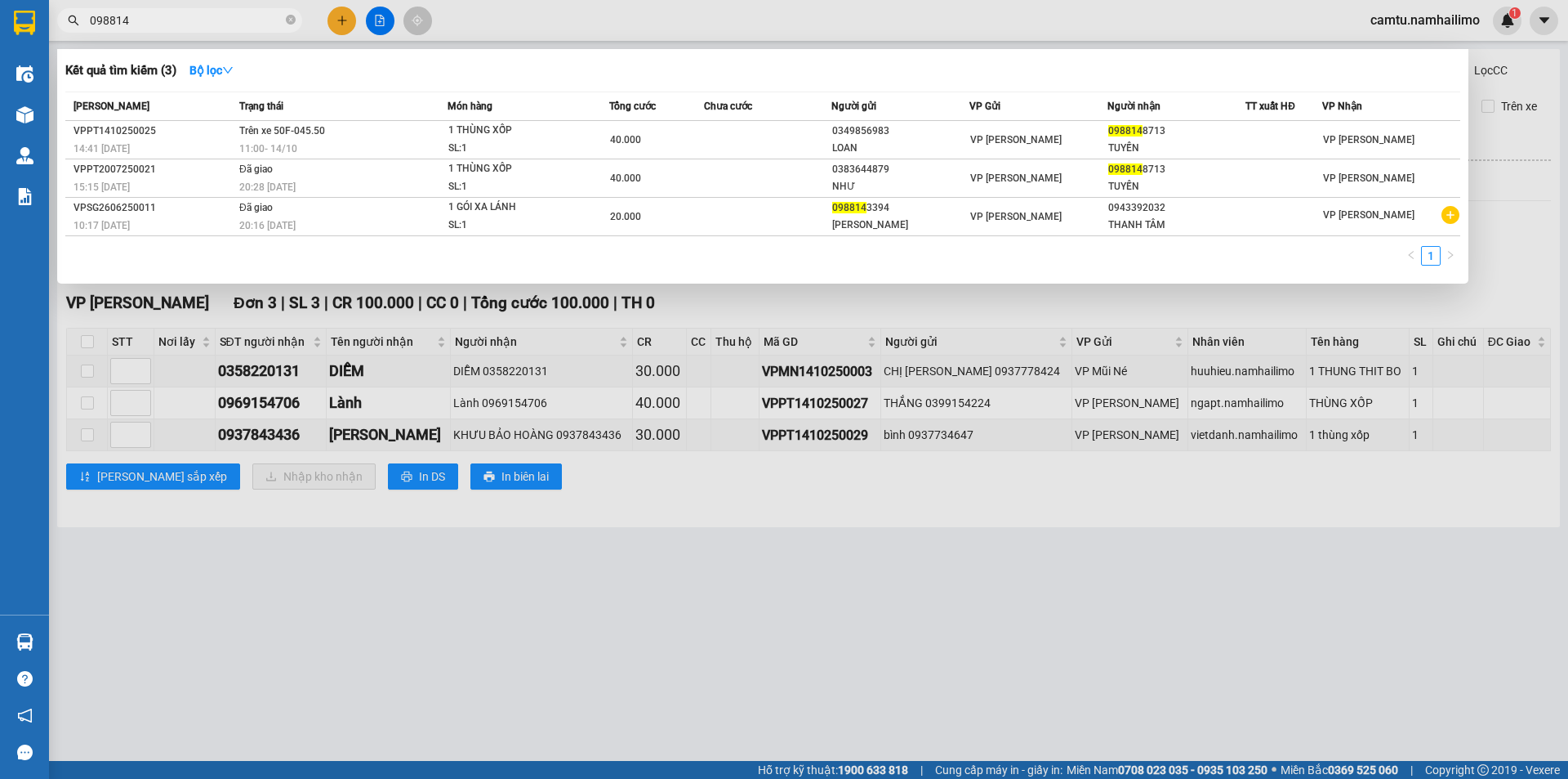
click at [172, 24] on input "098814" at bounding box center [186, 21] width 193 height 18
drag, startPoint x: 140, startPoint y: 18, endPoint x: 39, endPoint y: 17, distance: 101.0
click at [39, 17] on section "Kết quả tìm kiếm ( 3 ) Bộ lọc Mã ĐH Trạng thái Món hàng Tổng cước Chưa cước Ngư…" at bounding box center [784, 389] width 1568 height 779
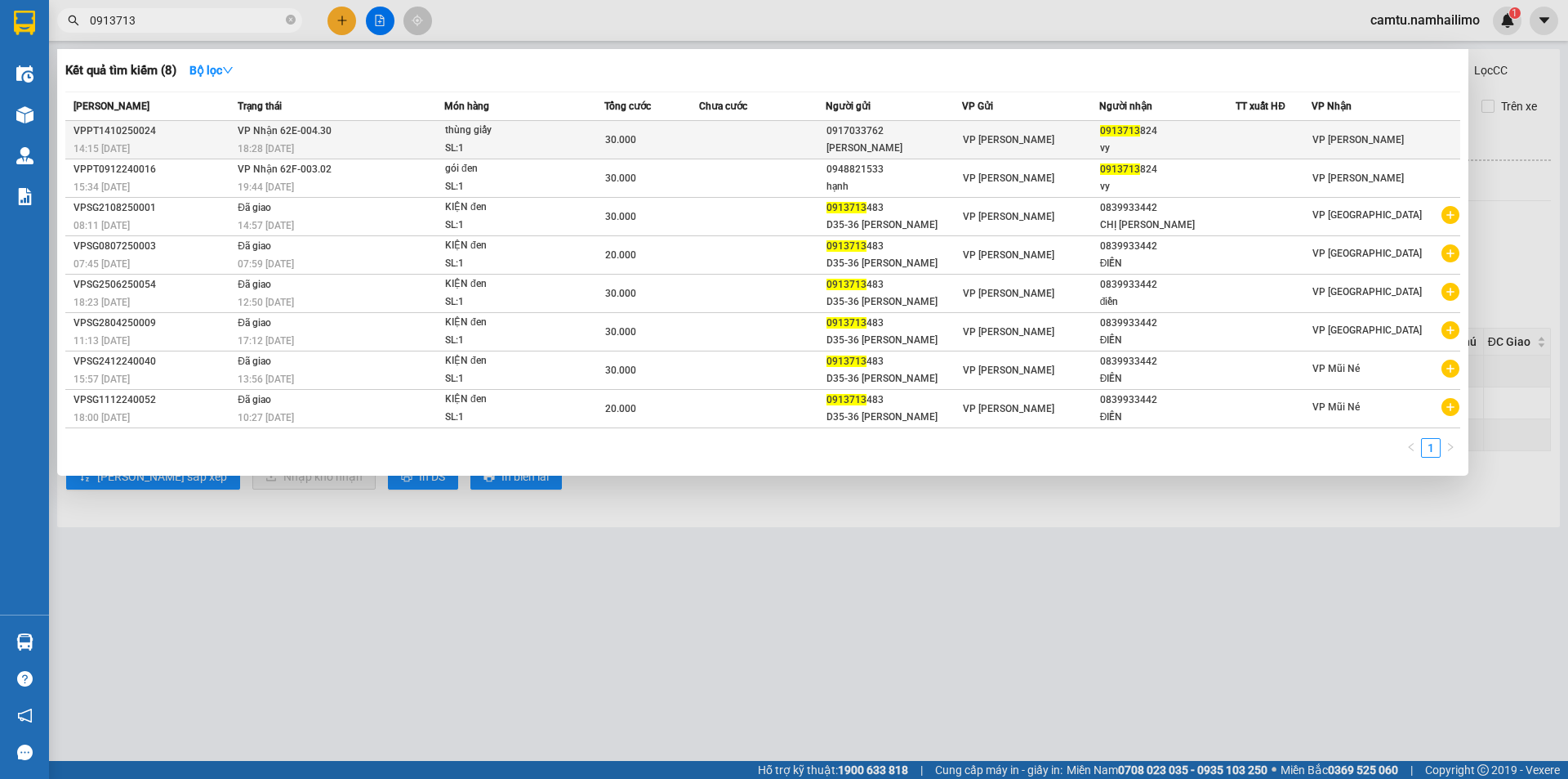
type input "0913713"
click at [733, 141] on td at bounding box center [762, 140] width 126 height 38
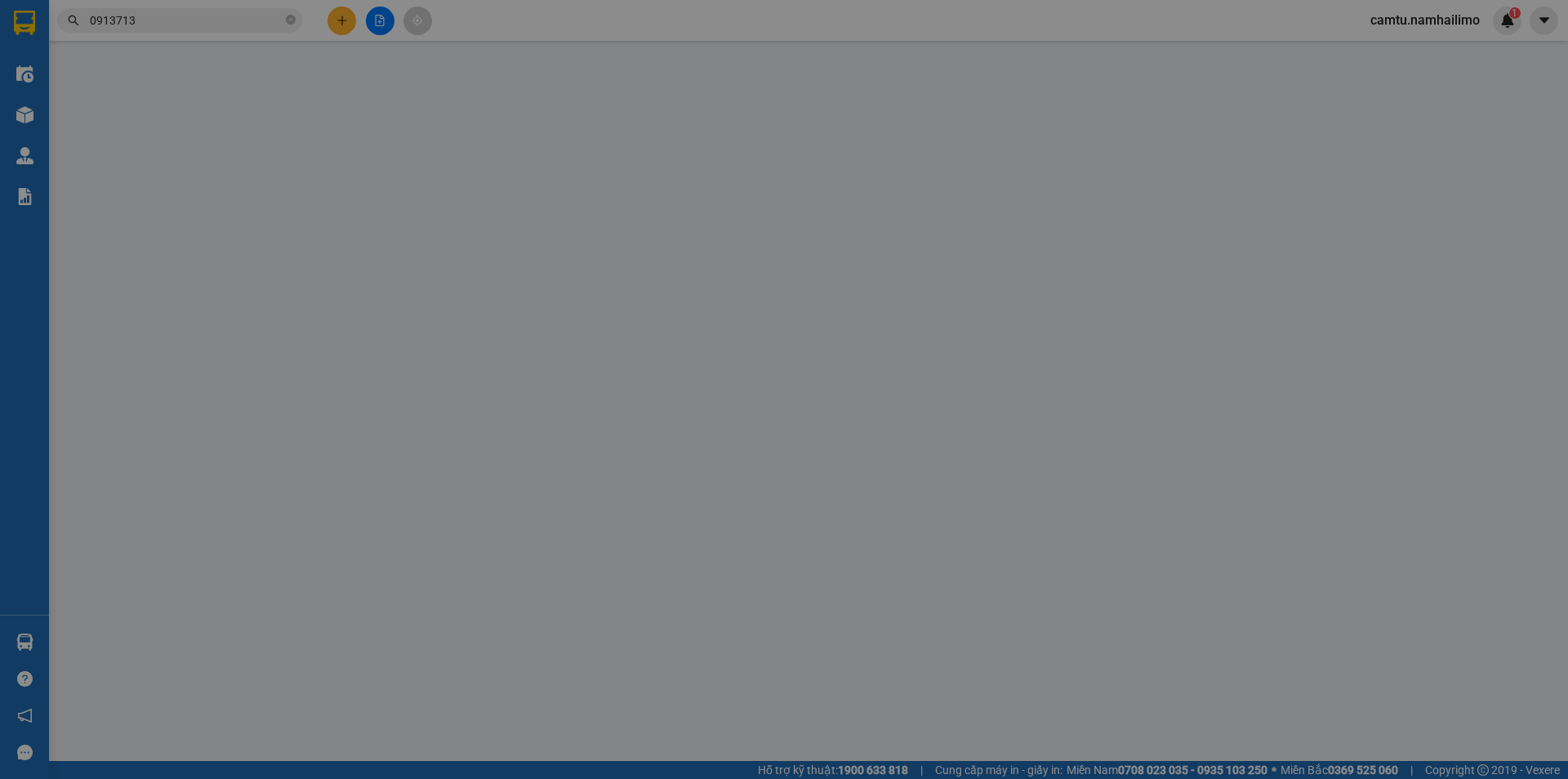
type input "0917033762"
type input "[PERSON_NAME]"
type input "0913713824"
type input "vy"
type input "30.000"
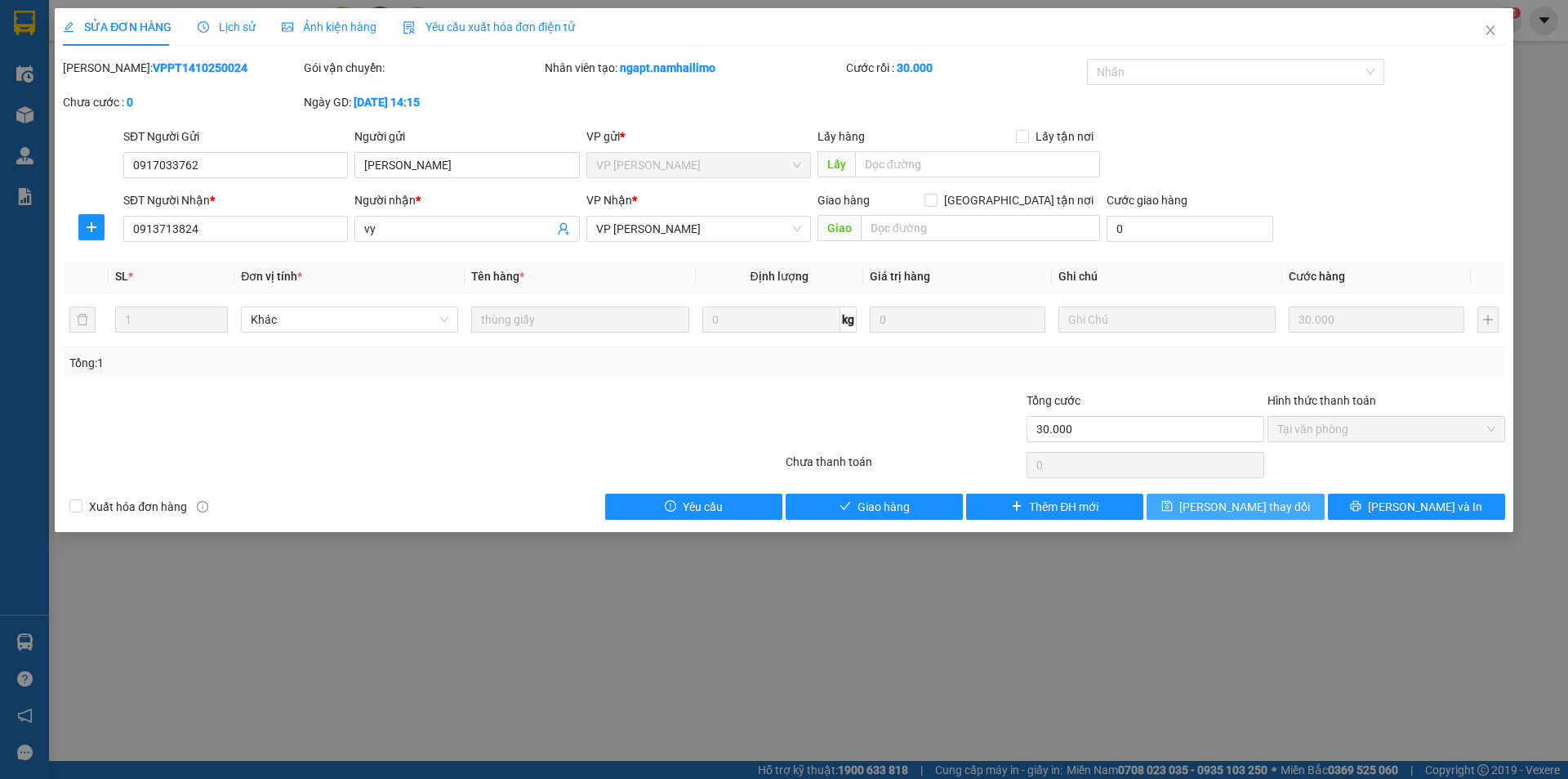
click at [1181, 501] on button "[PERSON_NAME] thay đổi" at bounding box center [1235, 506] width 177 height 26
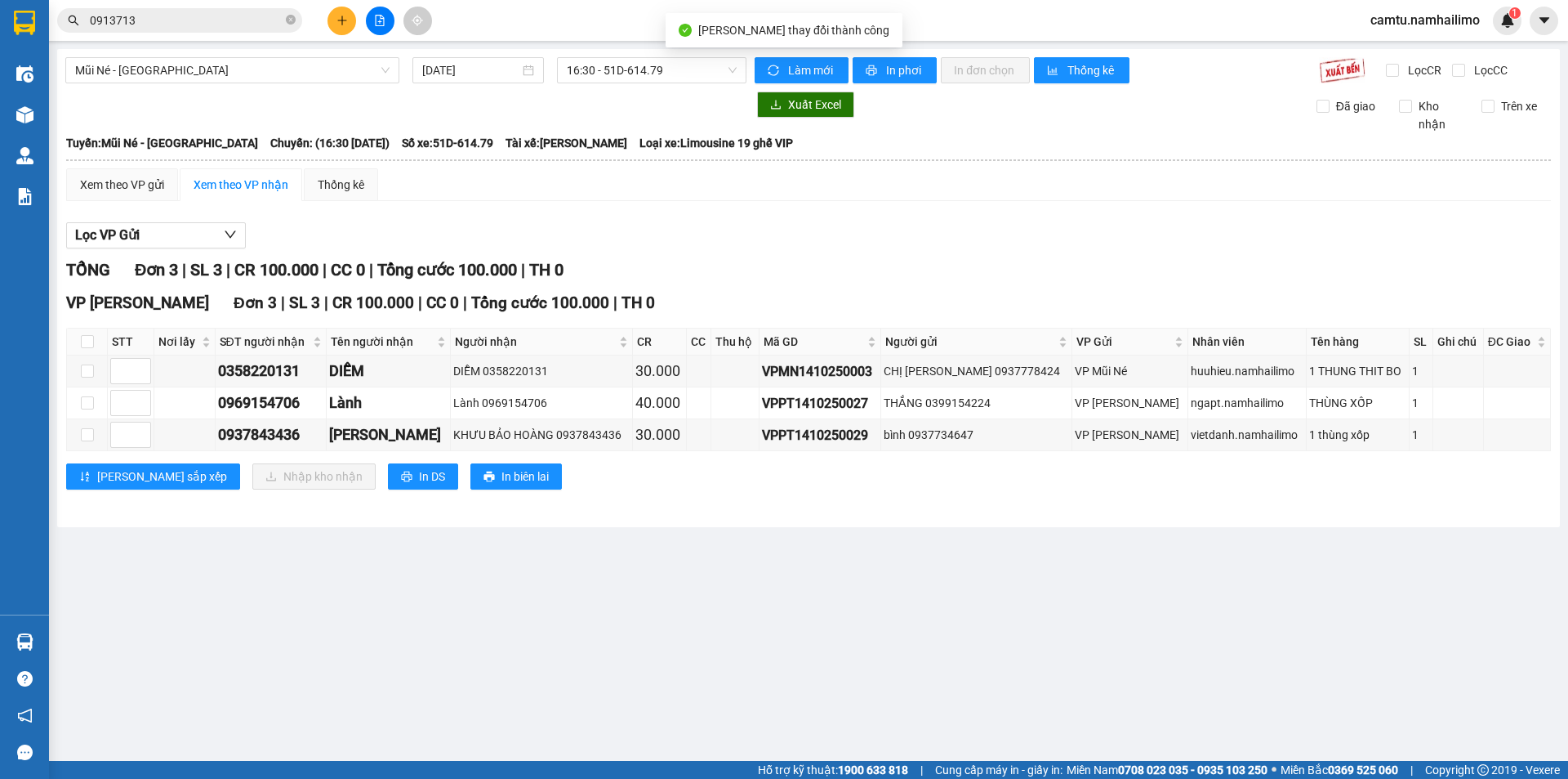
click at [104, 642] on main "Mũi Né - [GEOGRAPHIC_DATA] [DATE] 16:30 - 51D-614.79 Làm mới In phơi In đơn chọ…" at bounding box center [784, 380] width 1568 height 761
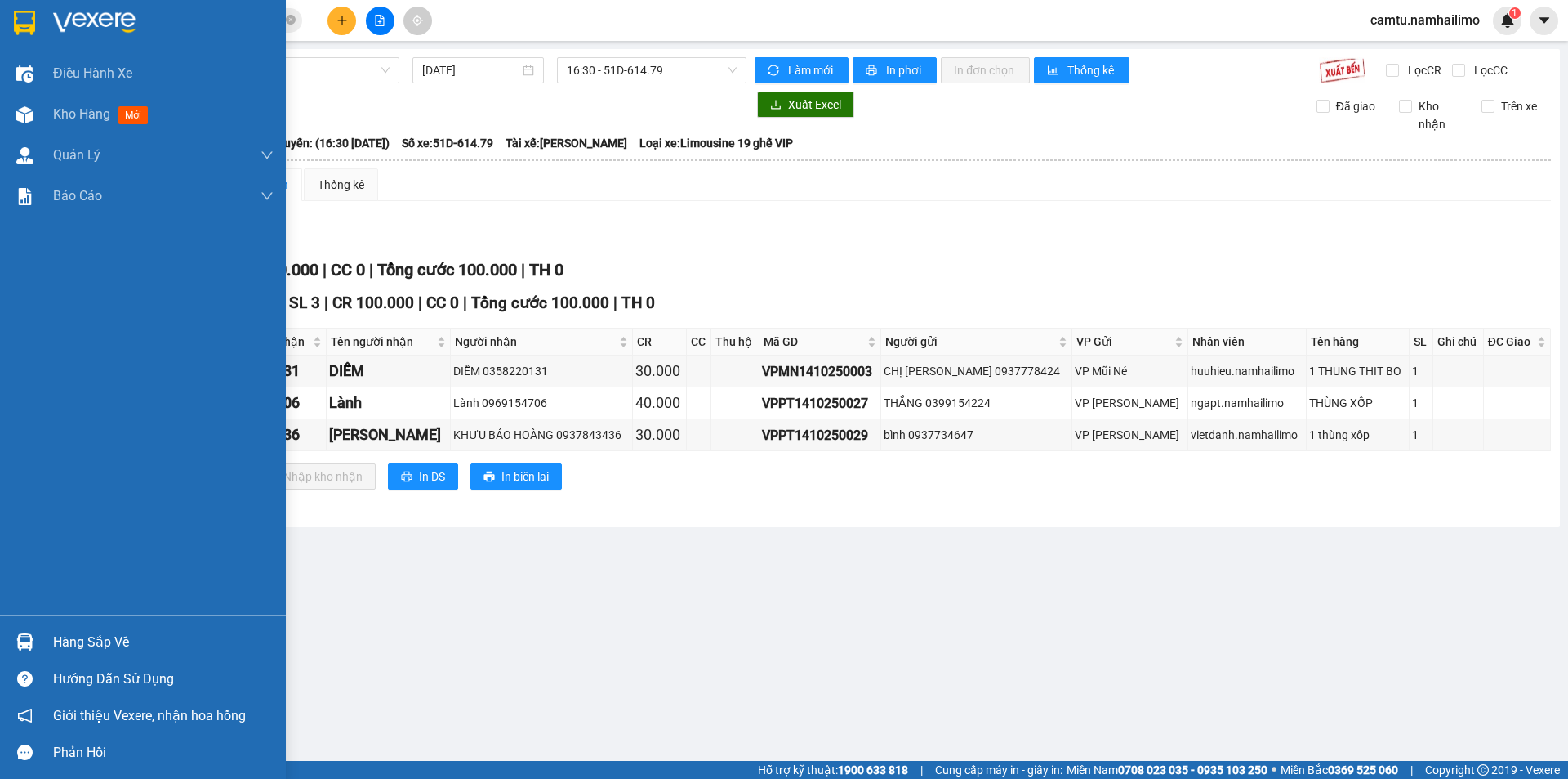
click at [39, 641] on div "Hàng sắp về" at bounding box center [143, 642] width 286 height 37
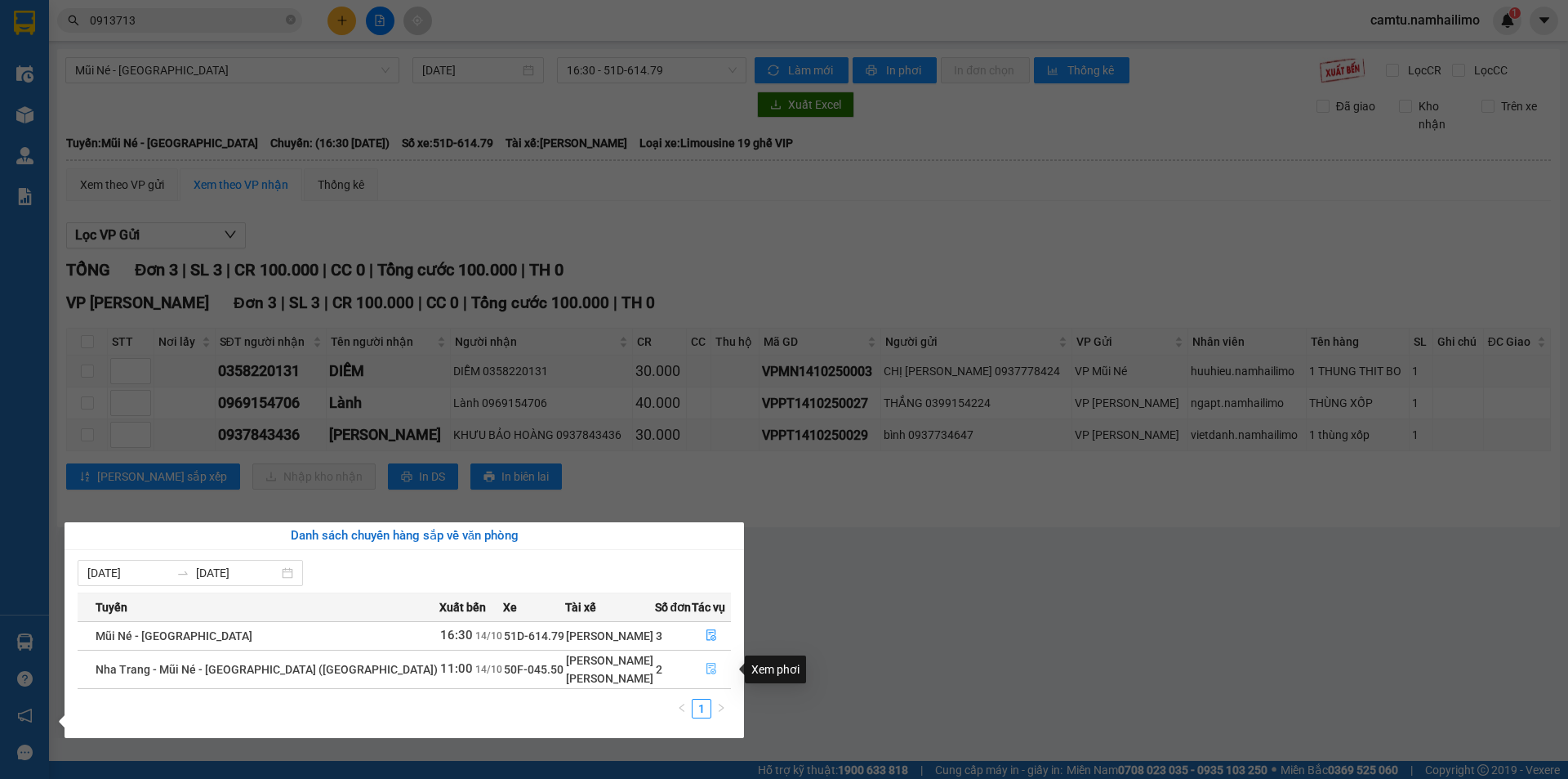
click at [705, 673] on icon "file-done" at bounding box center [711, 668] width 12 height 12
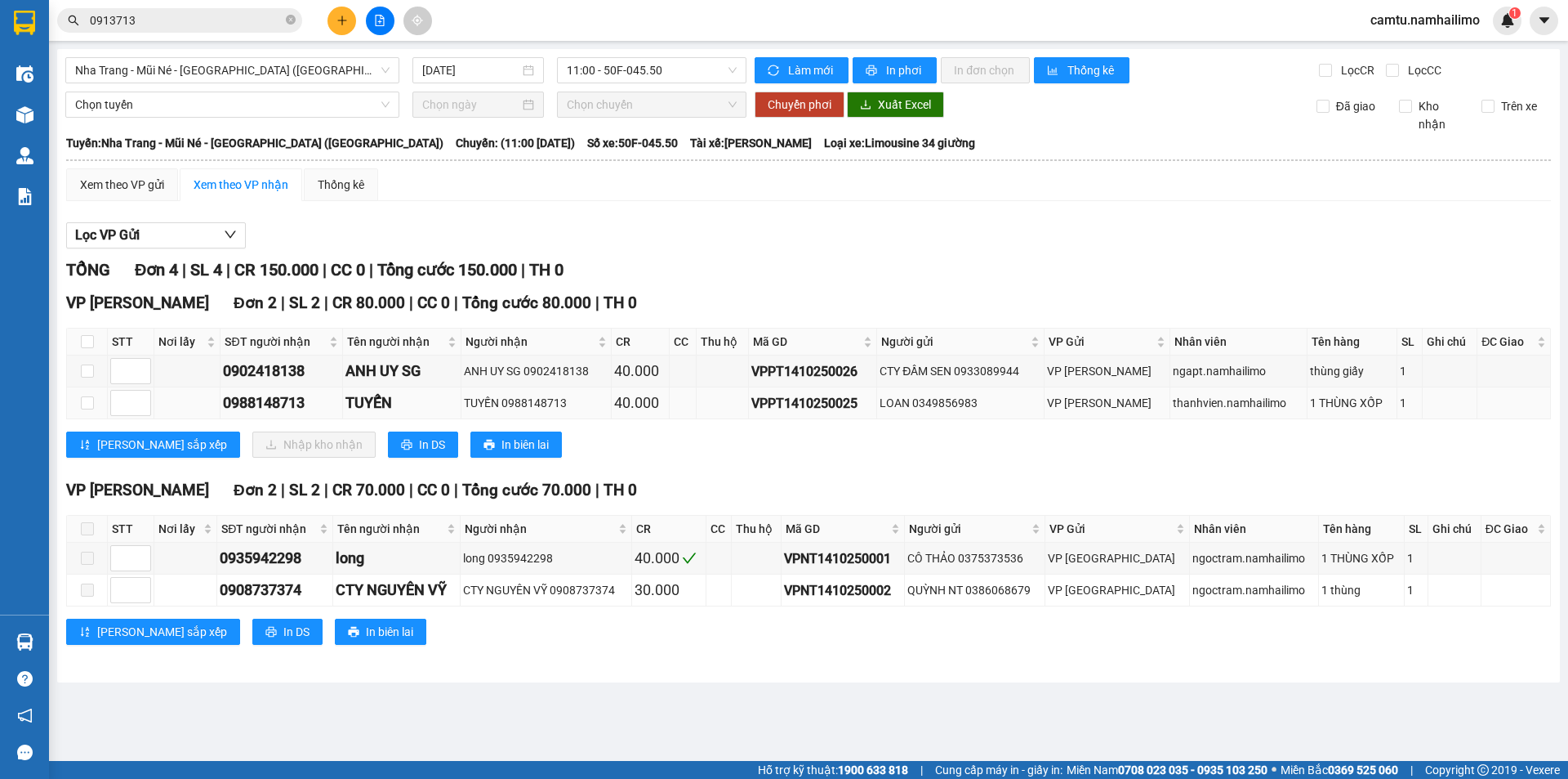
click at [94, 400] on td at bounding box center [87, 403] width 41 height 32
click at [86, 400] on input "checkbox" at bounding box center [87, 403] width 13 height 13
checkbox input "true"
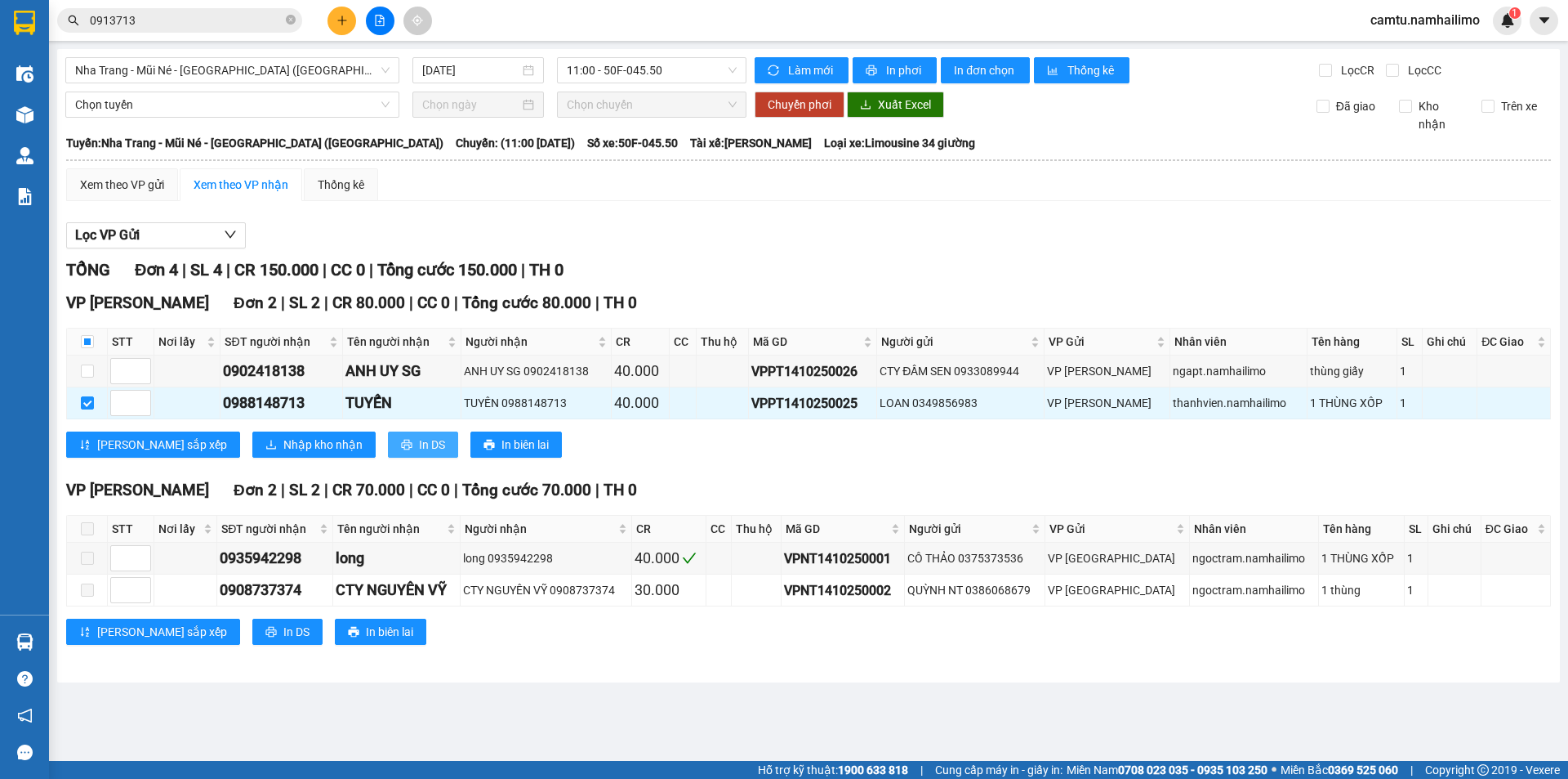
click at [419, 441] on span "In DS" at bounding box center [431, 445] width 26 height 18
click at [93, 370] on input "checkbox" at bounding box center [87, 371] width 13 height 13
checkbox input "true"
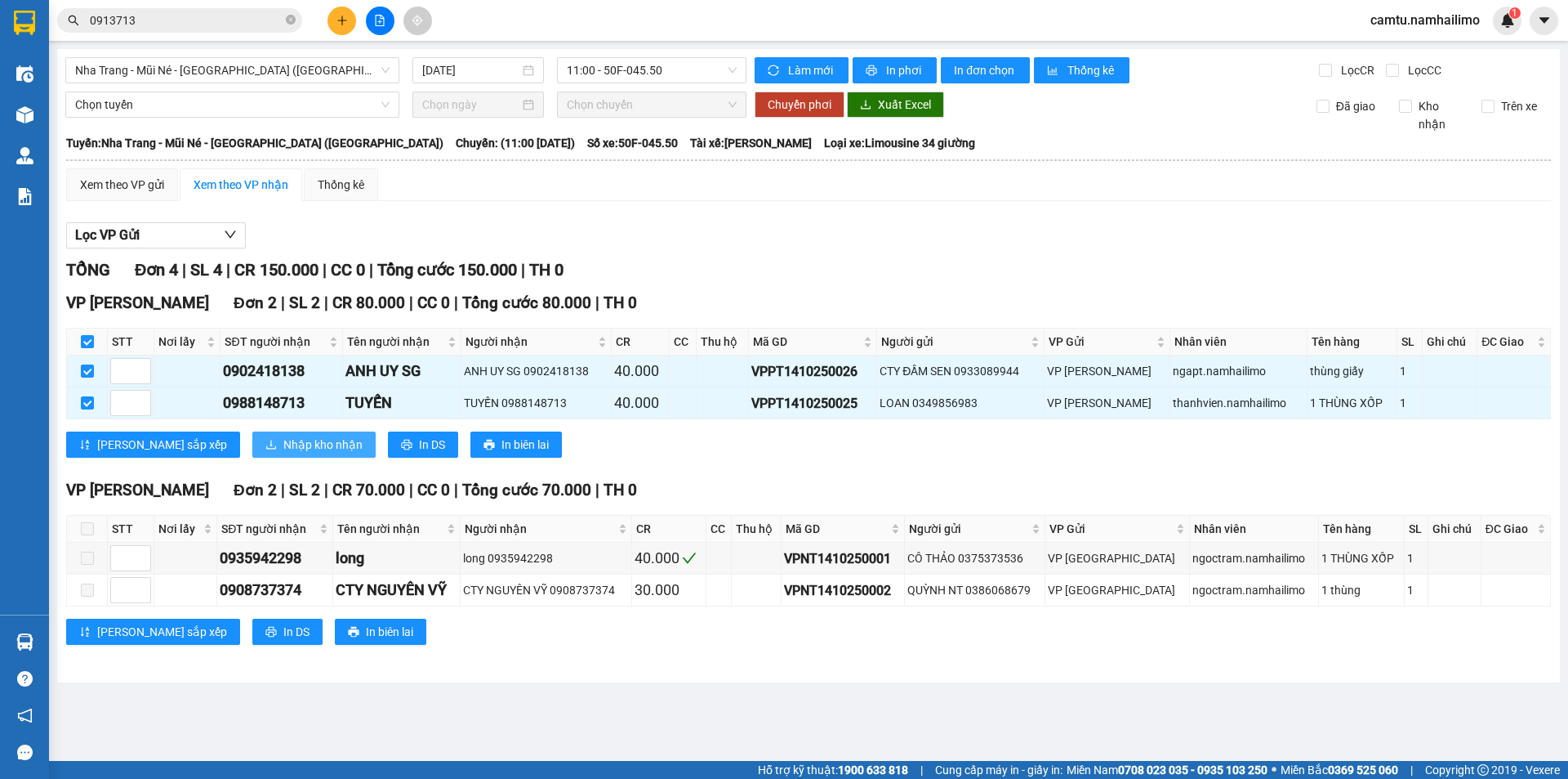
click at [283, 436] on span "Nhập kho nhận" at bounding box center [322, 445] width 79 height 18
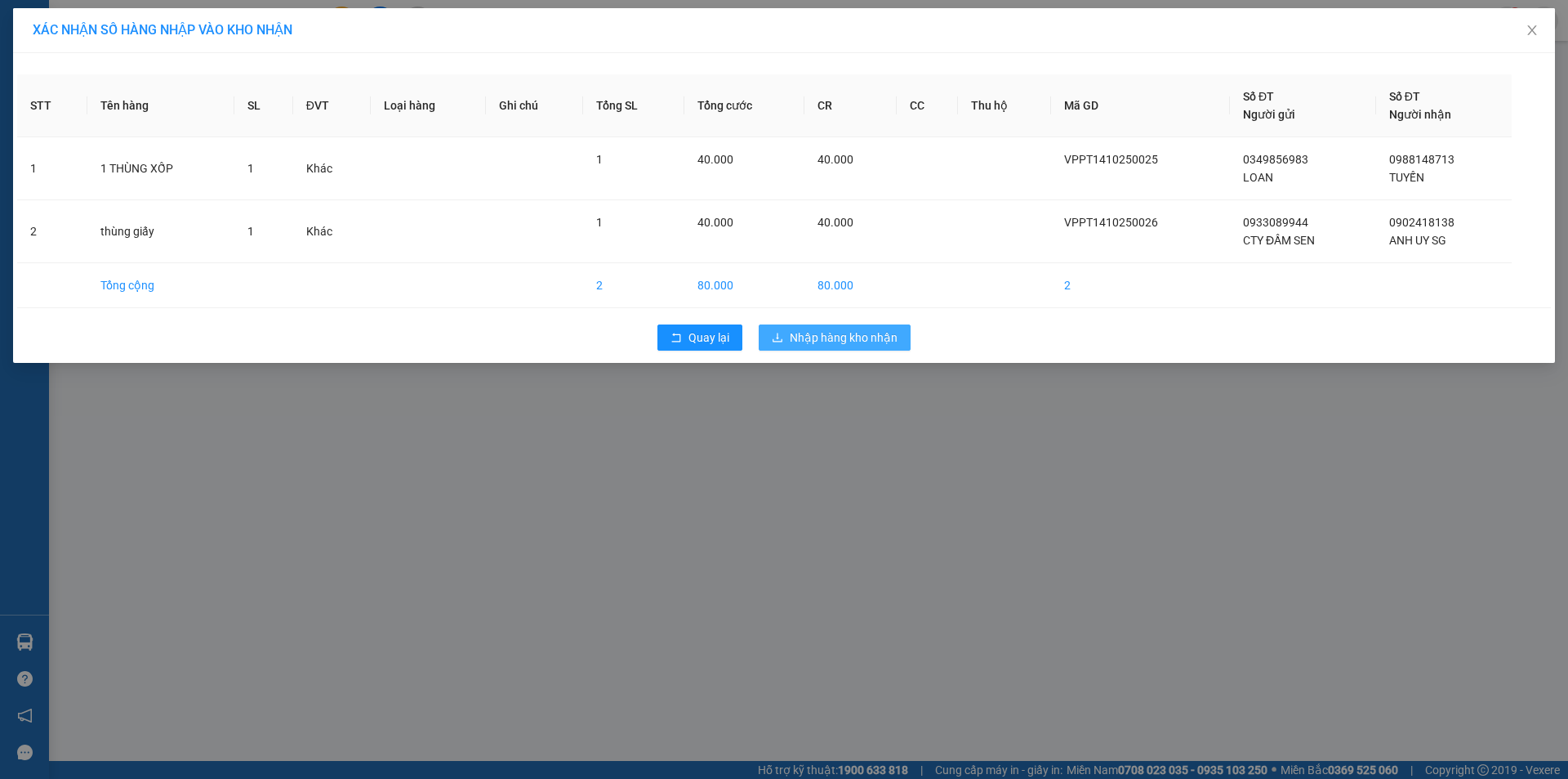
click at [863, 337] on span "Nhập hàng kho nhận" at bounding box center [843, 338] width 108 height 18
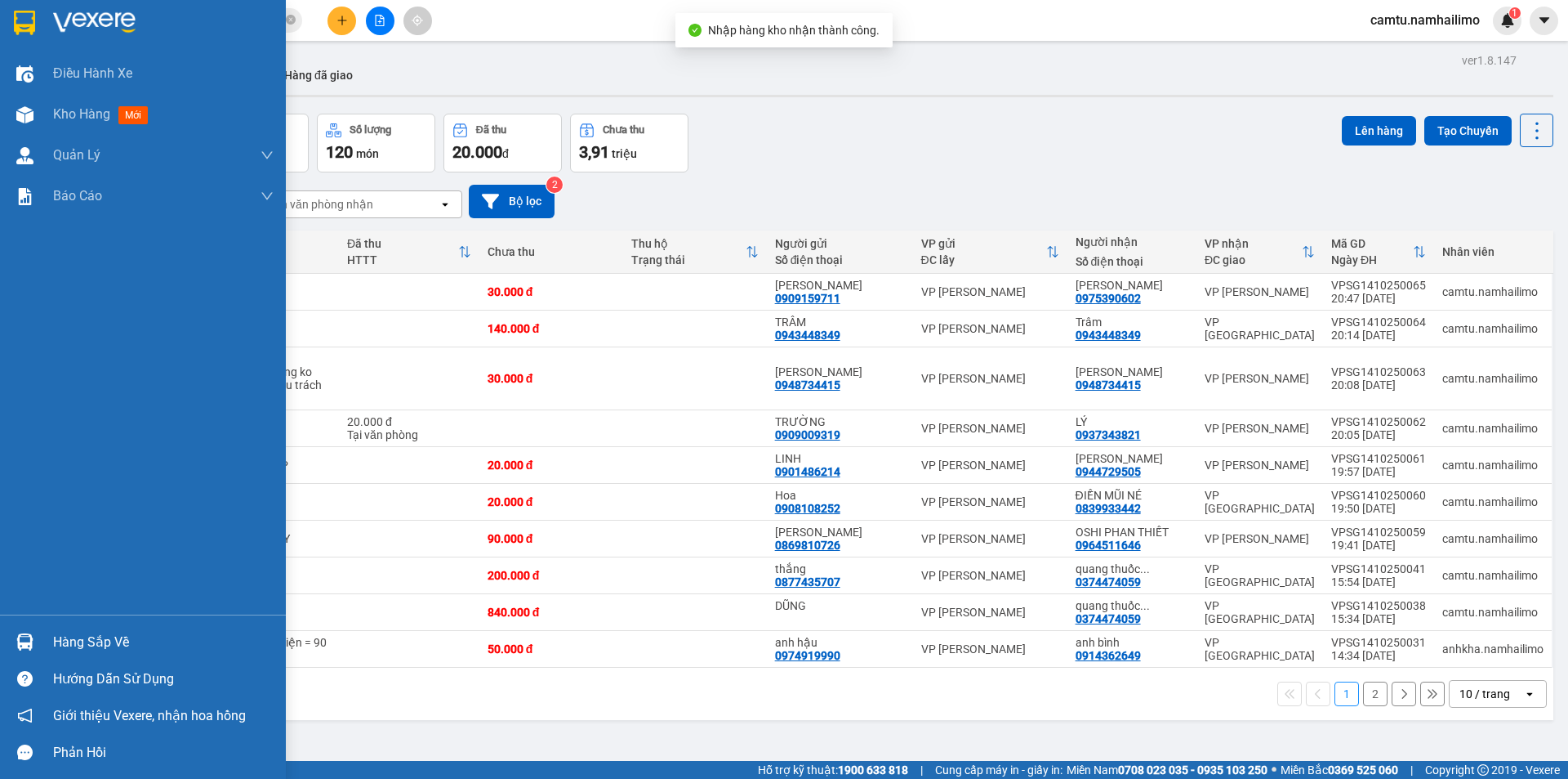
click at [38, 638] on div at bounding box center [25, 642] width 28 height 28
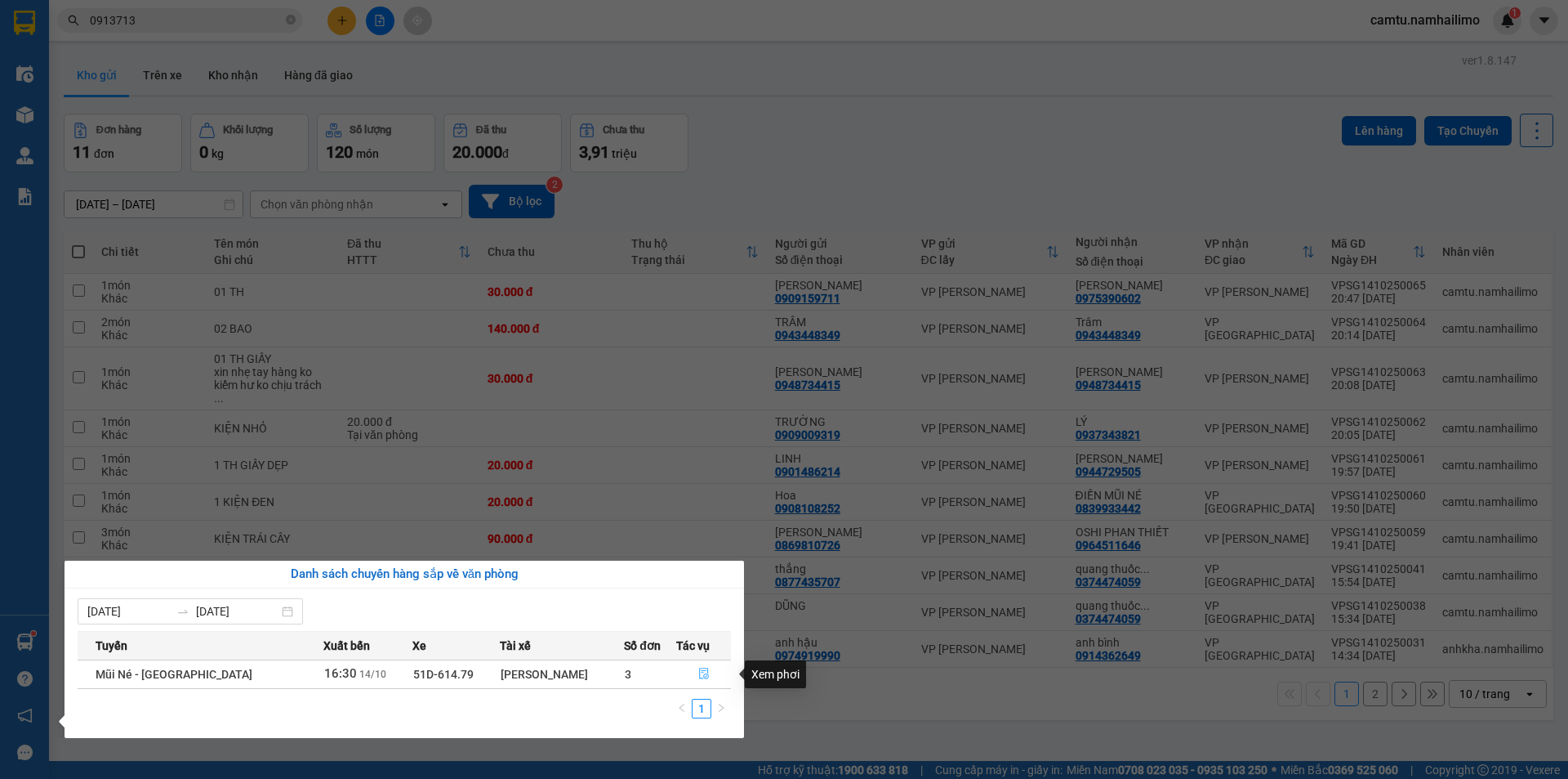
click at [682, 678] on button "button" at bounding box center [704, 673] width 53 height 26
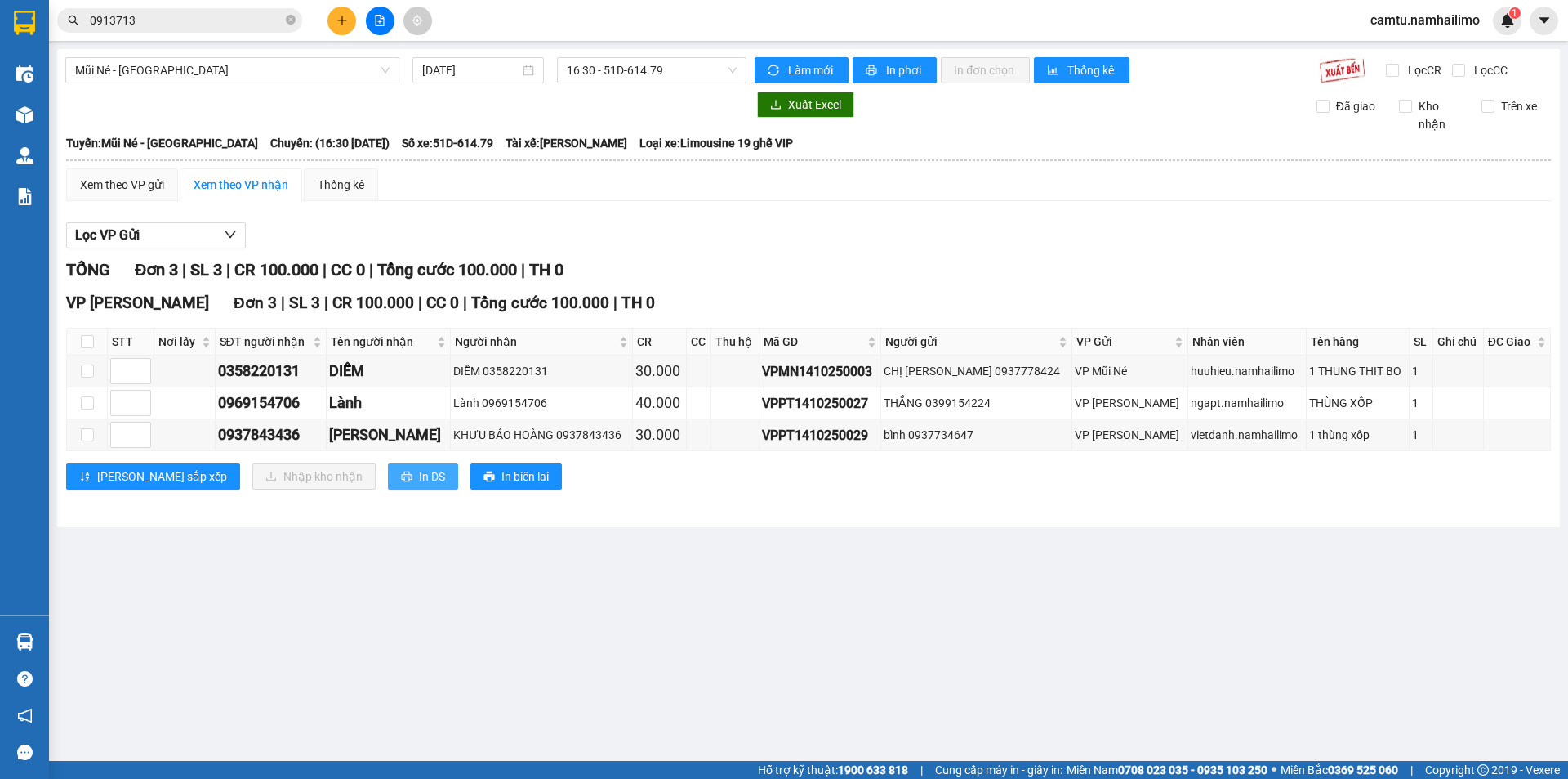
click at [419, 480] on span "In DS" at bounding box center [431, 476] width 26 height 18
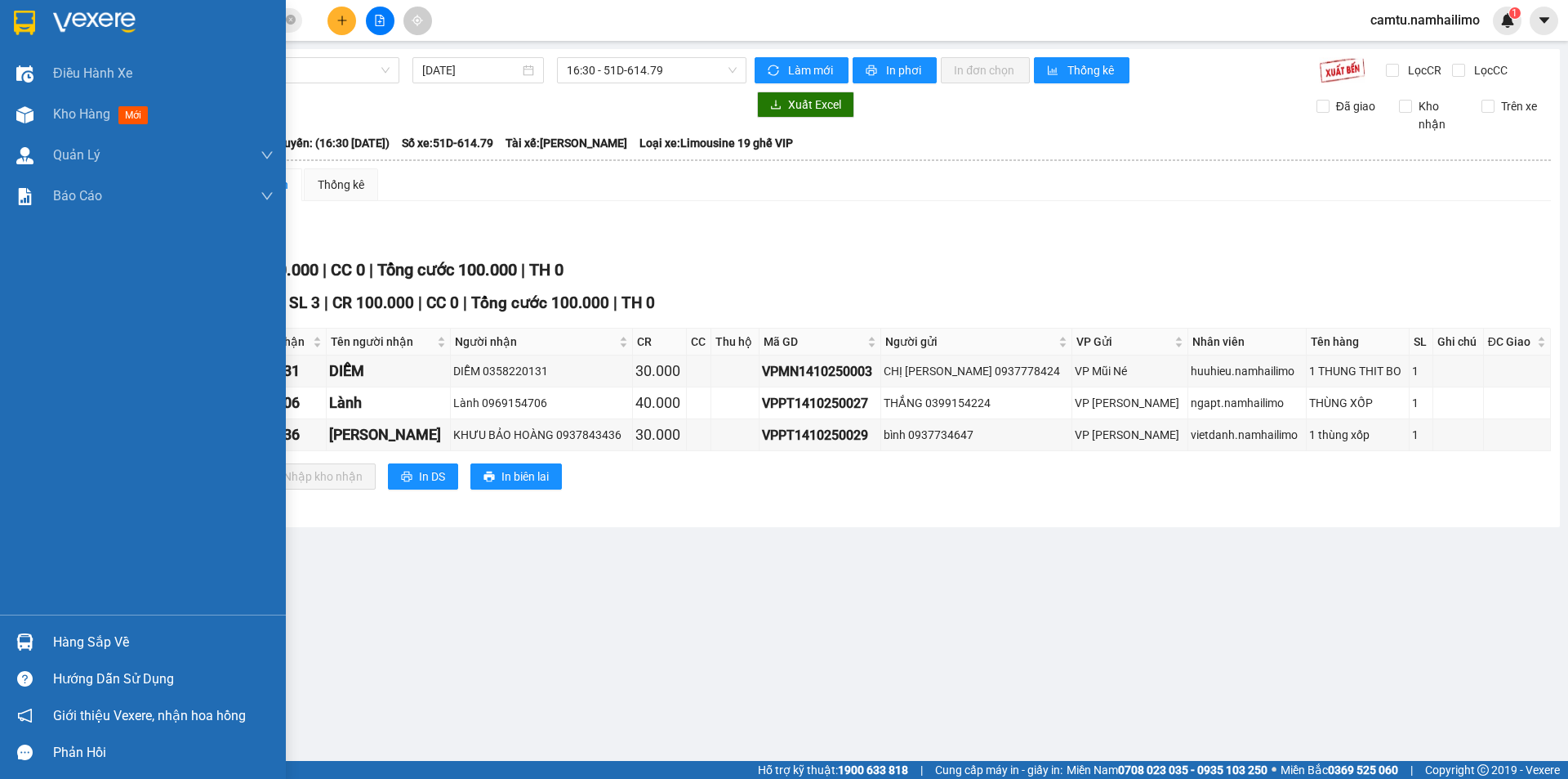
click at [52, 643] on div "Hàng sắp về" at bounding box center [143, 642] width 286 height 37
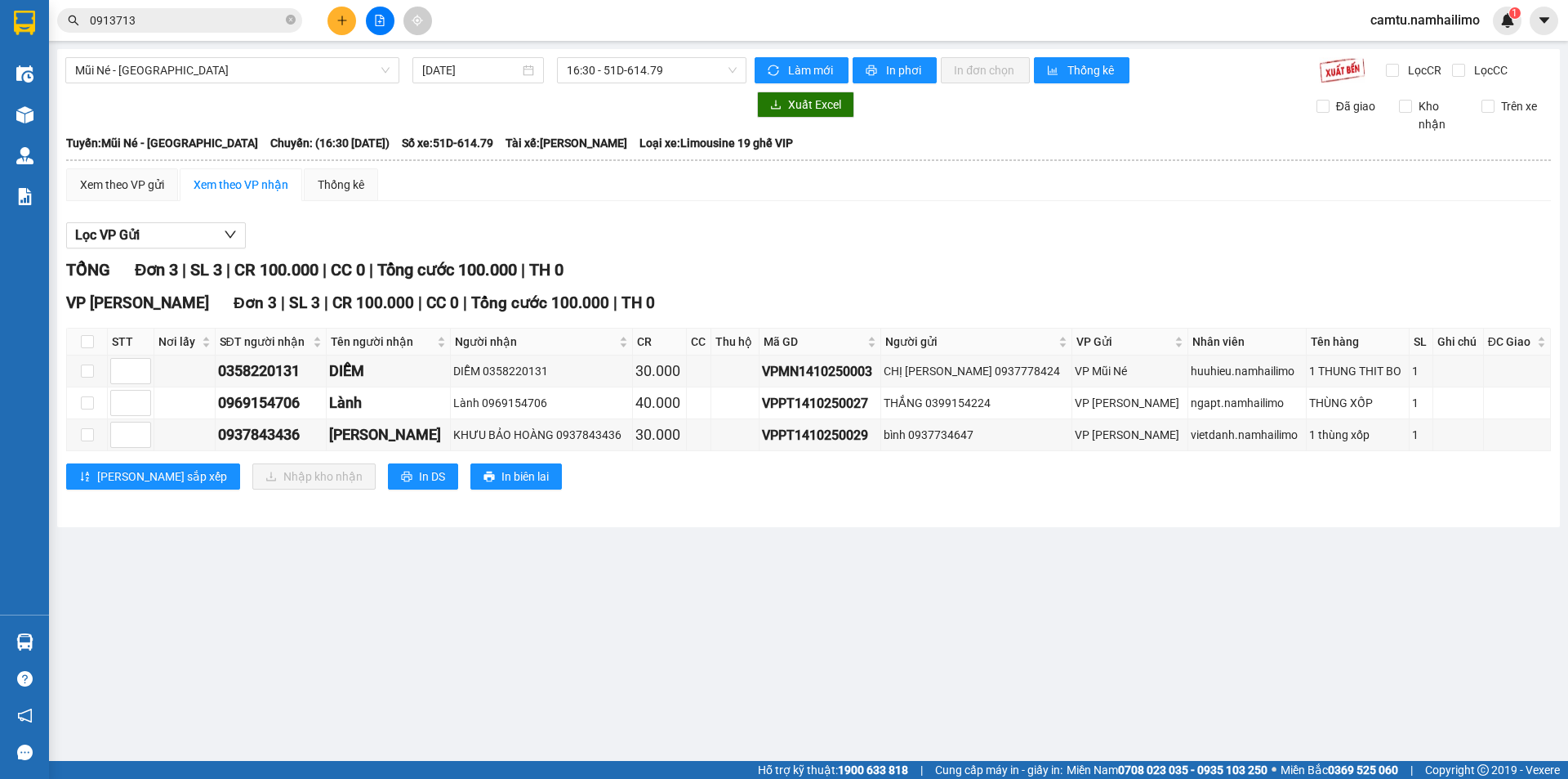
click at [842, 626] on section "Kết quả tìm kiếm ( 8 ) Bộ lọc Mã ĐH Trạng thái Món hàng Tổng cước Chưa cước Ngư…" at bounding box center [784, 389] width 1568 height 779
click at [86, 345] on input "checkbox" at bounding box center [87, 342] width 13 height 13
checkbox input "true"
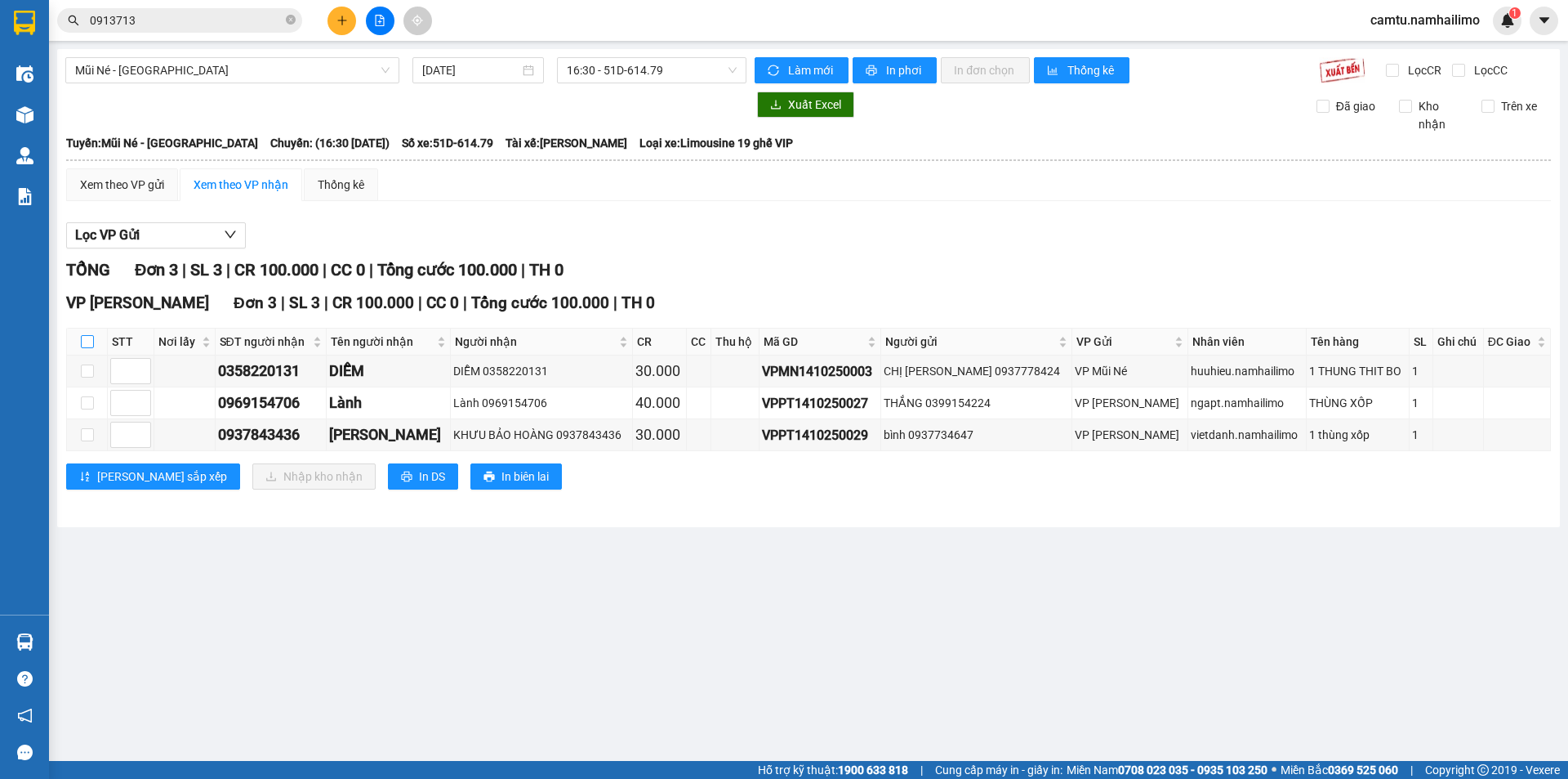
checkbox input "true"
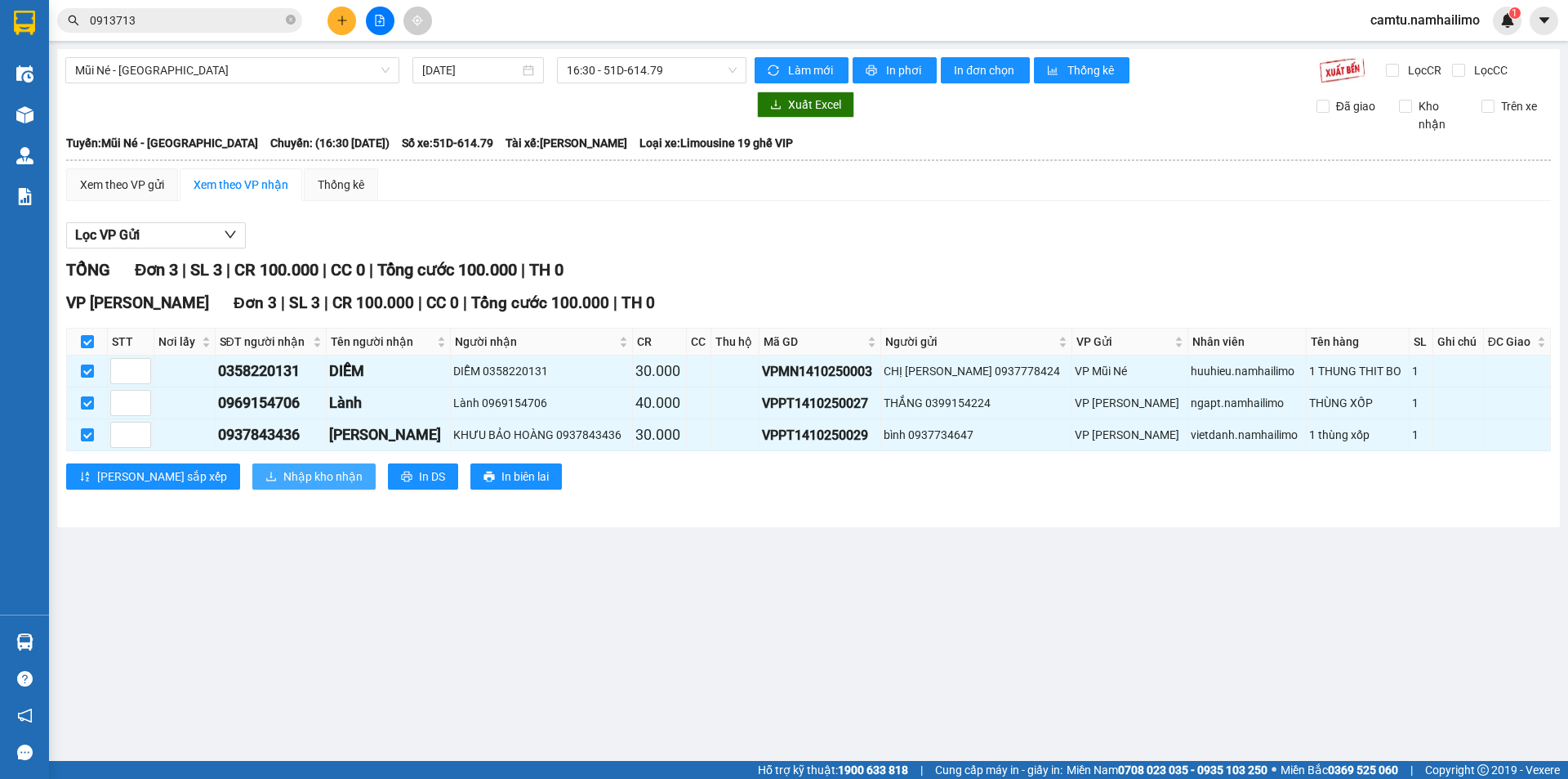
click at [283, 479] on span "Nhập kho nhận" at bounding box center [322, 476] width 79 height 18
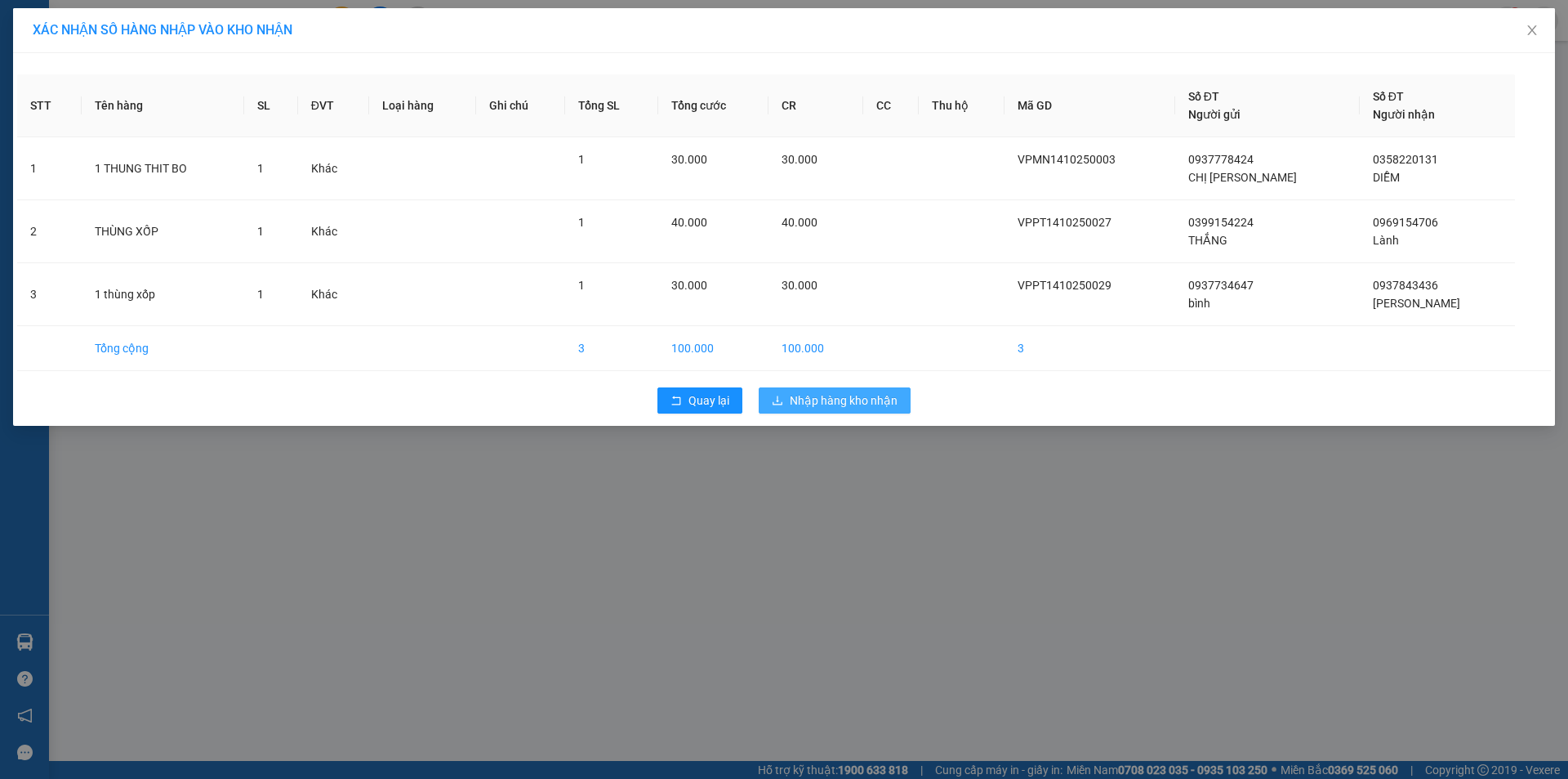
click at [800, 402] on span "Nhập hàng kho nhận" at bounding box center [843, 401] width 108 height 18
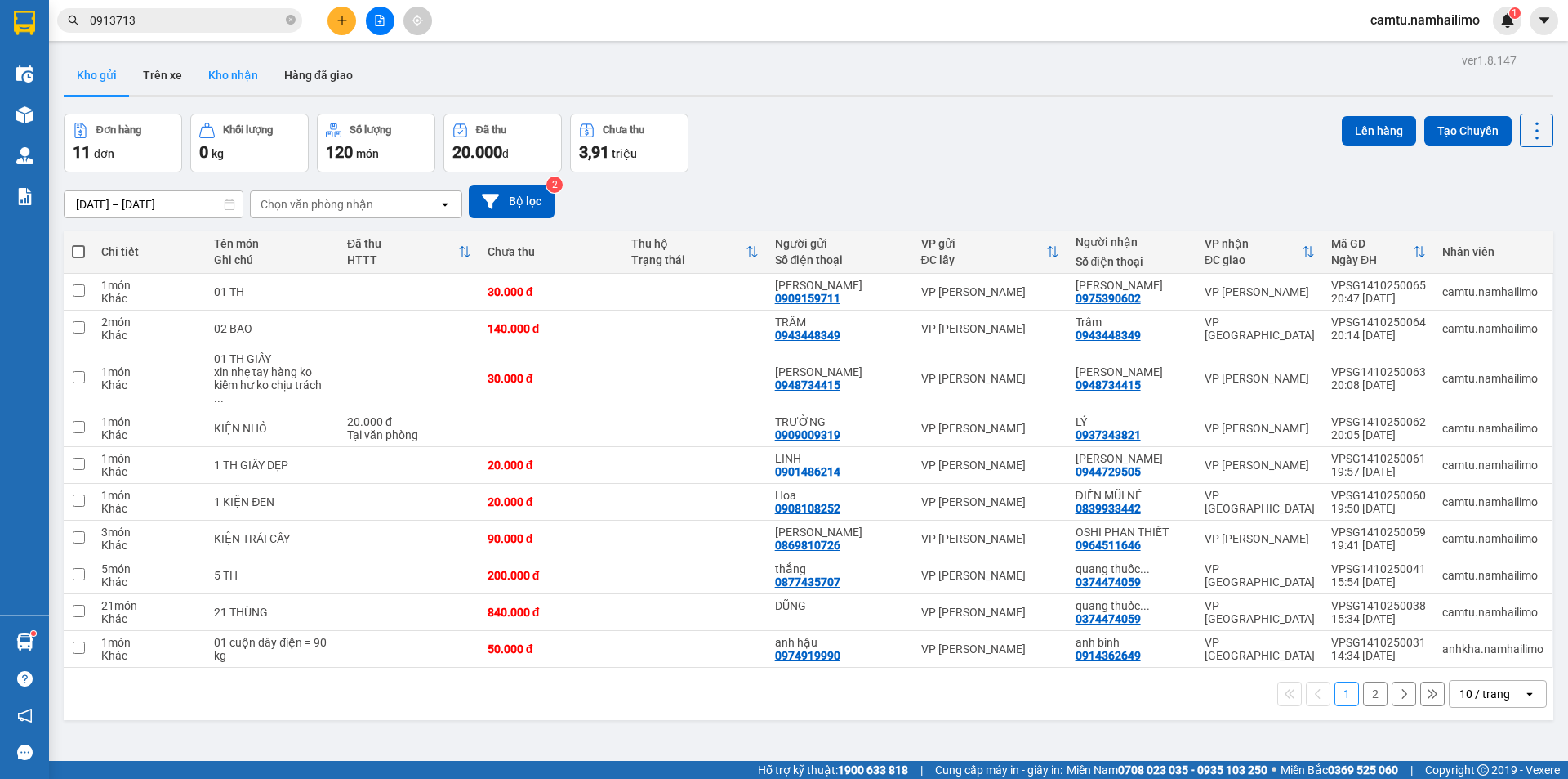
click at [226, 72] on button "Kho nhận" at bounding box center [233, 75] width 76 height 39
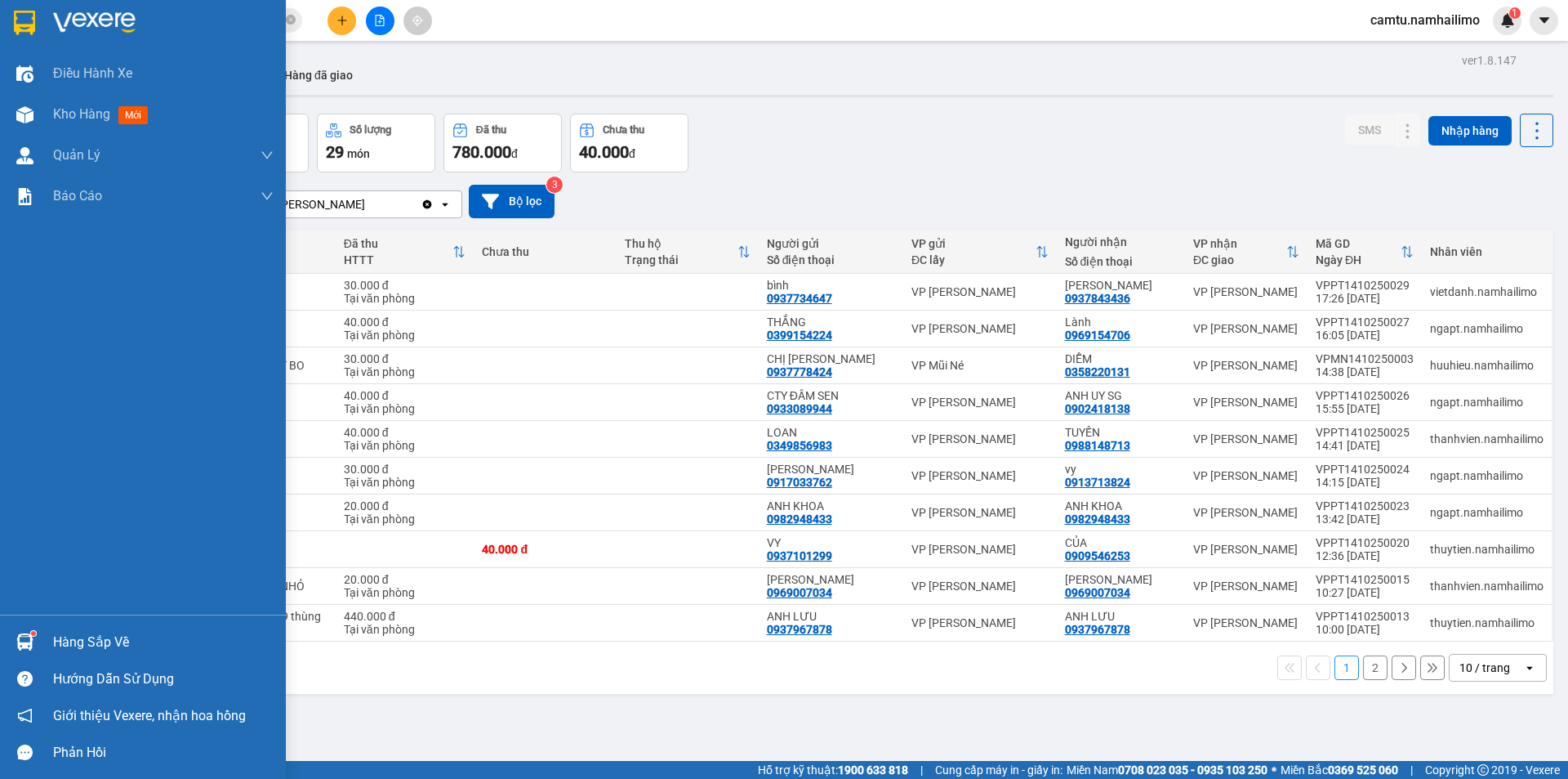
click at [32, 637] on div at bounding box center [25, 642] width 28 height 28
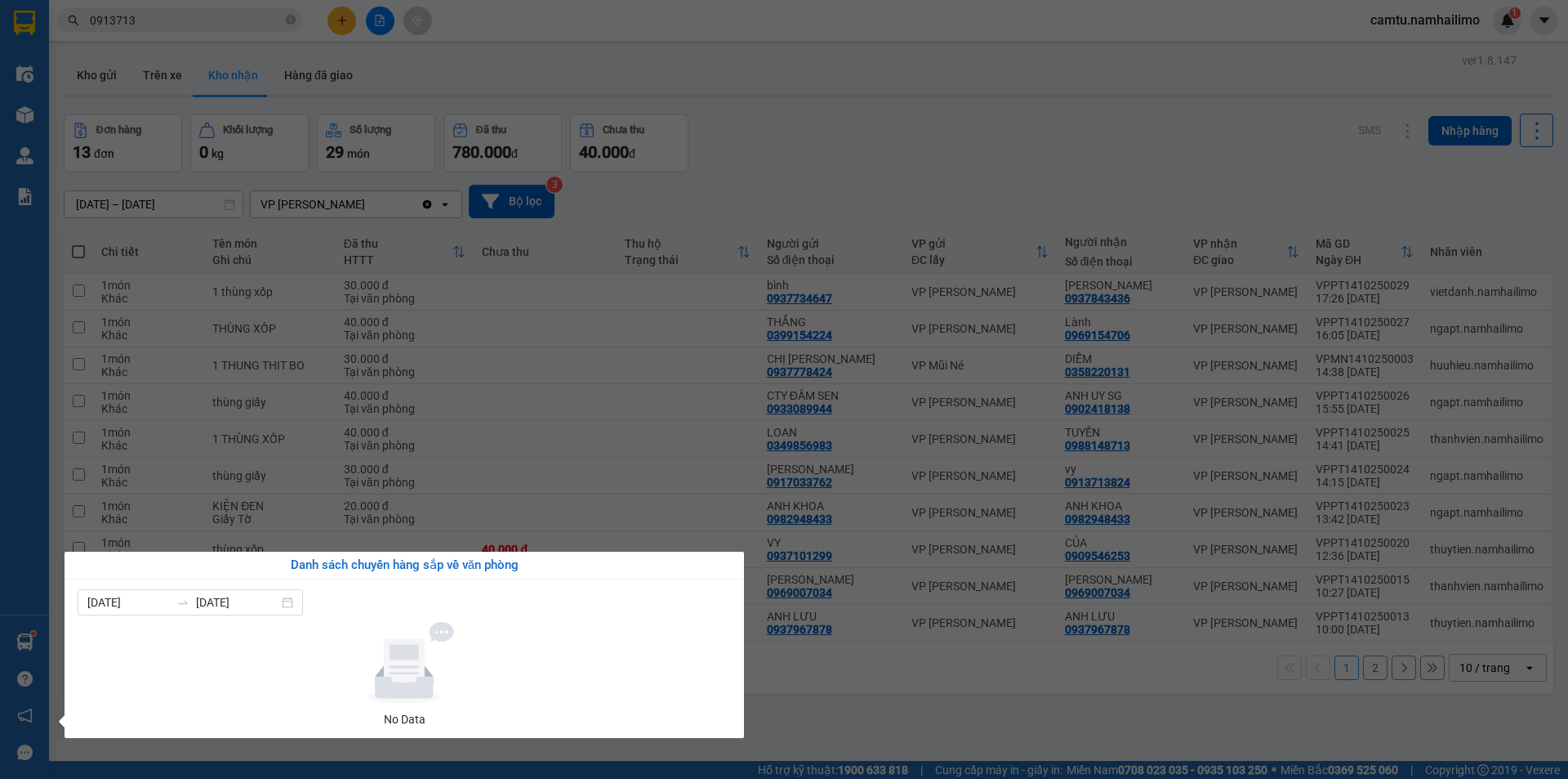
click at [893, 688] on section "Kết quả tìm kiếm ( 8 ) Bộ lọc Mã ĐH Trạng thái Món hàng Tổng cước Chưa cước Ngư…" at bounding box center [784, 389] width 1568 height 779
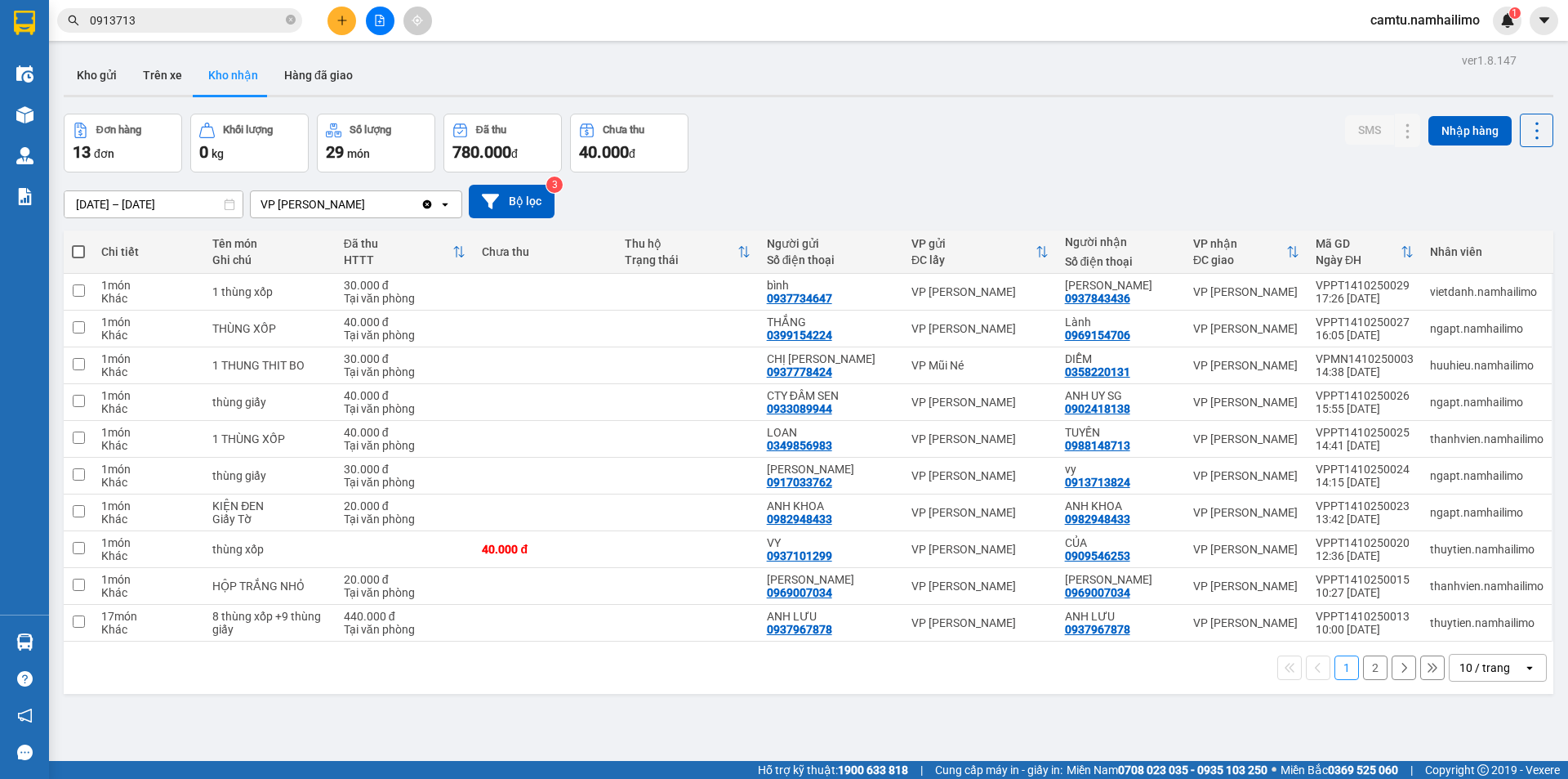
click at [253, 79] on button "Kho nhận" at bounding box center [233, 75] width 76 height 39
click at [315, 57] on button "Hàng đã giao" at bounding box center [318, 75] width 95 height 39
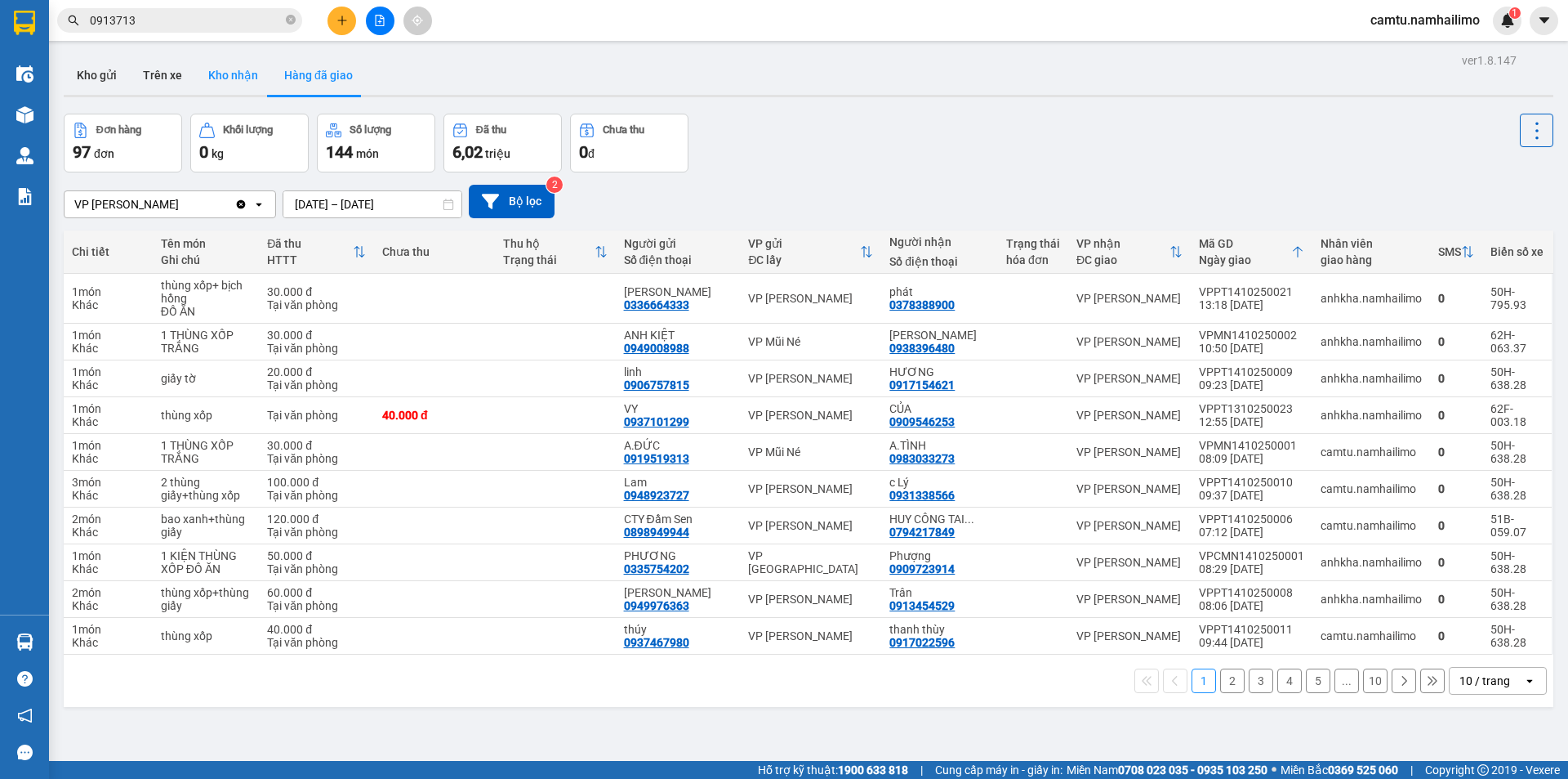
click at [219, 67] on button "Kho nhận" at bounding box center [233, 75] width 76 height 39
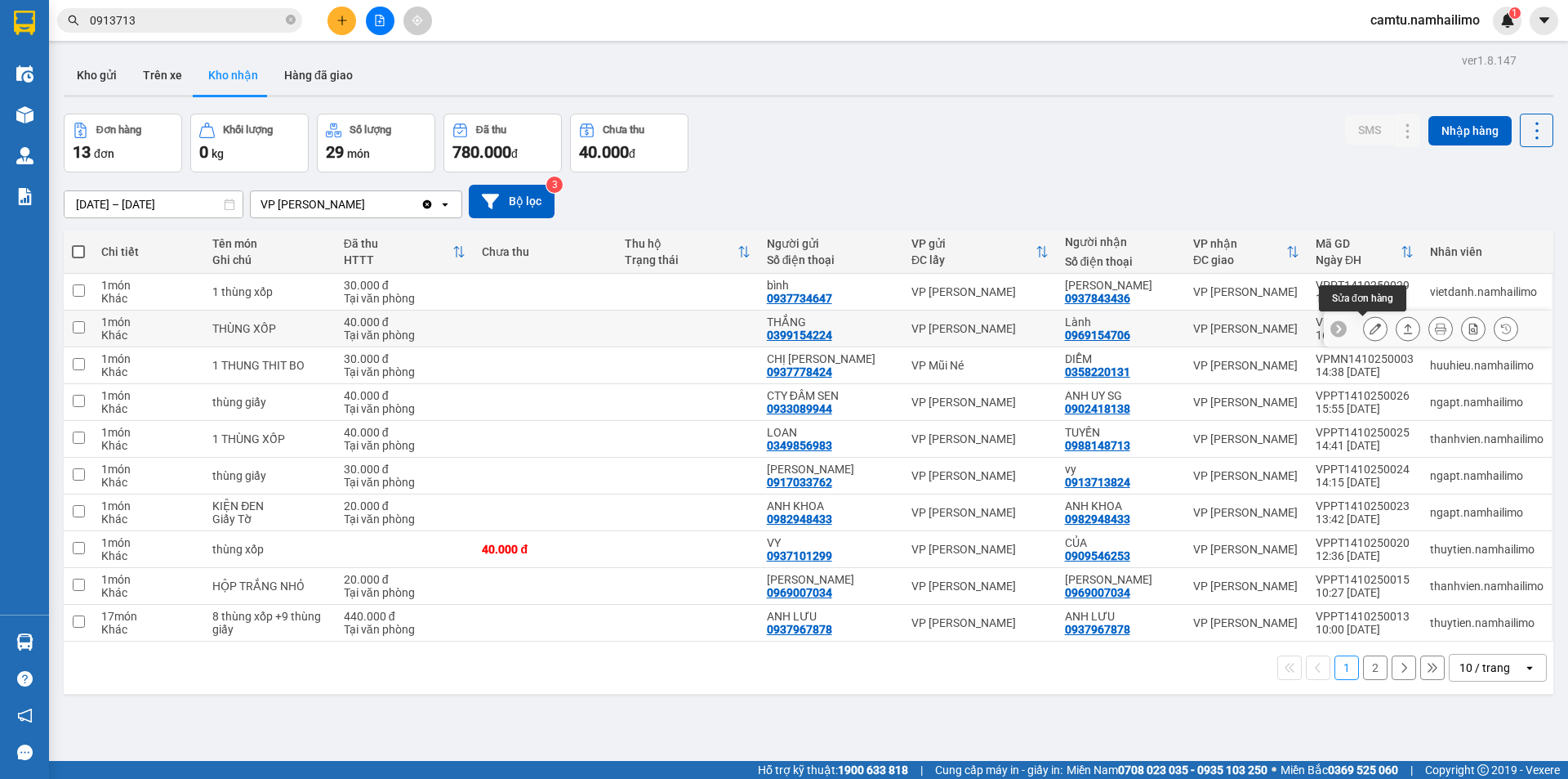
click at [1369, 331] on icon at bounding box center [1375, 328] width 12 height 12
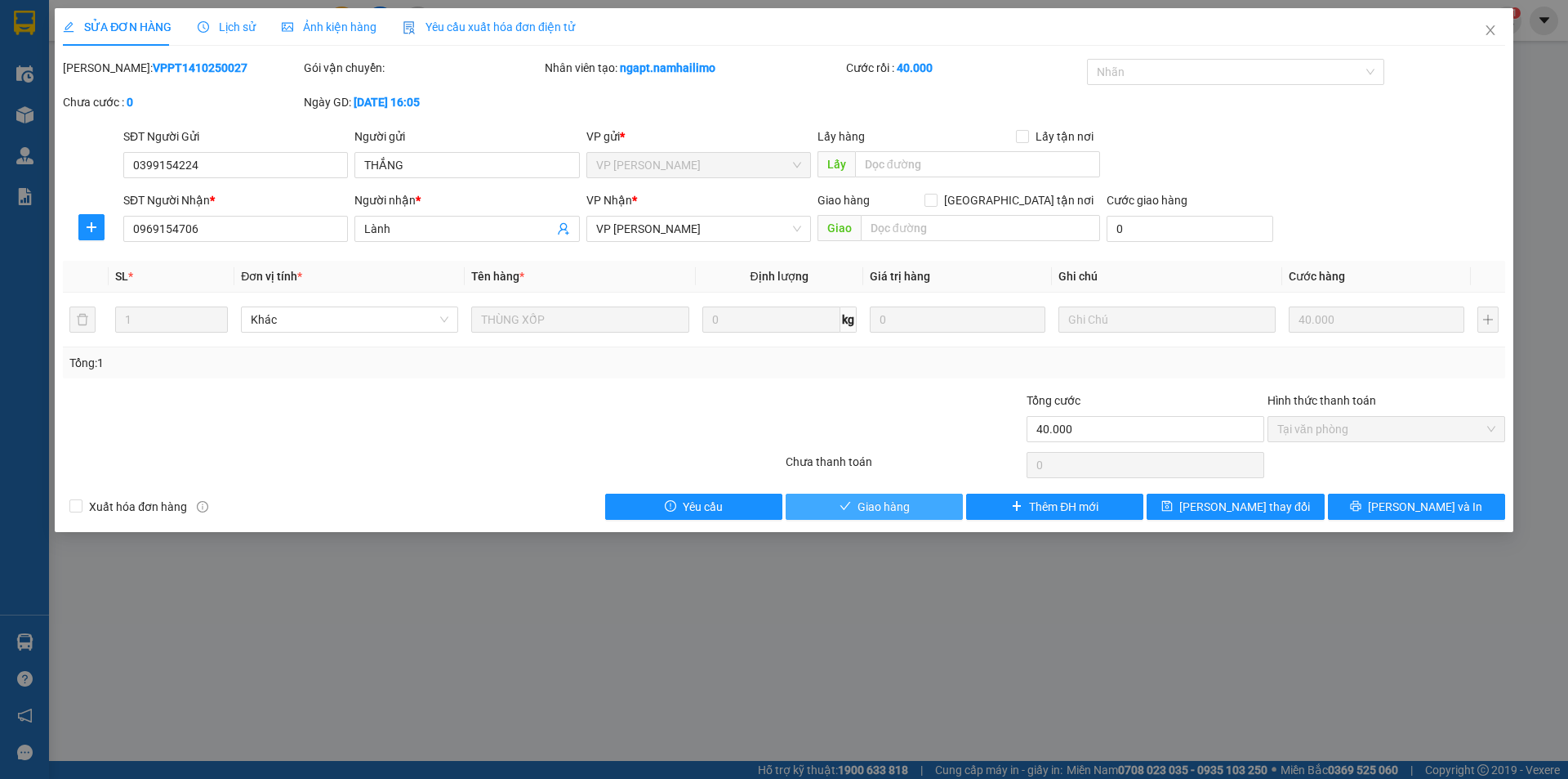
click at [897, 510] on span "Giao hàng" at bounding box center [883, 507] width 52 height 18
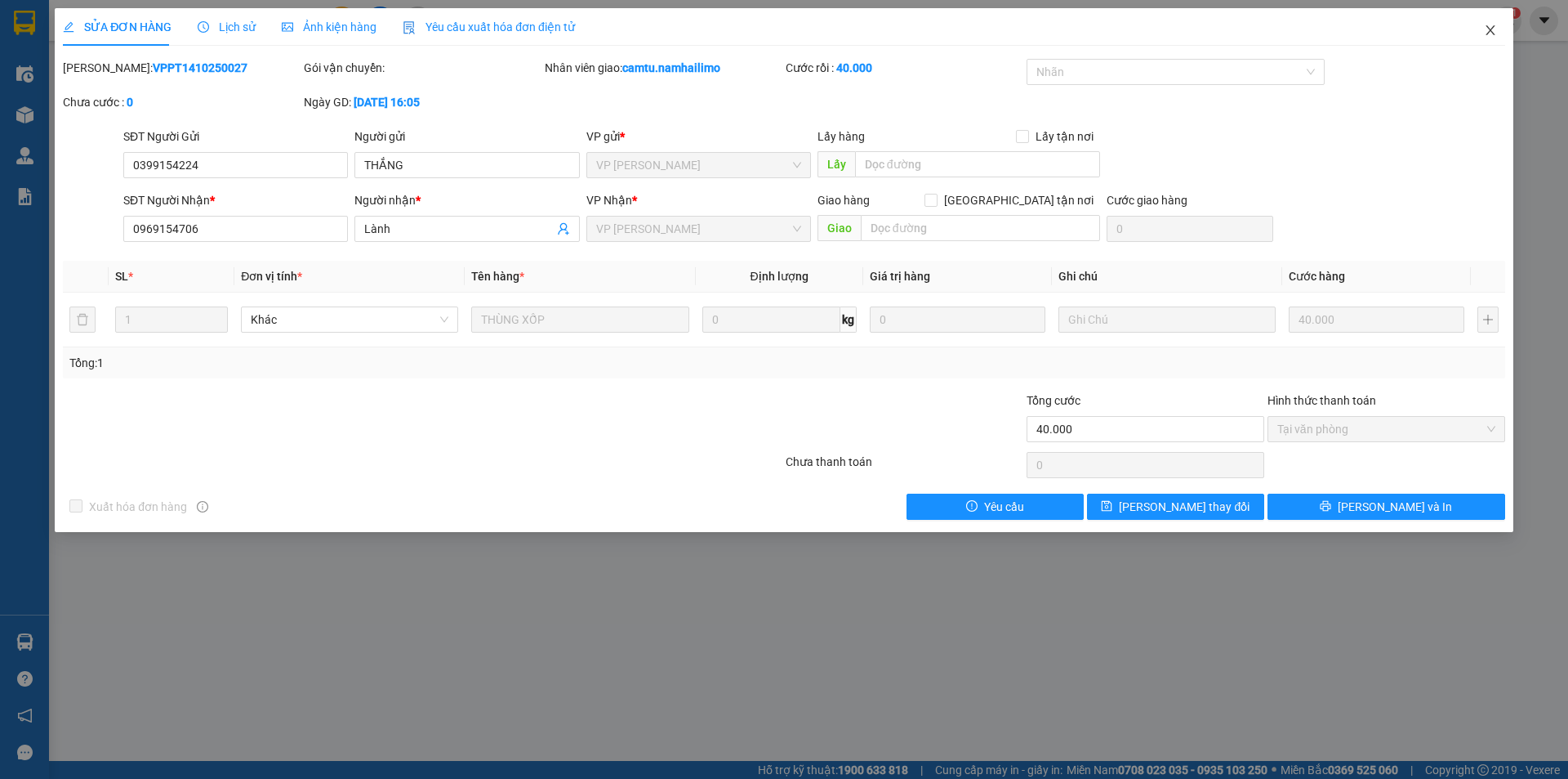
click at [1494, 35] on icon "close" at bounding box center [1490, 30] width 9 height 10
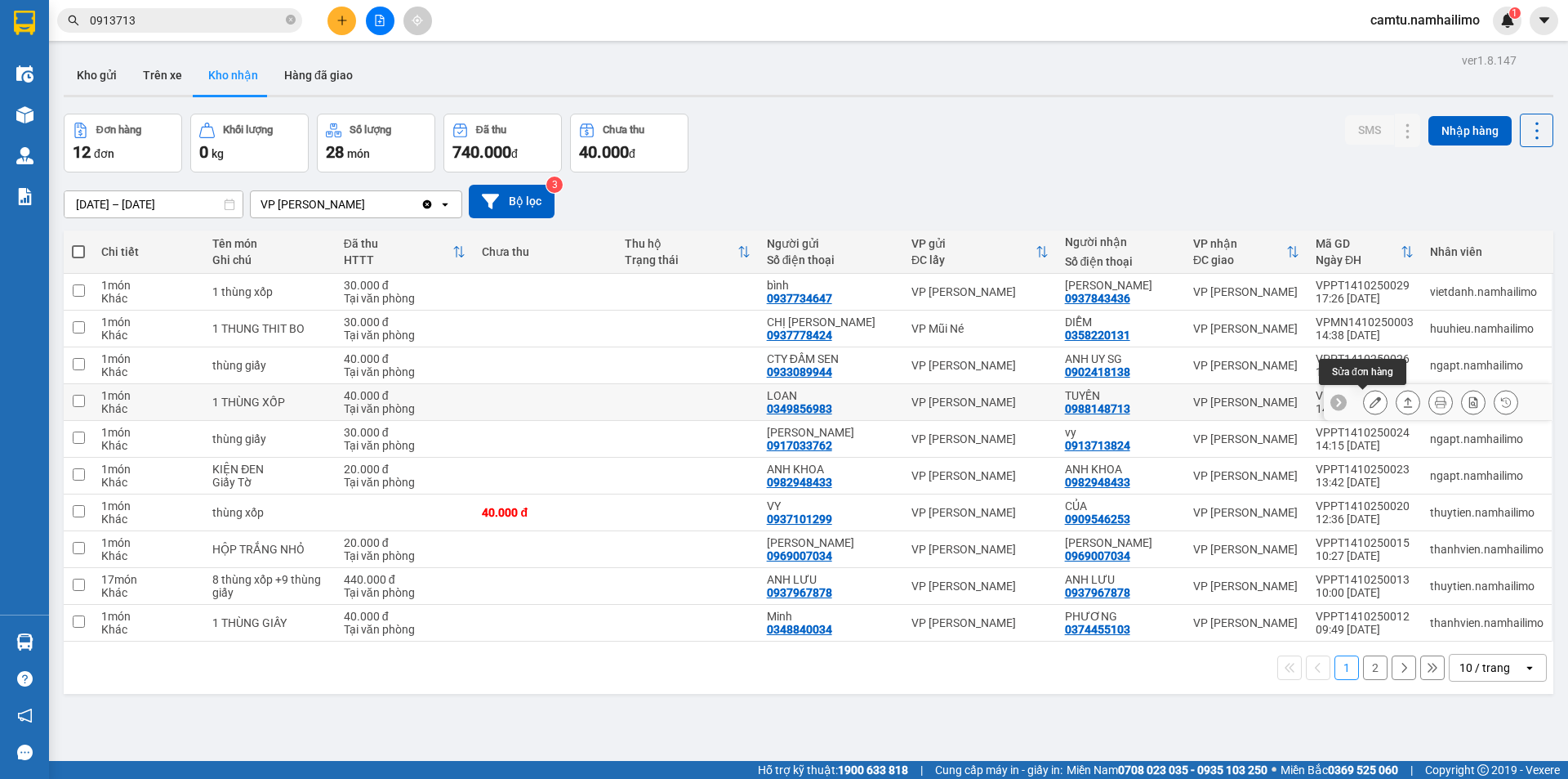
click at [1369, 403] on icon at bounding box center [1375, 402] width 12 height 12
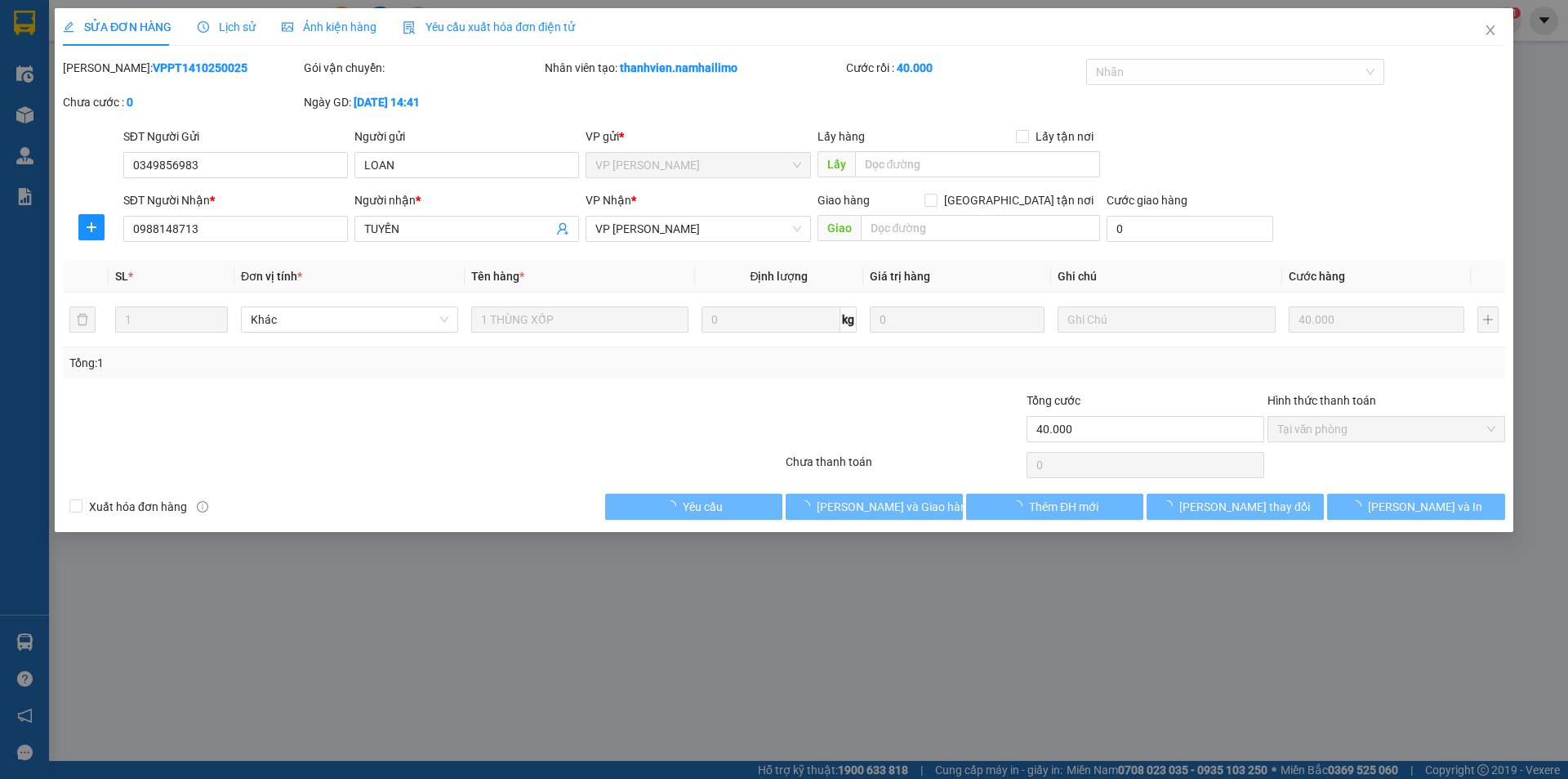
type input "0349856983"
type input "LOAN"
type input "0988148713"
type input "TUYẾN"
type input "40.000"
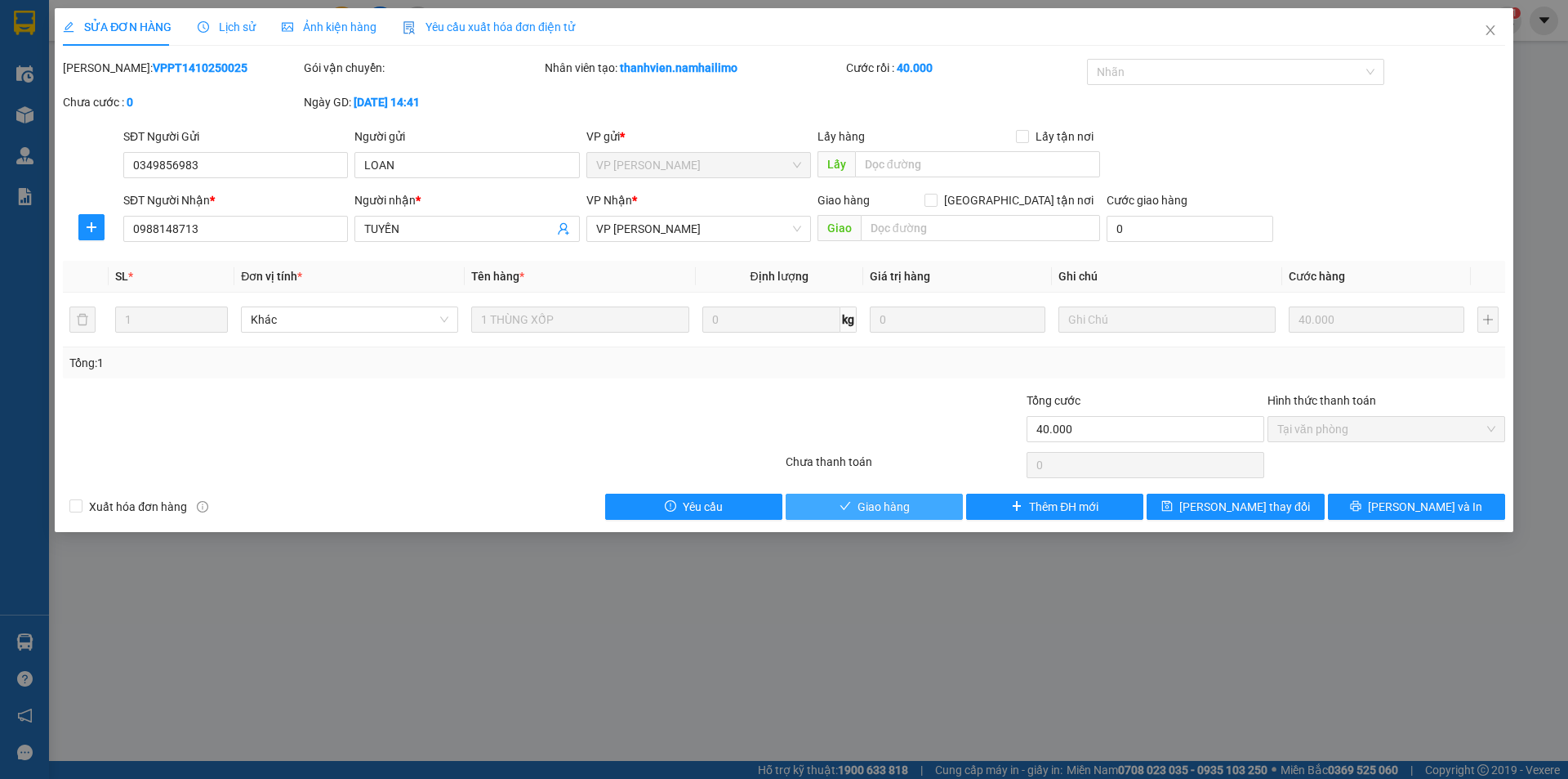
click at [827, 507] on button "Giao hàng" at bounding box center [874, 506] width 177 height 26
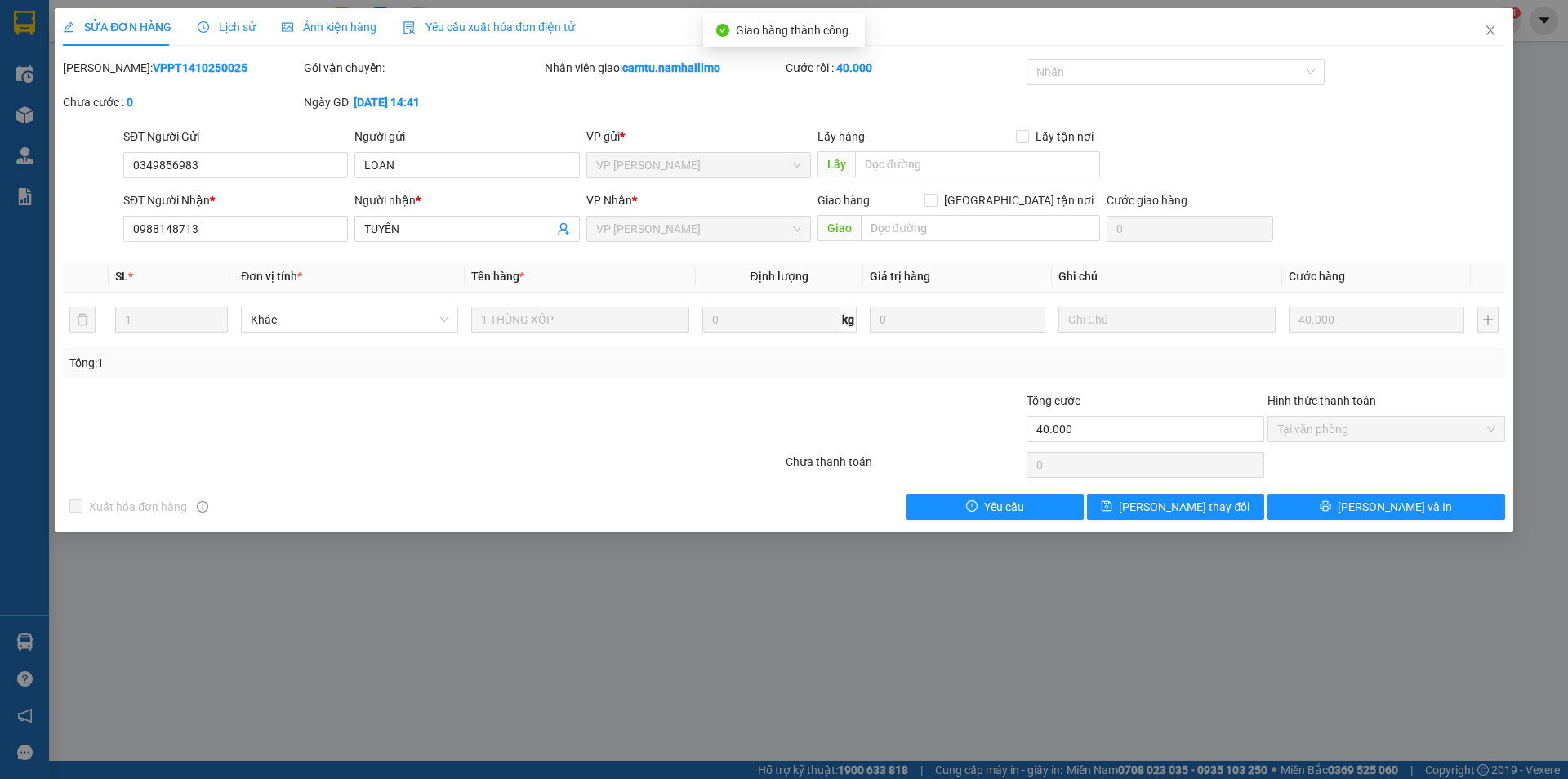
click at [317, 743] on div "SỬA ĐƠN HÀNG Lịch sử Ảnh kiện hàng Yêu cầu xuất hóa đơn điện tử Total Paid Fee …" at bounding box center [784, 389] width 1568 height 779
click at [1494, 17] on span "Close" at bounding box center [1490, 31] width 46 height 46
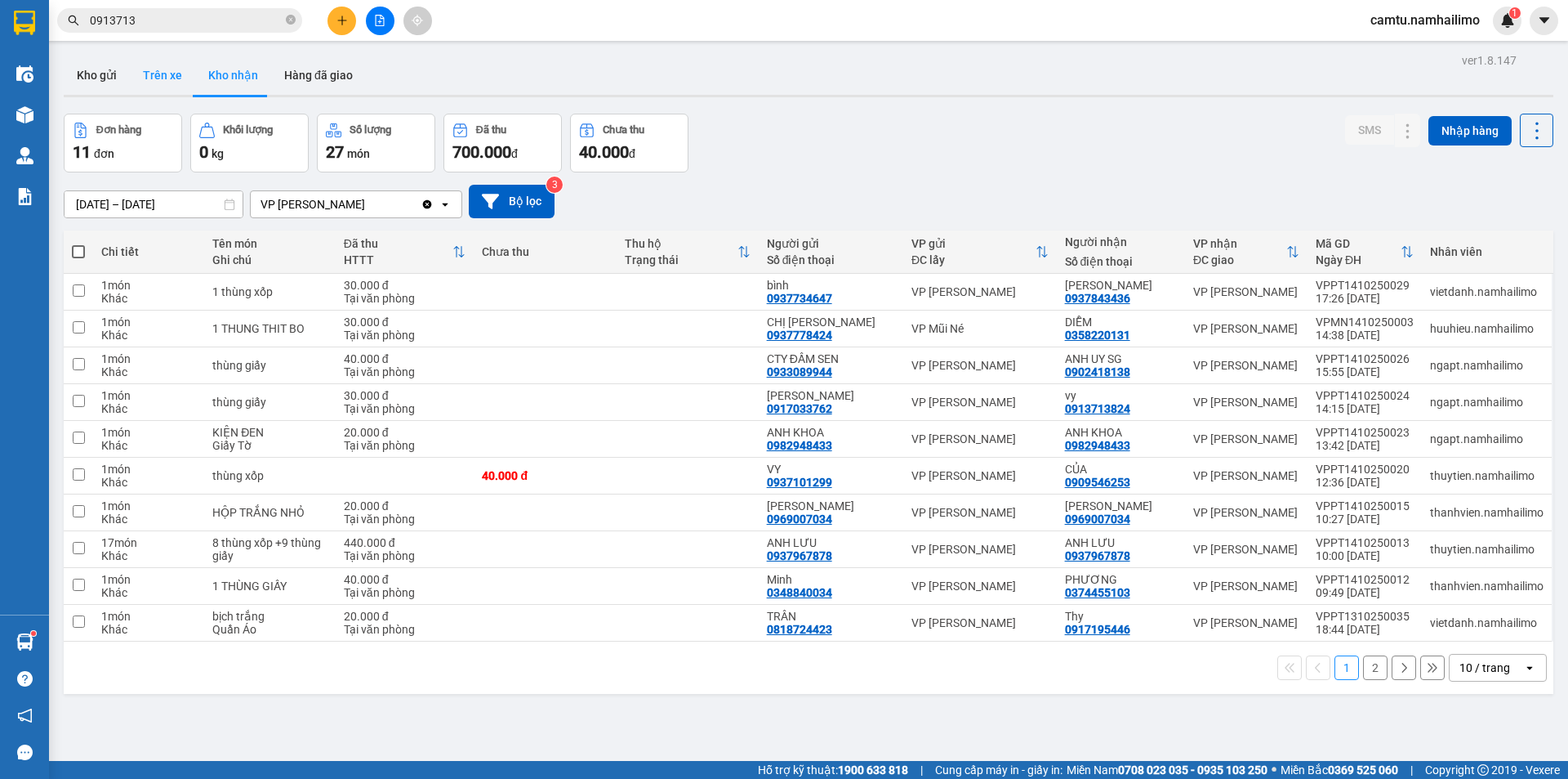
drag, startPoint x: 165, startPoint y: 69, endPoint x: 192, endPoint y: 73, distance: 27.3
click at [165, 68] on button "Trên xe" at bounding box center [162, 75] width 66 height 39
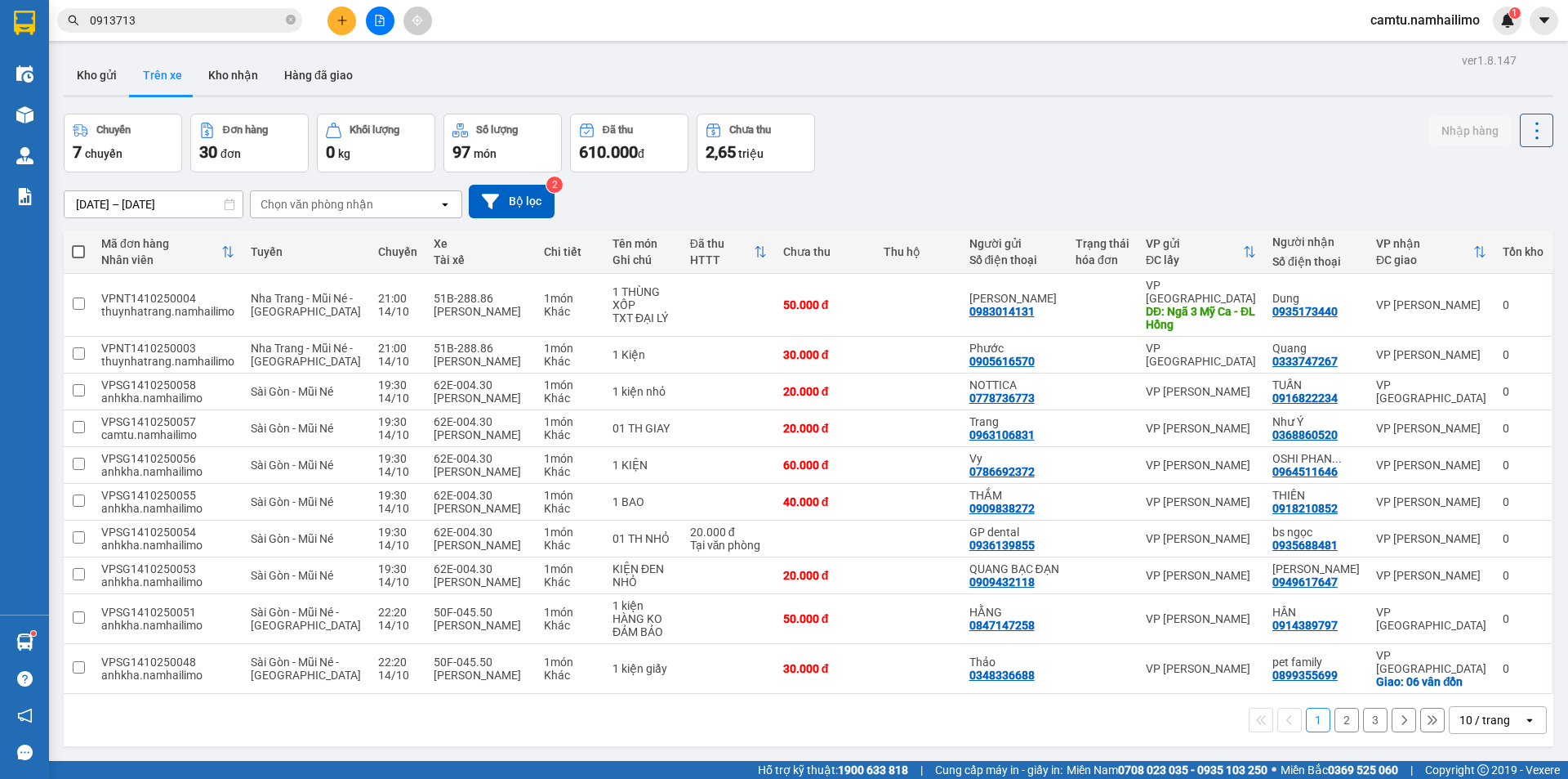
click at [651, 727] on div "1 2 3 10 / trang open" at bounding box center [809, 719] width 1477 height 27
click at [224, 71] on button "Kho nhận" at bounding box center [233, 75] width 76 height 39
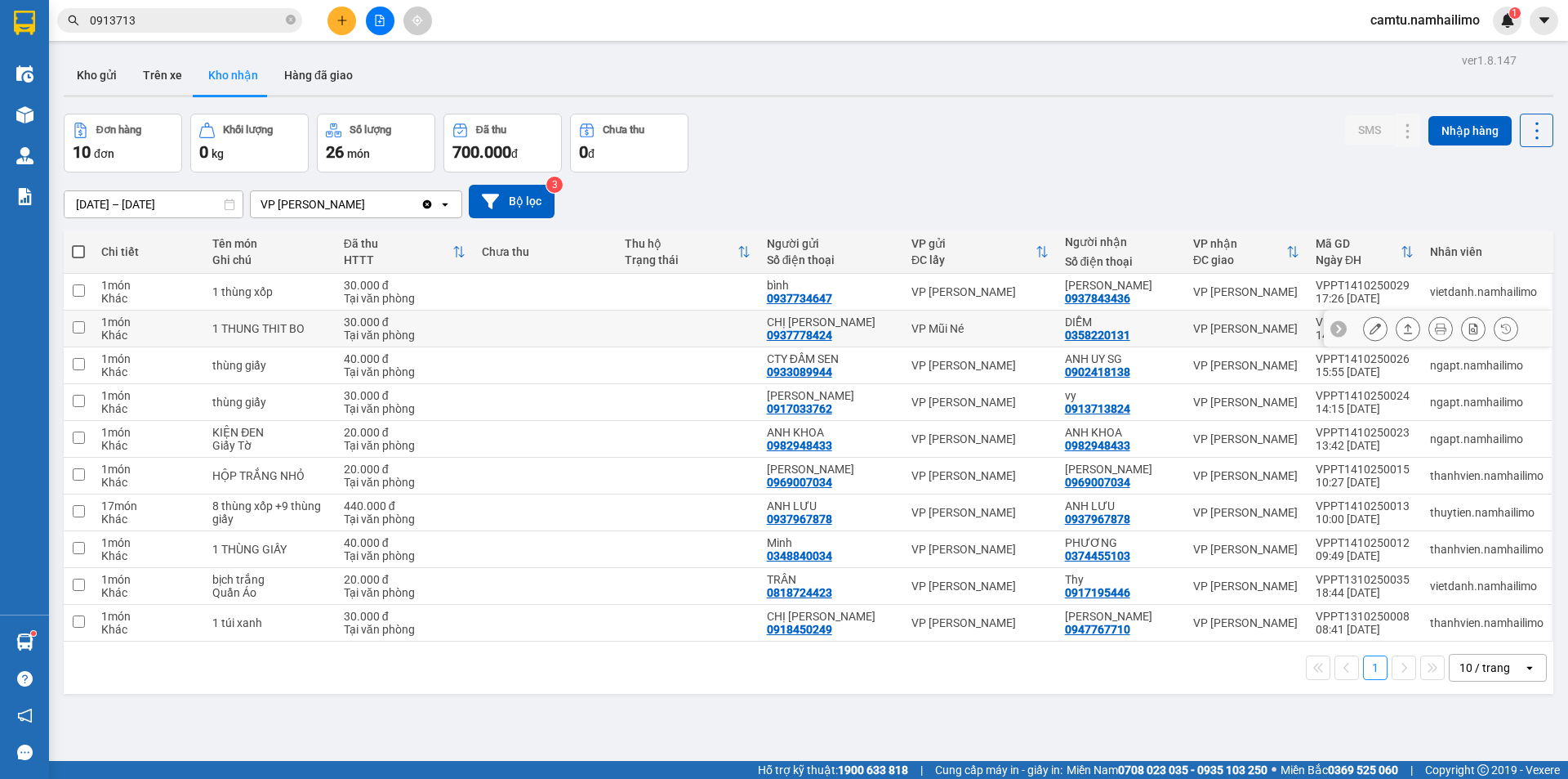
click at [1369, 327] on icon at bounding box center [1375, 328] width 12 height 12
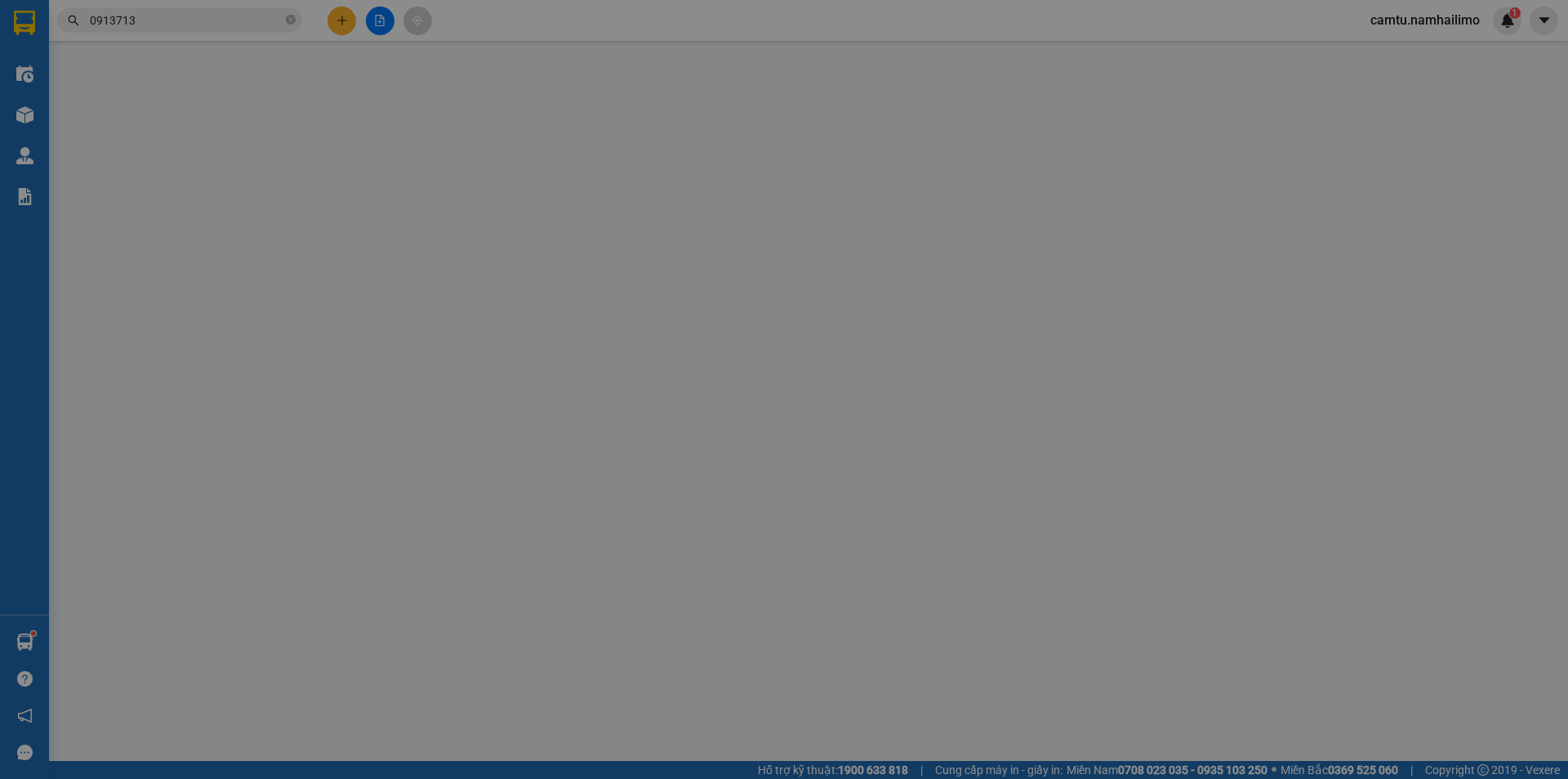
type input "0937778424"
type input "CHỊ [PERSON_NAME]"
type input "0358220131"
type input "DIỄM"
type input "30.000"
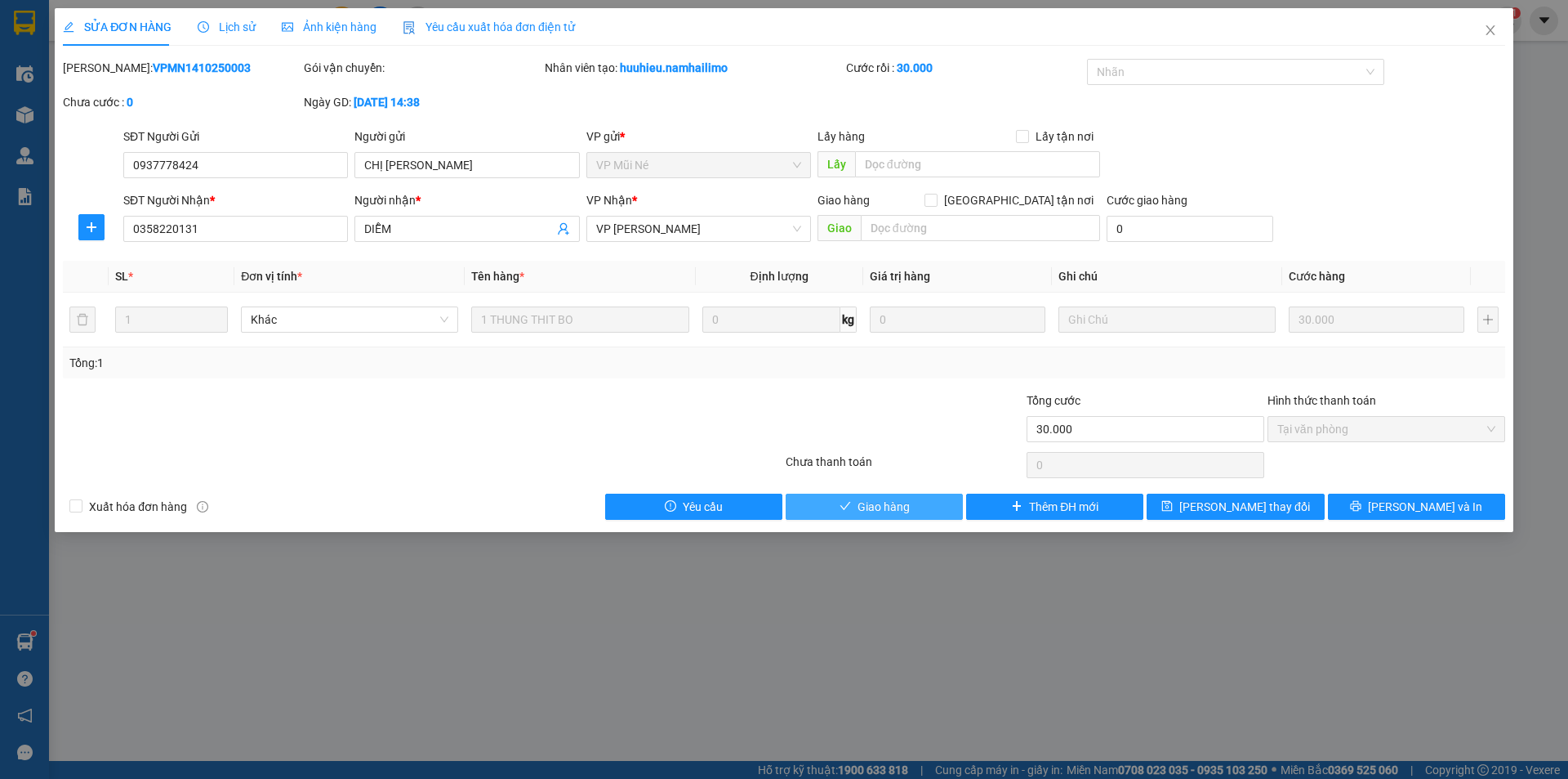
click at [911, 510] on button "Giao hàng" at bounding box center [874, 506] width 177 height 26
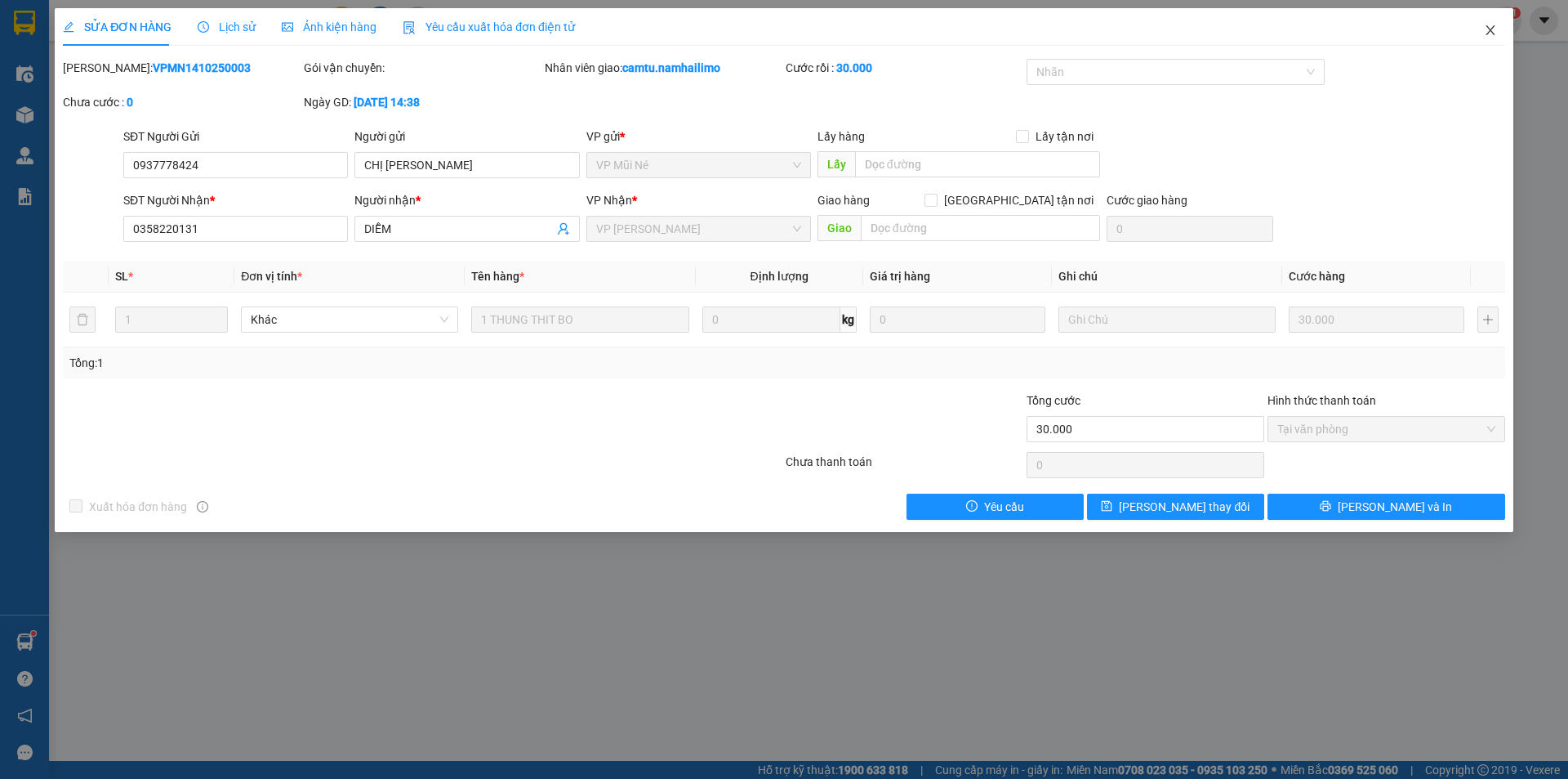
click at [1495, 23] on span "Close" at bounding box center [1490, 31] width 46 height 46
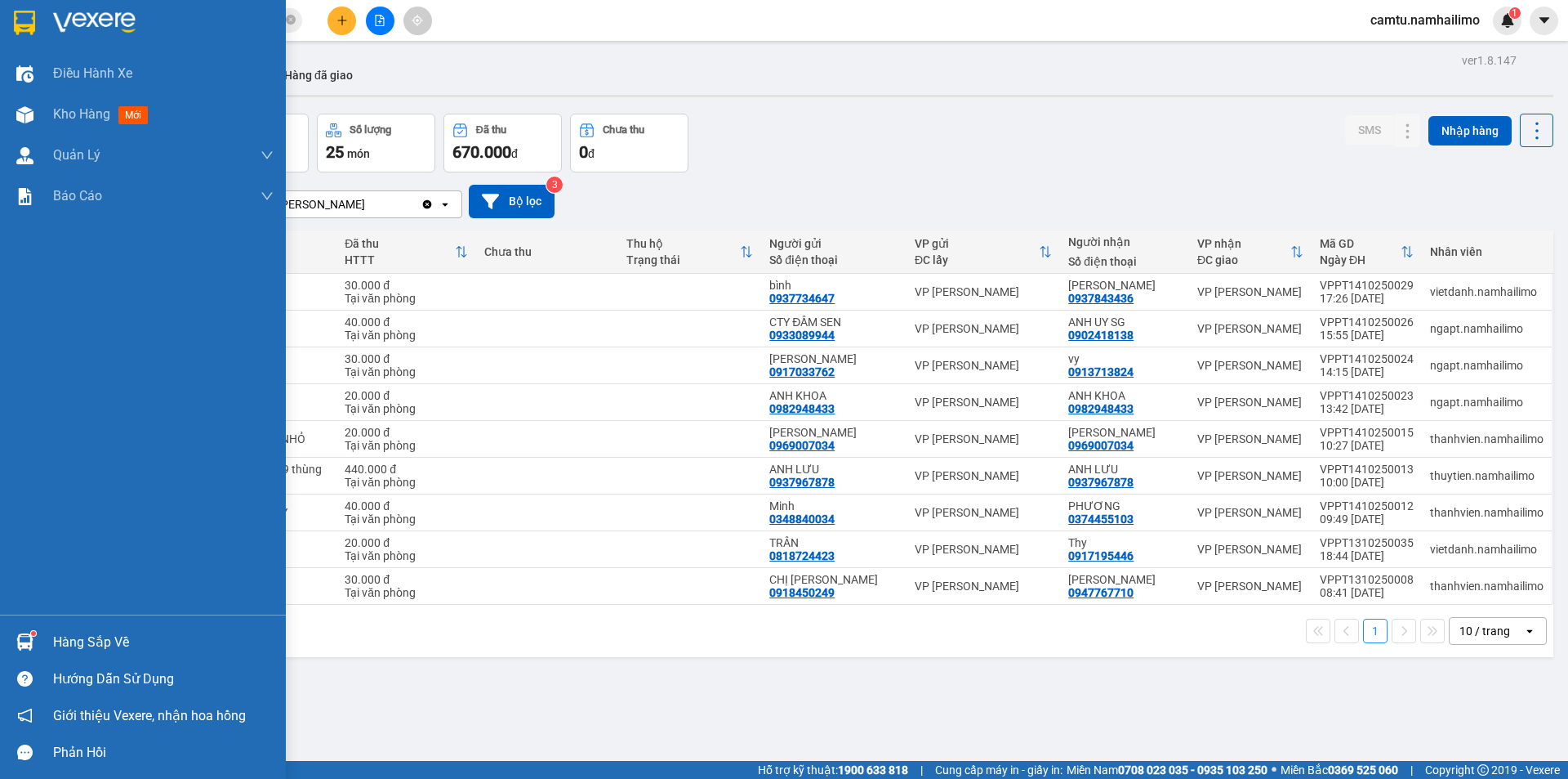
click at [58, 648] on div "Hàng sắp về" at bounding box center [163, 642] width 220 height 24
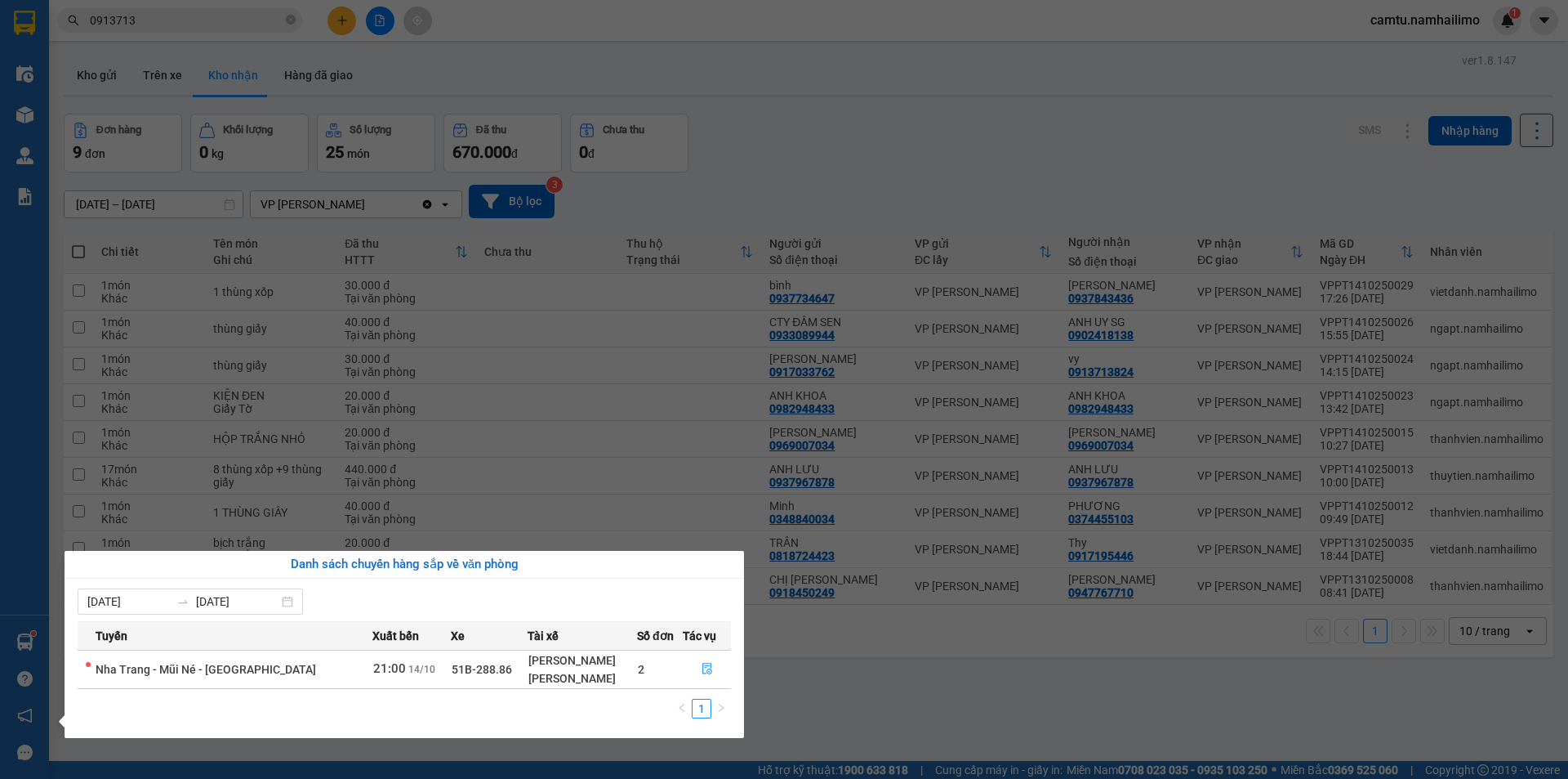
click at [590, 669] on div "[PERSON_NAME]" at bounding box center [582, 678] width 108 height 18
click at [701, 668] on icon "file-done" at bounding box center [707, 668] width 12 height 12
